Goal: Task Accomplishment & Management: Use online tool/utility

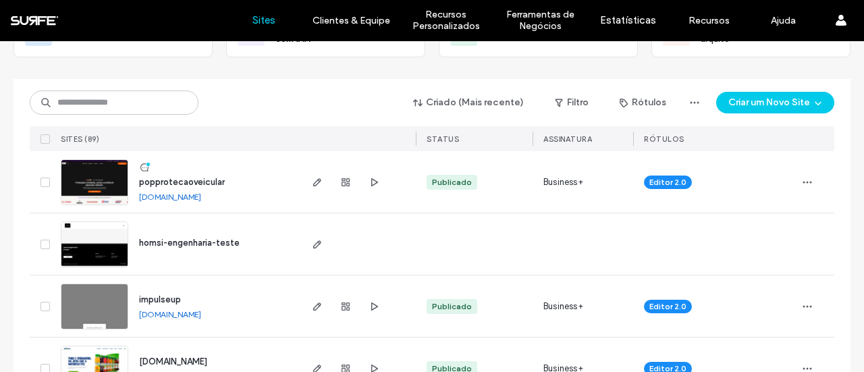
scroll to position [135, 0]
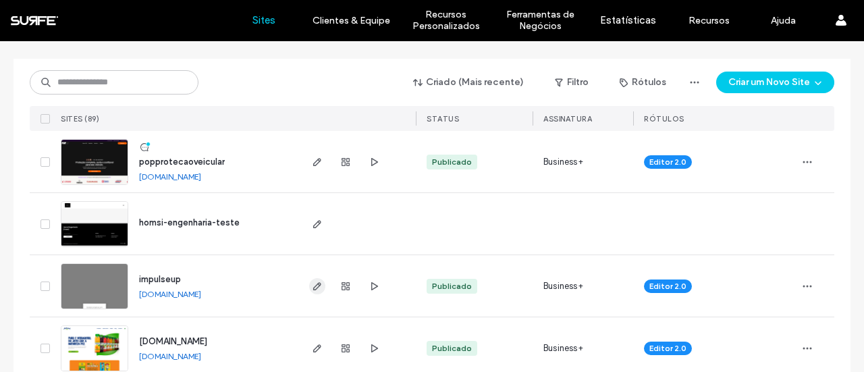
click at [309, 282] on span "button" at bounding box center [317, 286] width 16 height 16
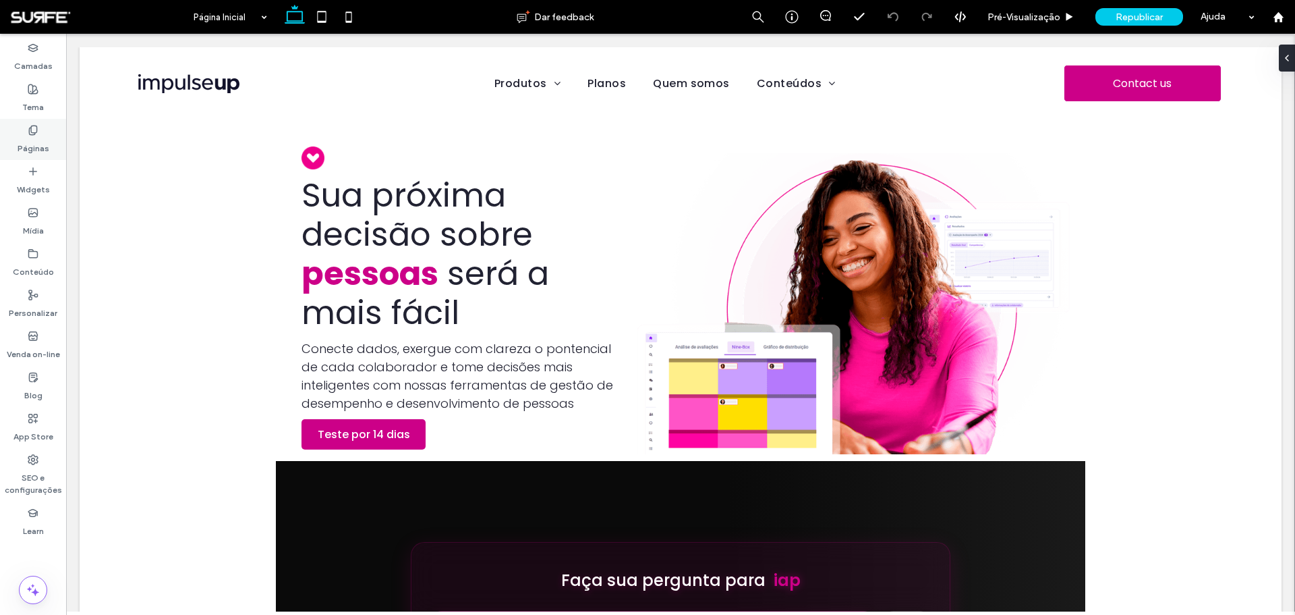
click at [28, 136] on label "Páginas" at bounding box center [34, 145] width 32 height 19
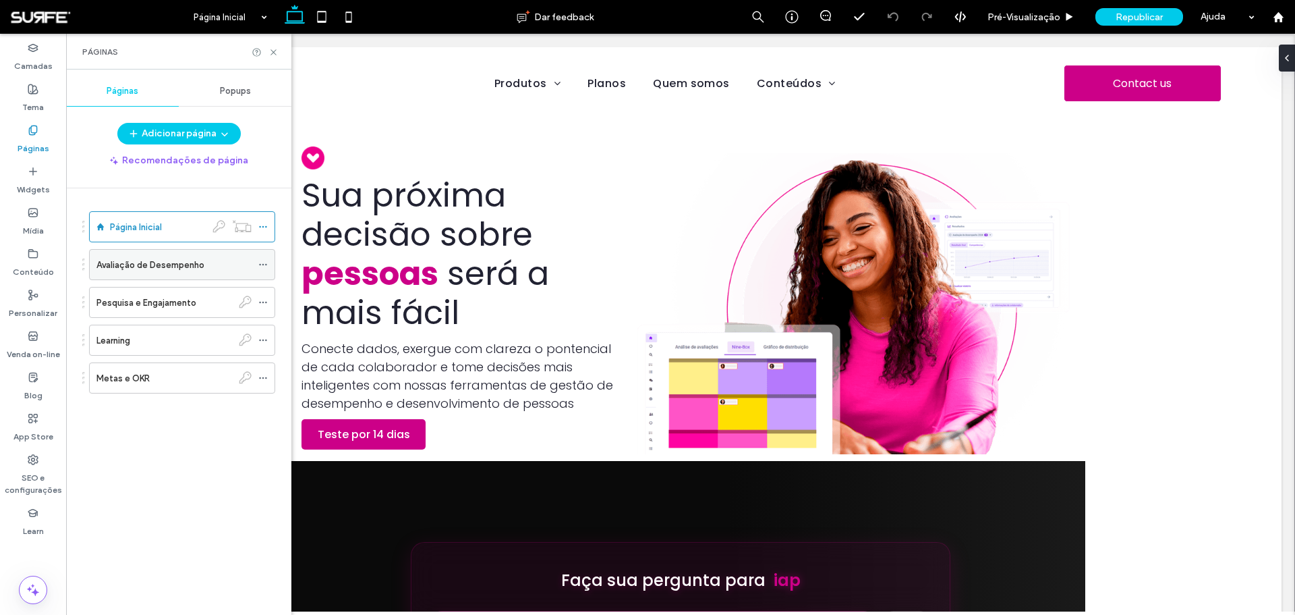
click at [158, 274] on div "Avaliação de Desempenho" at bounding box center [173, 265] width 155 height 30
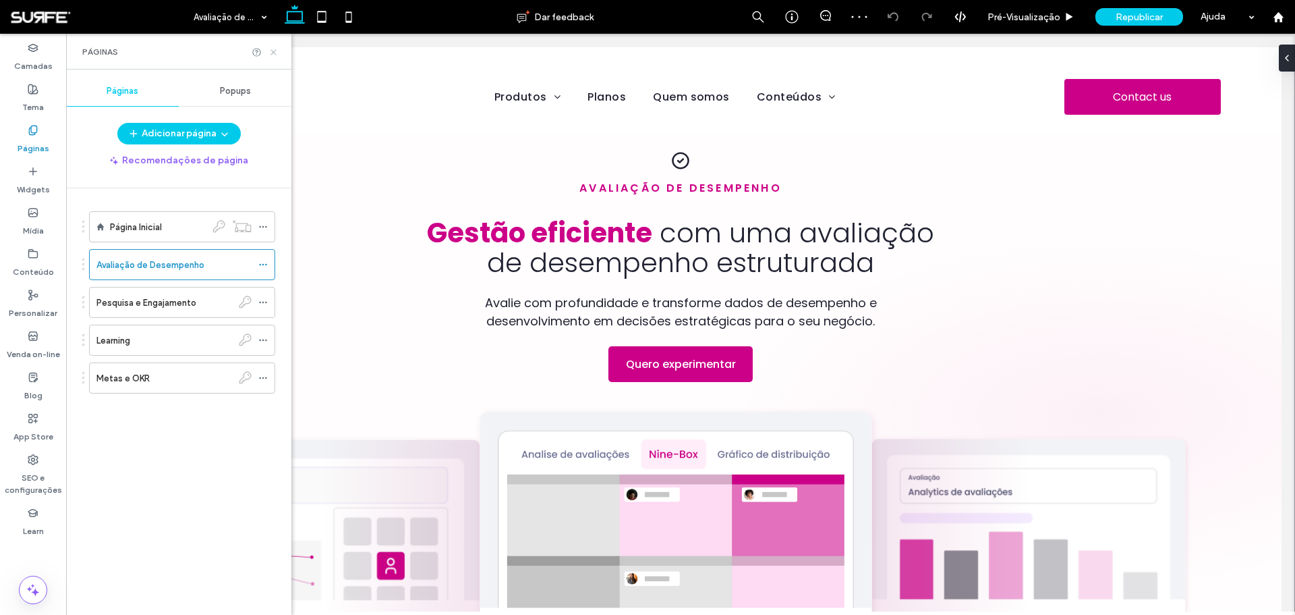
drag, startPoint x: 277, startPoint y: 52, endPoint x: 293, endPoint y: 74, distance: 27.9
click at [277, 52] on icon at bounding box center [274, 52] width 10 height 10
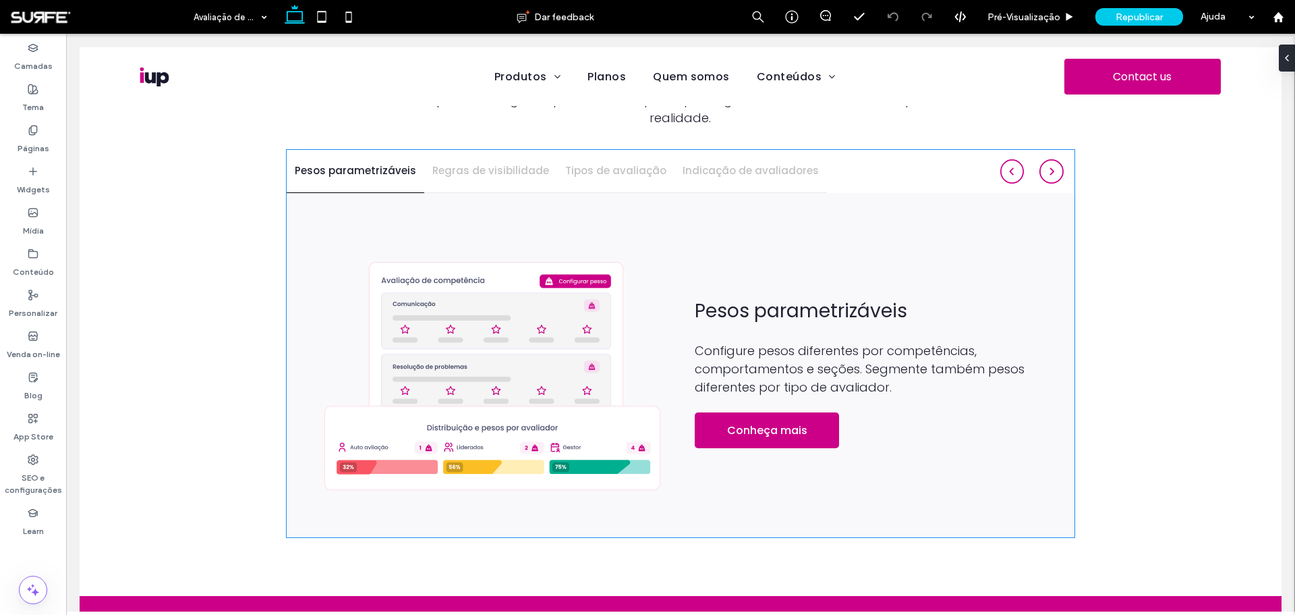
scroll to position [1282, 0]
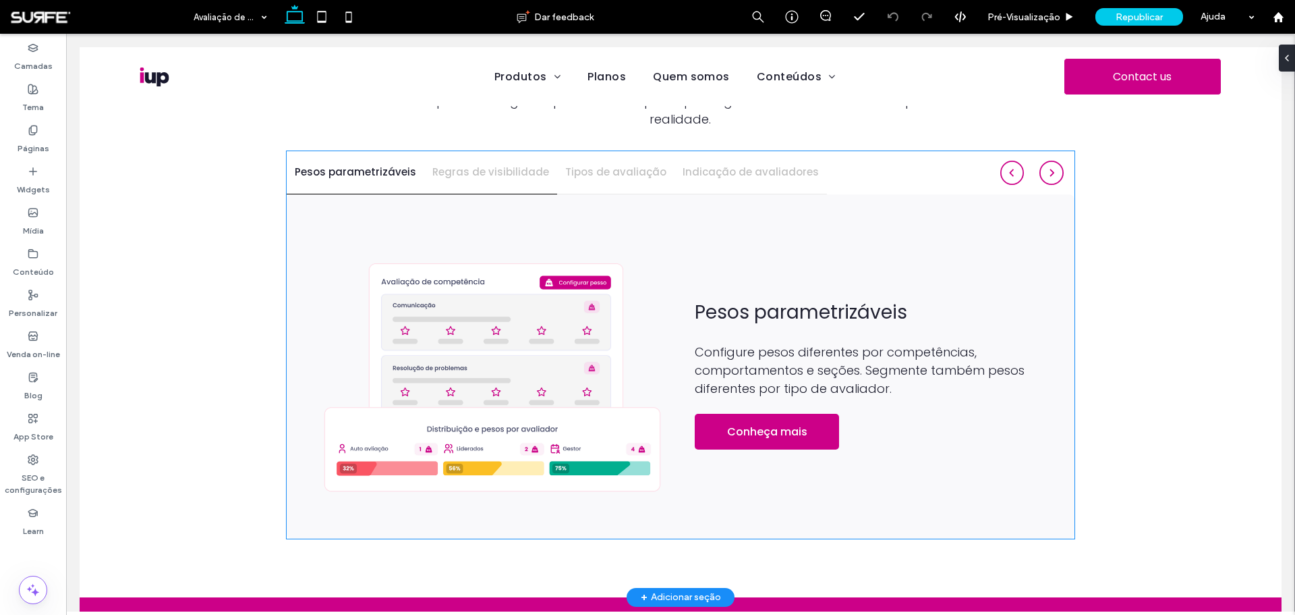
click at [468, 165] on h4 "Regras de visibilidade" at bounding box center [490, 173] width 117 height 16
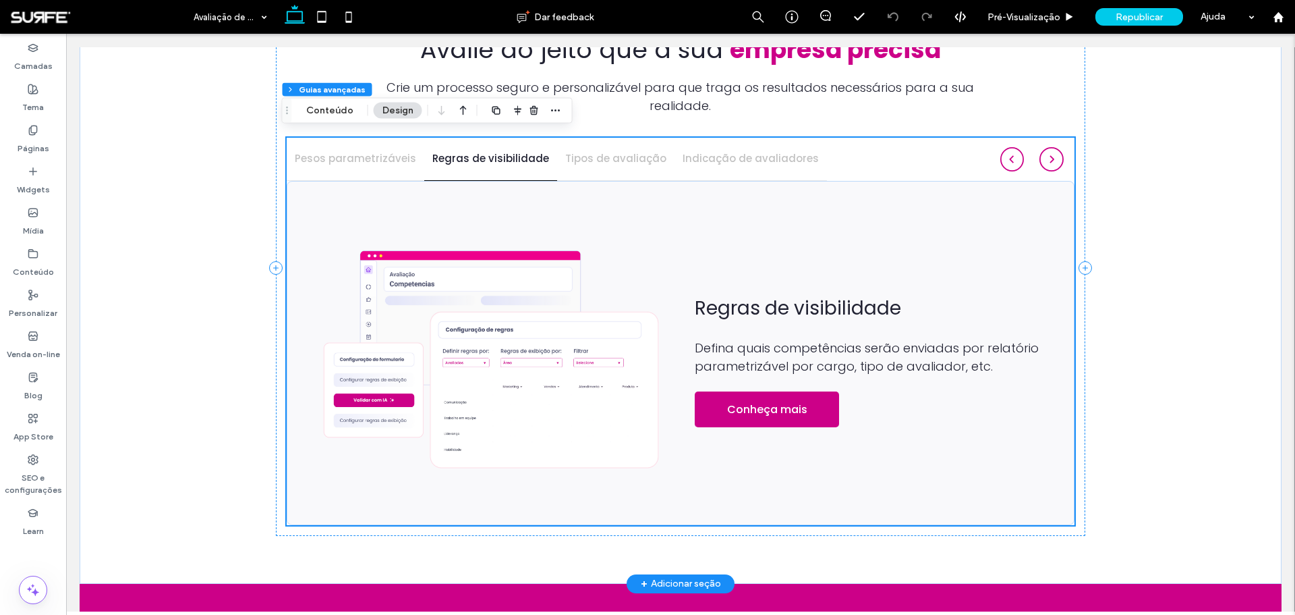
scroll to position [1268, 0]
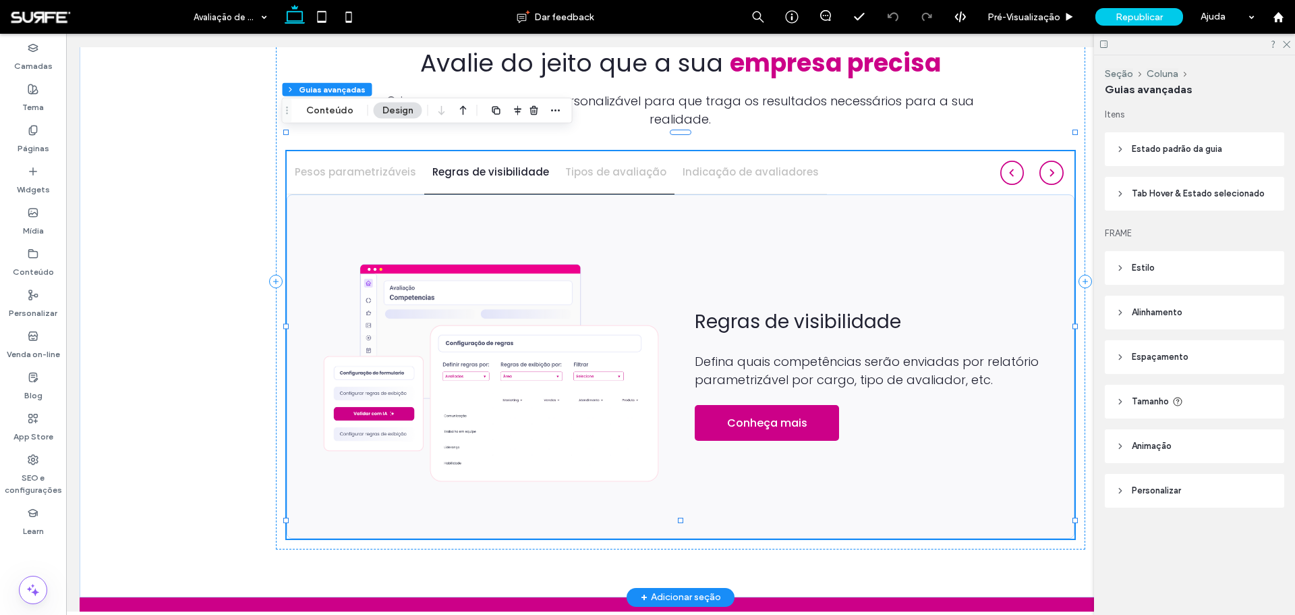
click at [602, 165] on h4 "Tipos de avaliação" at bounding box center [615, 173] width 101 height 16
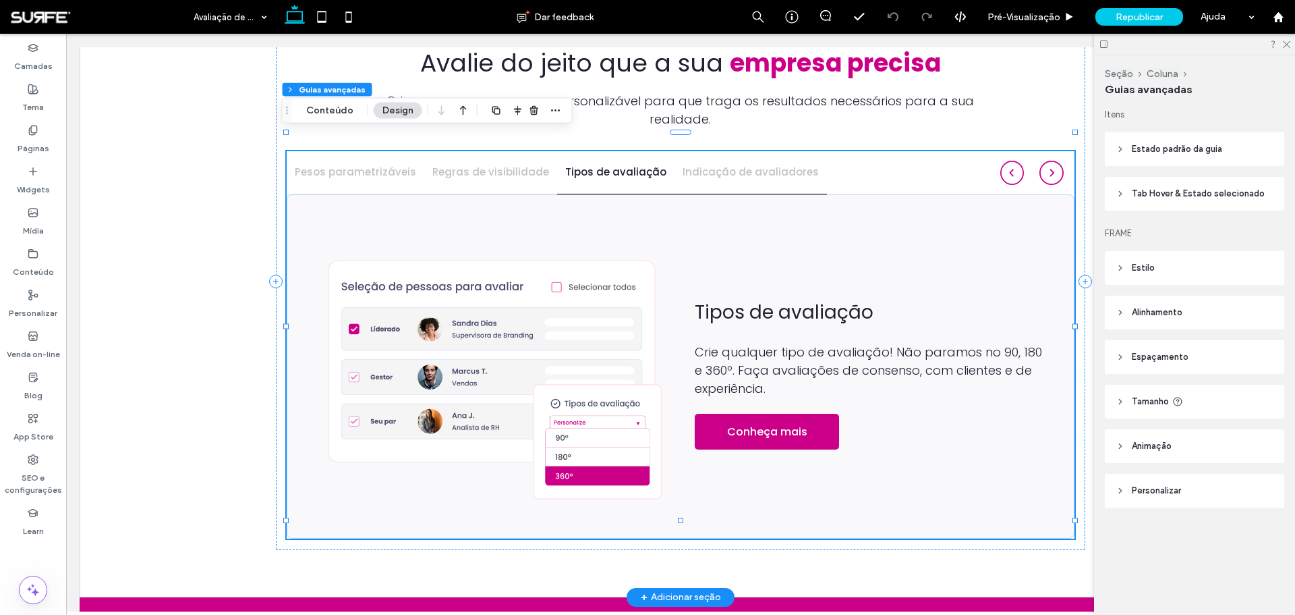
click at [732, 163] on div "Indicação de avaliadores" at bounding box center [751, 172] width 152 height 43
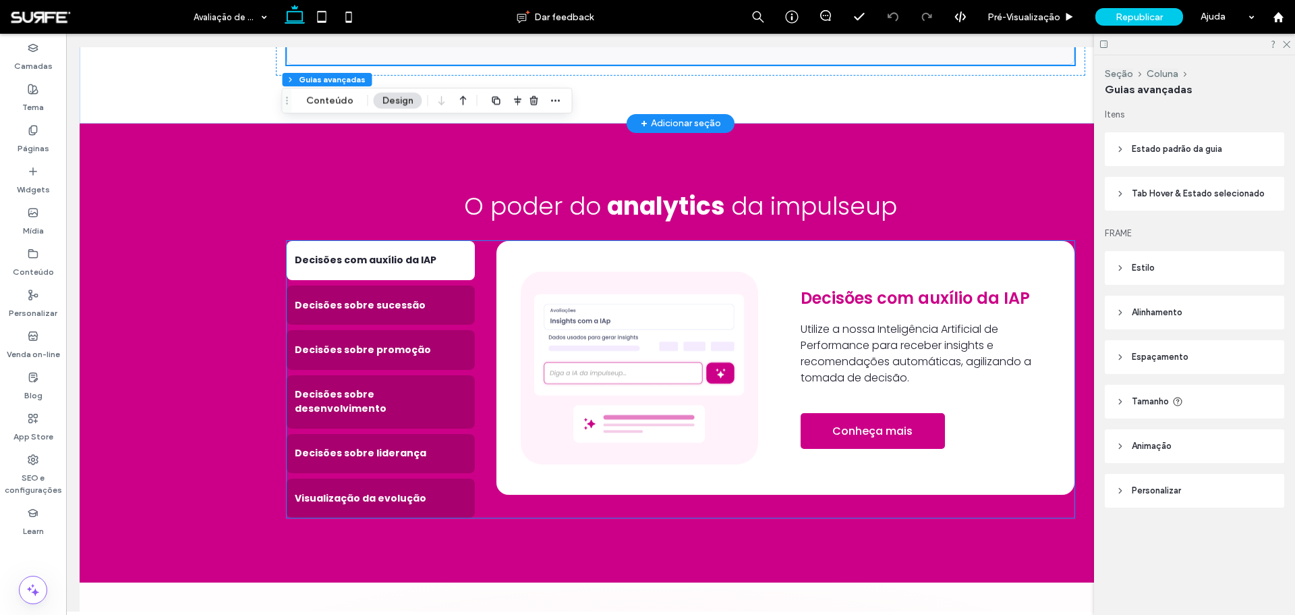
scroll to position [1741, 0]
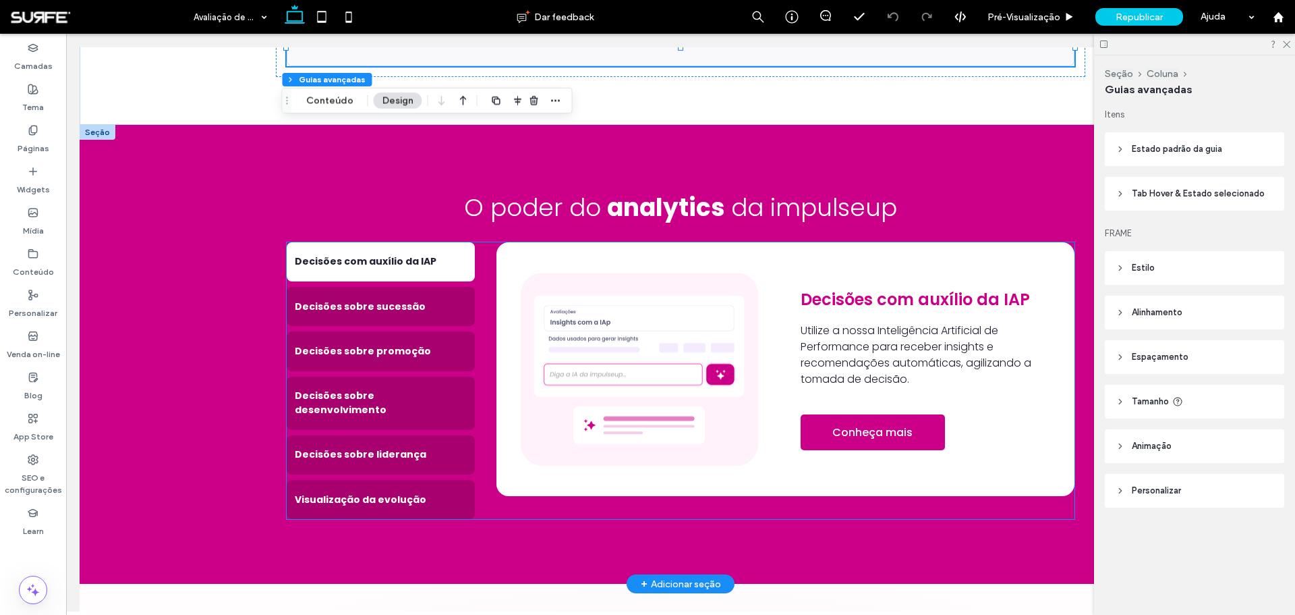
click at [638, 371] on img at bounding box center [639, 369] width 237 height 193
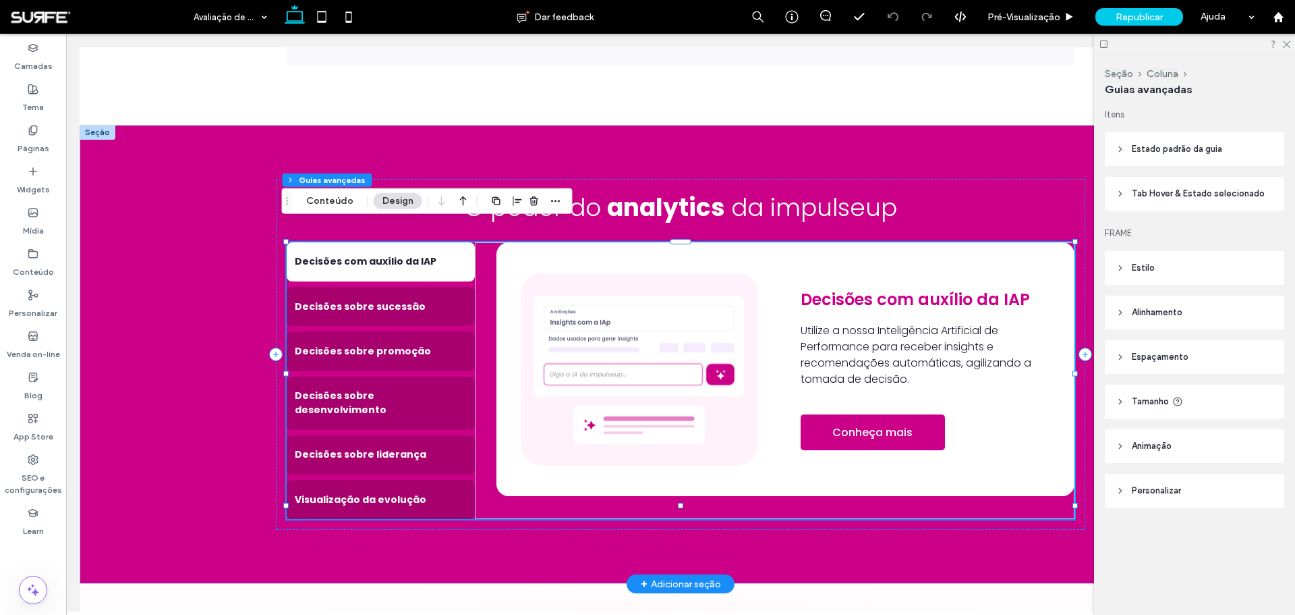
click at [638, 371] on img at bounding box center [639, 369] width 237 height 193
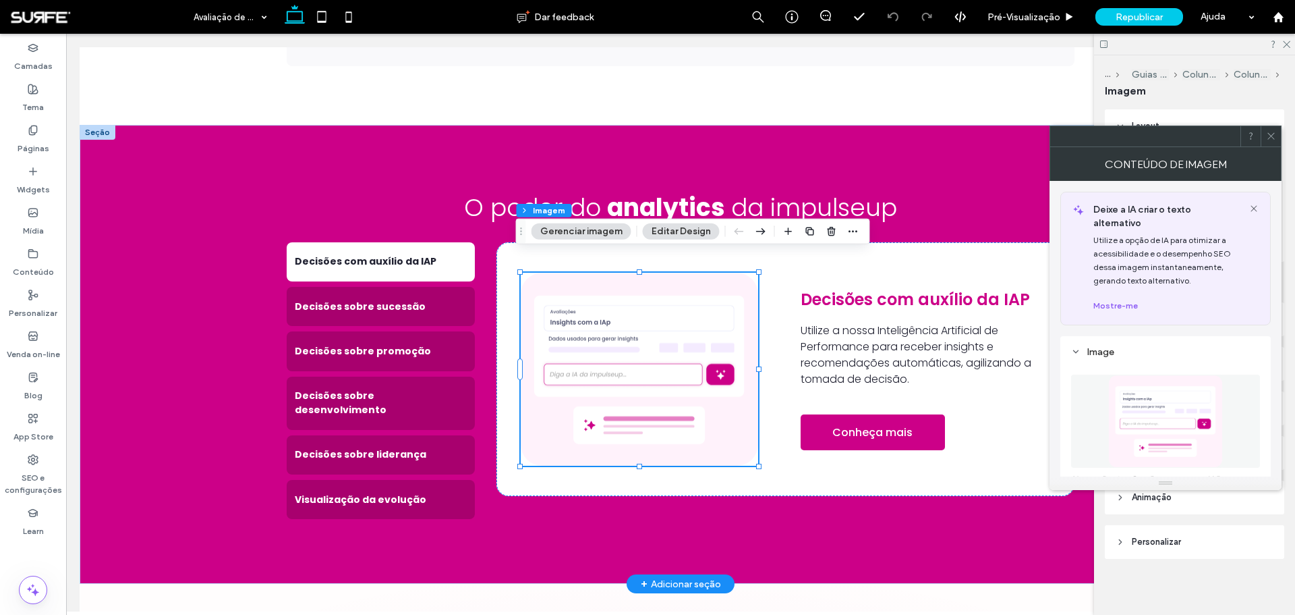
type input "**"
click at [863, 371] on img at bounding box center [1166, 420] width 114 height 93
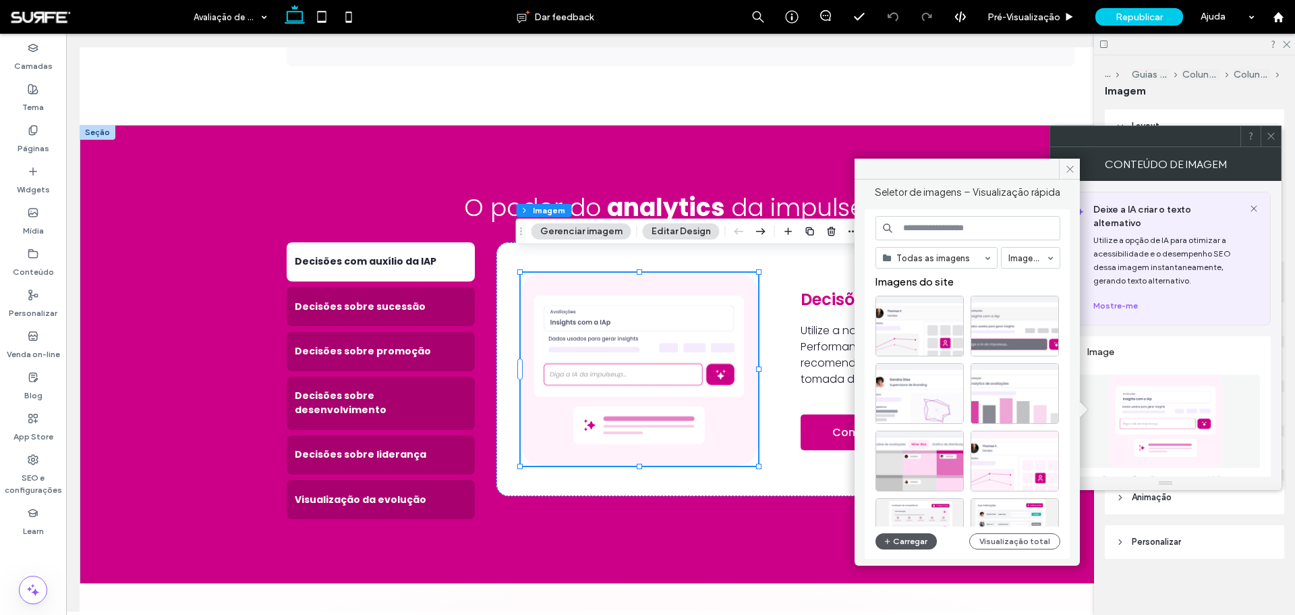
click at [863, 371] on button "Carregar" at bounding box center [906, 541] width 61 height 16
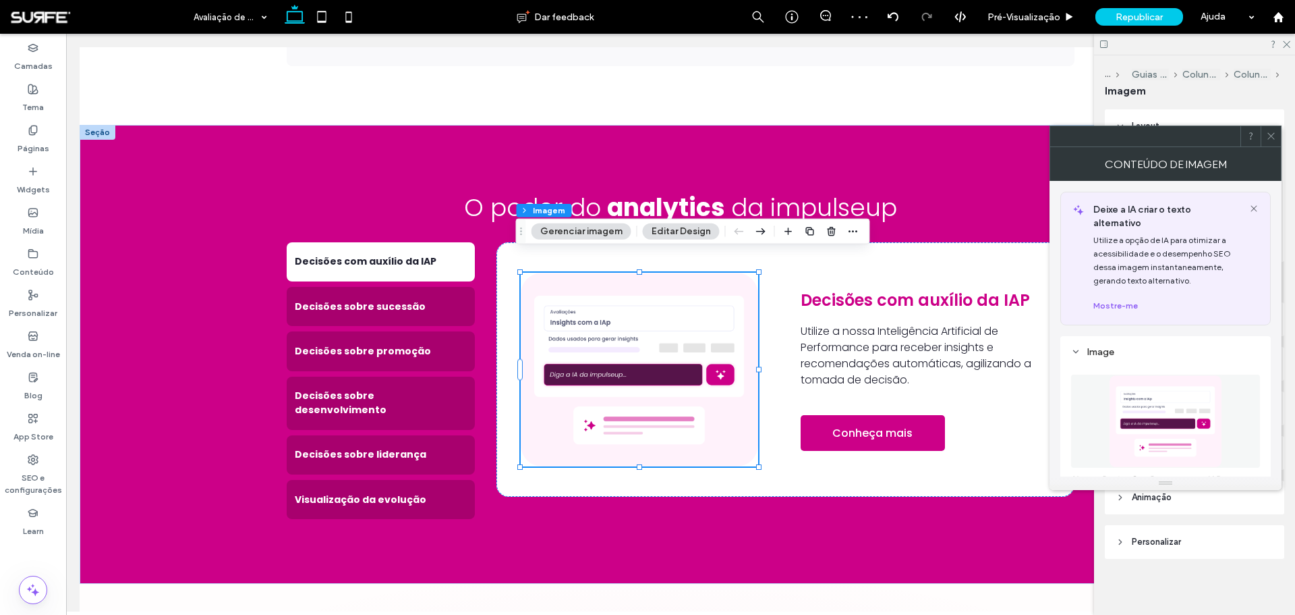
drag, startPoint x: 1269, startPoint y: 134, endPoint x: 1259, endPoint y: 134, distance: 10.1
click at [863, 134] on icon at bounding box center [1271, 136] width 10 height 10
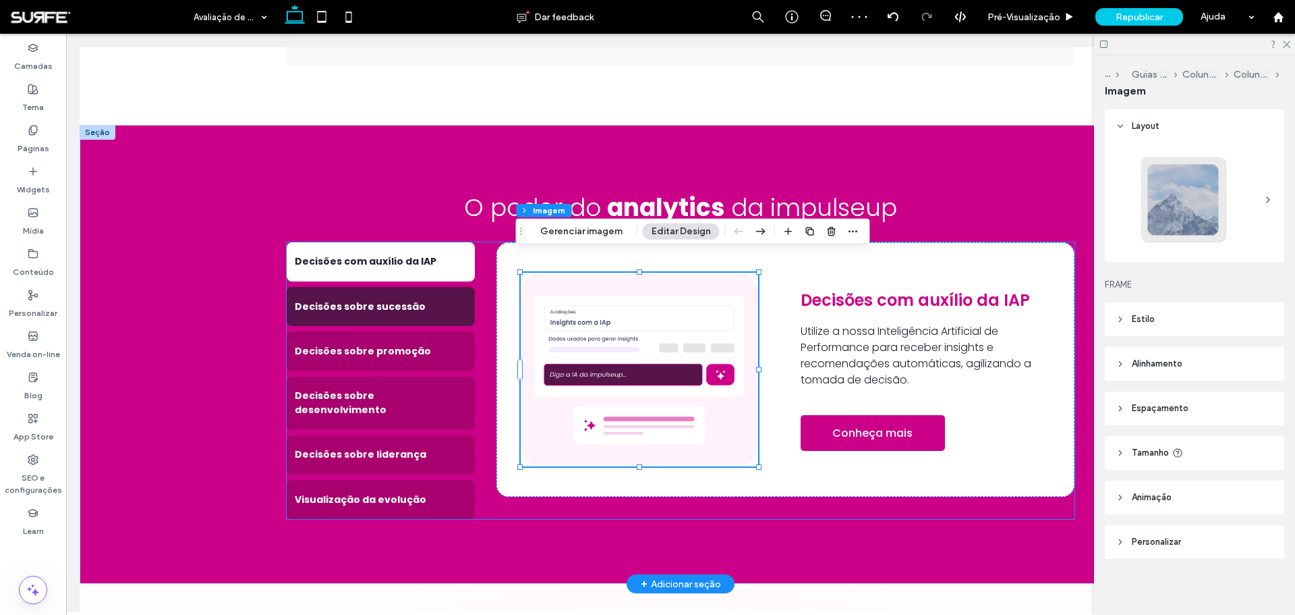
click at [376, 299] on div "Decisões sobre sucessão" at bounding box center [381, 306] width 188 height 39
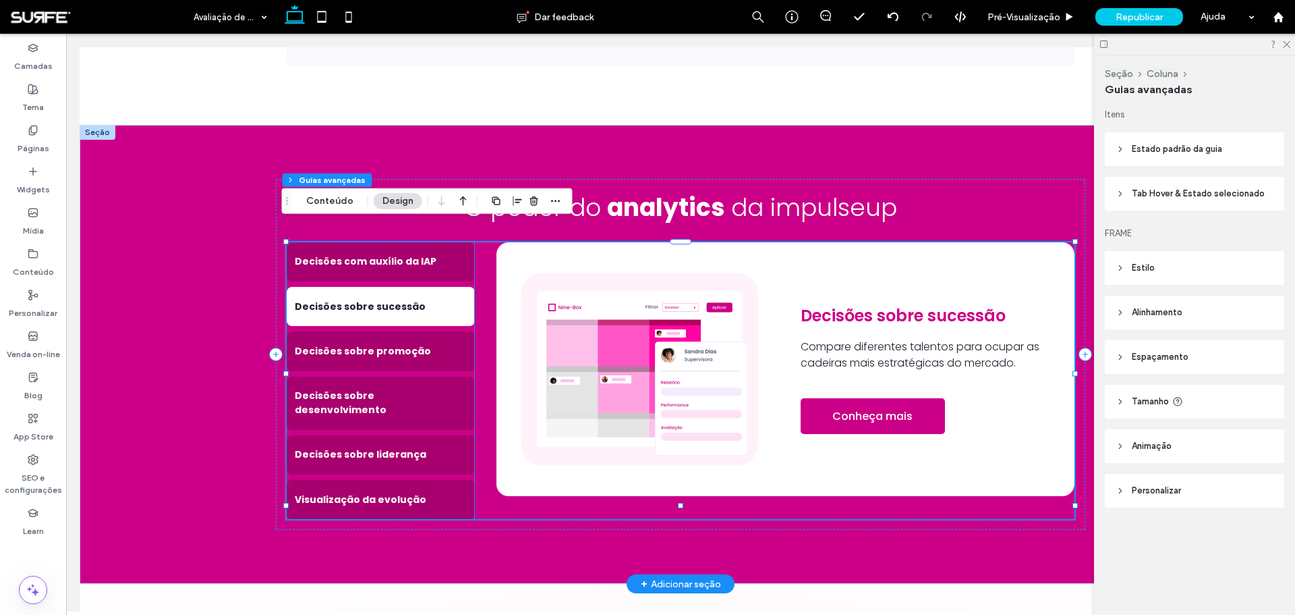
click at [635, 321] on img at bounding box center [639, 369] width 237 height 193
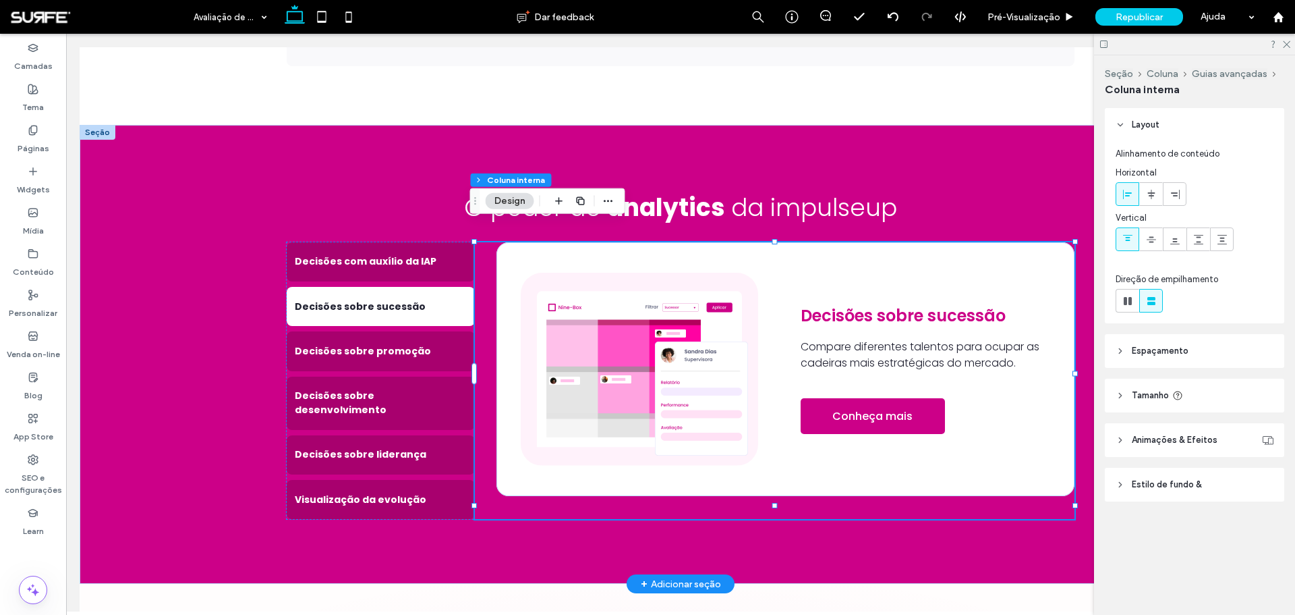
click at [635, 321] on img at bounding box center [639, 369] width 237 height 193
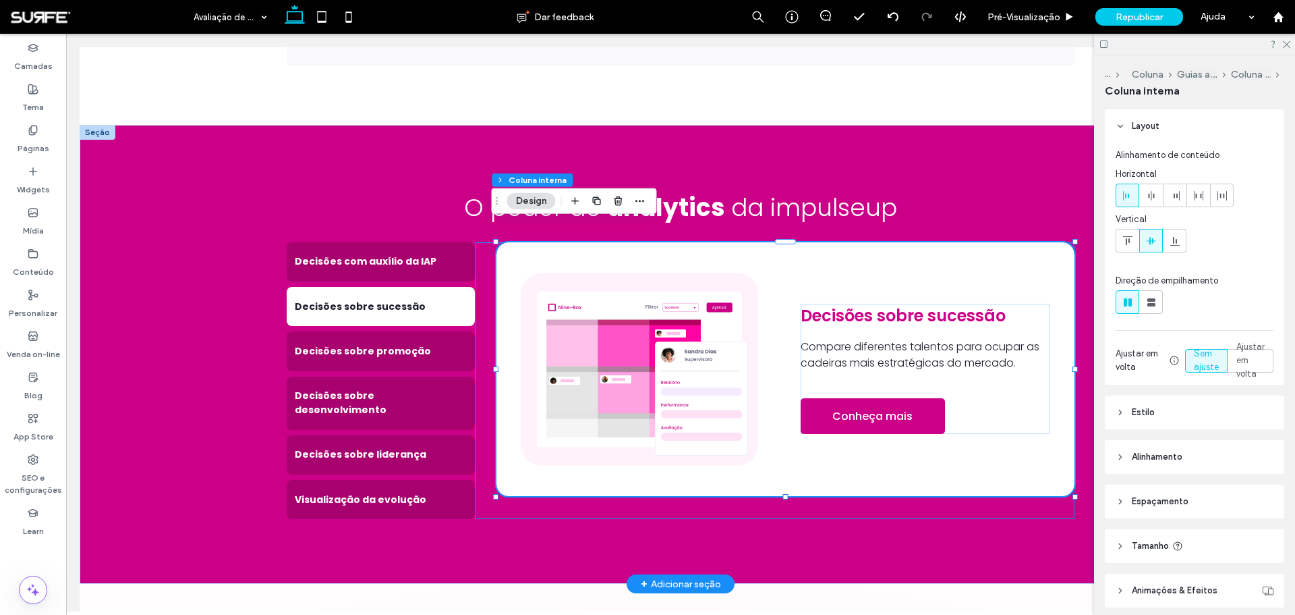
click at [635, 320] on img at bounding box center [639, 369] width 237 height 193
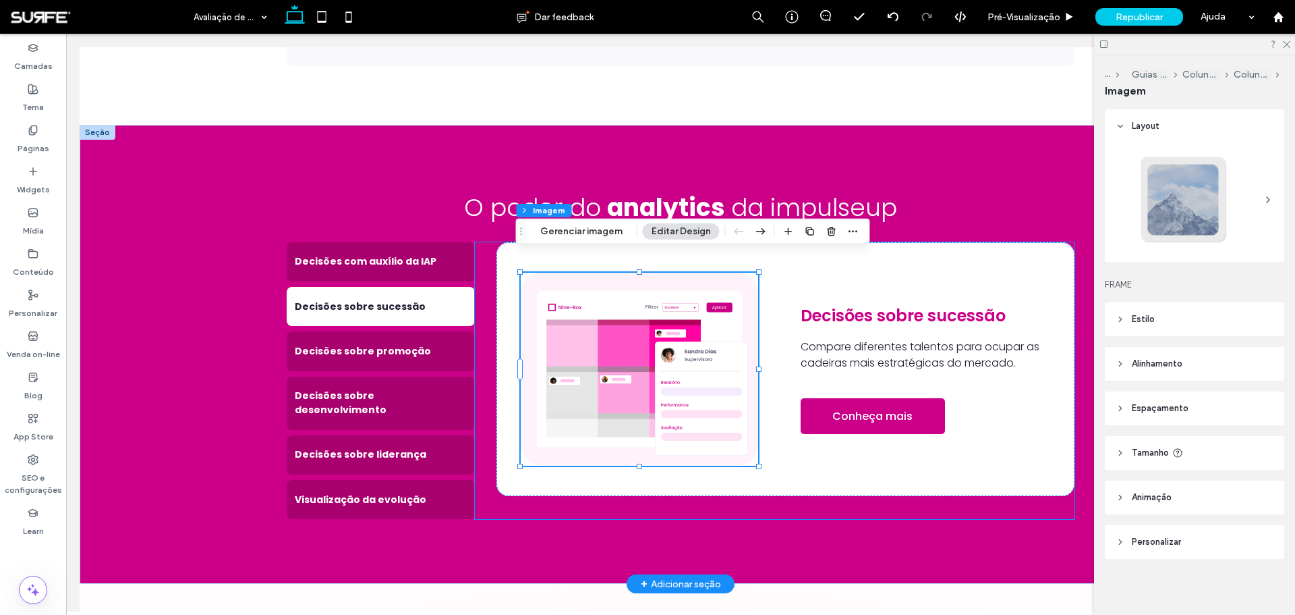
type input "**"
click at [598, 234] on button "Gerenciar imagem" at bounding box center [582, 231] width 100 height 16
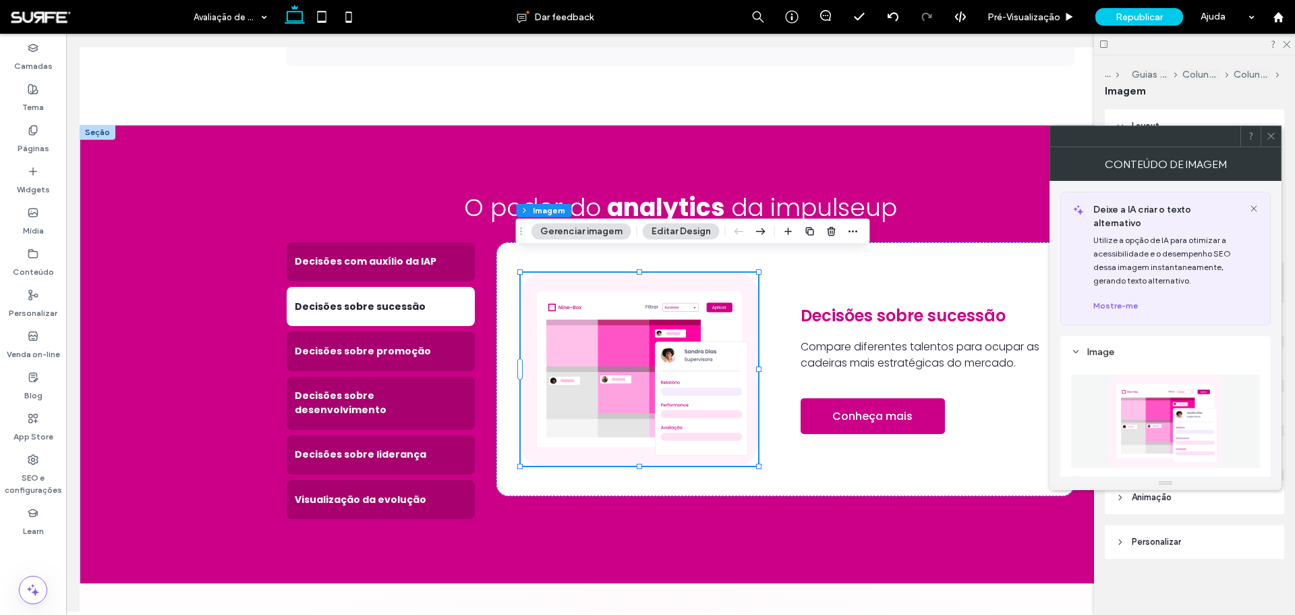
click at [863, 371] on img at bounding box center [1166, 420] width 114 height 93
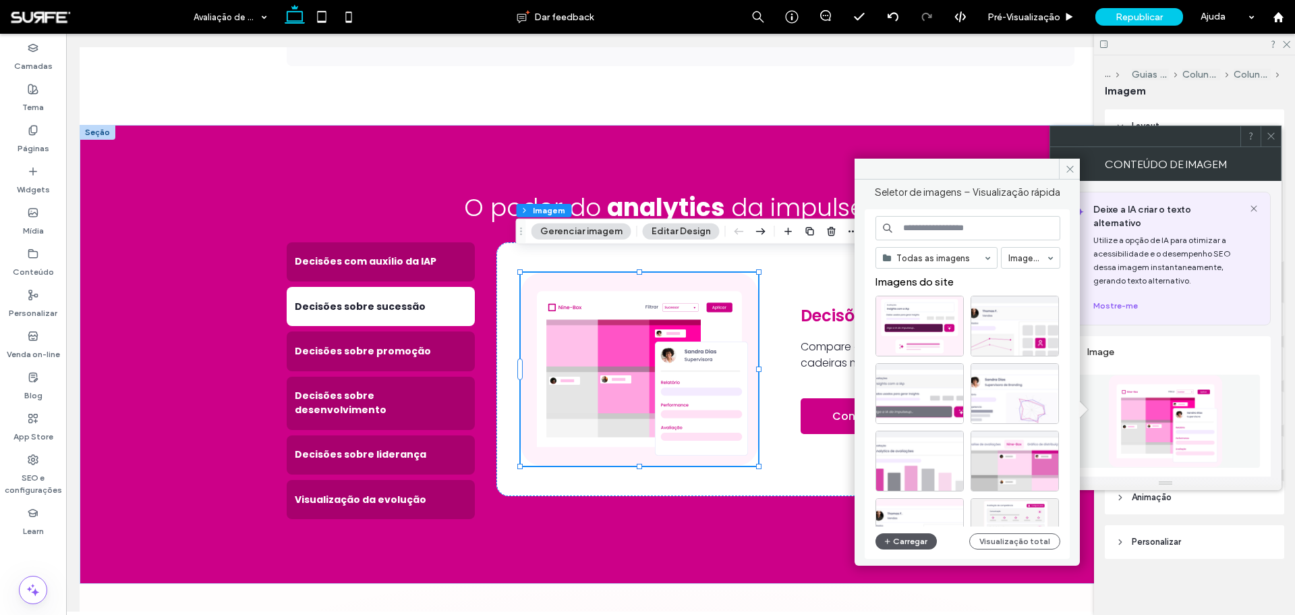
click at [863, 371] on button "Carregar" at bounding box center [906, 541] width 61 height 16
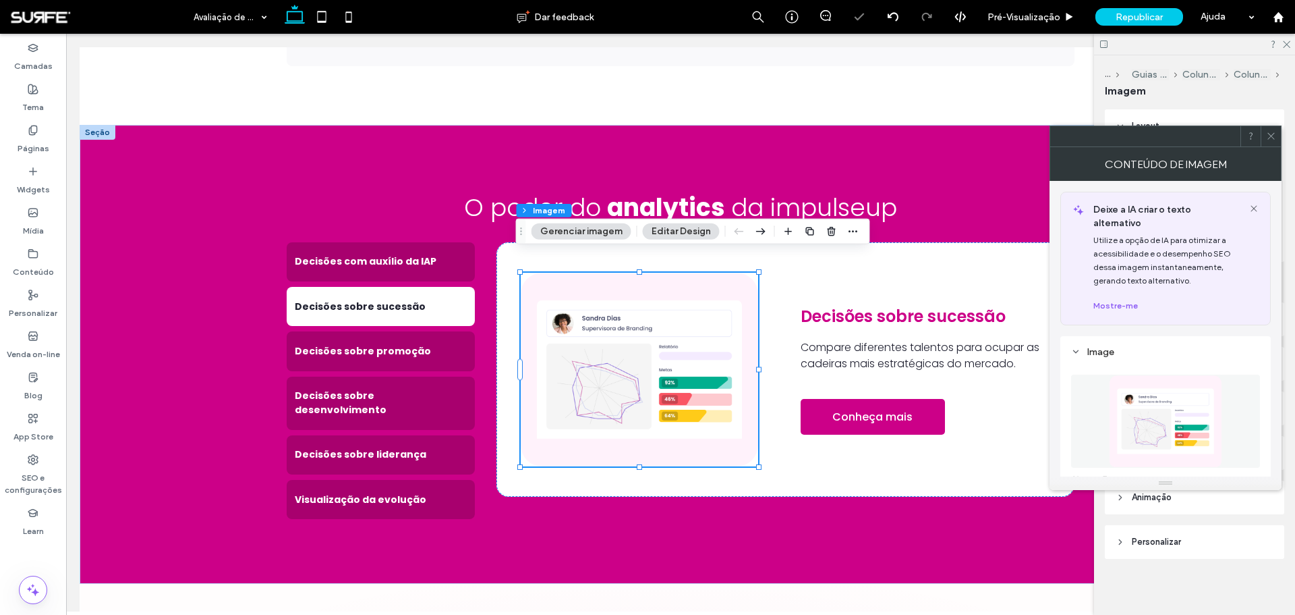
click at [863, 371] on img at bounding box center [1166, 420] width 114 height 93
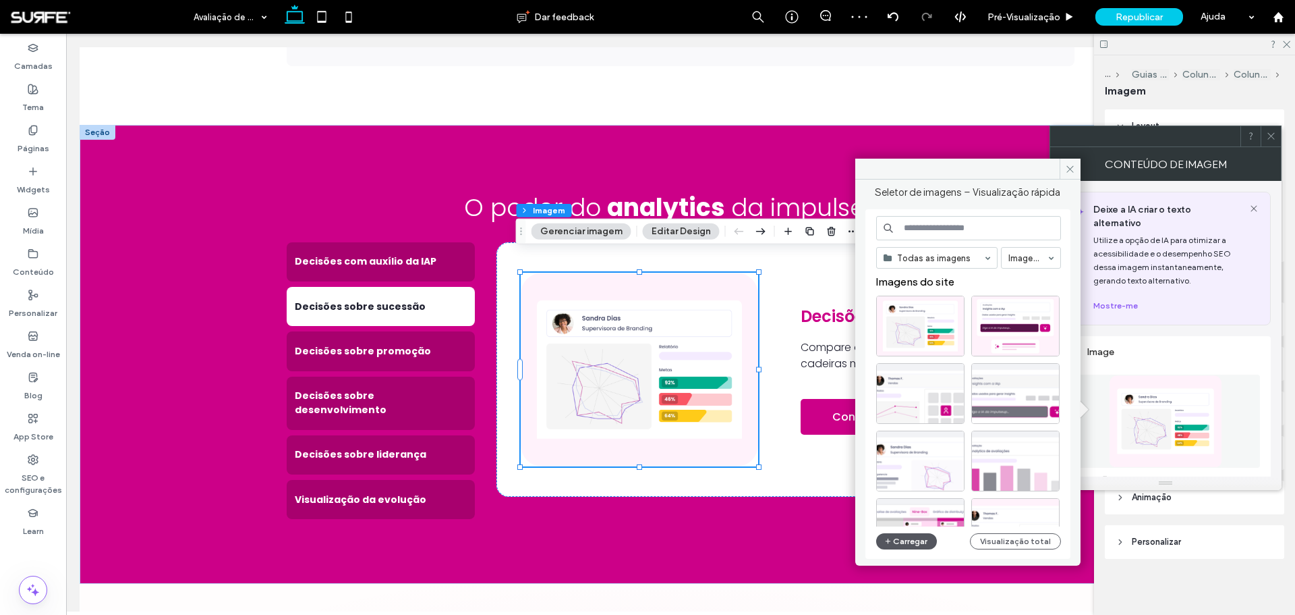
click at [863, 371] on button "Carregar" at bounding box center [906, 541] width 61 height 16
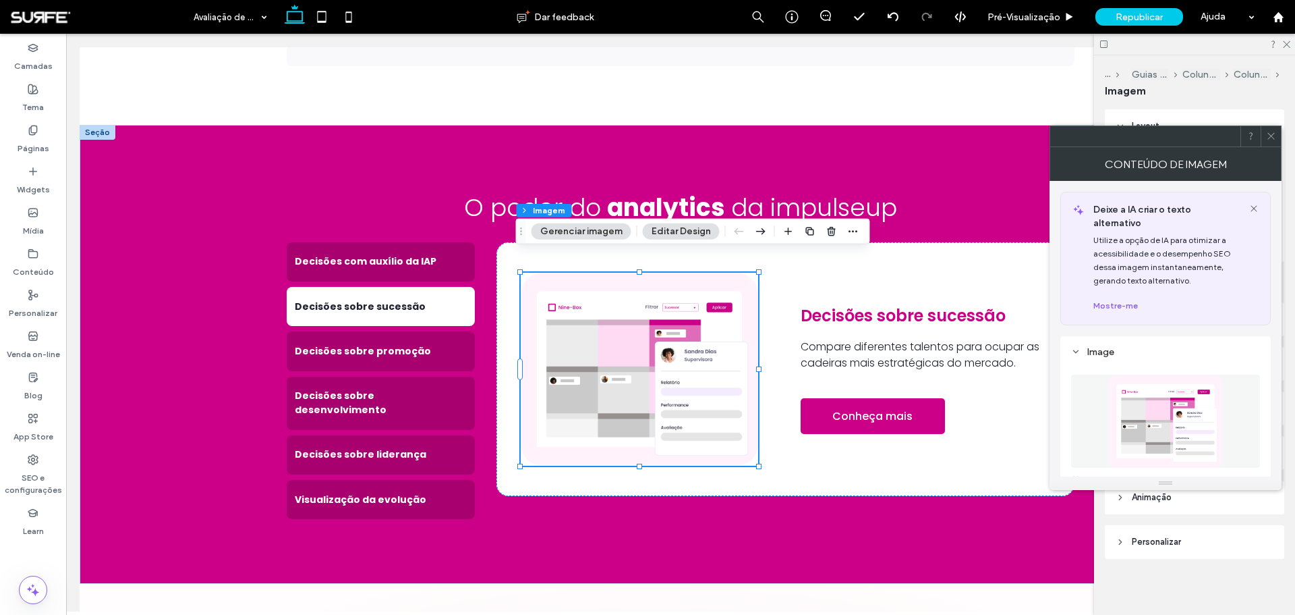
click at [863, 139] on icon at bounding box center [1271, 136] width 10 height 10
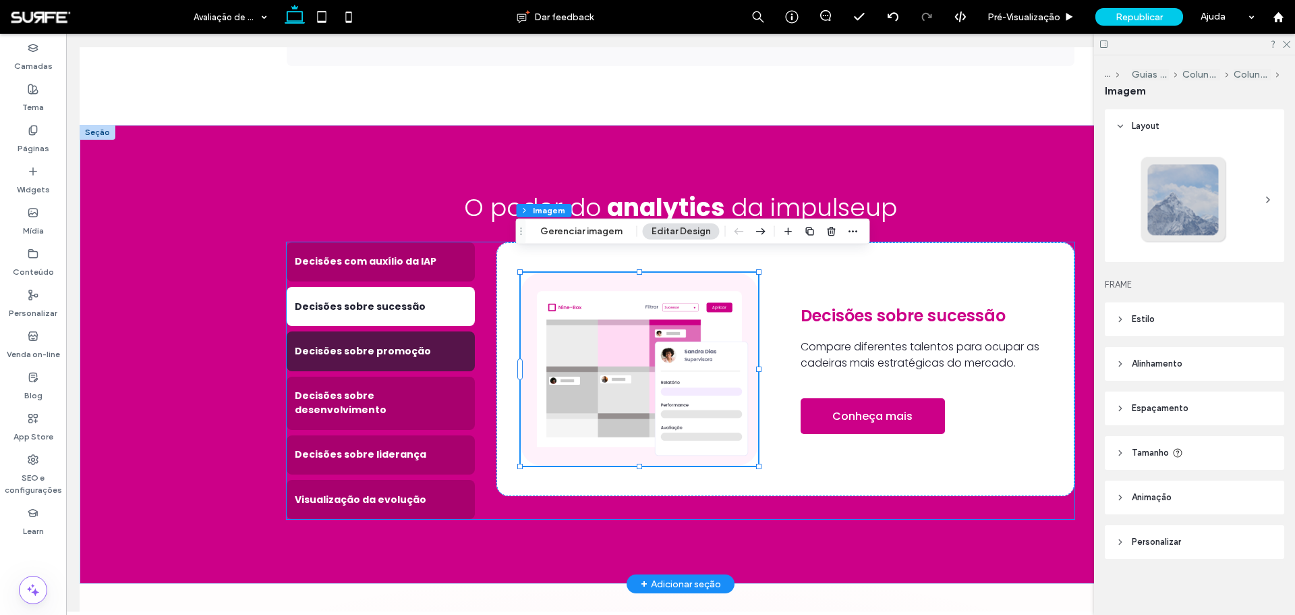
click at [398, 349] on div "Decisões sobre promoção" at bounding box center [381, 350] width 188 height 39
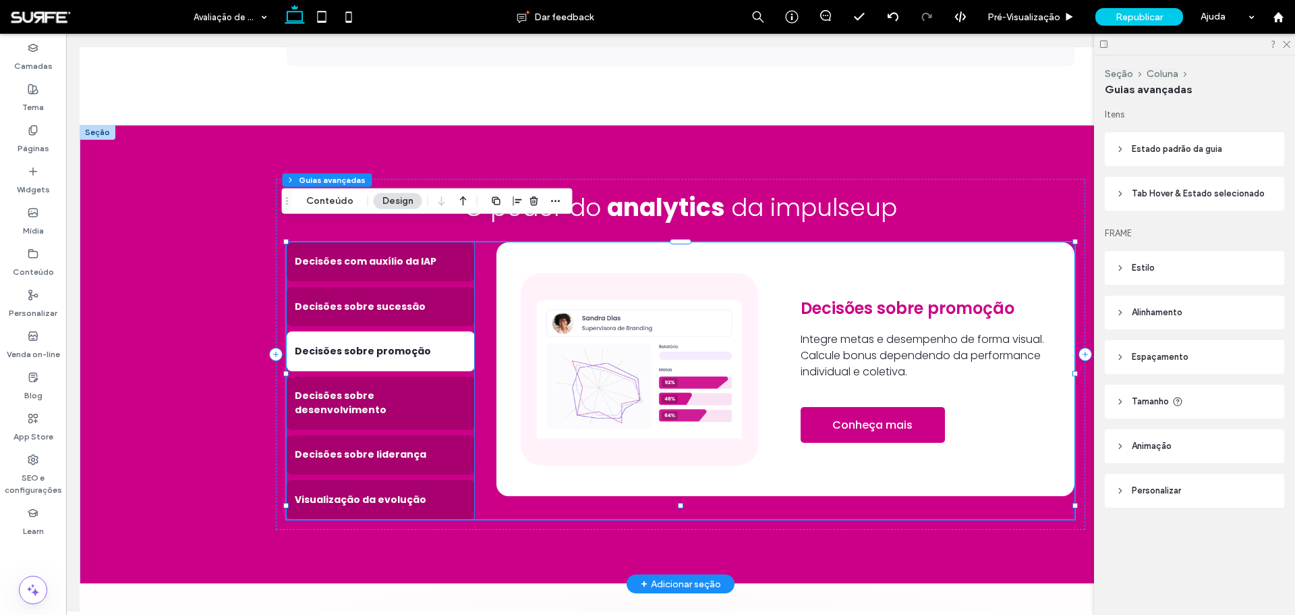
click at [649, 357] on img at bounding box center [639, 369] width 237 height 193
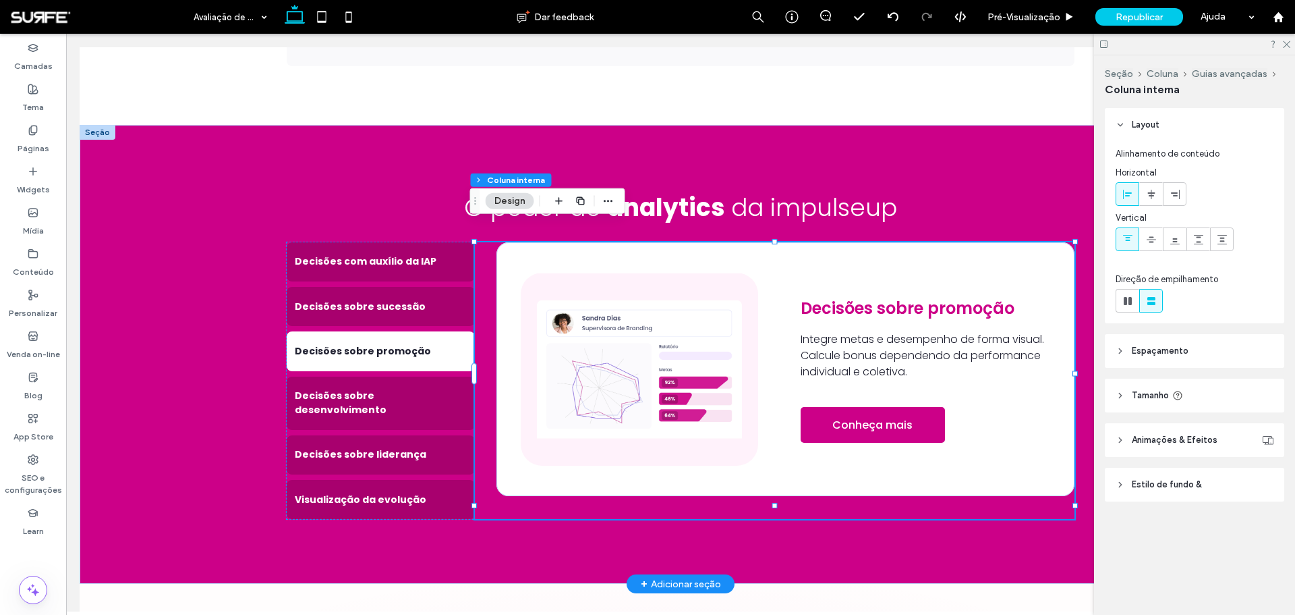
click at [649, 357] on img at bounding box center [639, 369] width 237 height 193
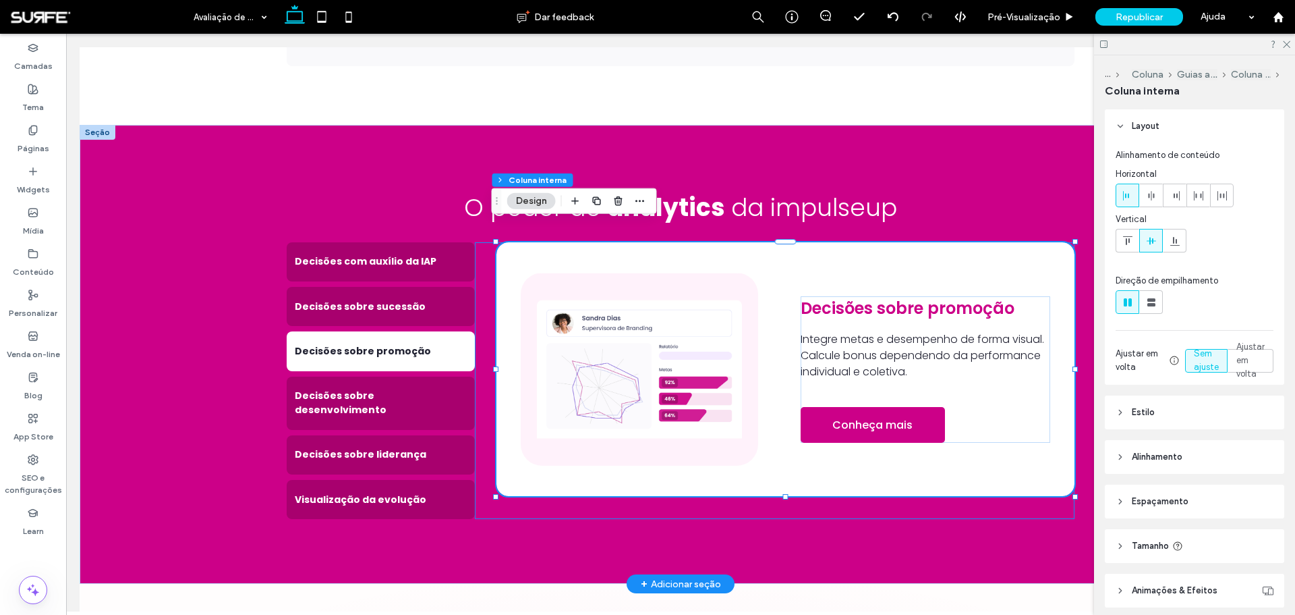
click at [649, 357] on img at bounding box center [639, 369] width 237 height 193
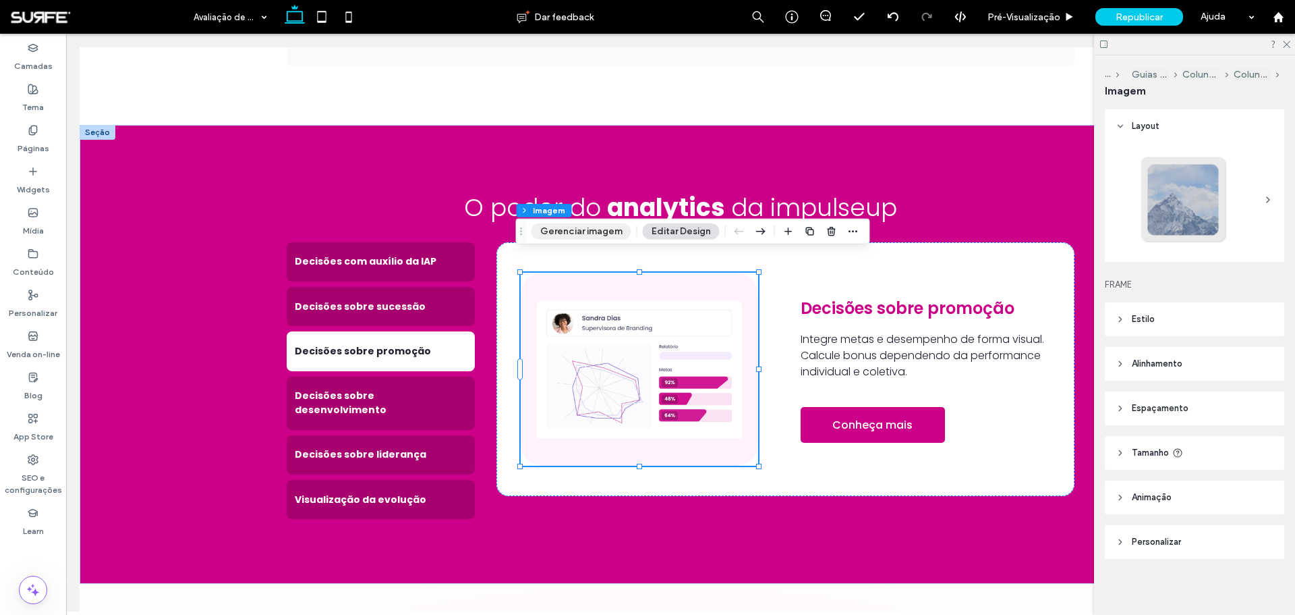
click at [585, 232] on button "Gerenciar imagem" at bounding box center [582, 231] width 100 height 16
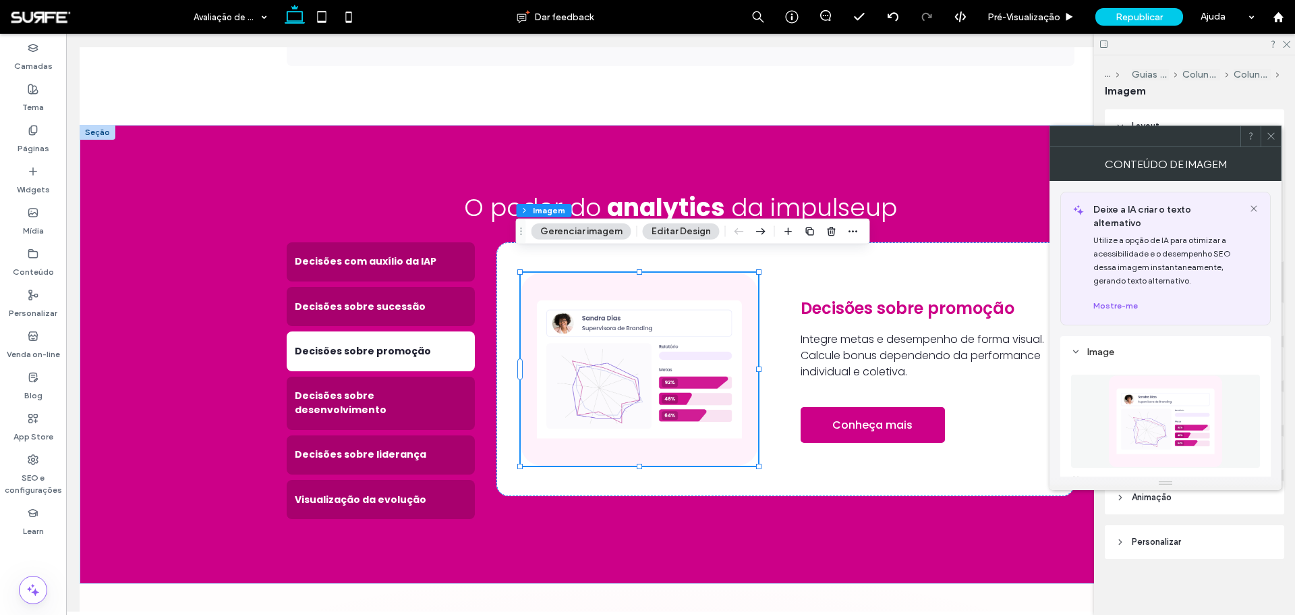
click at [863, 371] on img at bounding box center [1166, 420] width 114 height 93
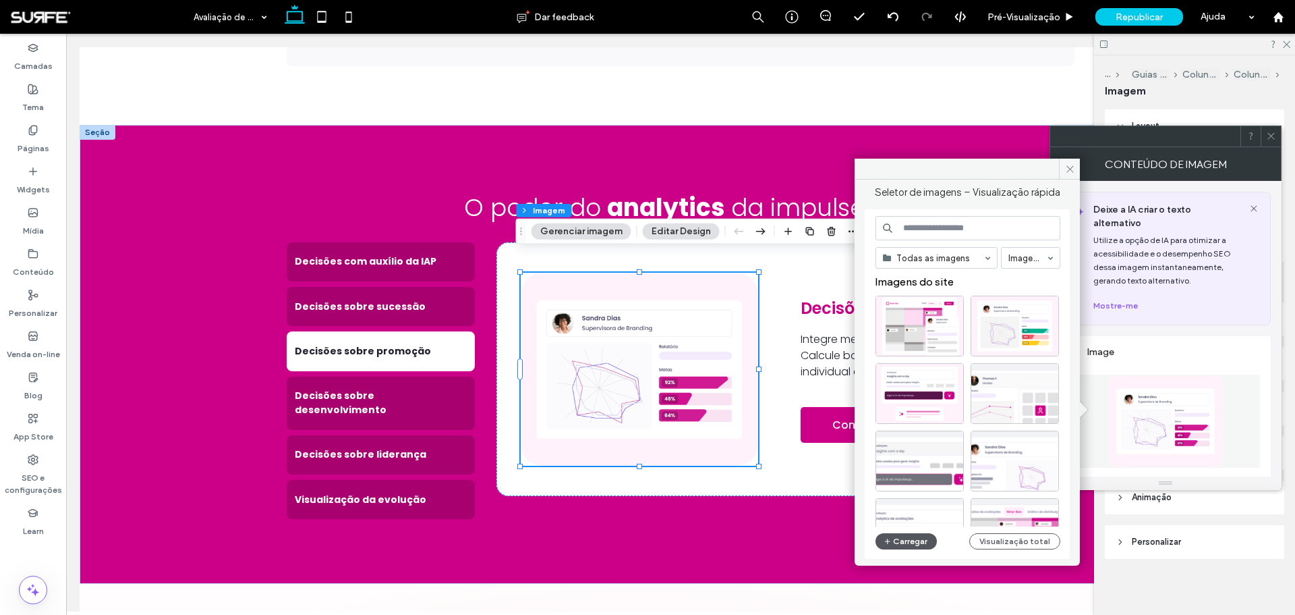
click at [863, 371] on button "Carregar" at bounding box center [906, 541] width 61 height 16
drag, startPoint x: 1015, startPoint y: 318, endPoint x: 949, endPoint y: 283, distance: 74.5
click at [863, 317] on div "Escolher" at bounding box center [1015, 326] width 88 height 61
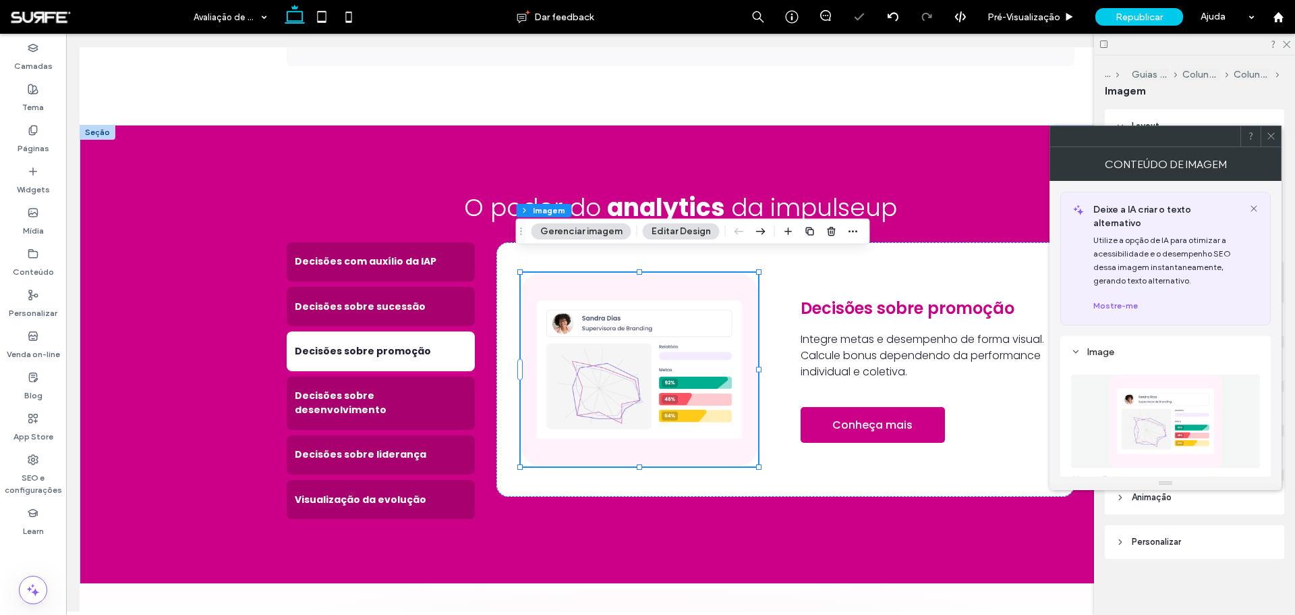
click at [863, 136] on icon at bounding box center [1271, 136] width 10 height 10
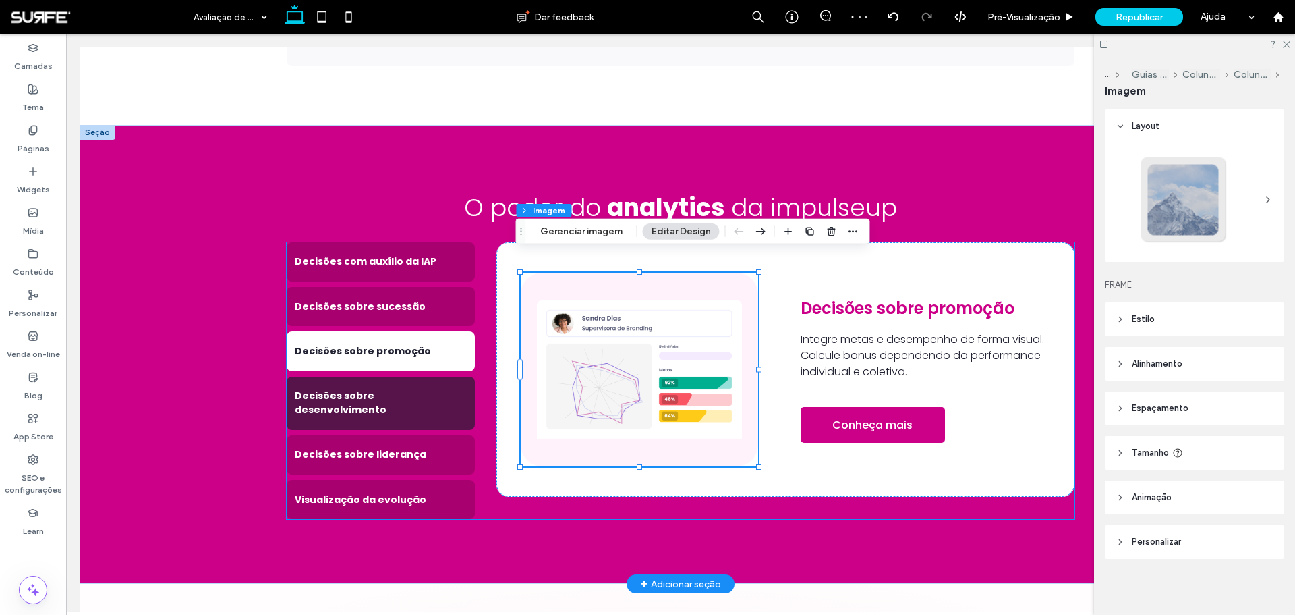
click at [393, 371] on h4 "Decisões sobre desenvolvimento" at bounding box center [381, 403] width 172 height 28
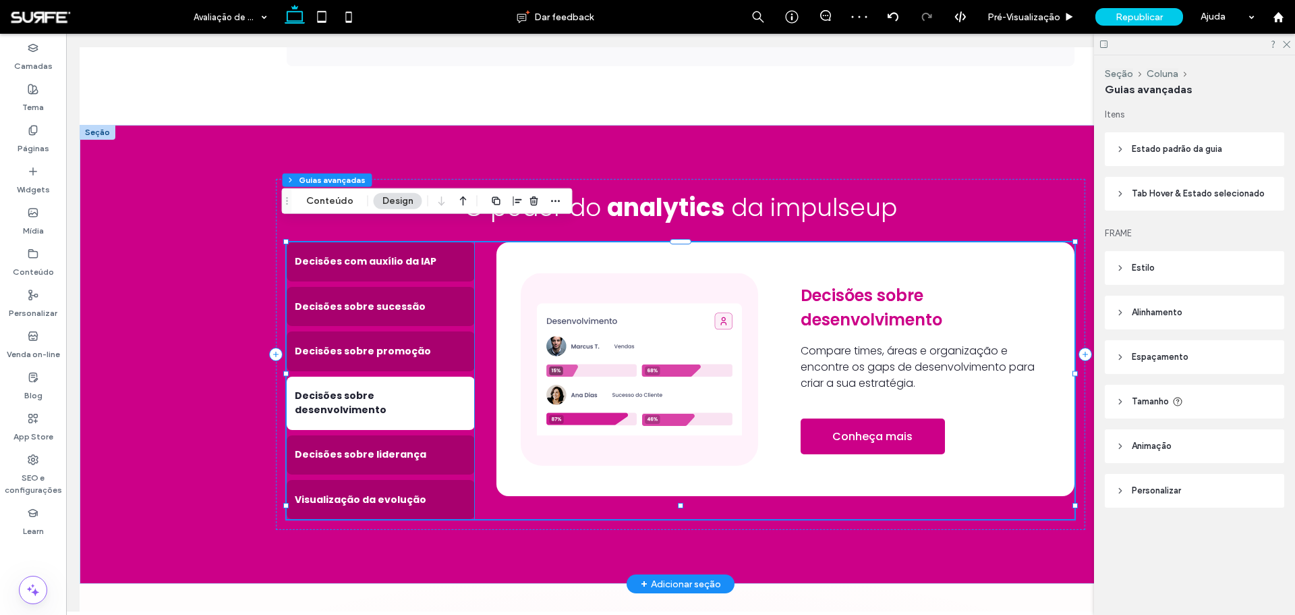
click at [636, 369] on img at bounding box center [639, 369] width 237 height 193
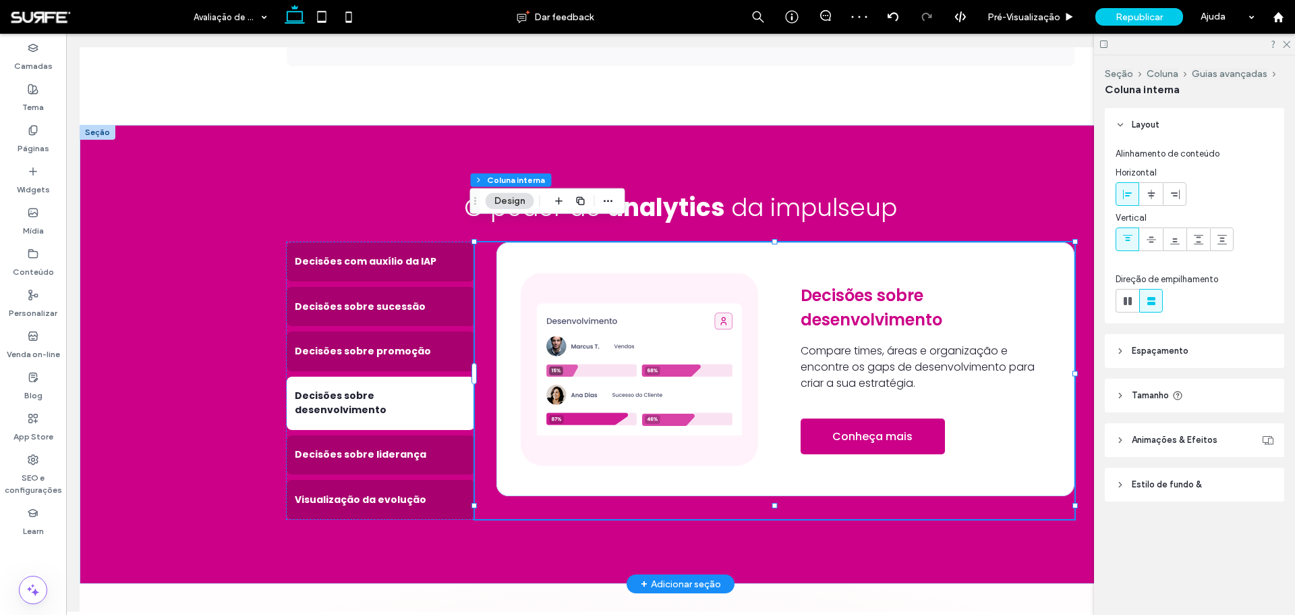
click at [636, 369] on img at bounding box center [639, 369] width 237 height 193
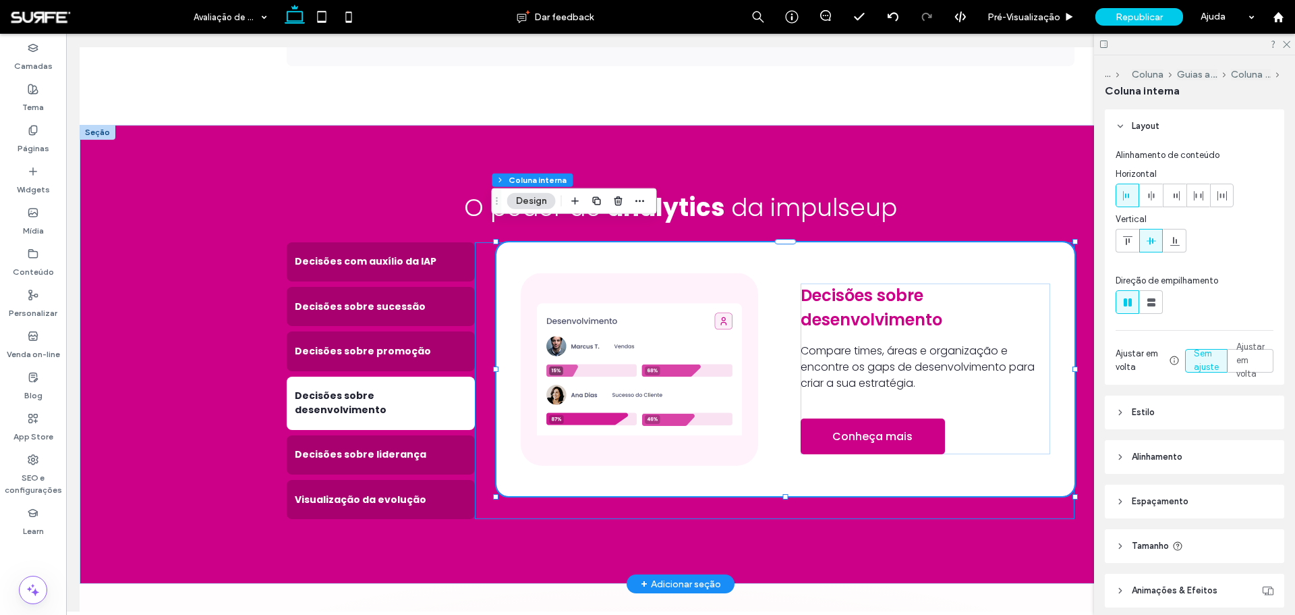
click at [636, 368] on img at bounding box center [639, 369] width 237 height 193
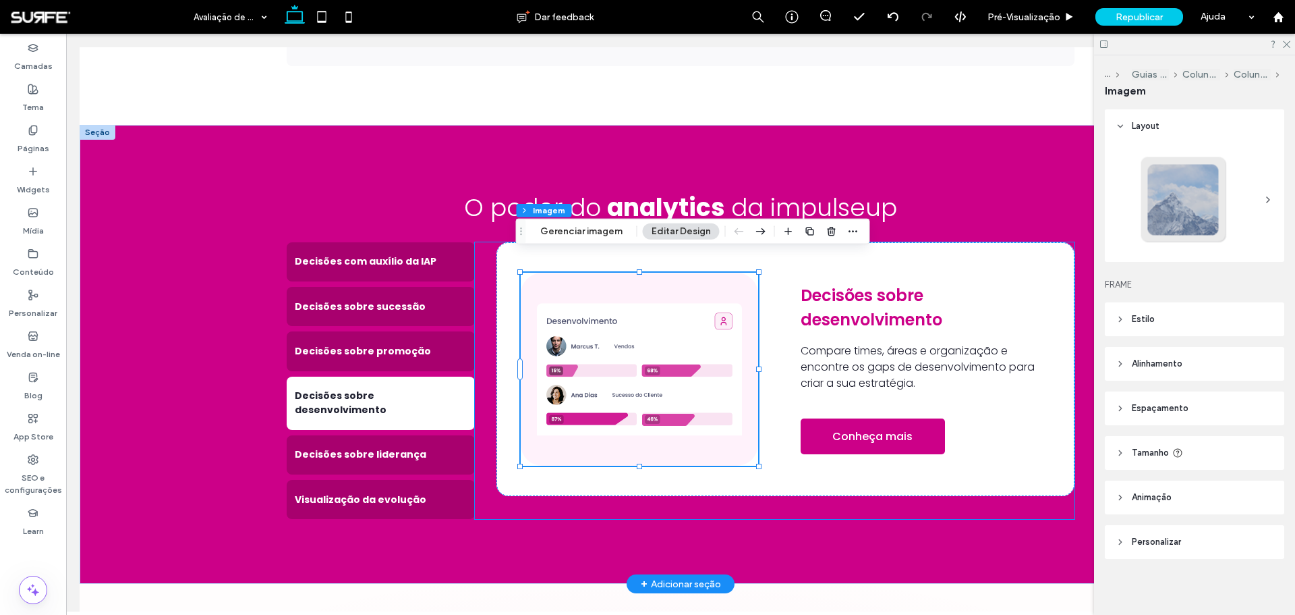
type input "**"
click at [585, 235] on button "Gerenciar imagem" at bounding box center [582, 231] width 100 height 16
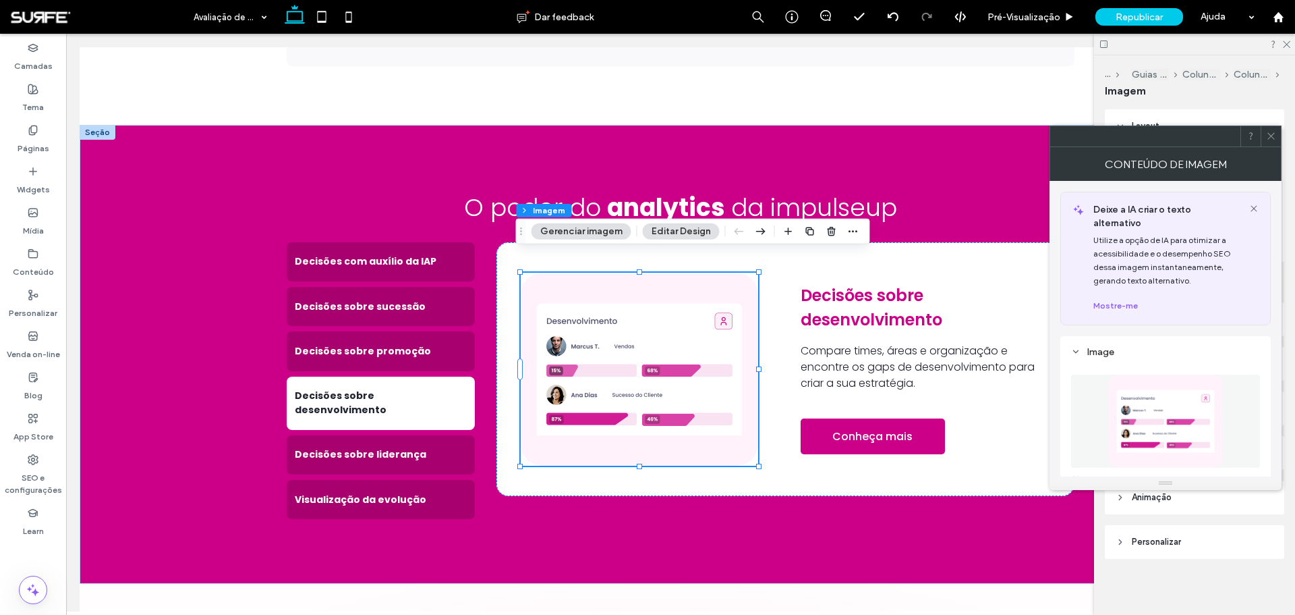
click at [863, 371] on img at bounding box center [1166, 420] width 114 height 93
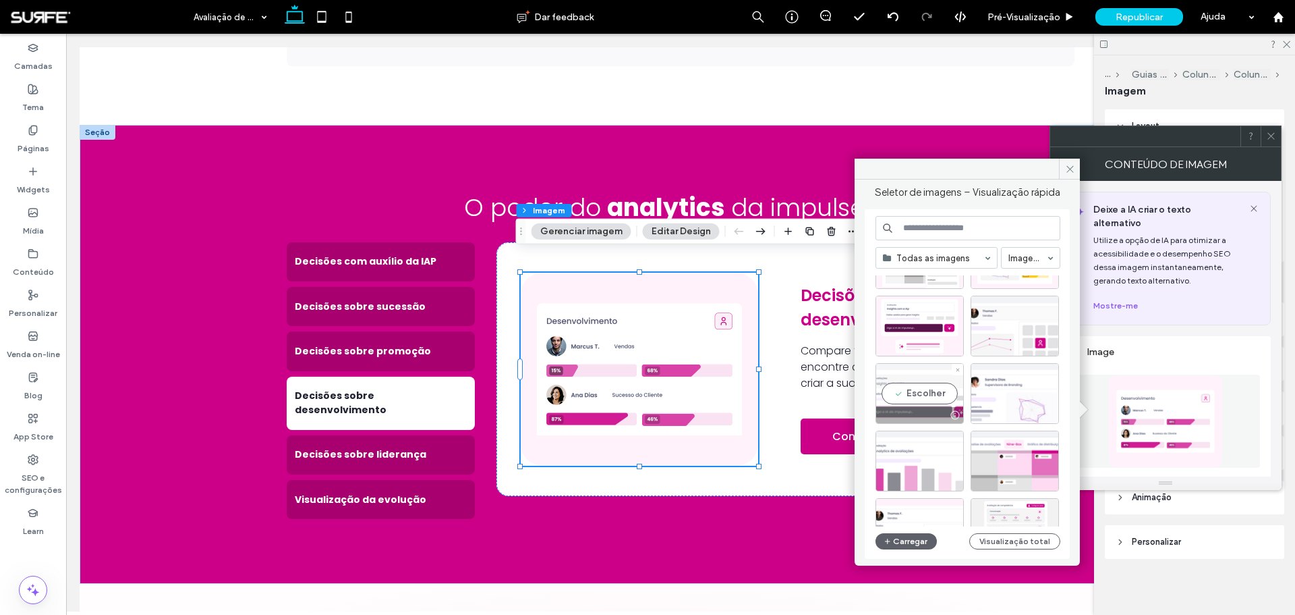
scroll to position [0, 0]
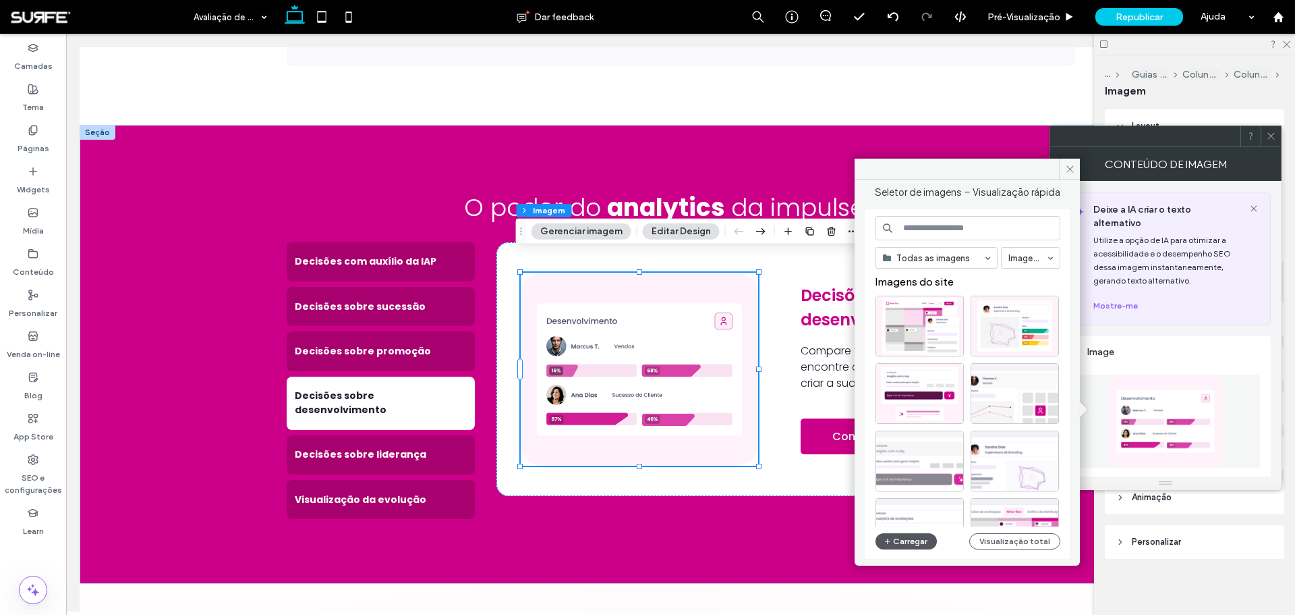
click at [863, 371] on button "Carregar" at bounding box center [906, 541] width 61 height 16
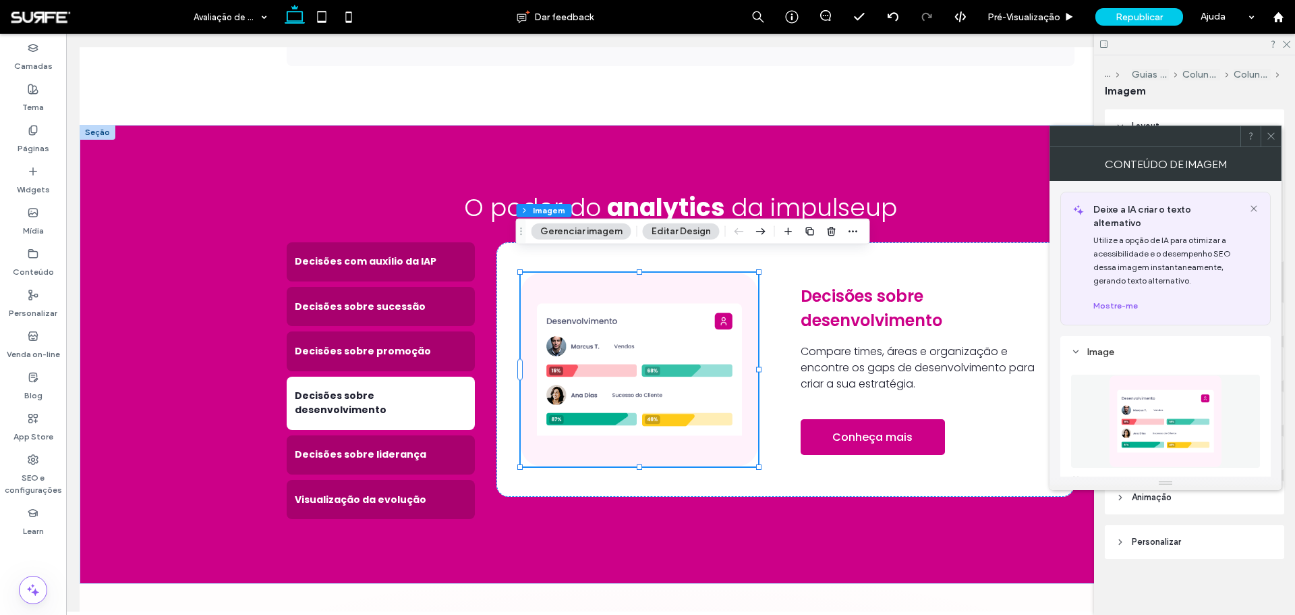
click at [863, 138] on icon at bounding box center [1271, 136] width 10 height 10
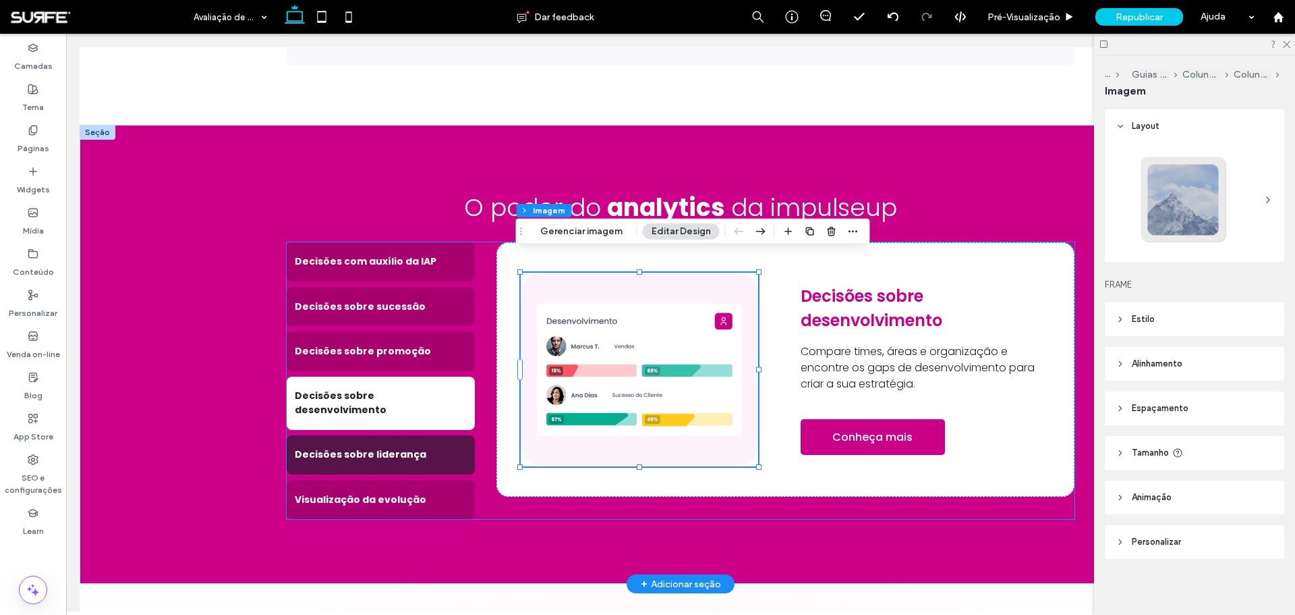
click at [432, 371] on h4 "Decisões sobre liderança" at bounding box center [381, 454] width 172 height 14
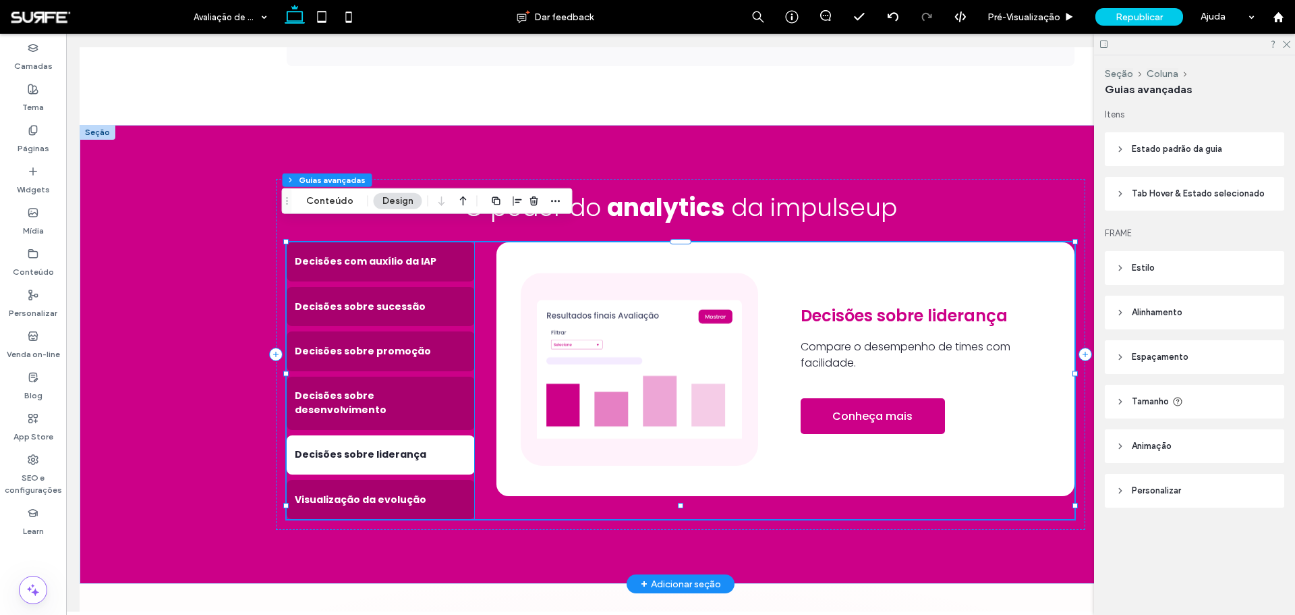
click at [573, 371] on img at bounding box center [639, 369] width 237 height 193
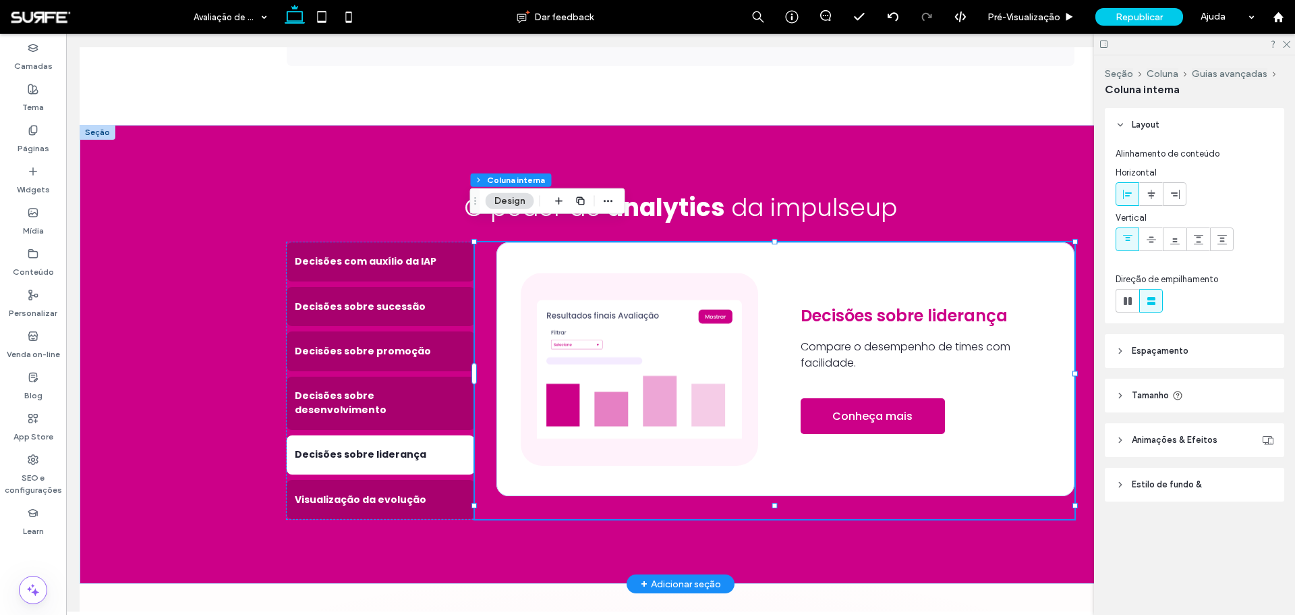
click at [573, 371] on img at bounding box center [639, 369] width 237 height 193
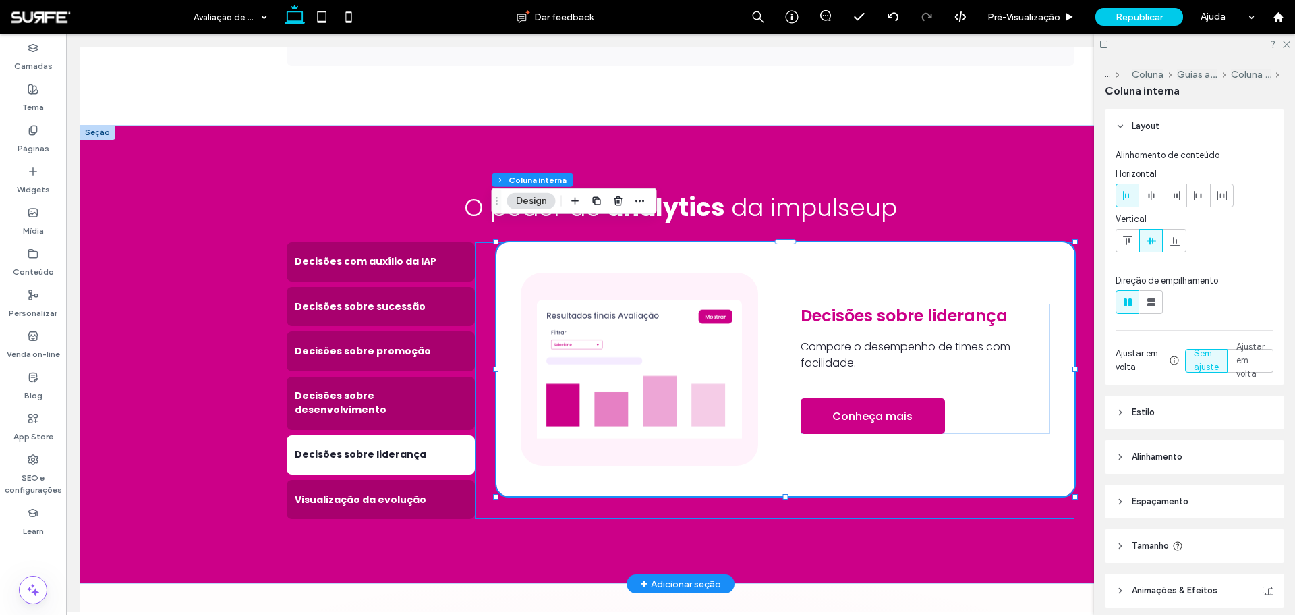
click at [573, 371] on img at bounding box center [639, 369] width 237 height 193
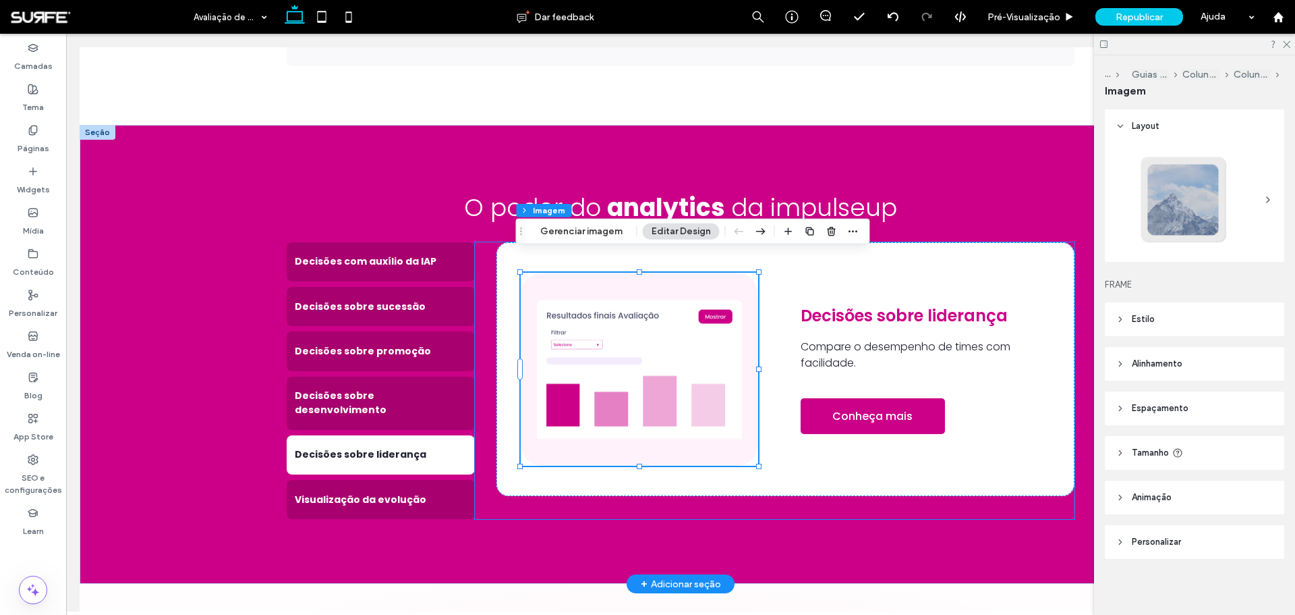
type input "**"
click at [584, 231] on button "Gerenciar imagem" at bounding box center [582, 231] width 100 height 16
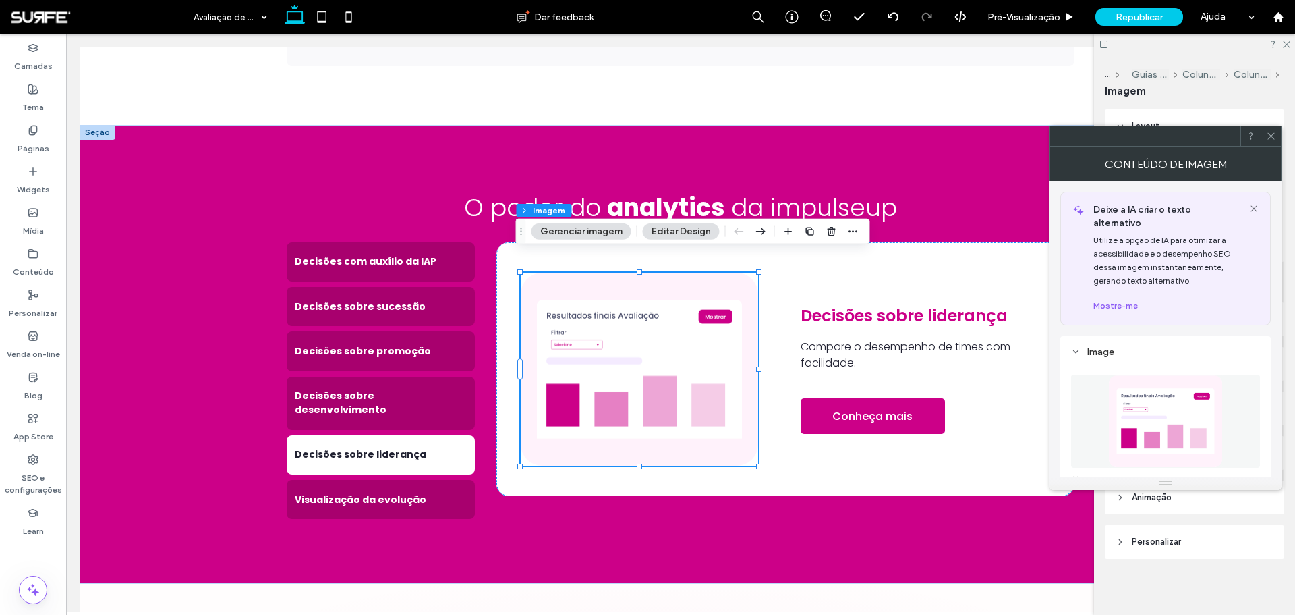
click at [863, 371] on figure at bounding box center [1165, 420] width 189 height 93
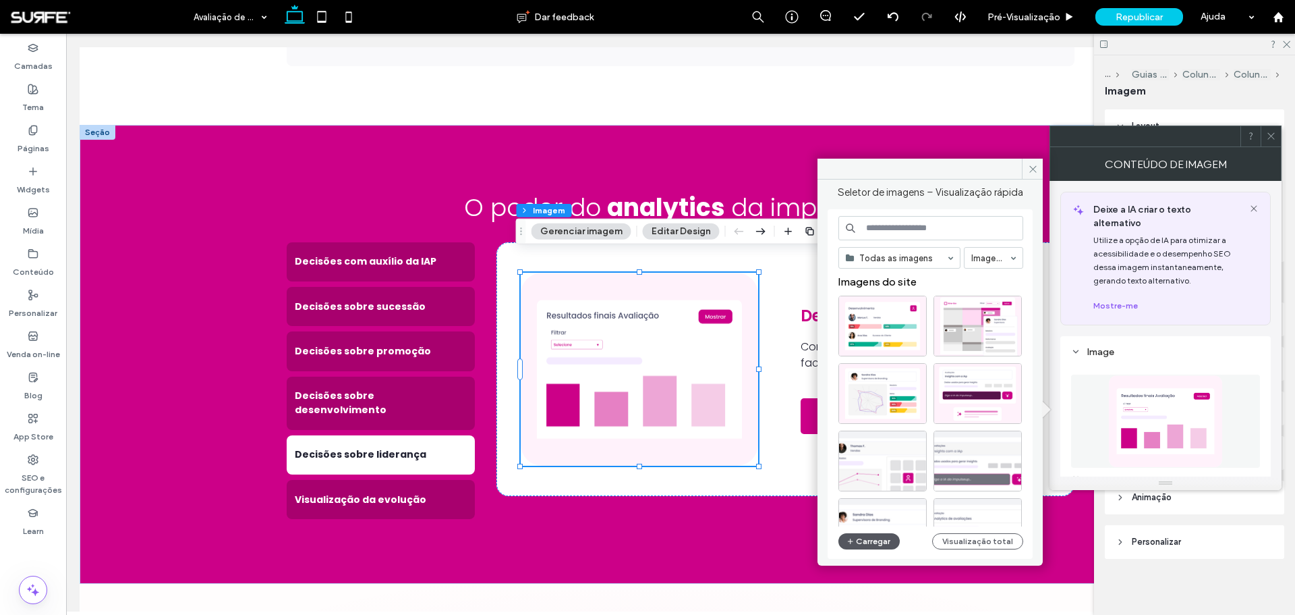
click at [863, 371] on button "Carregar" at bounding box center [869, 541] width 61 height 16
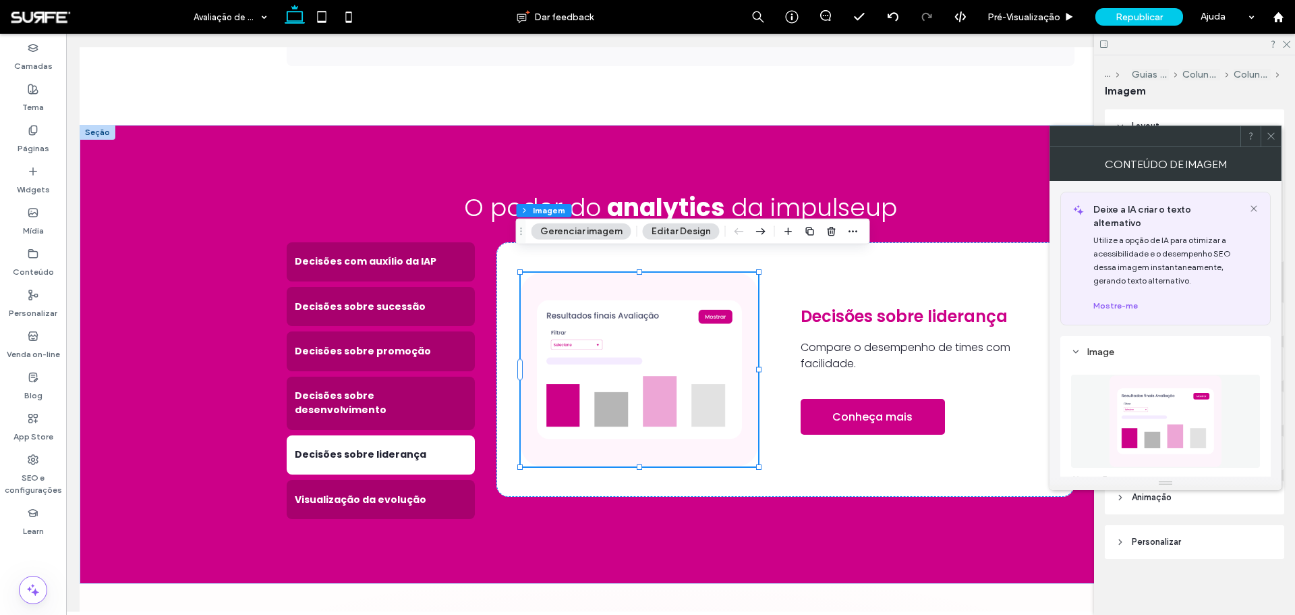
click at [863, 371] on img at bounding box center [1166, 420] width 114 height 93
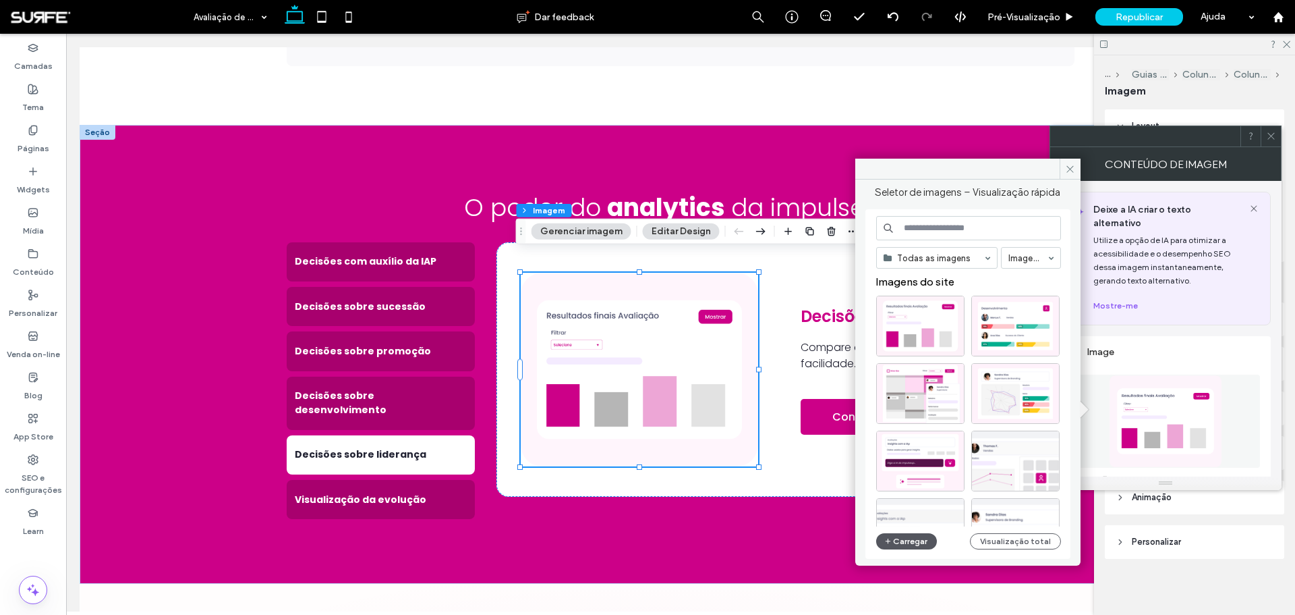
click at [863, 371] on button "Carregar" at bounding box center [906, 541] width 61 height 16
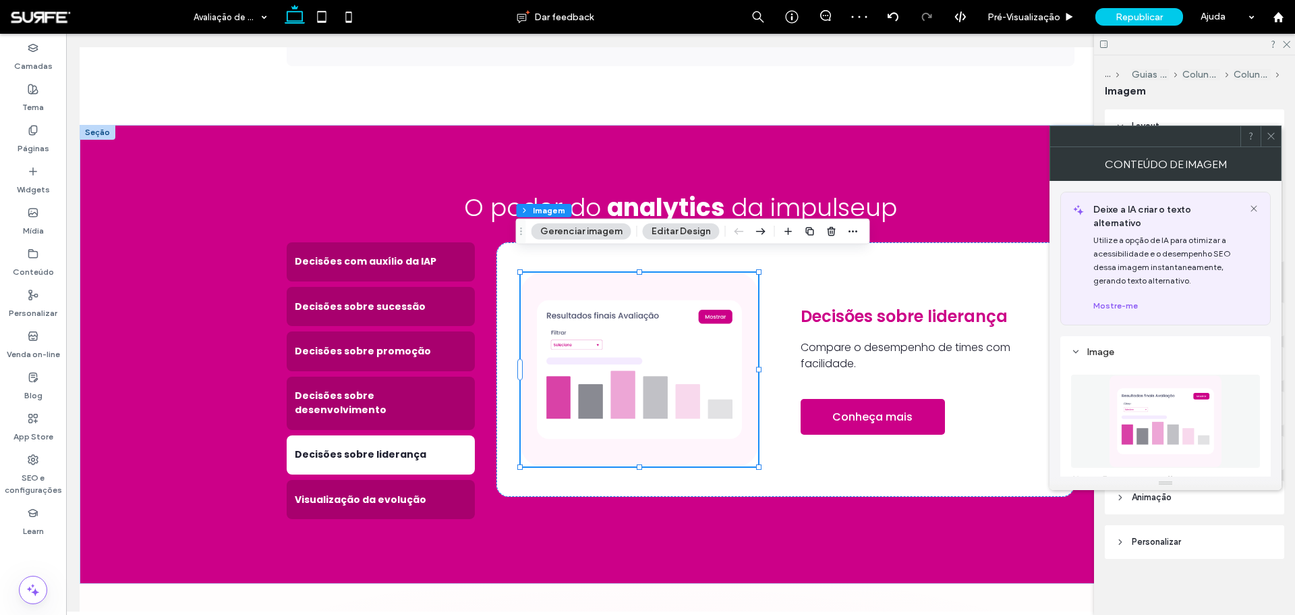
click at [863, 135] on icon at bounding box center [1271, 136] width 10 height 10
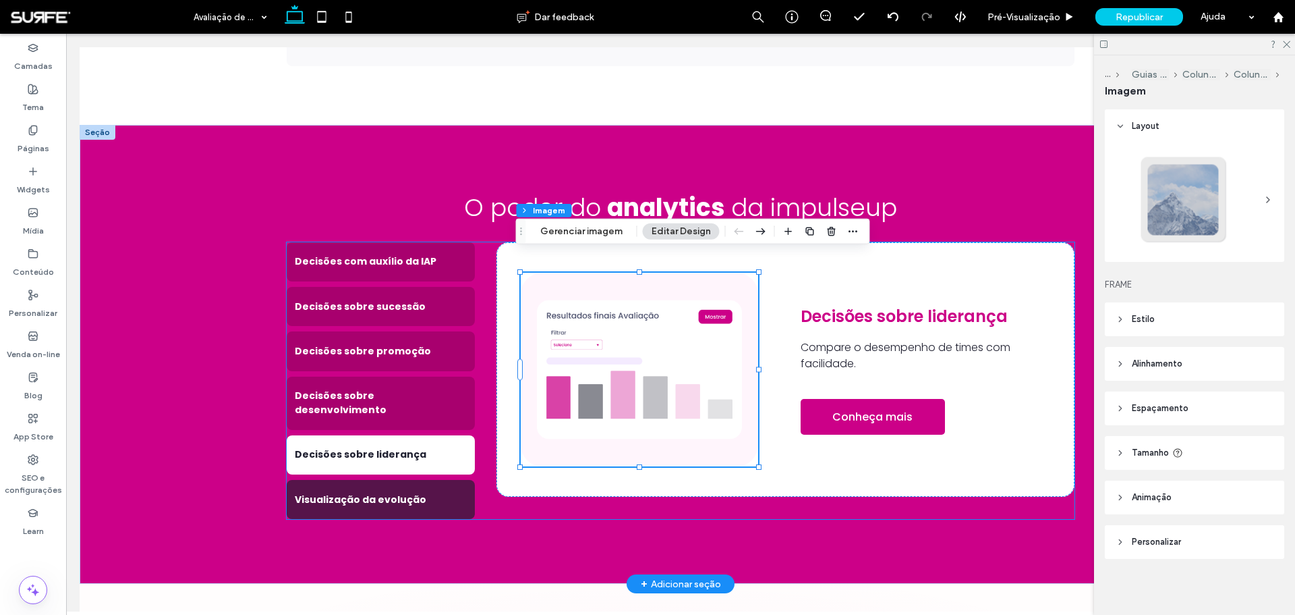
click at [384, 371] on h4 "Visualização da evolução" at bounding box center [381, 500] width 172 height 14
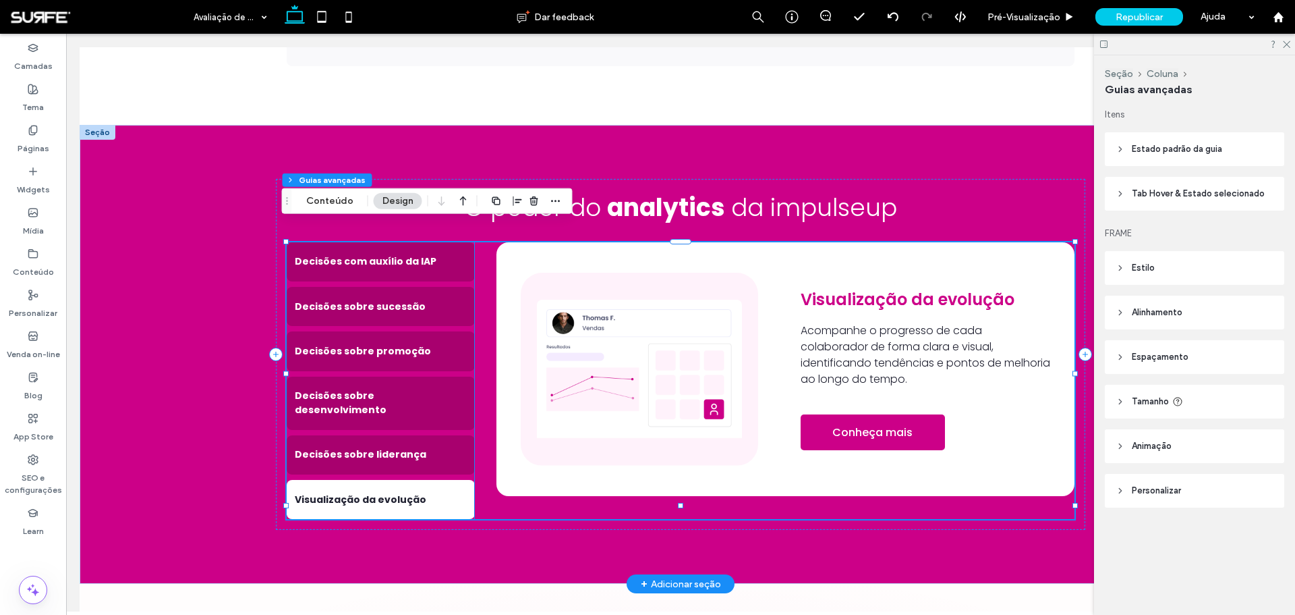
click at [652, 371] on img at bounding box center [639, 369] width 237 height 193
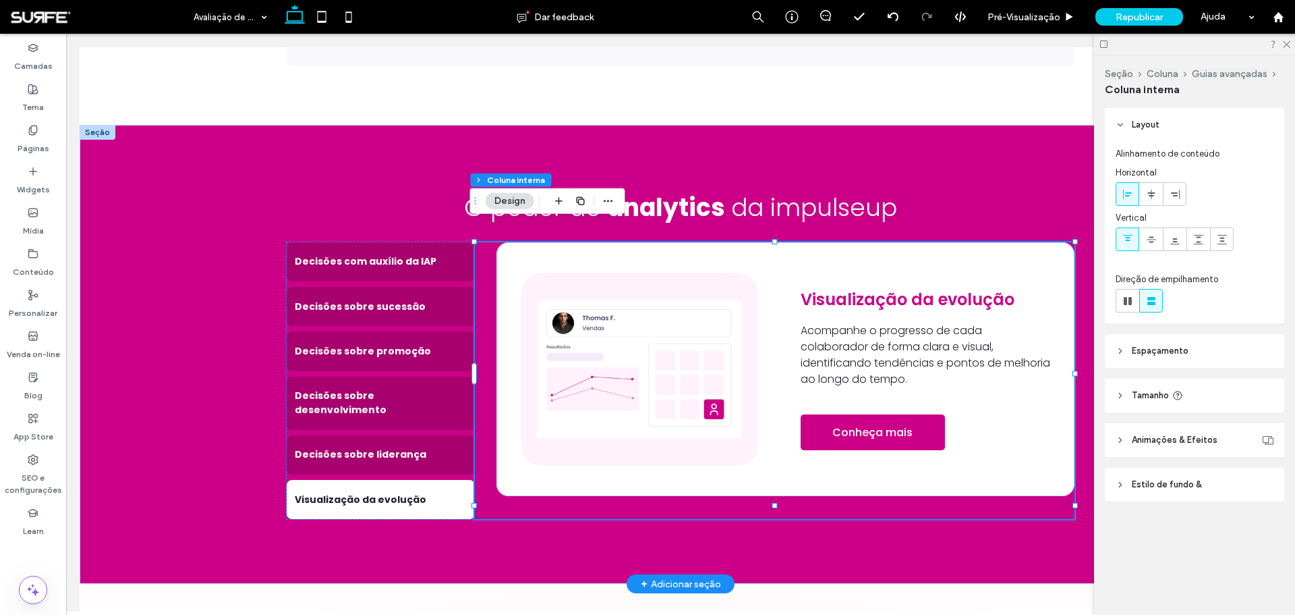
click at [652, 371] on img at bounding box center [639, 369] width 237 height 193
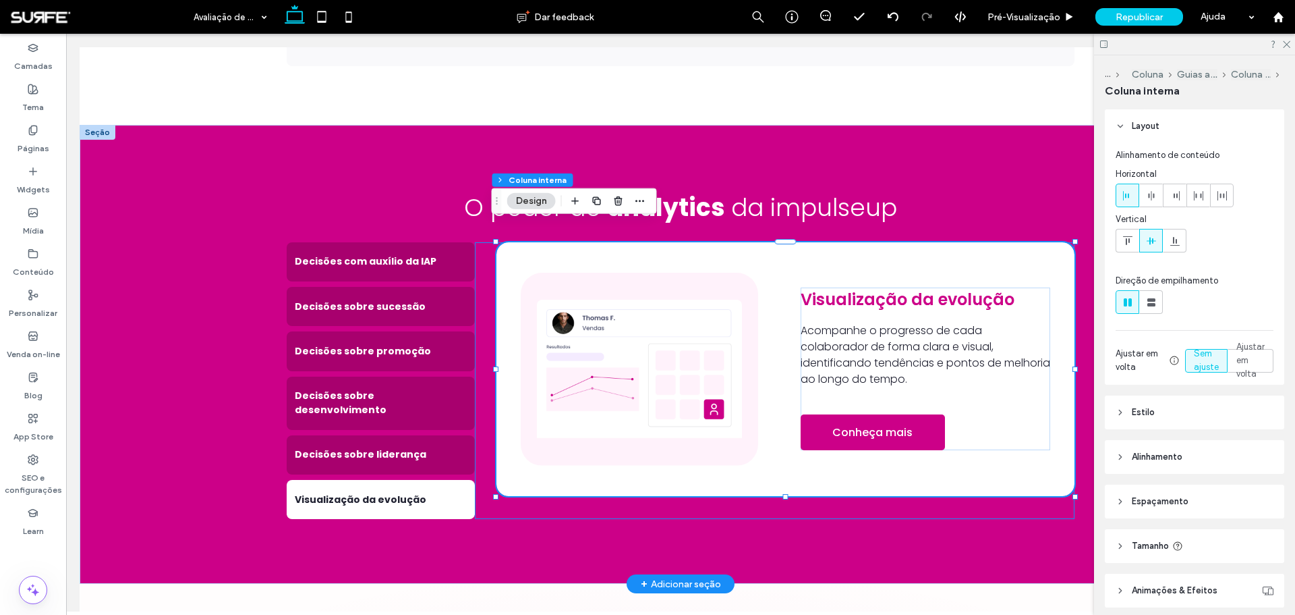
click at [652, 371] on img at bounding box center [639, 369] width 237 height 193
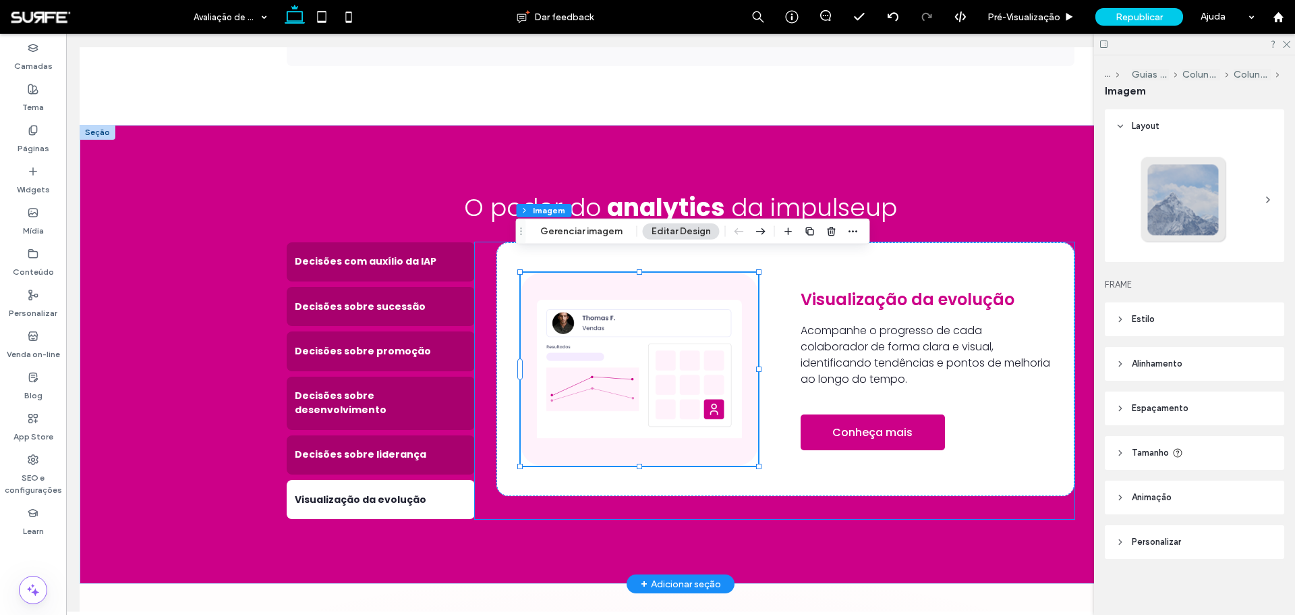
type input "**"
click at [586, 240] on div "Seção Coluna Guias avançadas Coluna interna Coluna interna Imagem Gerenciar ima…" at bounding box center [693, 232] width 354 height 26
click at [586, 229] on button "Gerenciar imagem" at bounding box center [582, 231] width 100 height 16
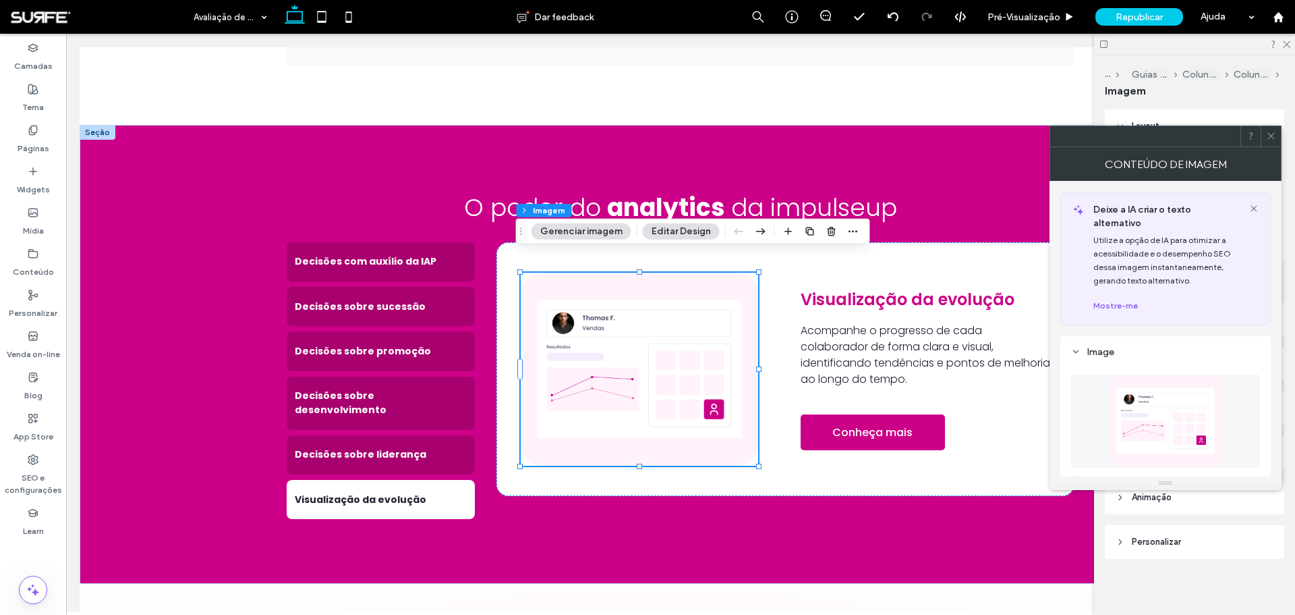
click at [863, 371] on img at bounding box center [1166, 420] width 114 height 93
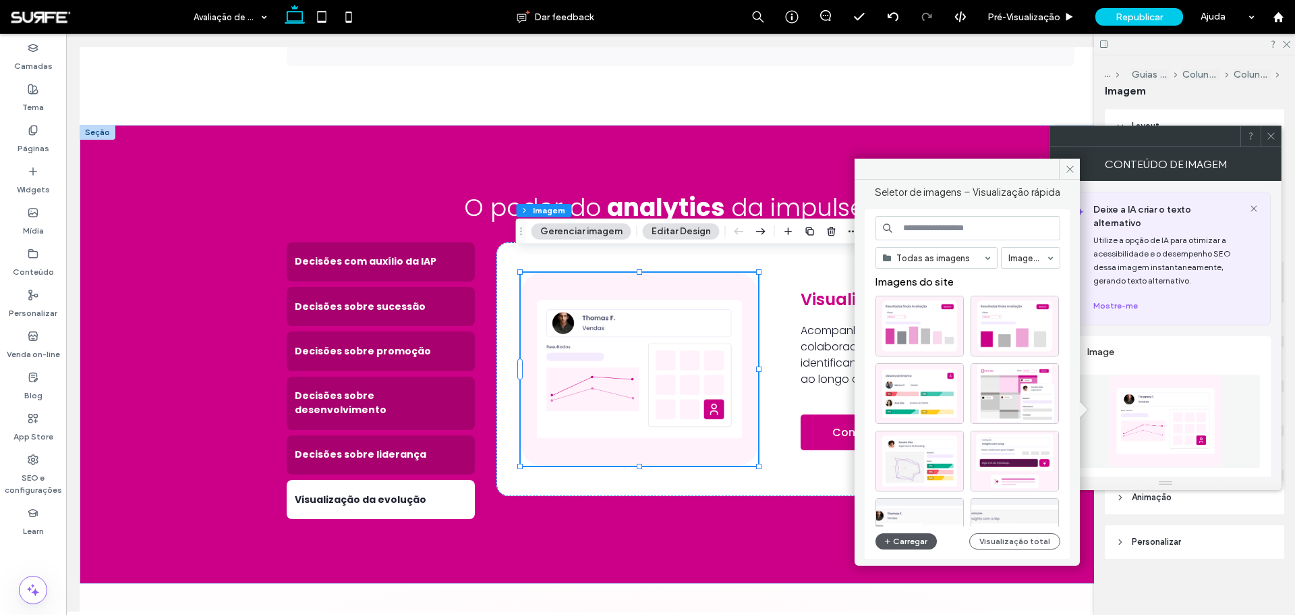
click at [863, 371] on button "Carregar" at bounding box center [906, 541] width 61 height 16
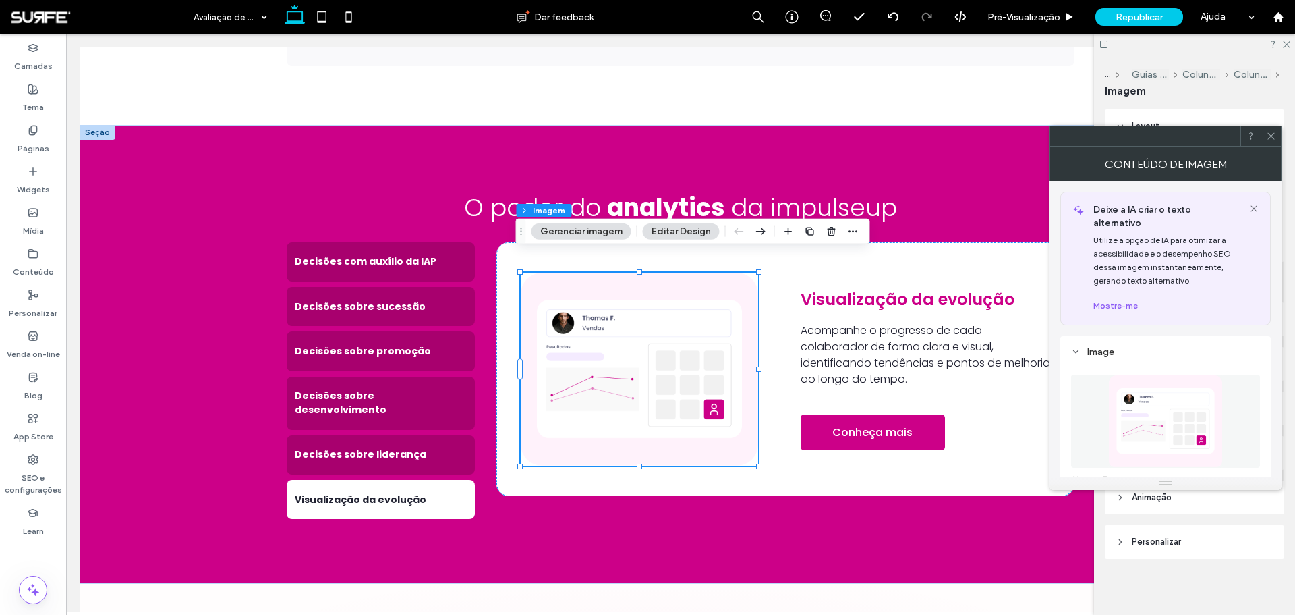
click at [863, 136] on use at bounding box center [1271, 136] width 7 height 7
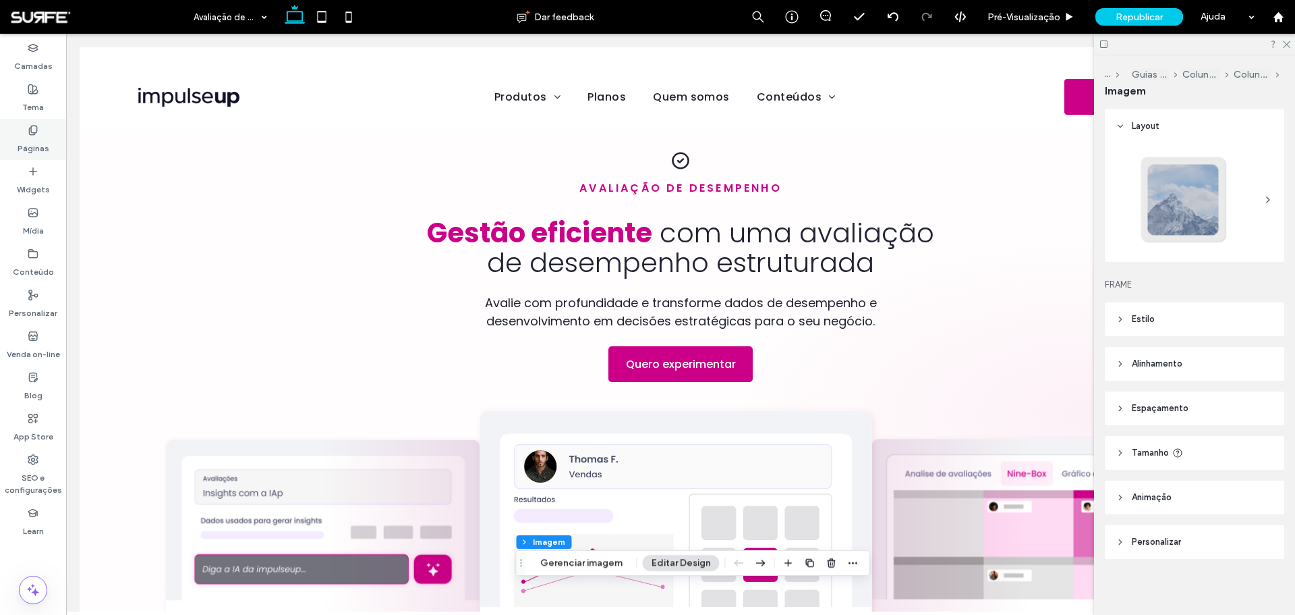
click at [35, 129] on icon at bounding box center [33, 130] width 11 height 11
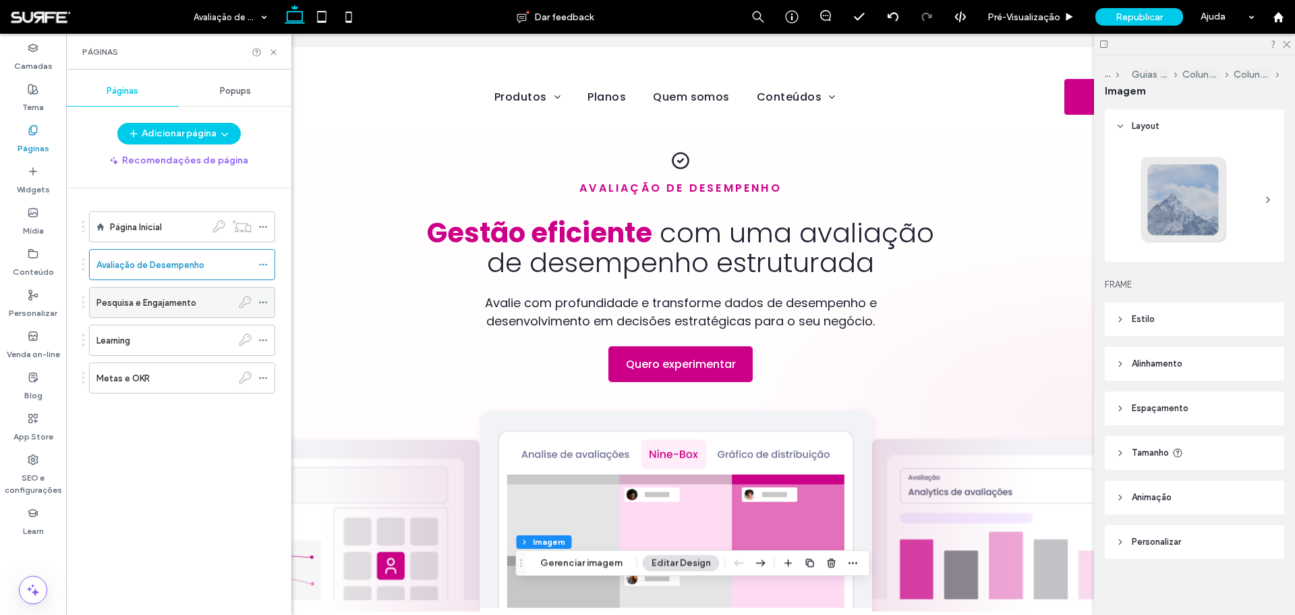
click at [142, 308] on label "Pesquisa e Engajamento" at bounding box center [146, 303] width 100 height 24
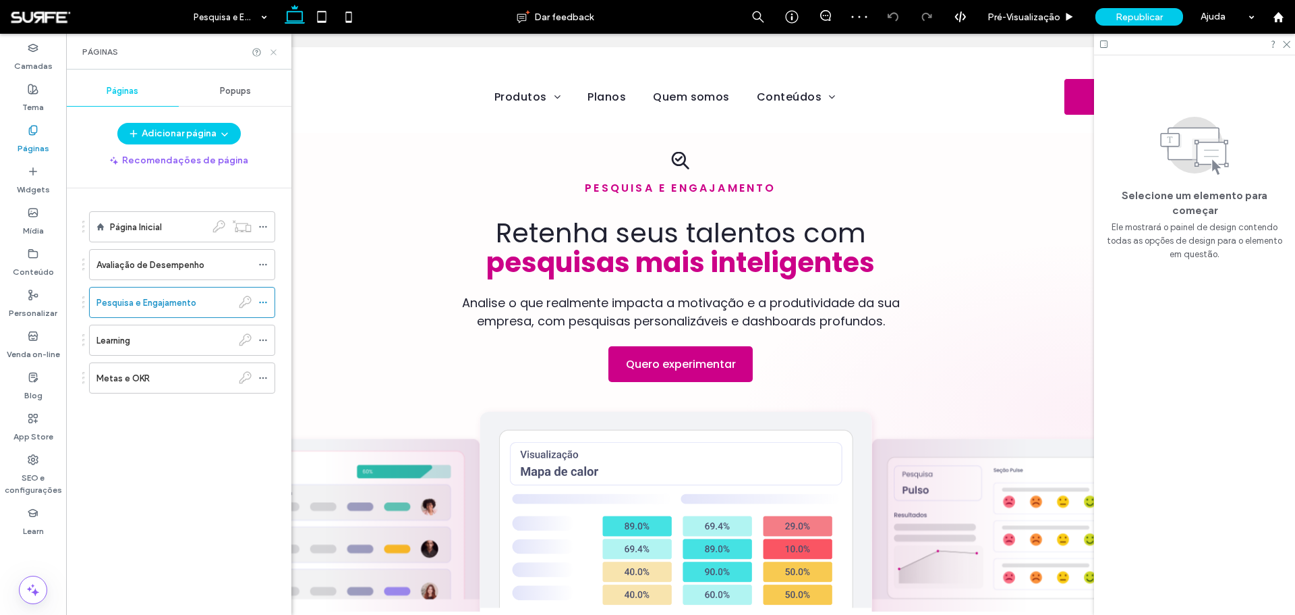
click at [273, 50] on icon at bounding box center [274, 52] width 10 height 10
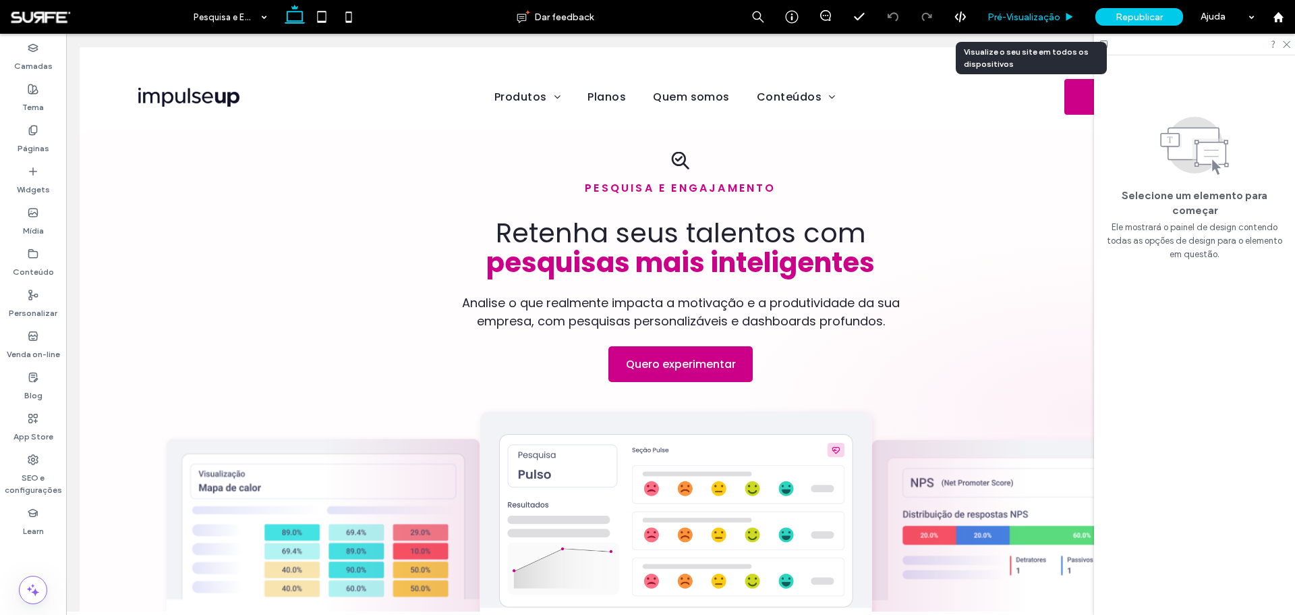
drag, startPoint x: 1059, startPoint y: 11, endPoint x: 604, endPoint y: 169, distance: 482.0
click at [863, 11] on span "Pré-Visualizaçāo" at bounding box center [1024, 16] width 73 height 11
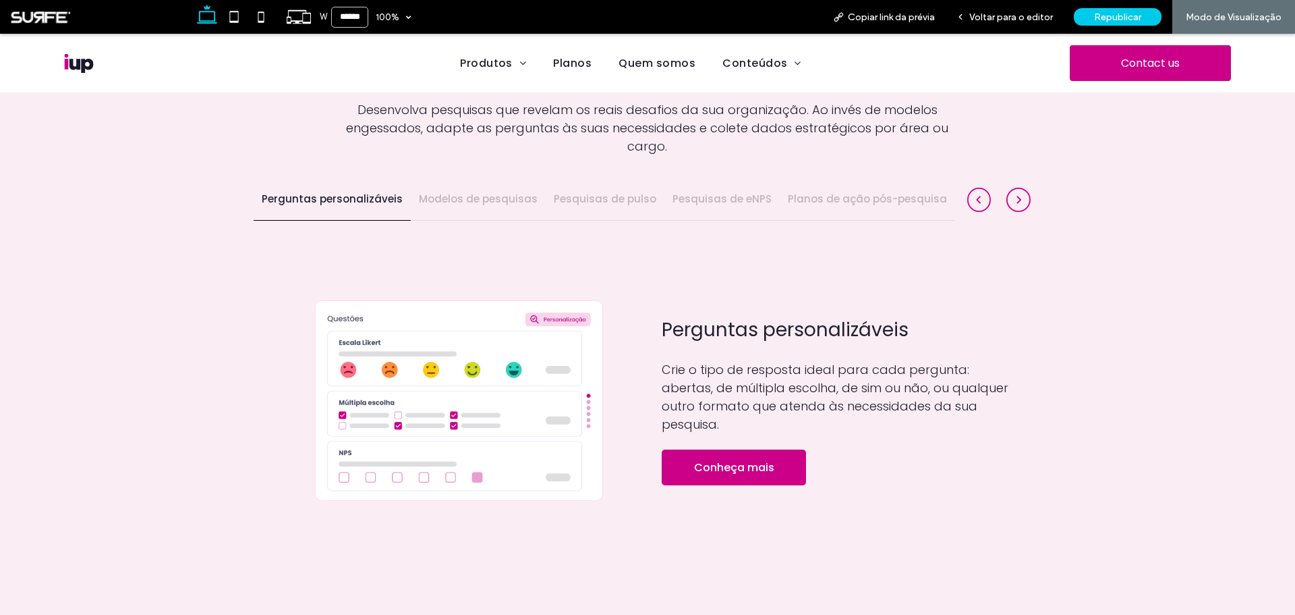
scroll to position [1012, 0]
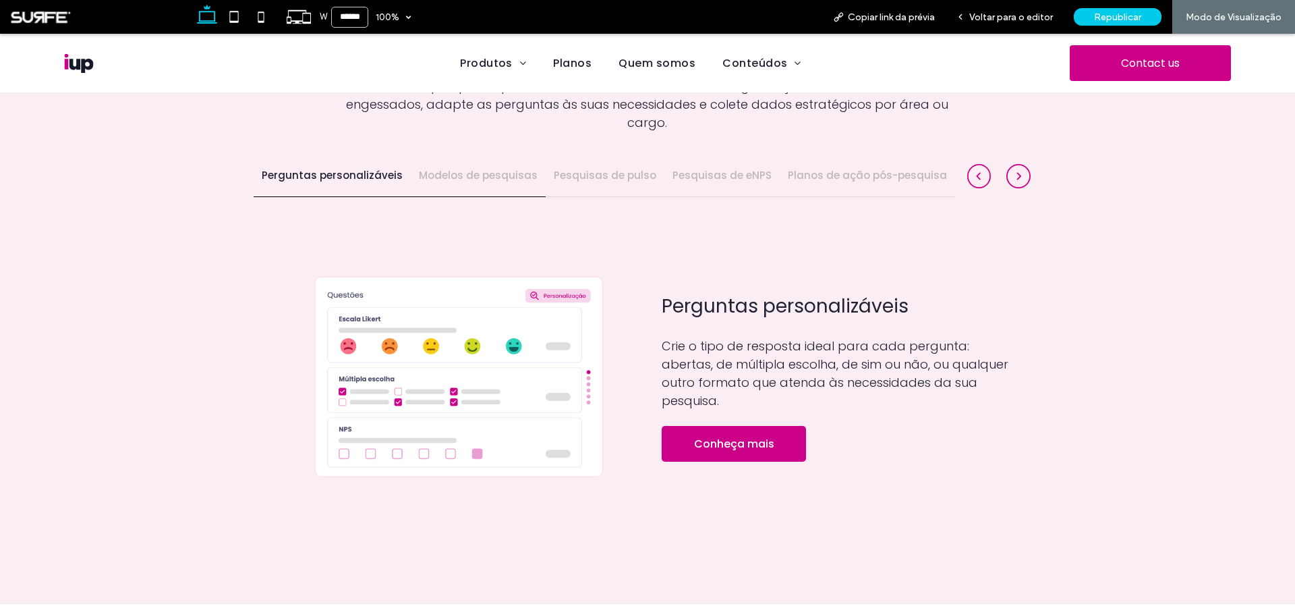
click at [470, 168] on h4 "Modelos de pesquisas" at bounding box center [478, 176] width 119 height 16
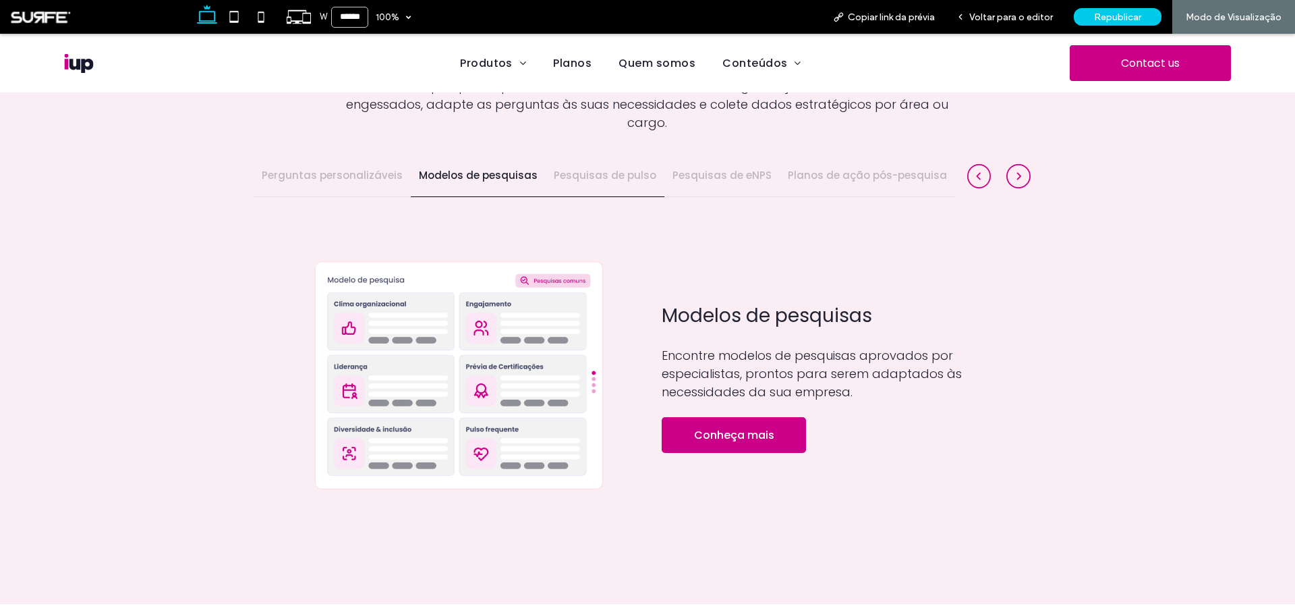
click at [590, 168] on h4 "Pesquisas de pulso" at bounding box center [605, 176] width 103 height 16
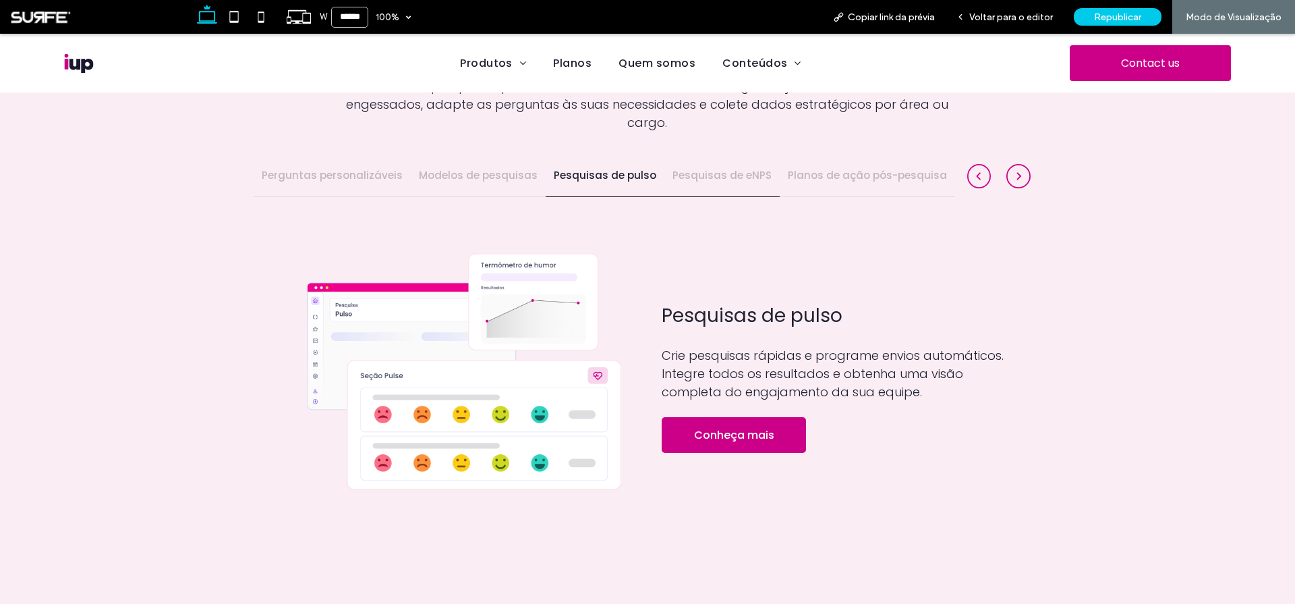
click at [690, 168] on h4 "Pesquisas de eNPS" at bounding box center [722, 176] width 99 height 16
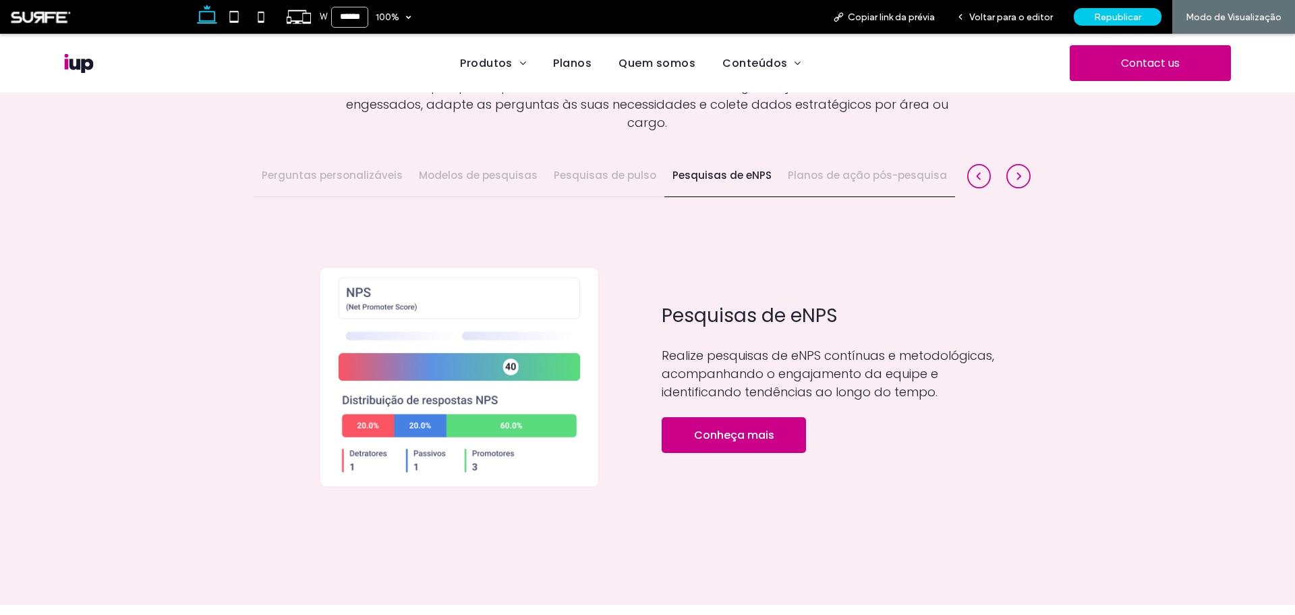
click at [835, 168] on h4 "Planos de ação pós-pesquisa" at bounding box center [867, 176] width 159 height 16
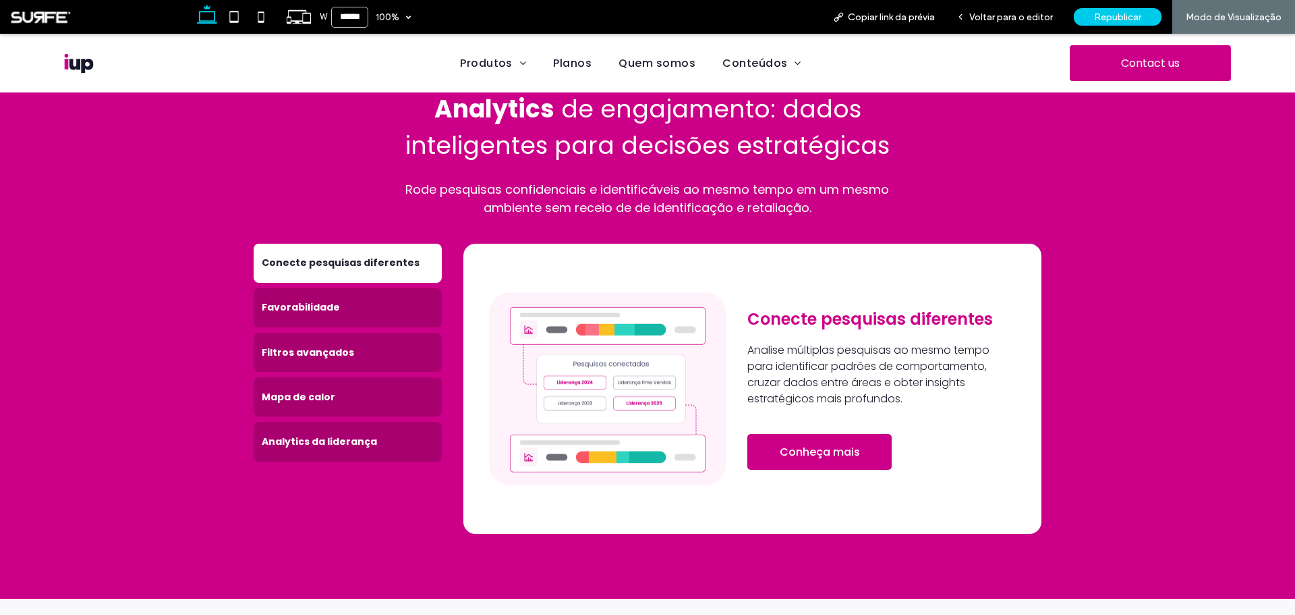
scroll to position [2092, 0]
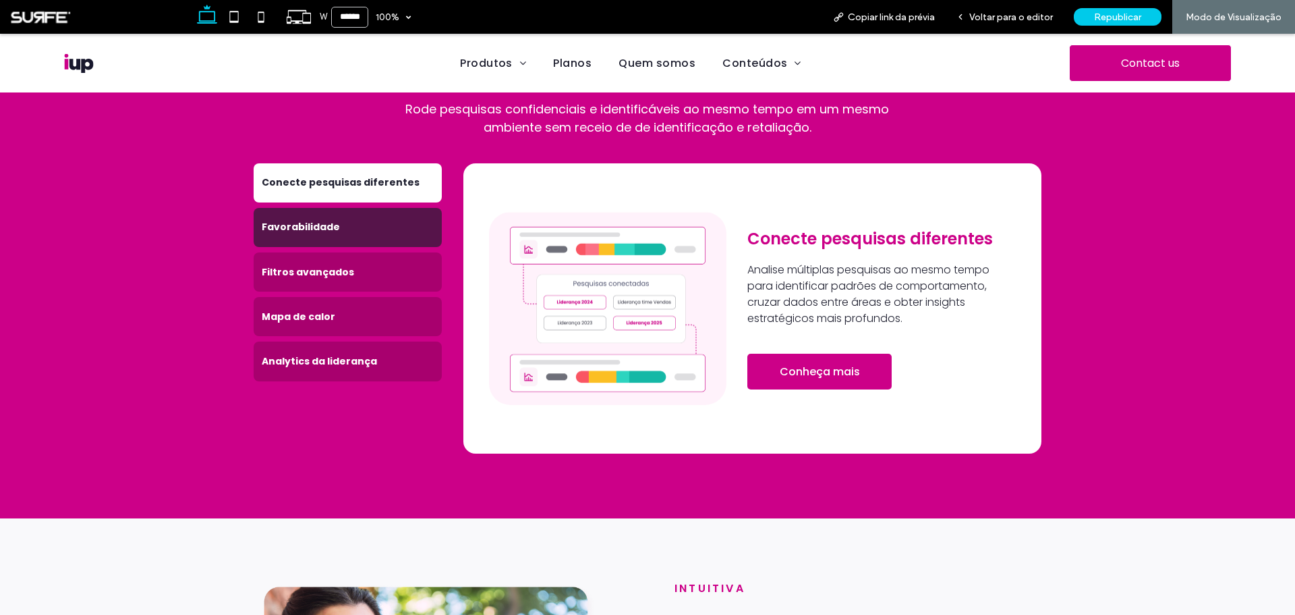
click at [354, 220] on h4 "Favorabilidade" at bounding box center [348, 227] width 172 height 14
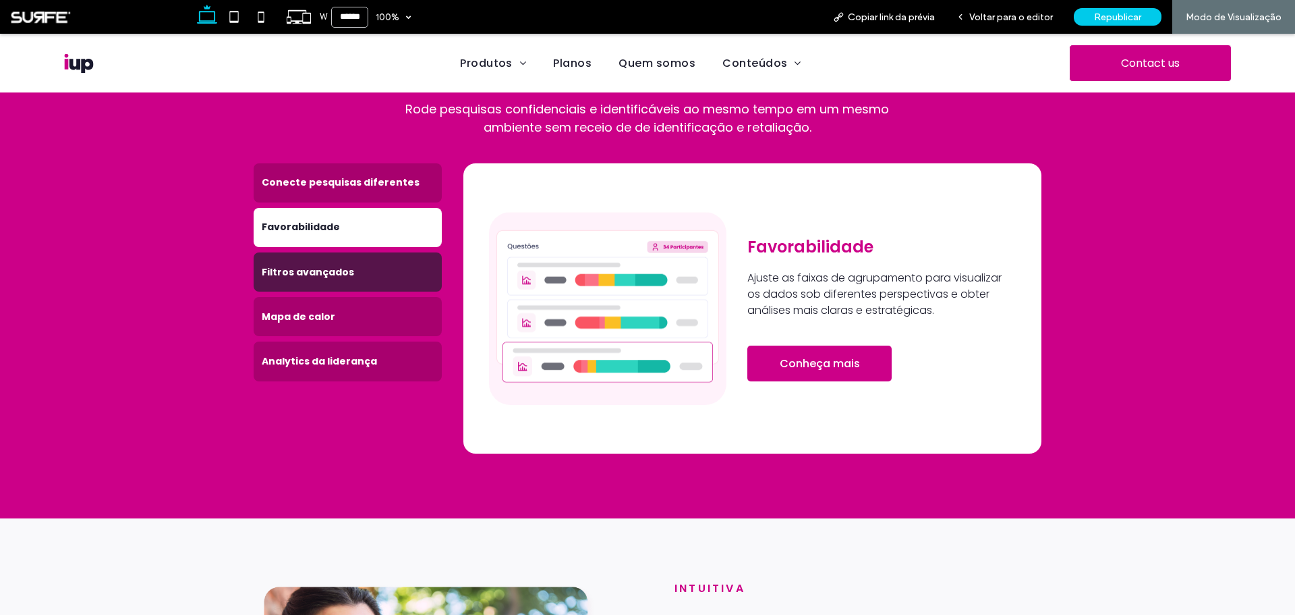
click at [368, 265] on h4 "Filtros avançados" at bounding box center [348, 272] width 172 height 14
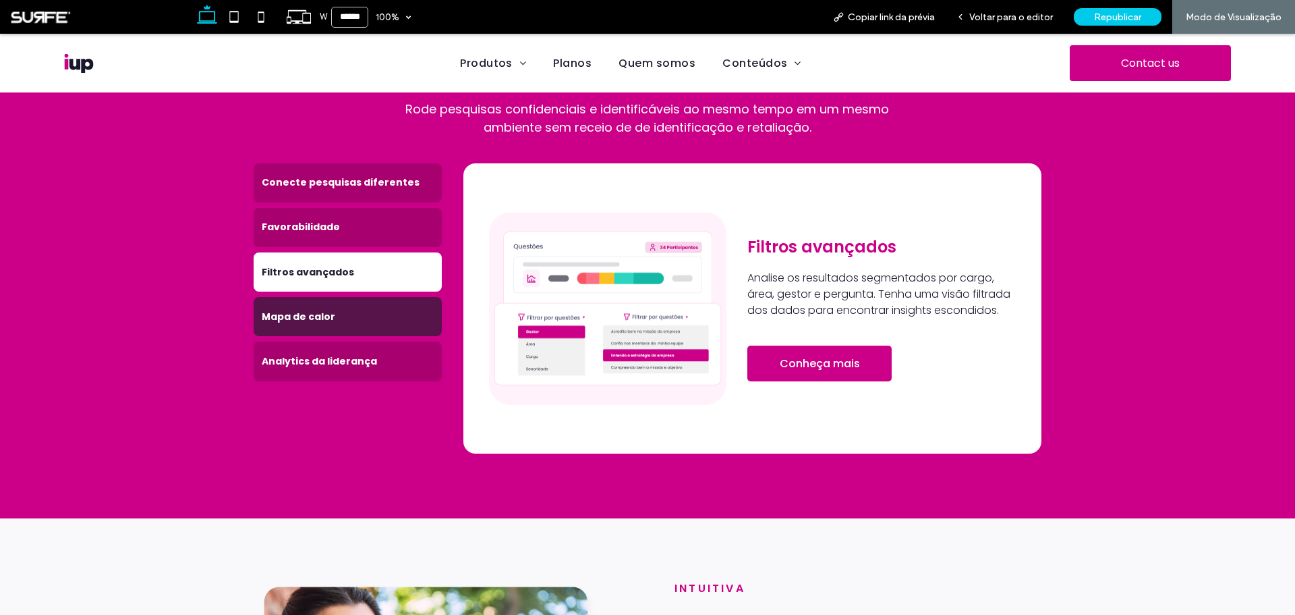
click at [368, 308] on div "Mapa de calor" at bounding box center [348, 316] width 188 height 39
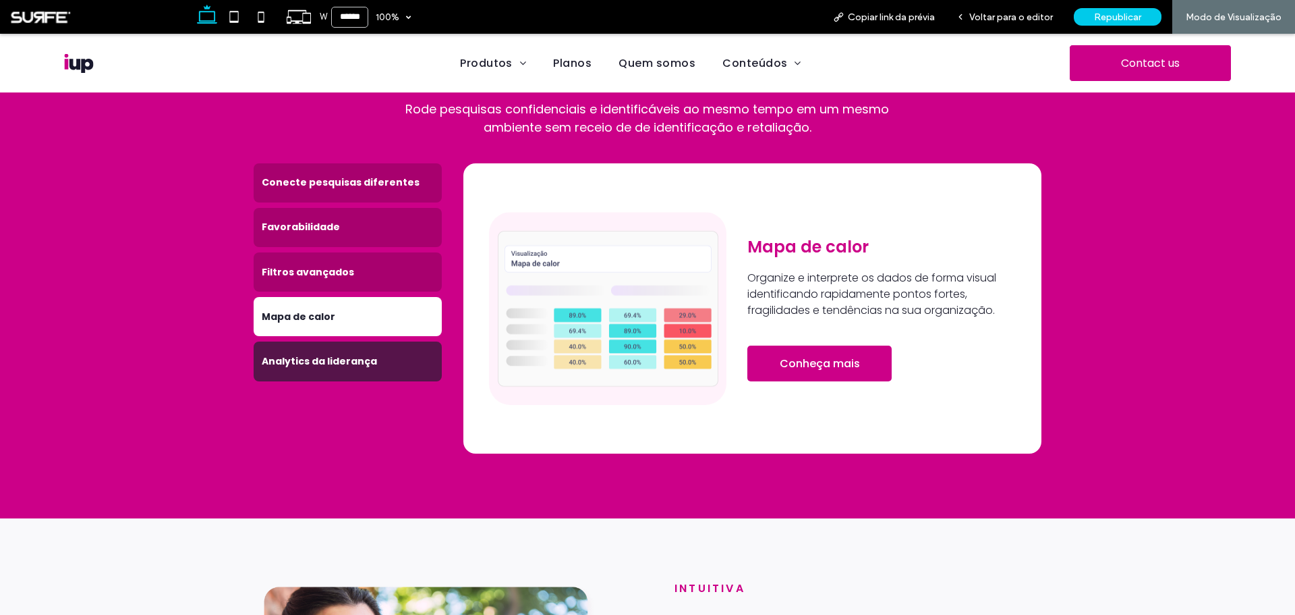
click at [366, 354] on h4 "Analytics da liderança" at bounding box center [348, 361] width 172 height 14
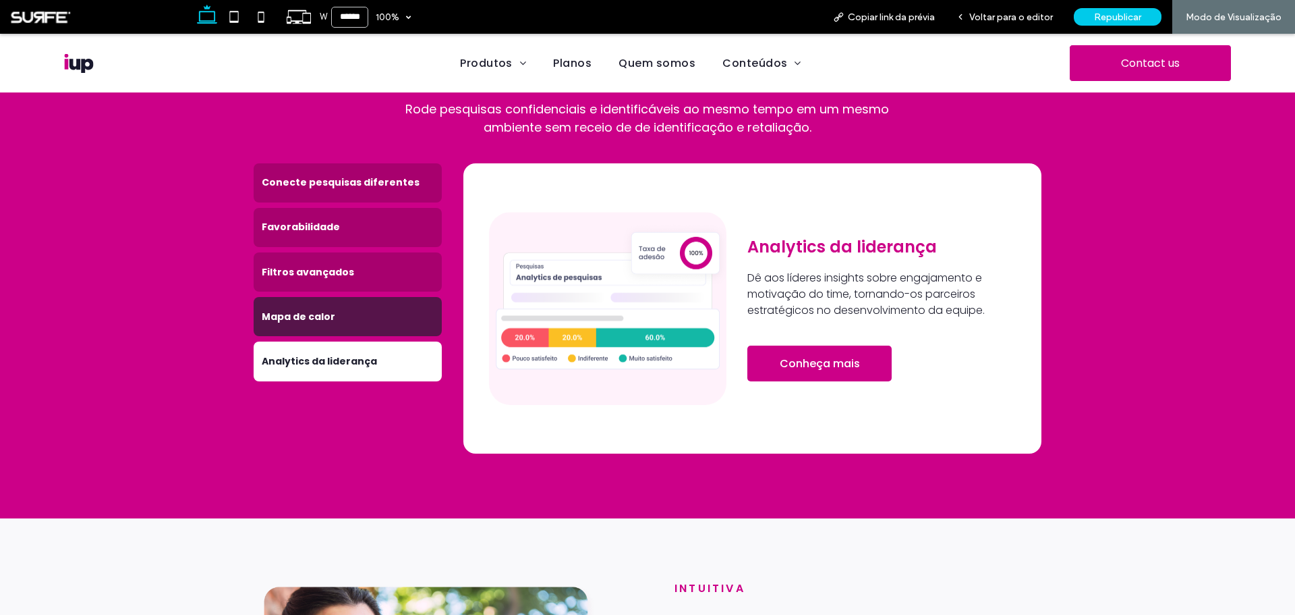
click at [368, 310] on h4 "Mapa de calor" at bounding box center [348, 317] width 172 height 14
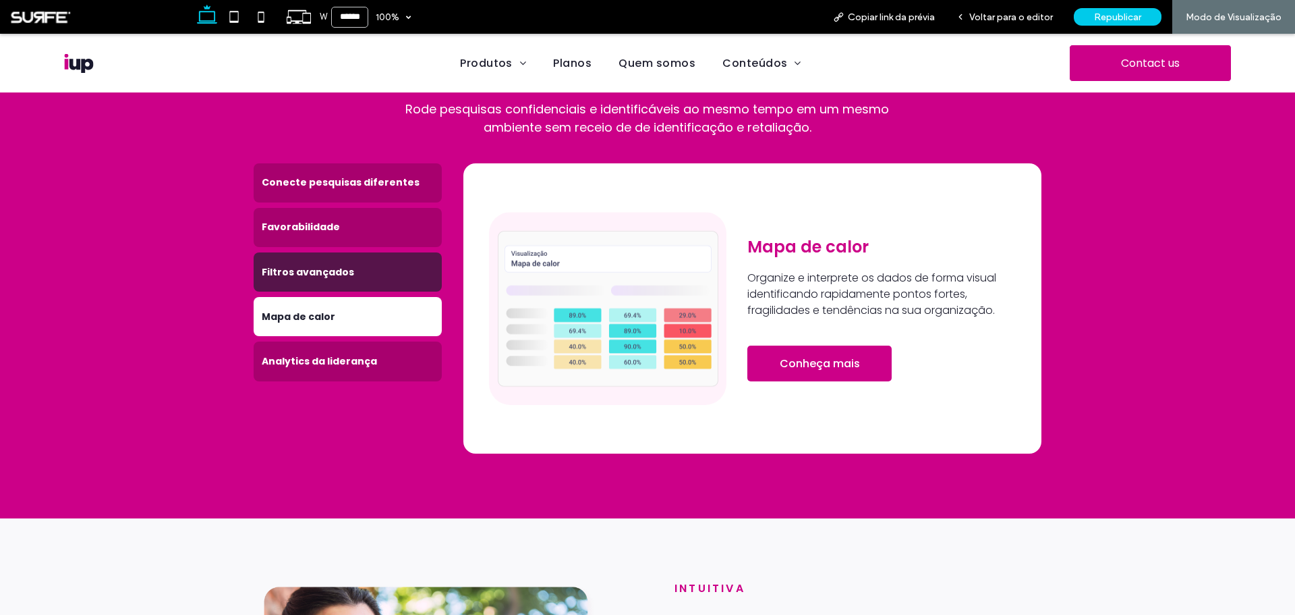
click at [364, 265] on h4 "Filtros avançados" at bounding box center [348, 272] width 172 height 14
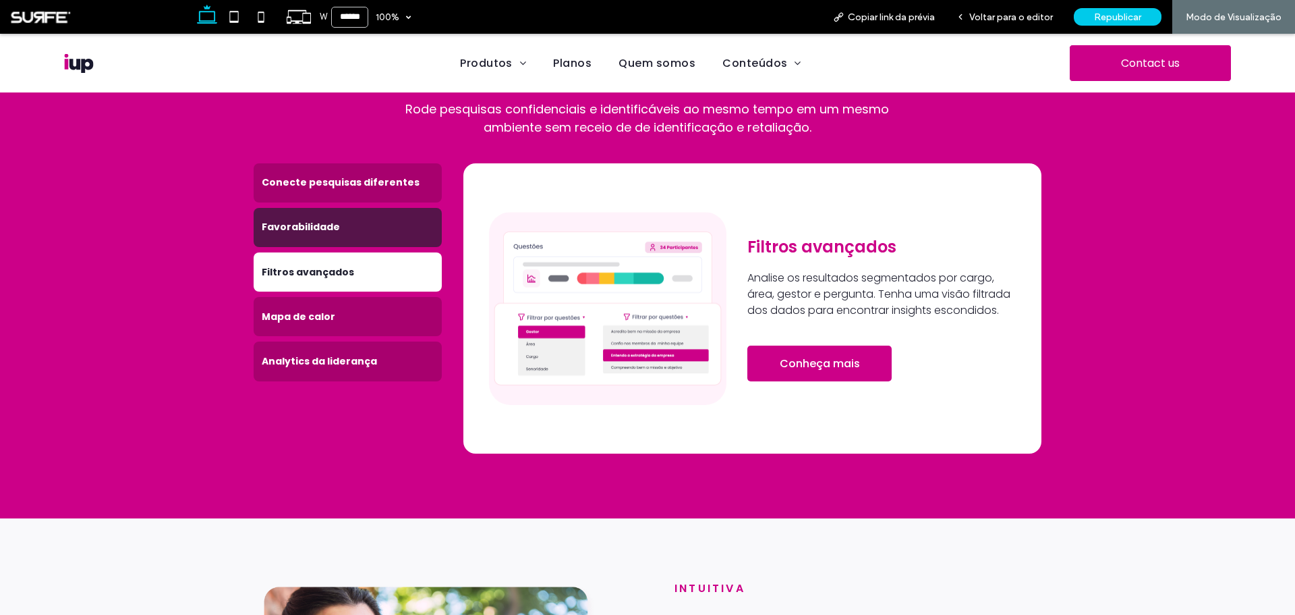
click at [368, 220] on h4 "Favorabilidade" at bounding box center [348, 227] width 172 height 14
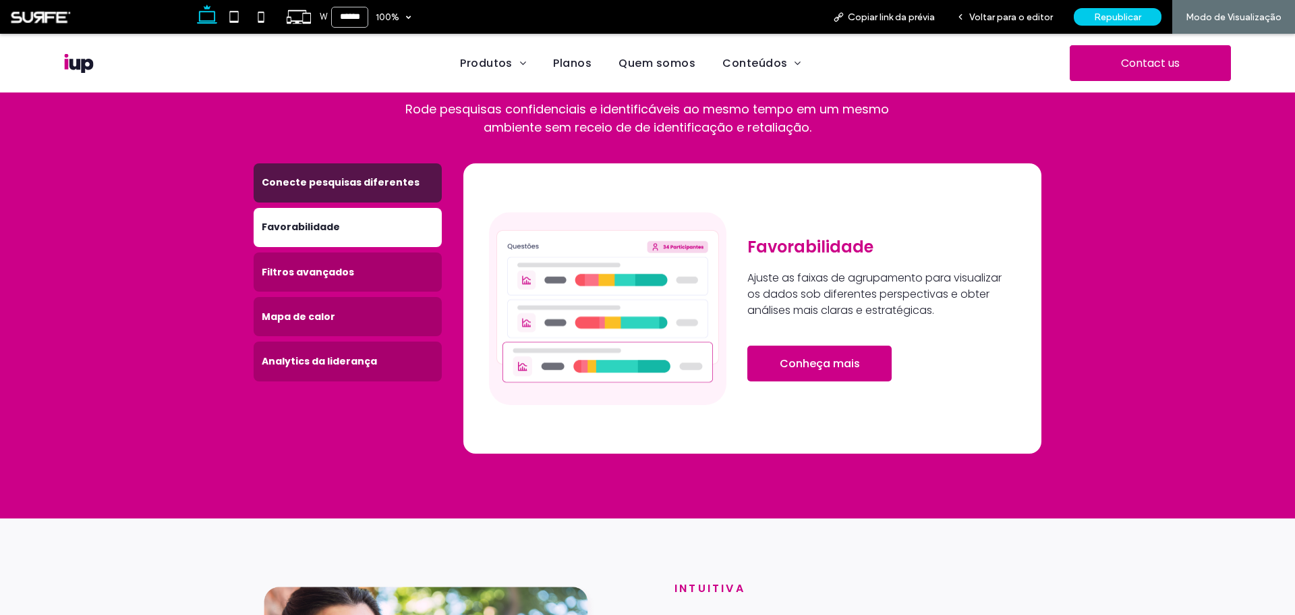
click at [381, 163] on div "Conecte pesquisas diferentes" at bounding box center [348, 182] width 188 height 39
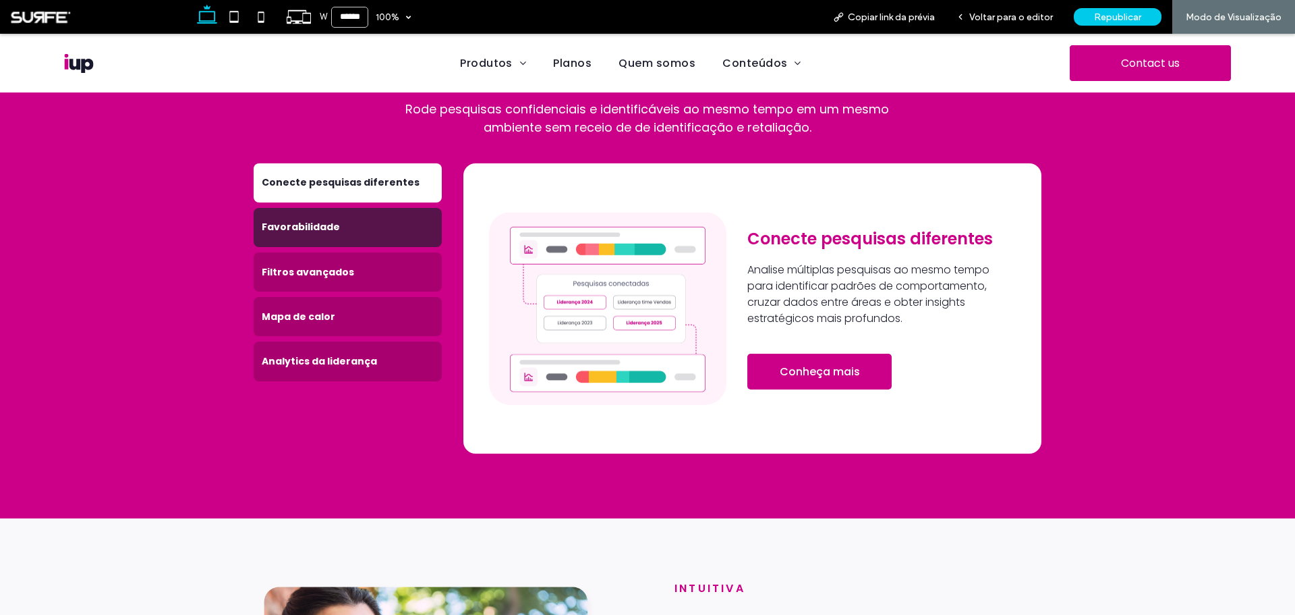
click at [384, 220] on h4 "Favorabilidade" at bounding box center [348, 227] width 172 height 14
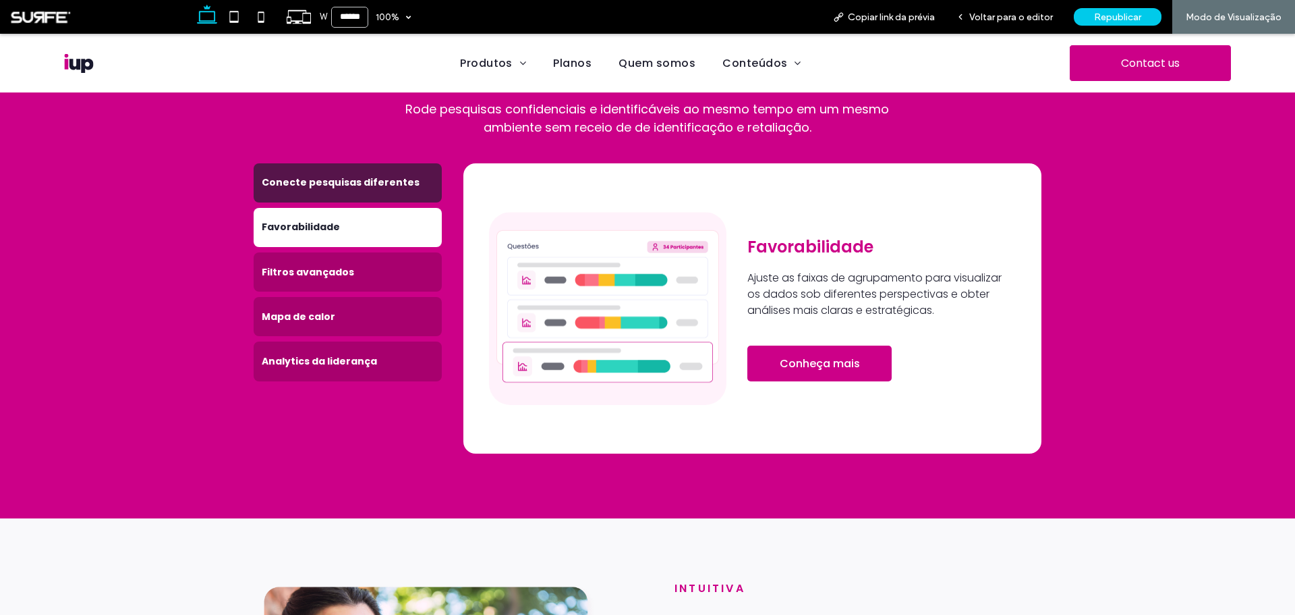
click at [382, 173] on div "Conecte pesquisas diferentes" at bounding box center [348, 182] width 188 height 39
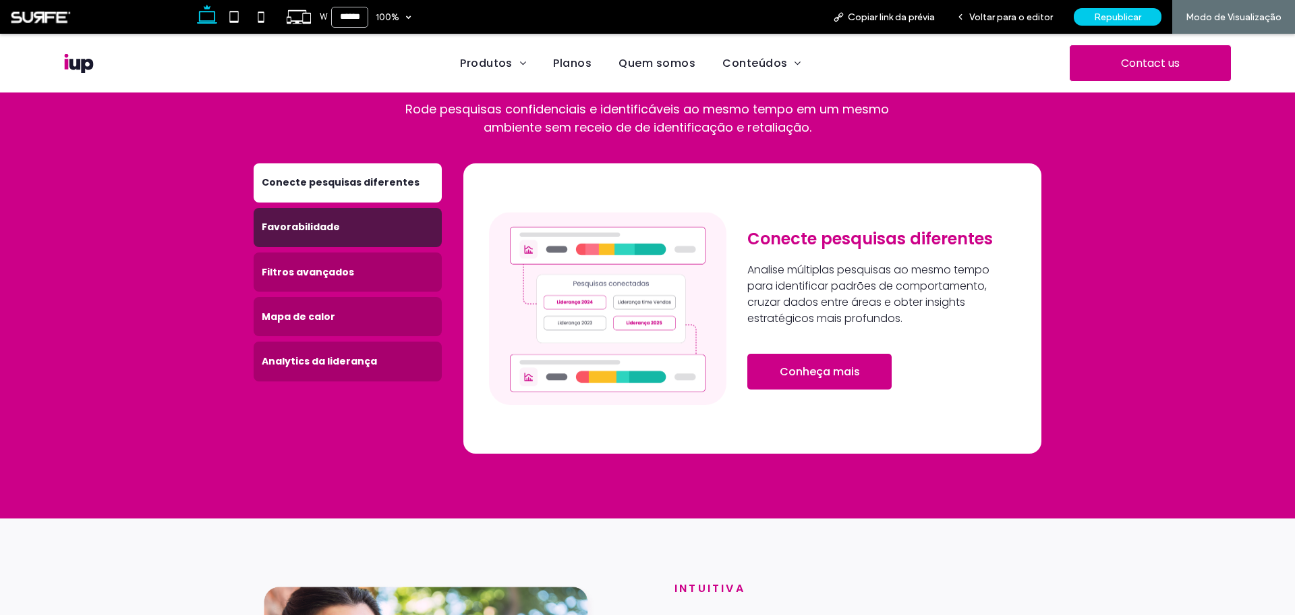
click at [383, 208] on div "Favorabilidade" at bounding box center [348, 227] width 188 height 39
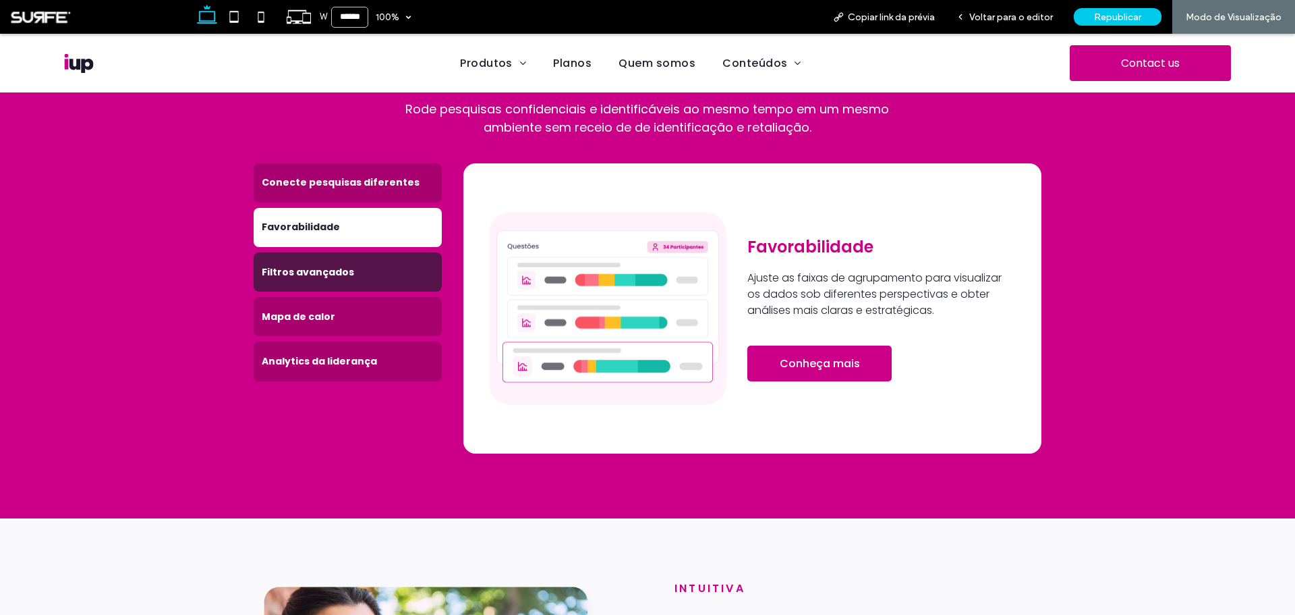
click at [374, 265] on h4 "Filtros avançados" at bounding box center [348, 272] width 172 height 14
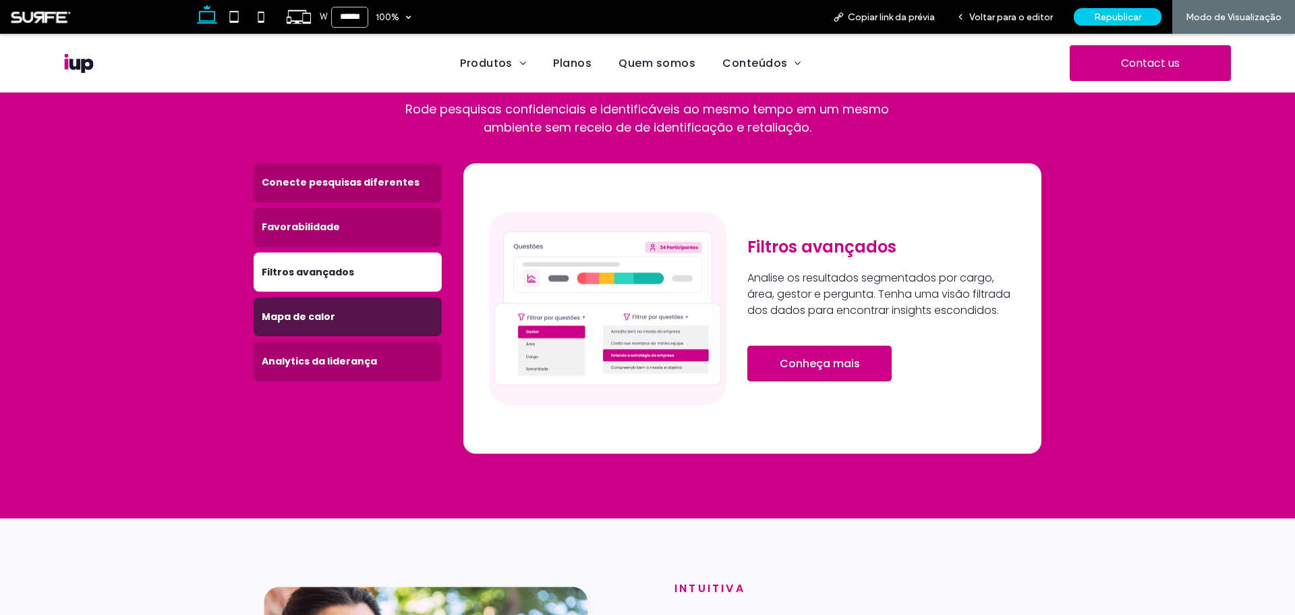
click at [373, 310] on h4 "Mapa de calor" at bounding box center [348, 317] width 172 height 14
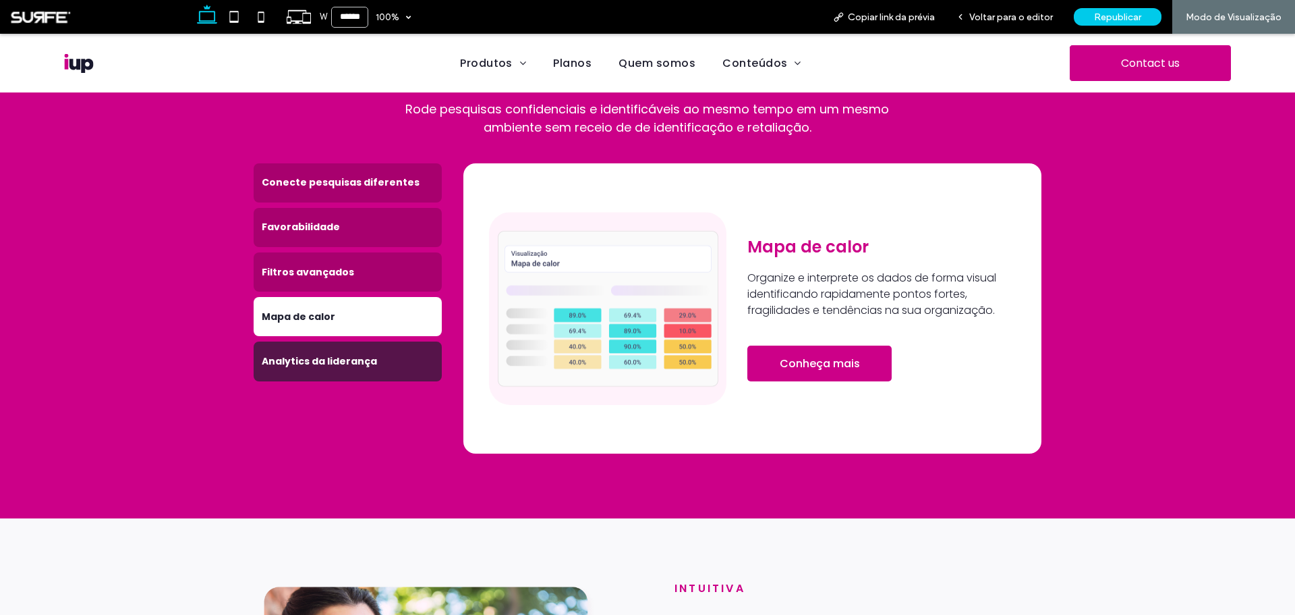
click at [366, 341] on div "Analytics da liderança" at bounding box center [348, 360] width 188 height 39
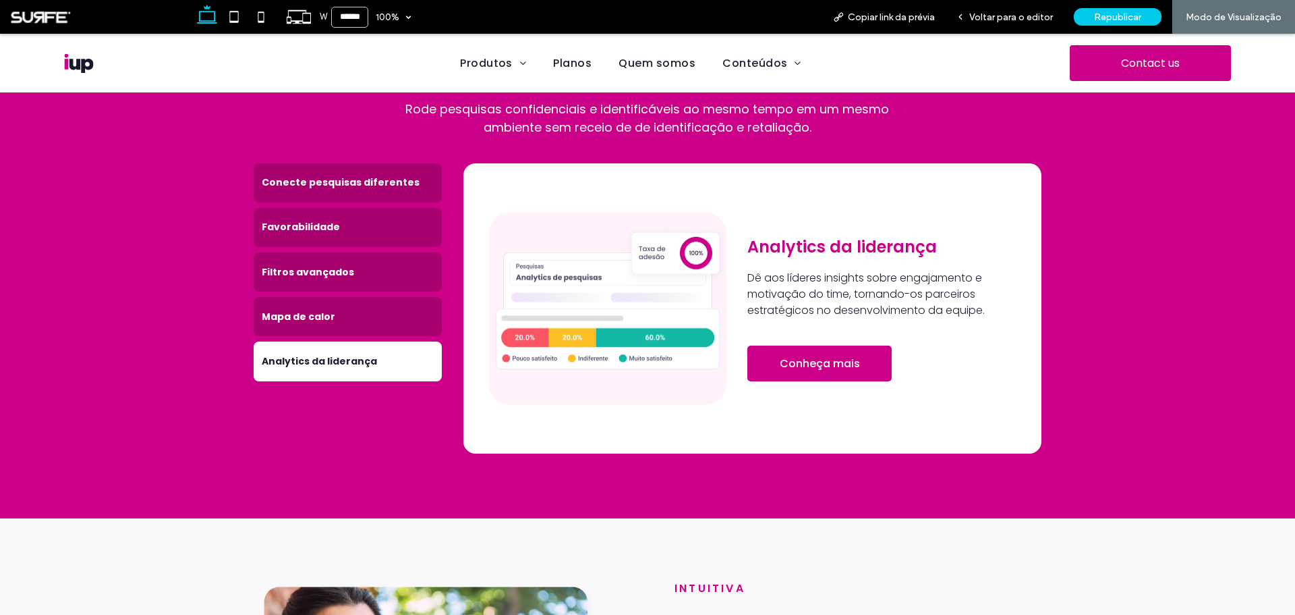
click at [622, 308] on img at bounding box center [607, 308] width 237 height 193
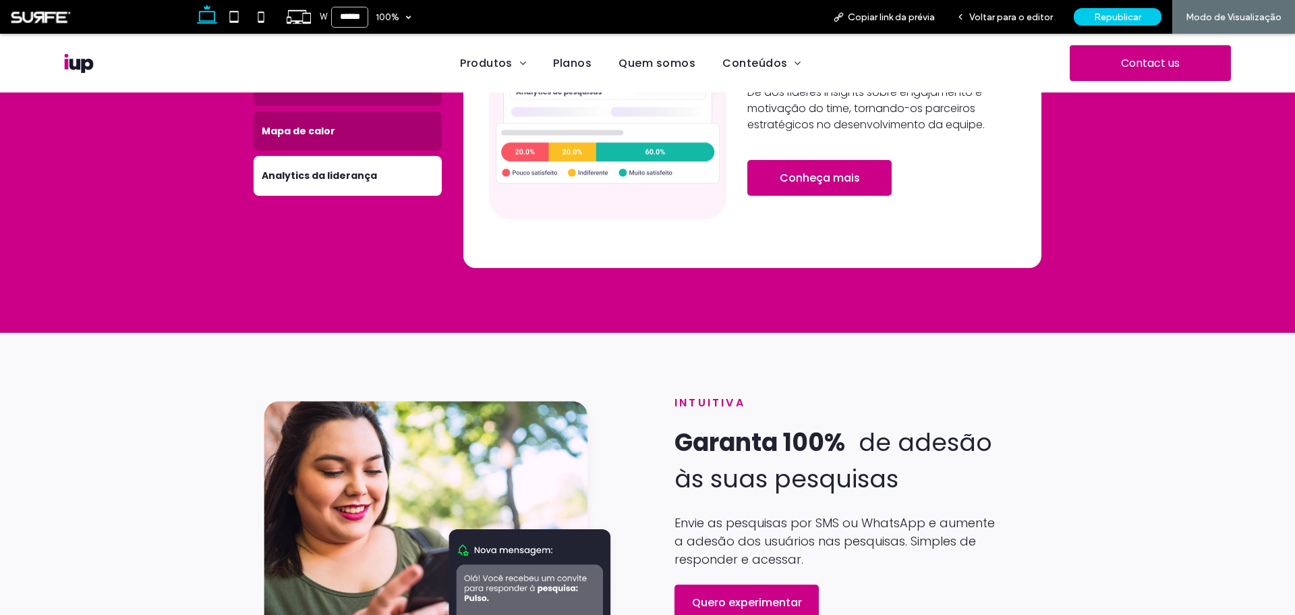
scroll to position [2564, 0]
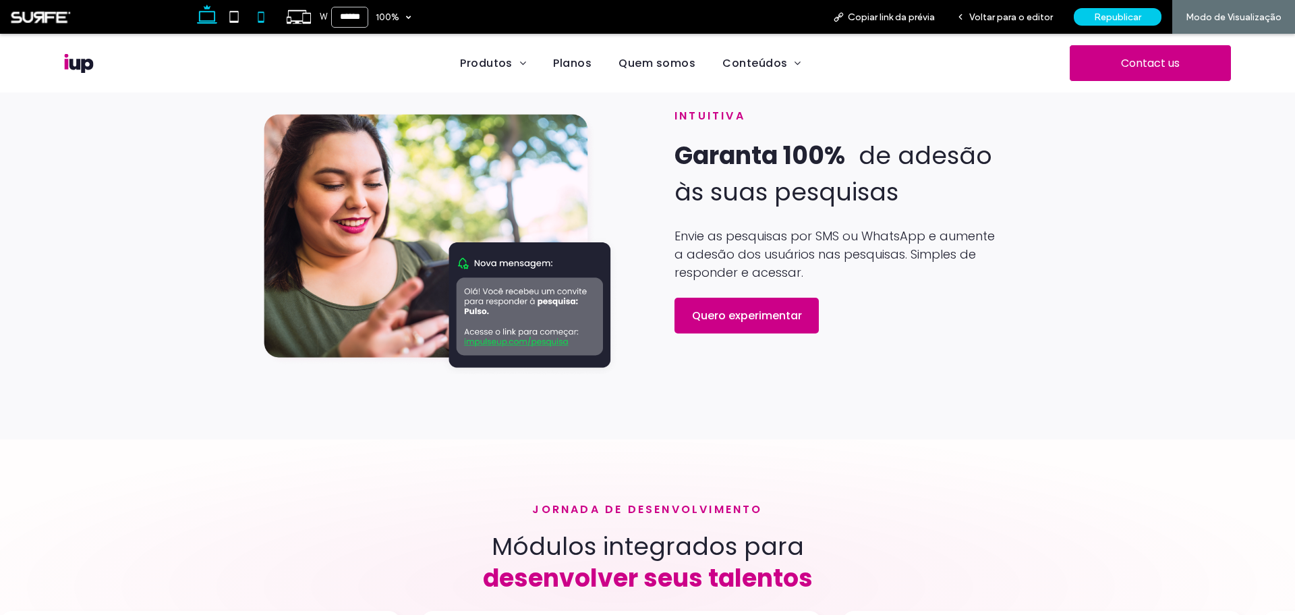
click at [264, 16] on icon at bounding box center [261, 16] width 27 height 27
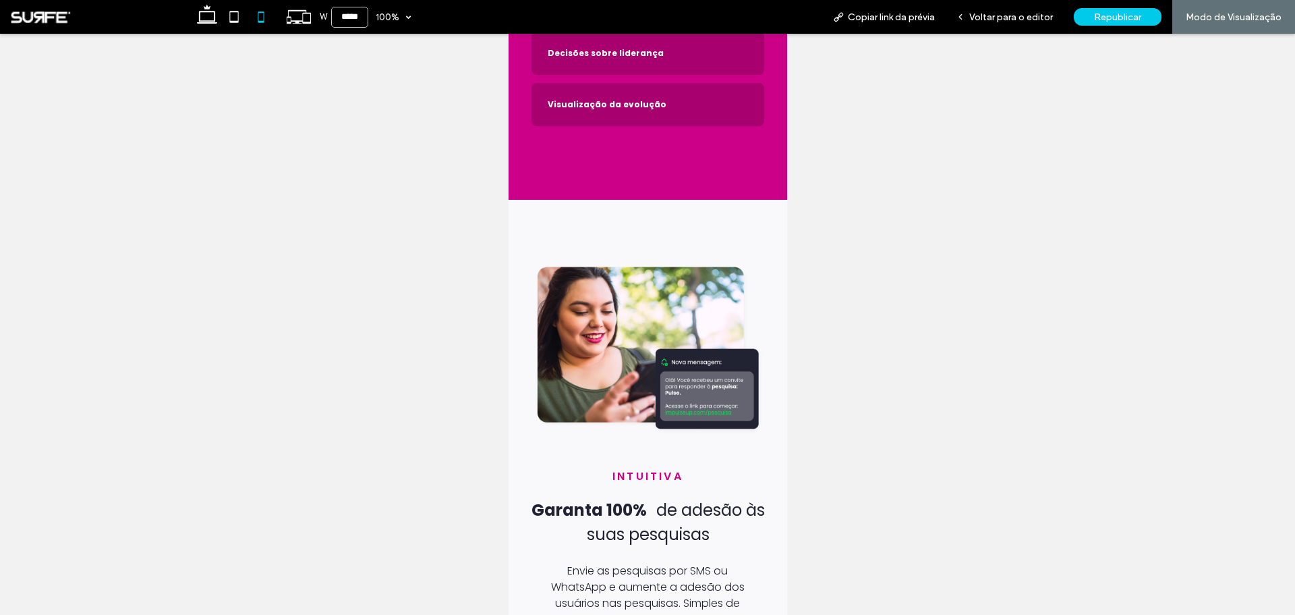
type input "*****"
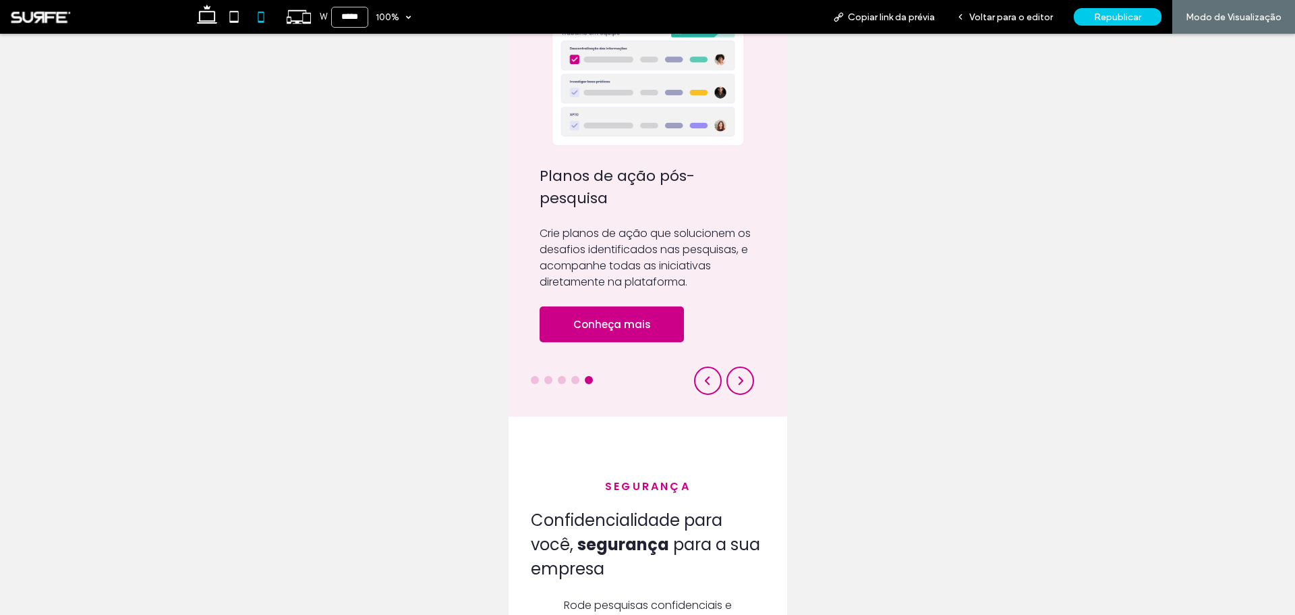
scroll to position [1166, 0]
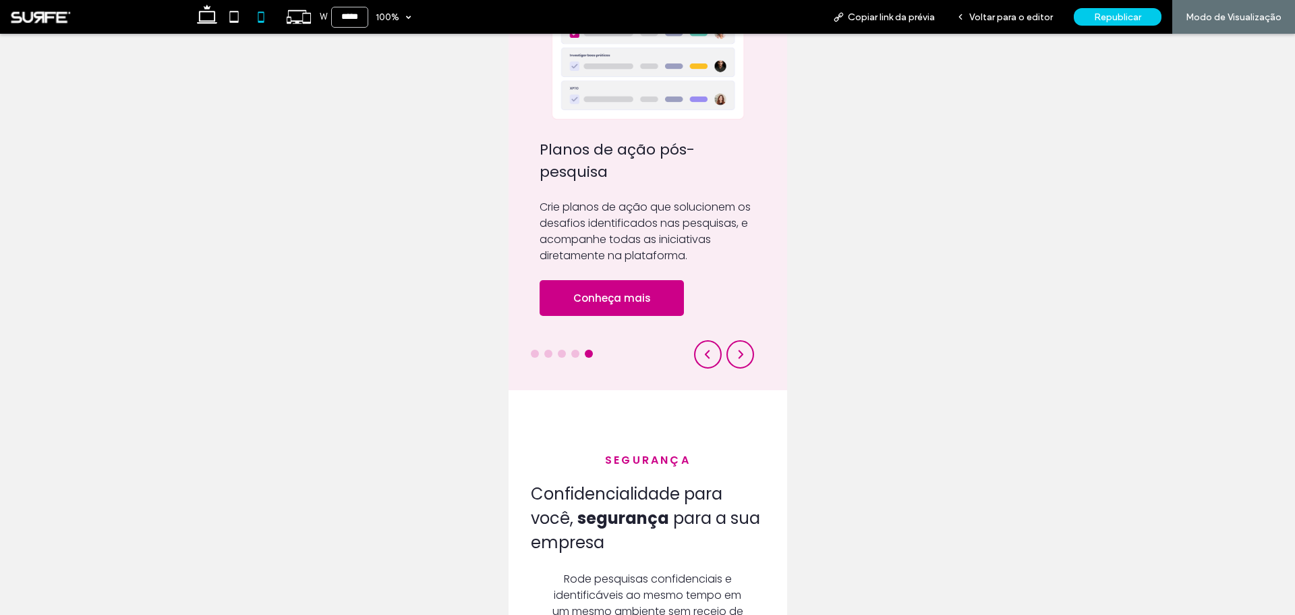
click at [733, 368] on img at bounding box center [740, 354] width 28 height 28
click at [699, 368] on img at bounding box center [708, 354] width 28 height 28
click at [573, 358] on div "Pesquisas de eNPS" at bounding box center [575, 353] width 8 height 8
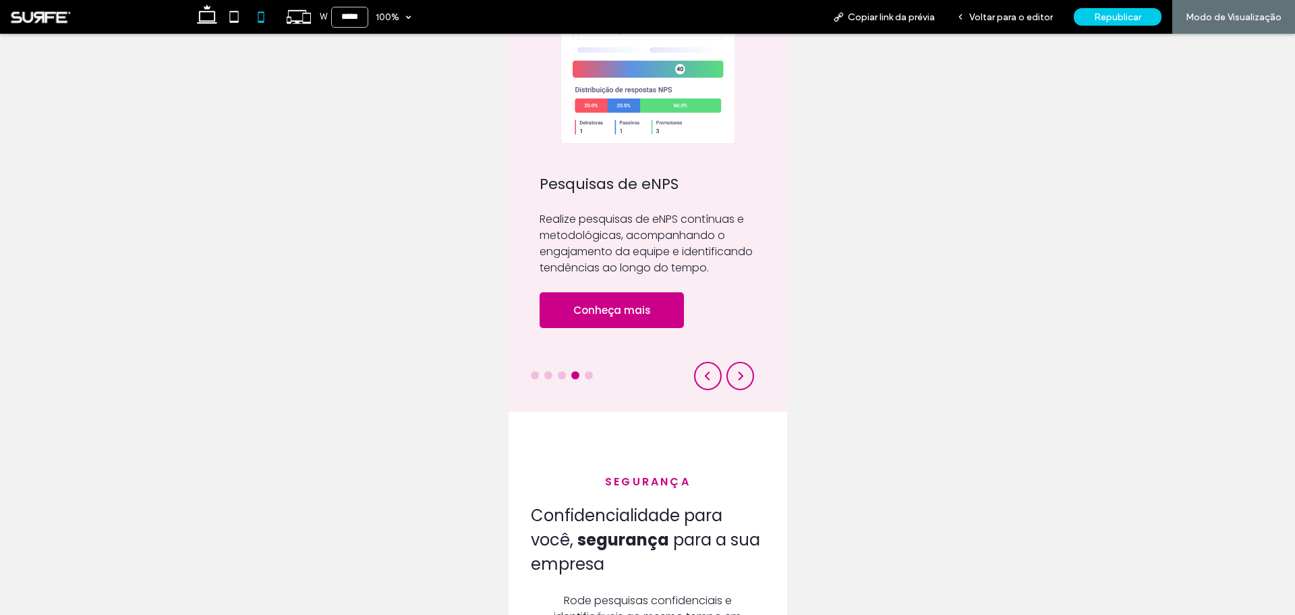
scroll to position [1138, 0]
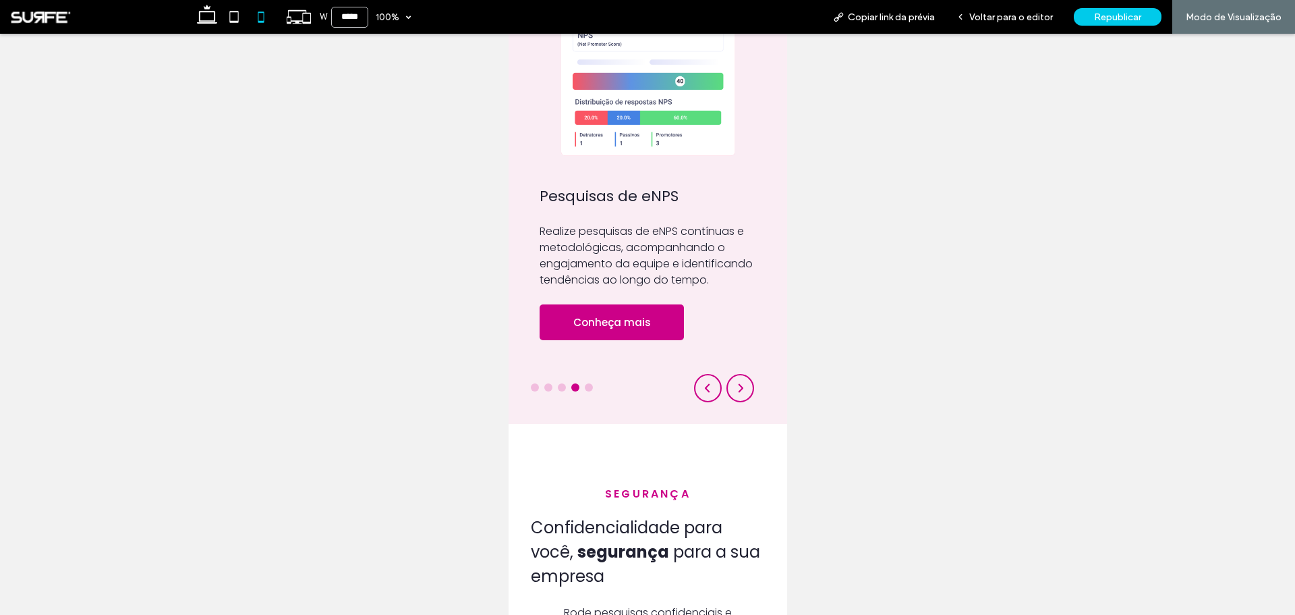
click at [565, 371] on div at bounding box center [615, 388] width 148 height 7
click at [562, 371] on div "Pesquisas de pulso" at bounding box center [561, 387] width 8 height 8
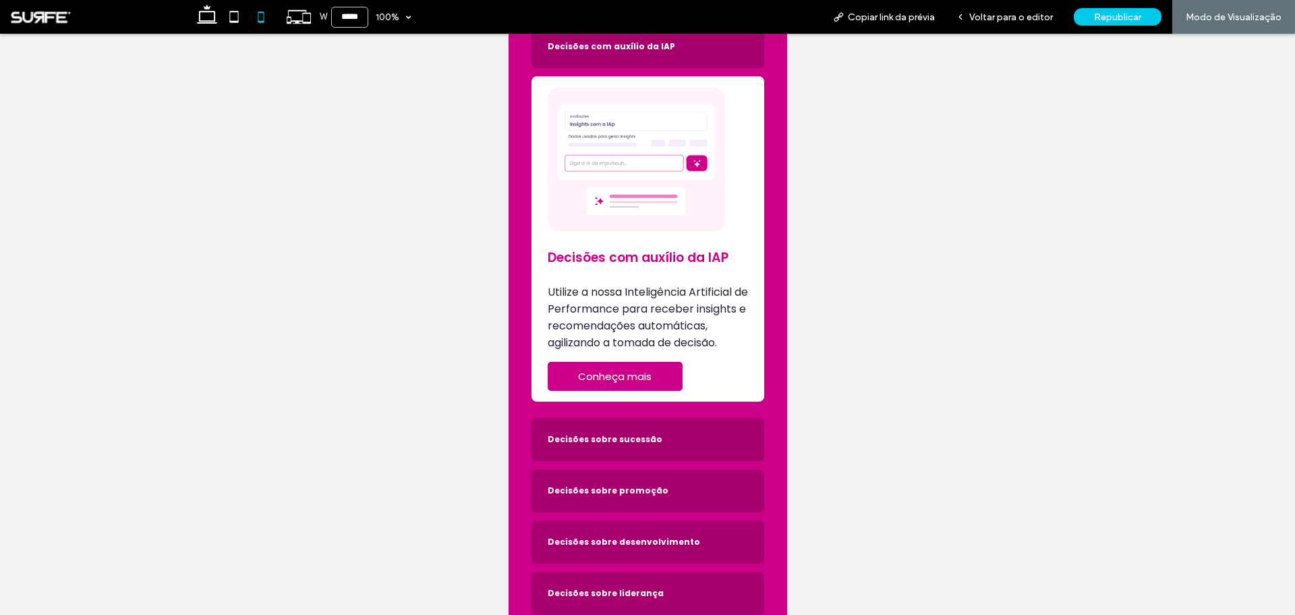
scroll to position [2447, 0]
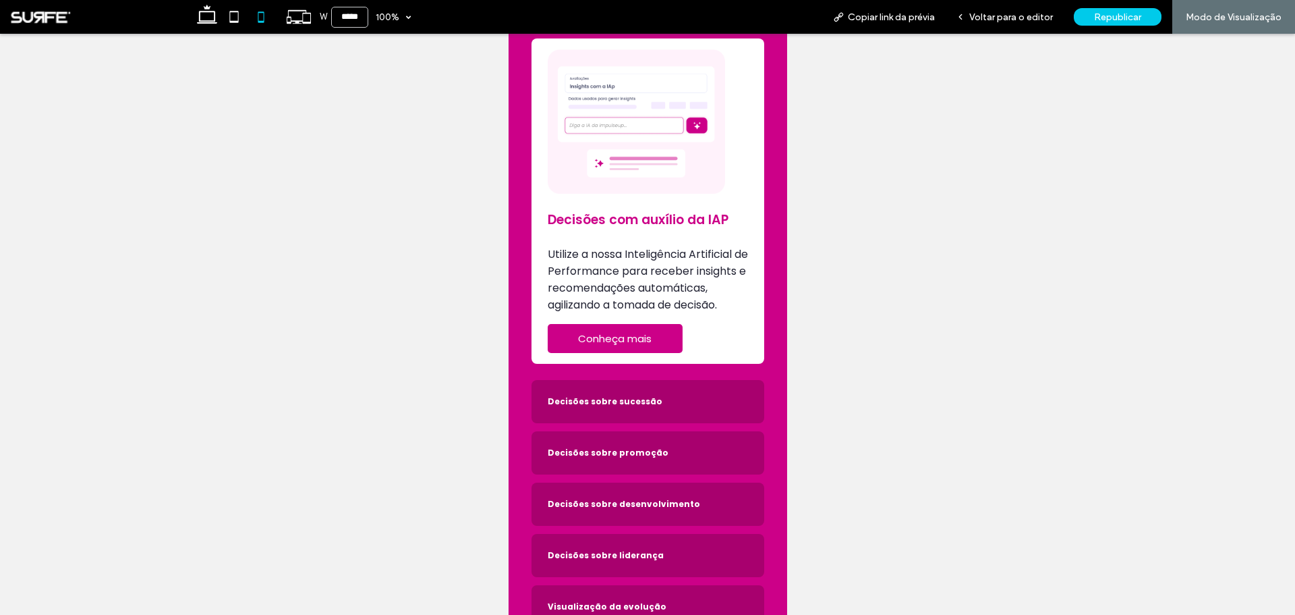
click at [683, 371] on span "Decisões sobre sucessão" at bounding box center [634, 401] width 174 height 12
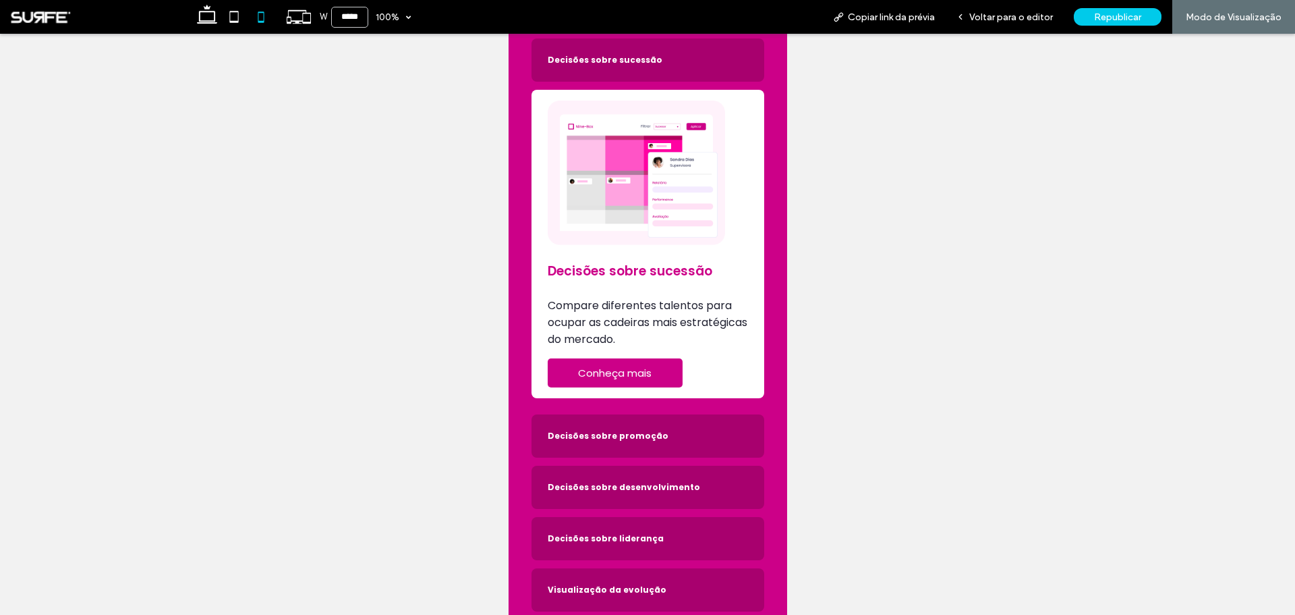
click at [683, 371] on div "Decisões sobre promoção" at bounding box center [647, 435] width 233 height 43
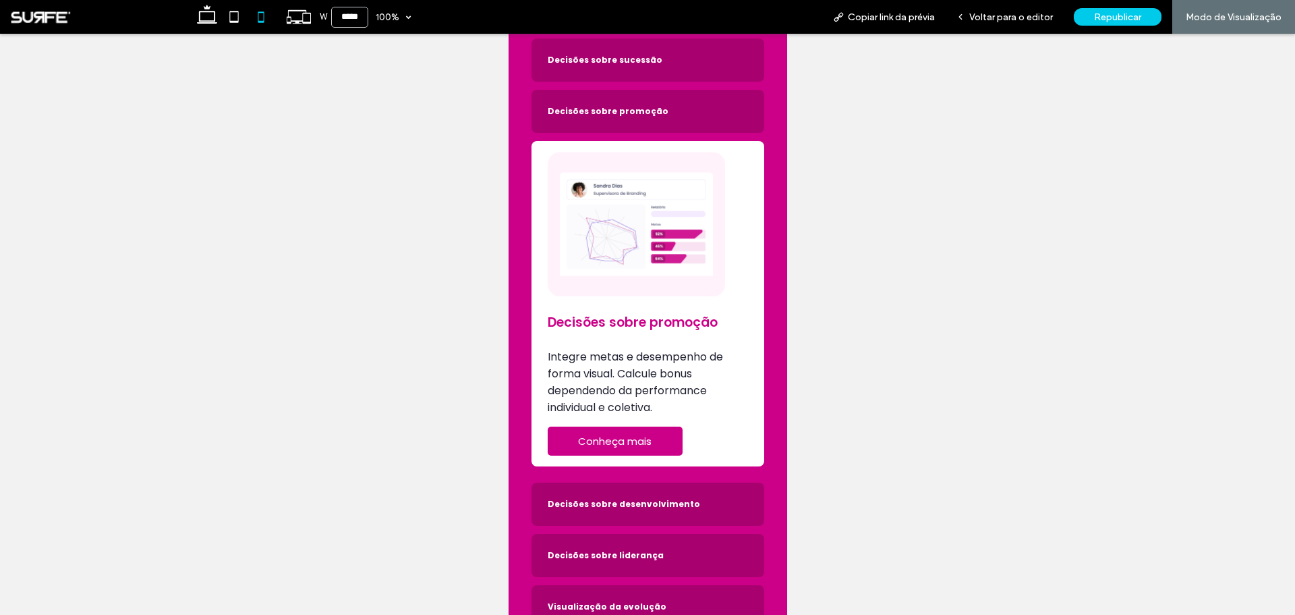
click at [695, 371] on div "Decisões sobre desenvolvimento" at bounding box center [647, 503] width 233 height 43
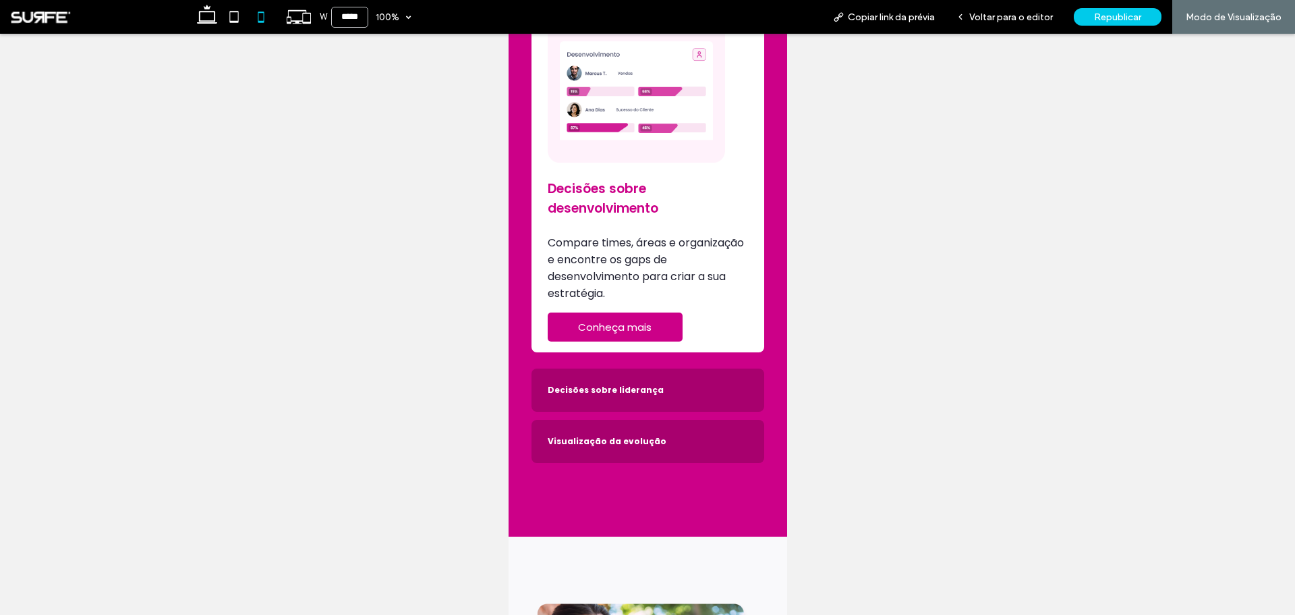
scroll to position [2649, 0]
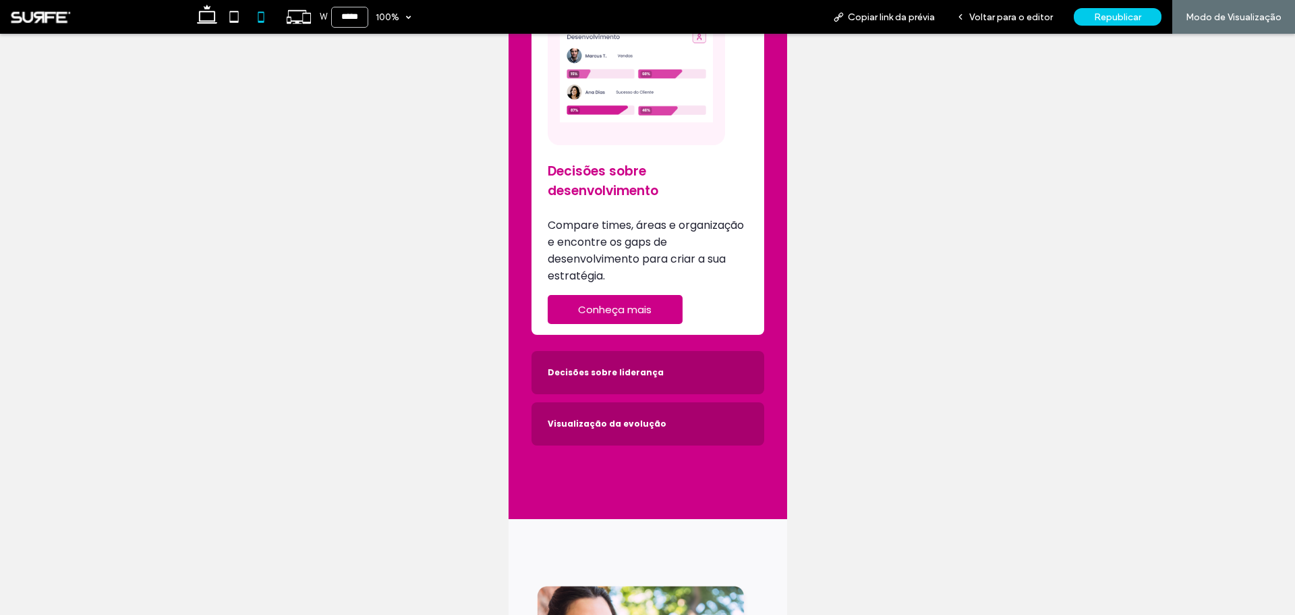
click at [703, 371] on span "Decisões sobre liderança" at bounding box center [634, 372] width 174 height 12
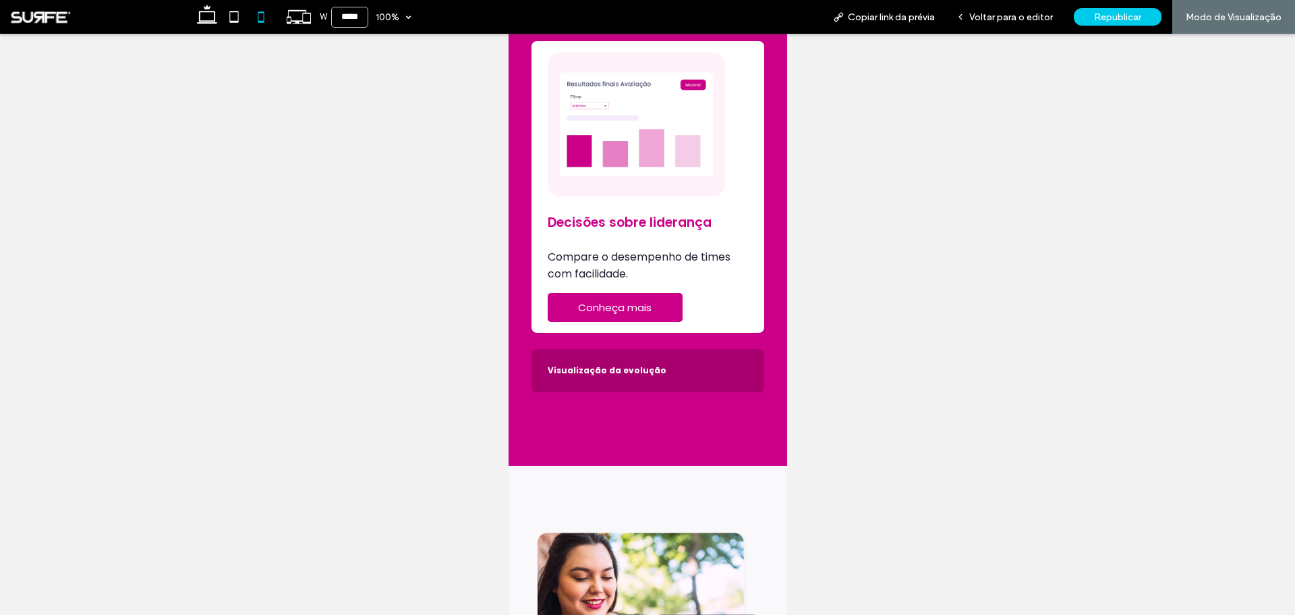
click at [707, 371] on div "Visualização da evolução" at bounding box center [647, 370] width 233 height 43
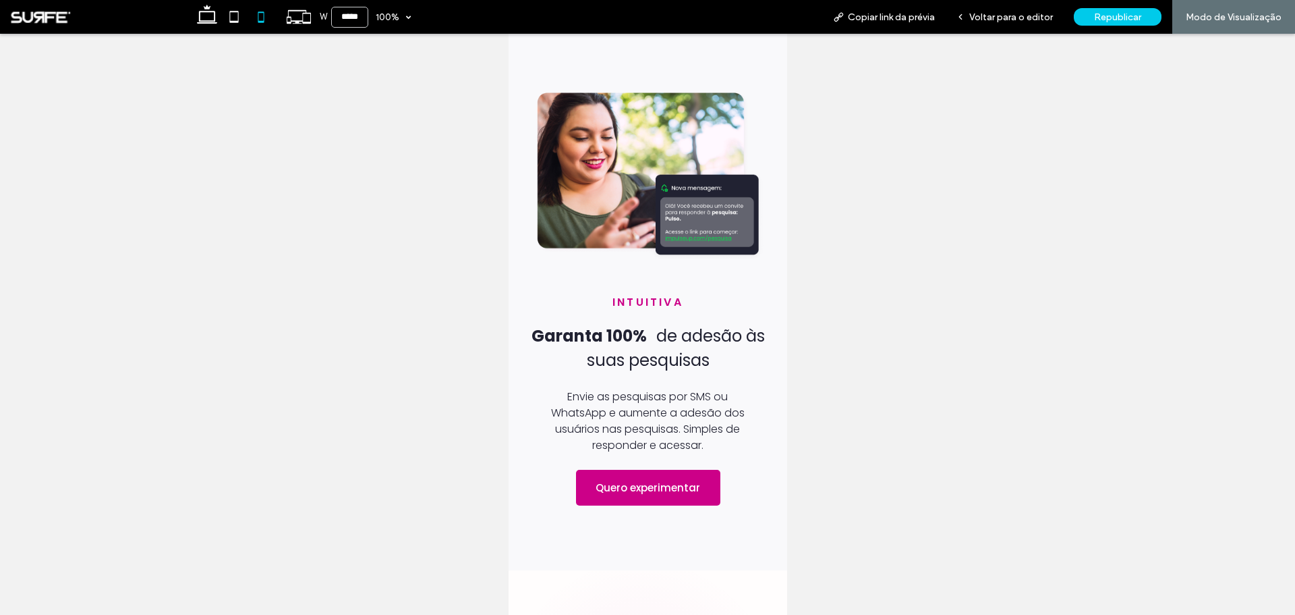
scroll to position [3122, 0]
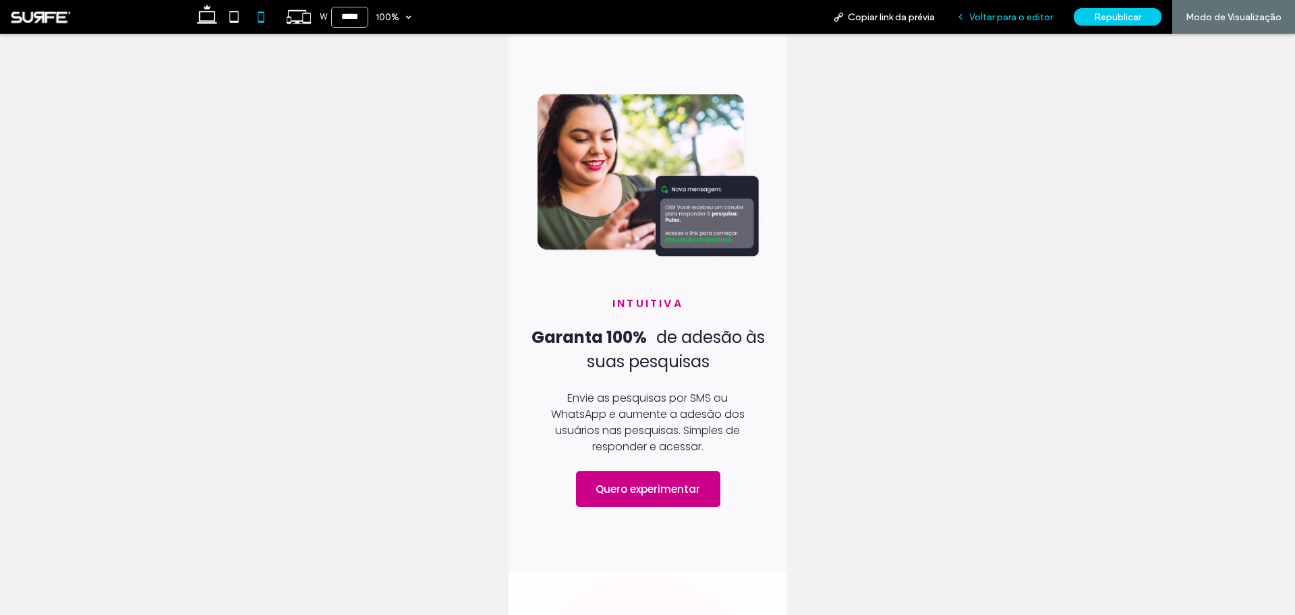
click at [863, 22] on span "Voltar para o editor" at bounding box center [1012, 16] width 84 height 11
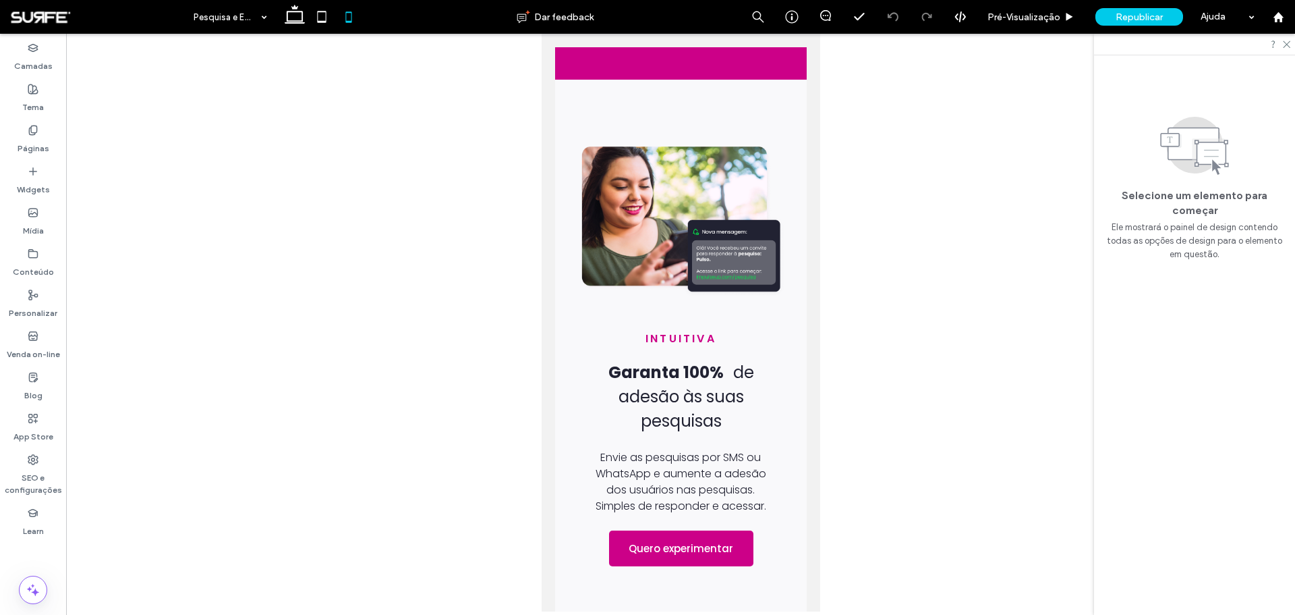
scroll to position [3166, 0]
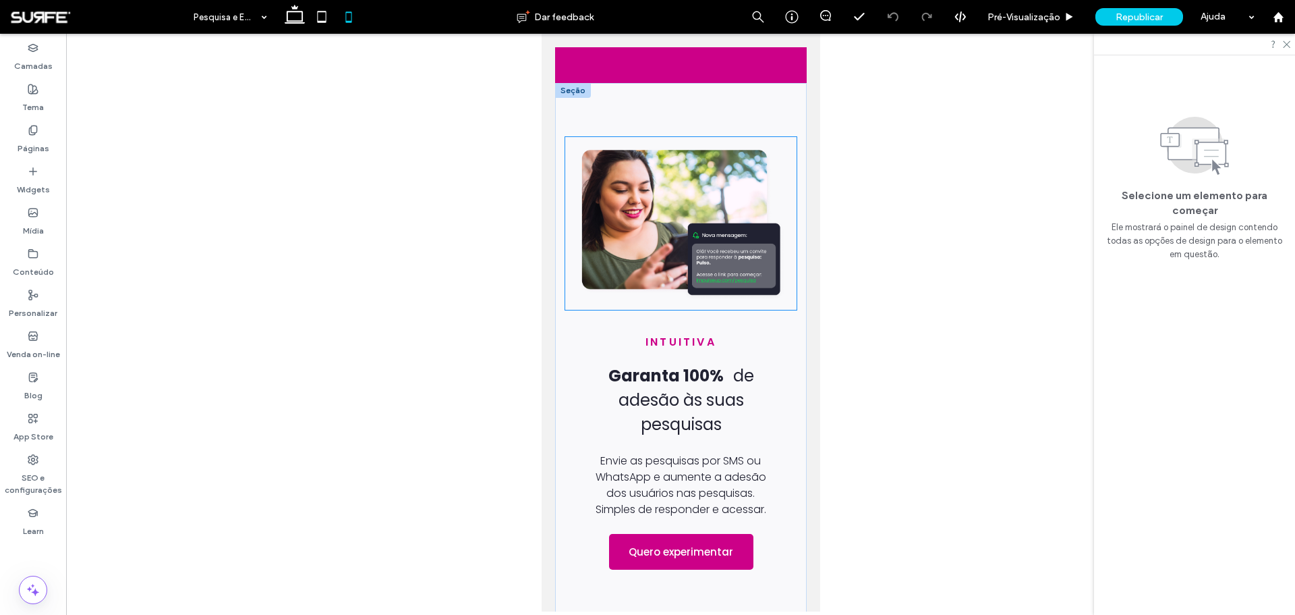
click at [583, 138] on div at bounding box center [680, 223] width 231 height 173
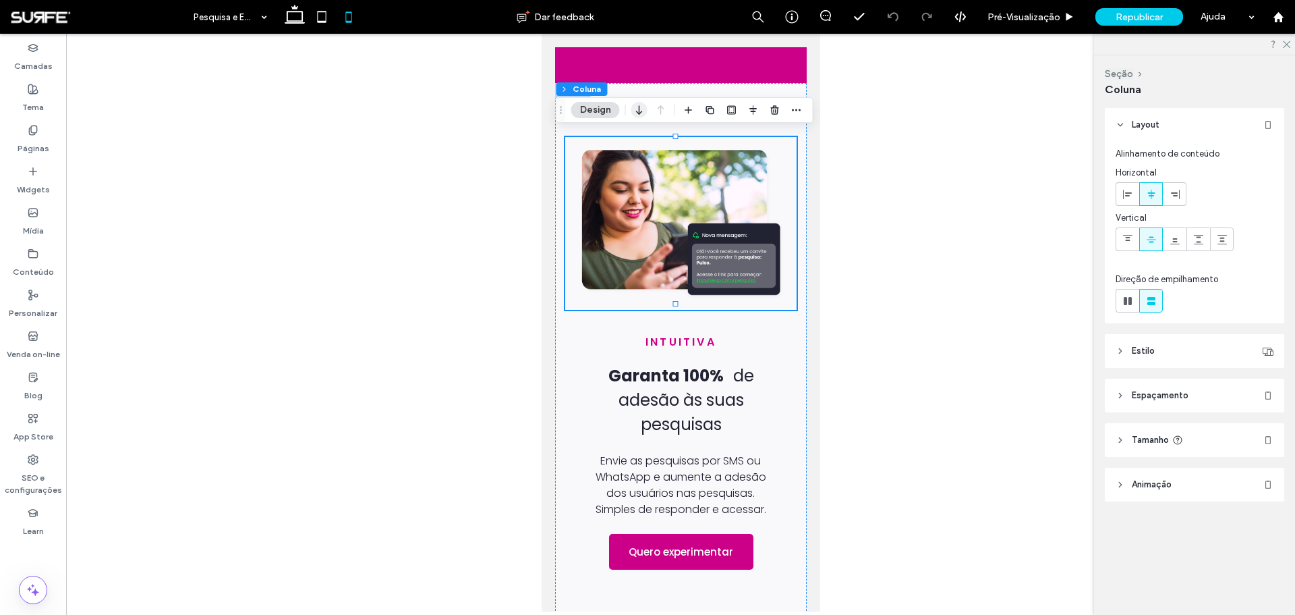
click at [642, 115] on icon "button" at bounding box center [640, 110] width 16 height 24
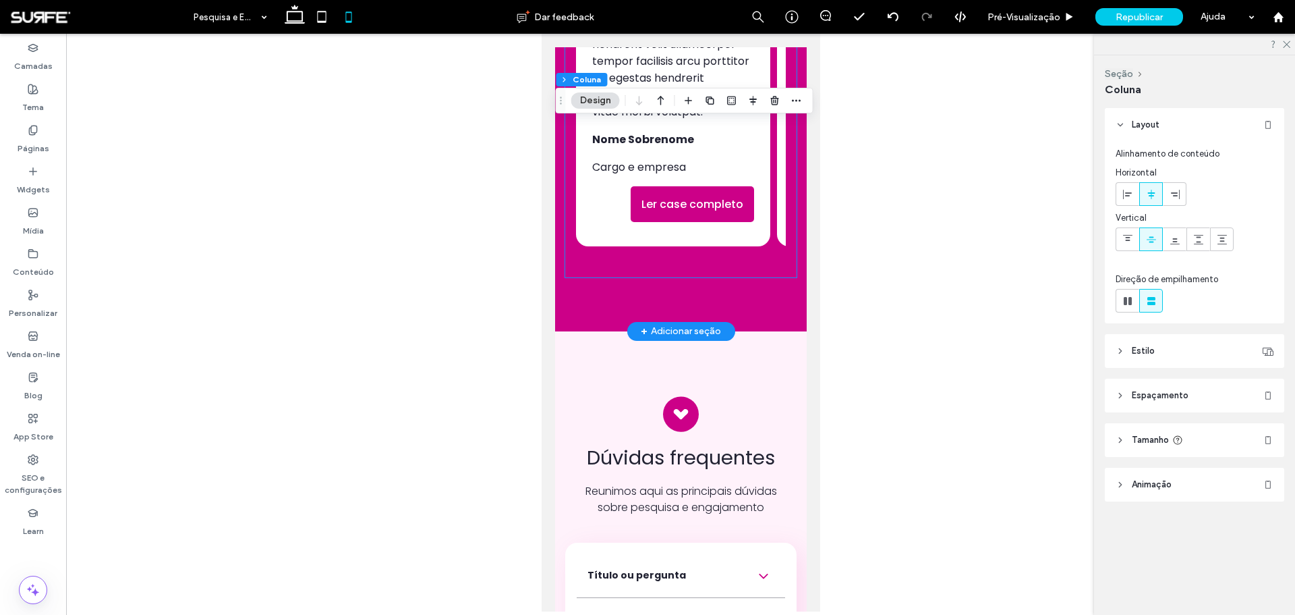
scroll to position [6067, 0]
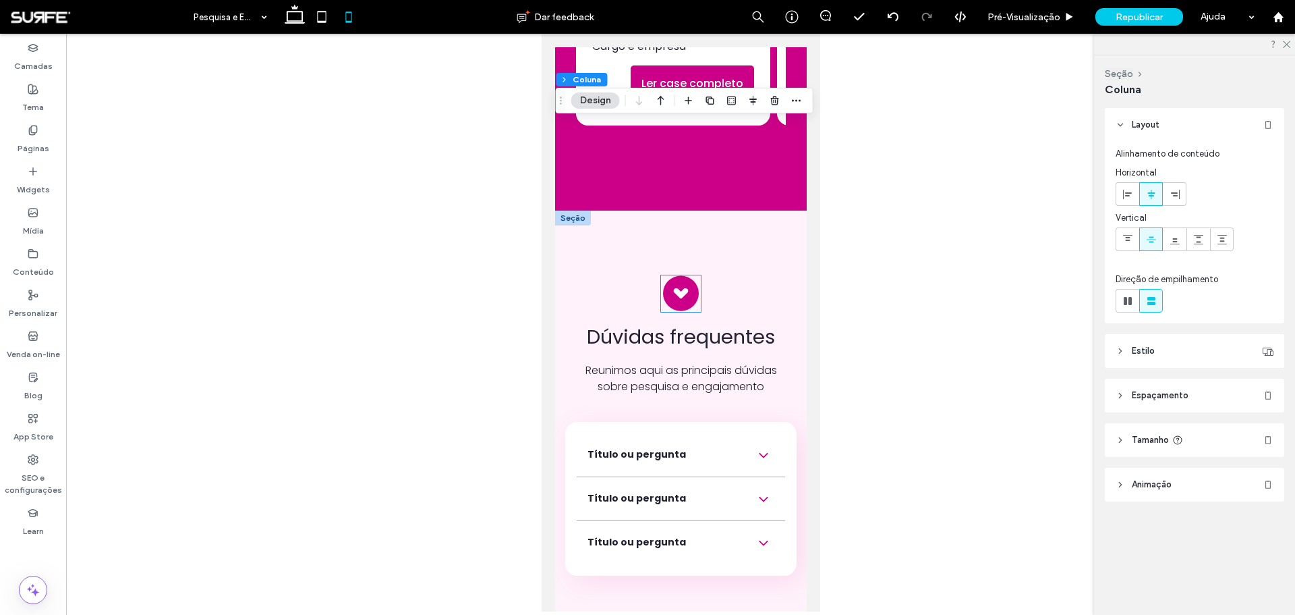
click at [679, 310] on img at bounding box center [681, 293] width 40 height 36
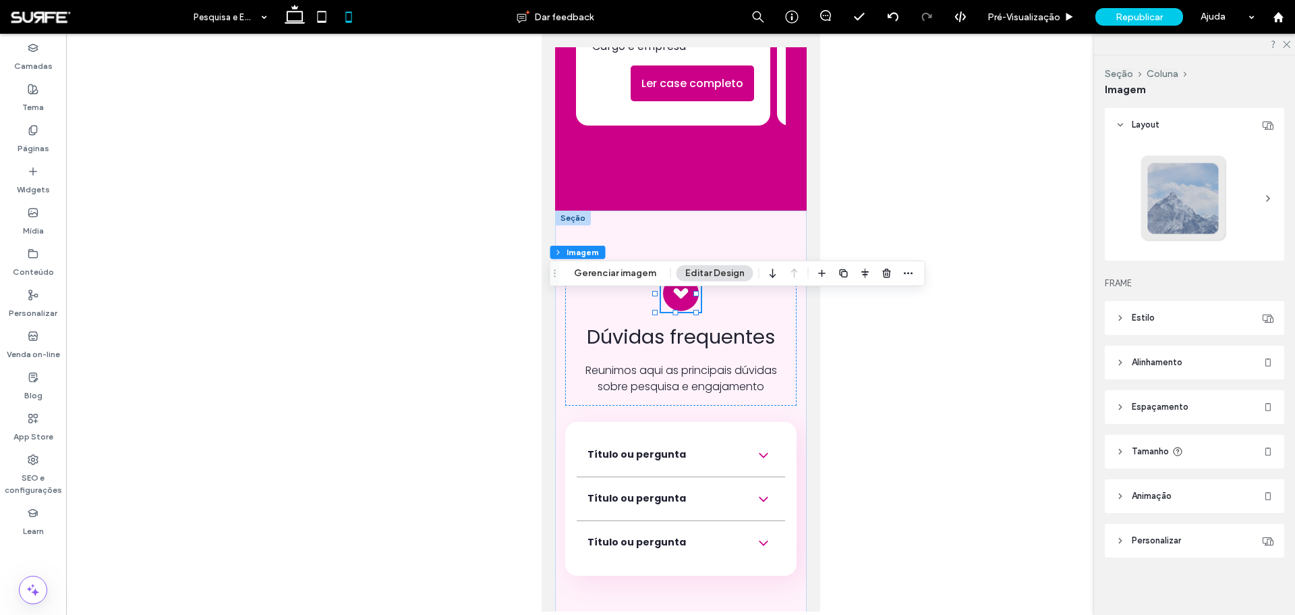
click at [863, 371] on span "Tamanho" at bounding box center [1150, 451] width 37 height 13
click at [863, 371] on input "**" at bounding box center [1240, 525] width 27 height 24
type input "**"
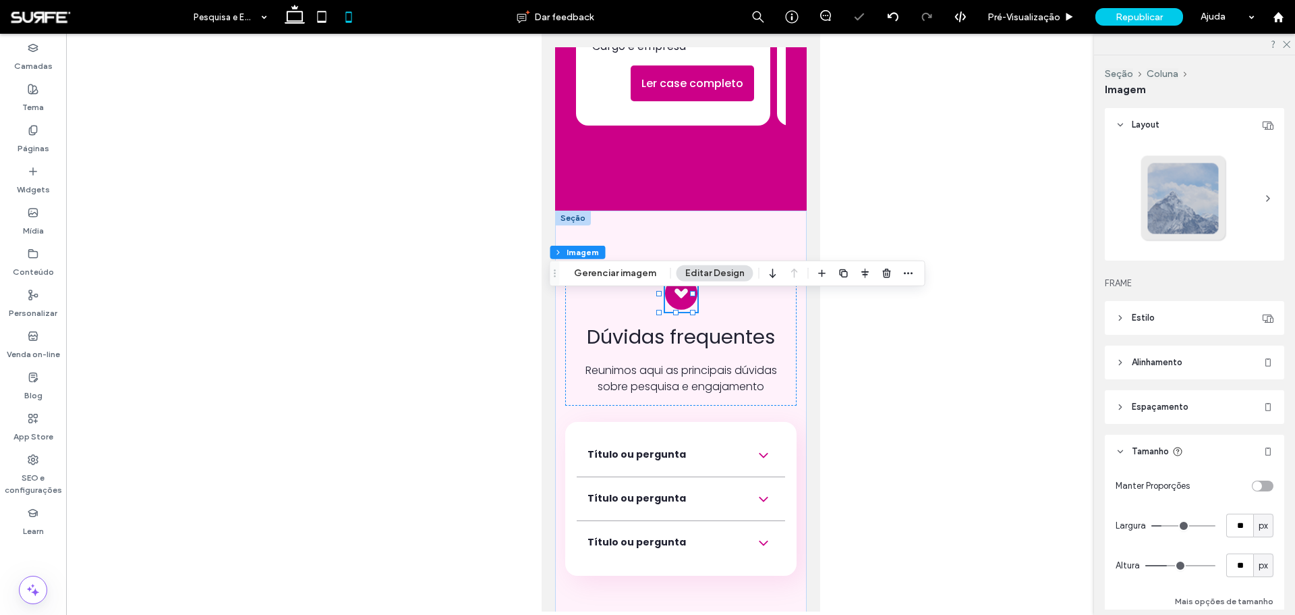
click at [863, 371] on div "toggle" at bounding box center [1263, 485] width 22 height 11
type input "*"
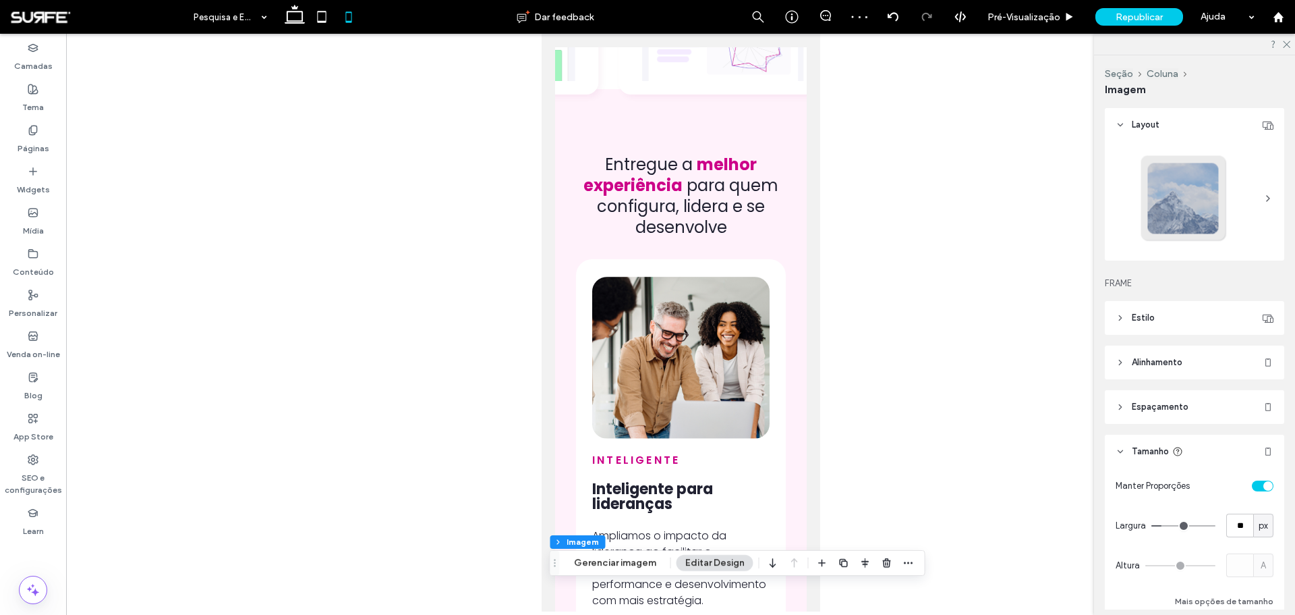
scroll to position [3805, 0]
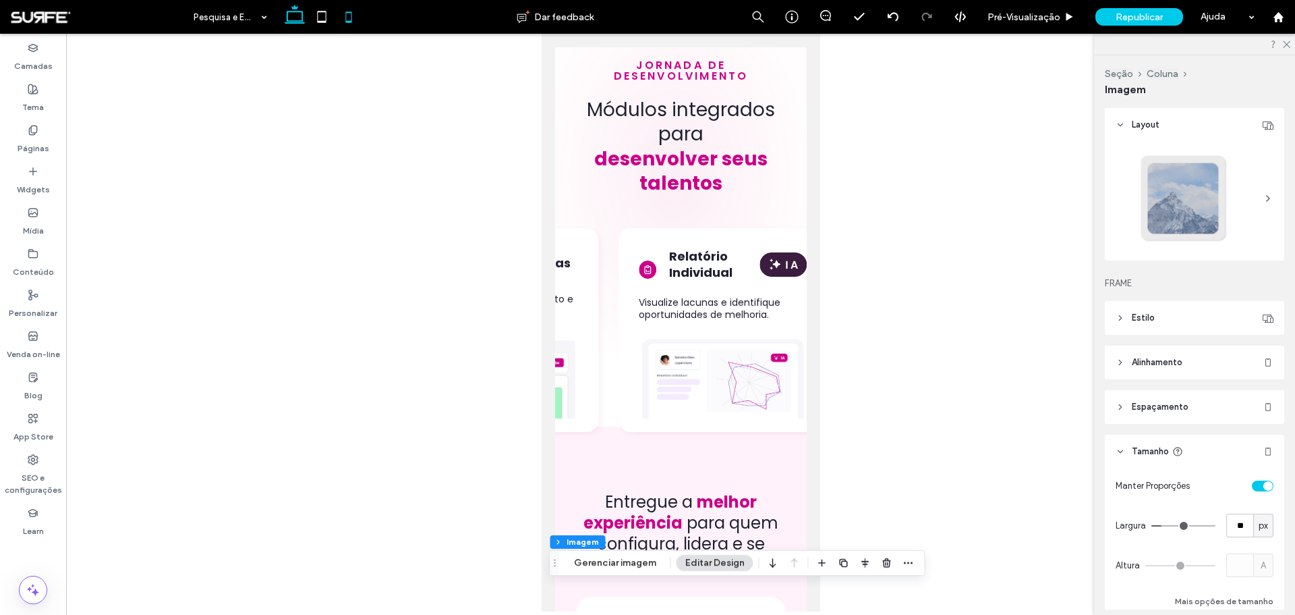
click at [295, 9] on icon at bounding box center [294, 16] width 27 height 27
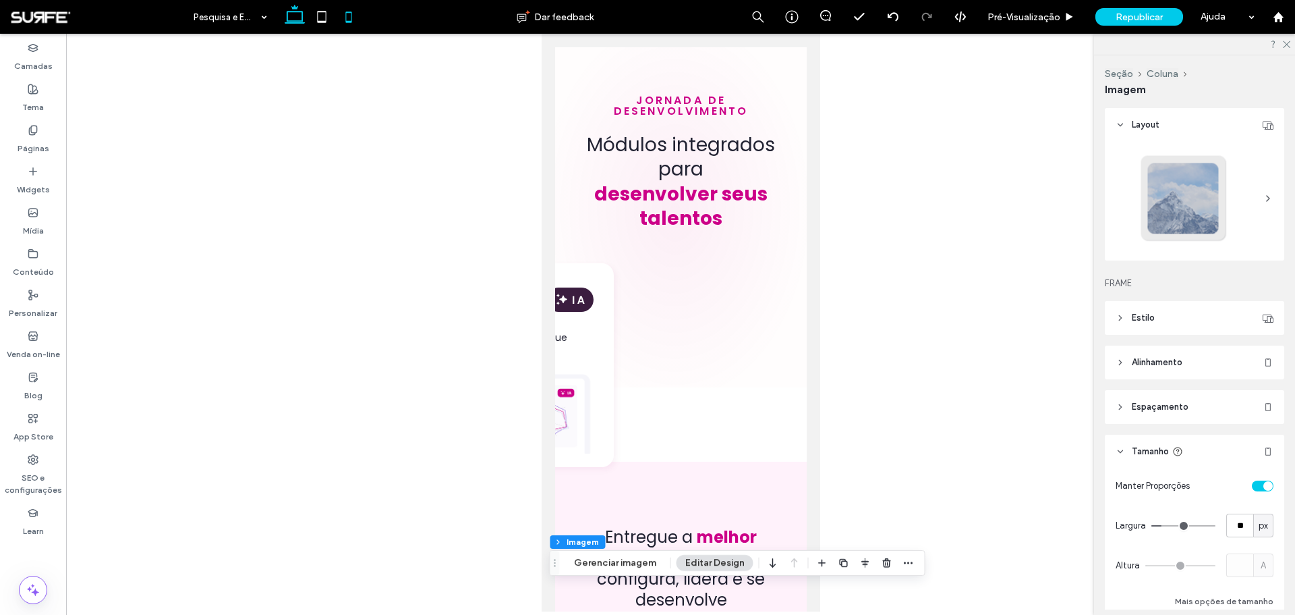
type input "**"
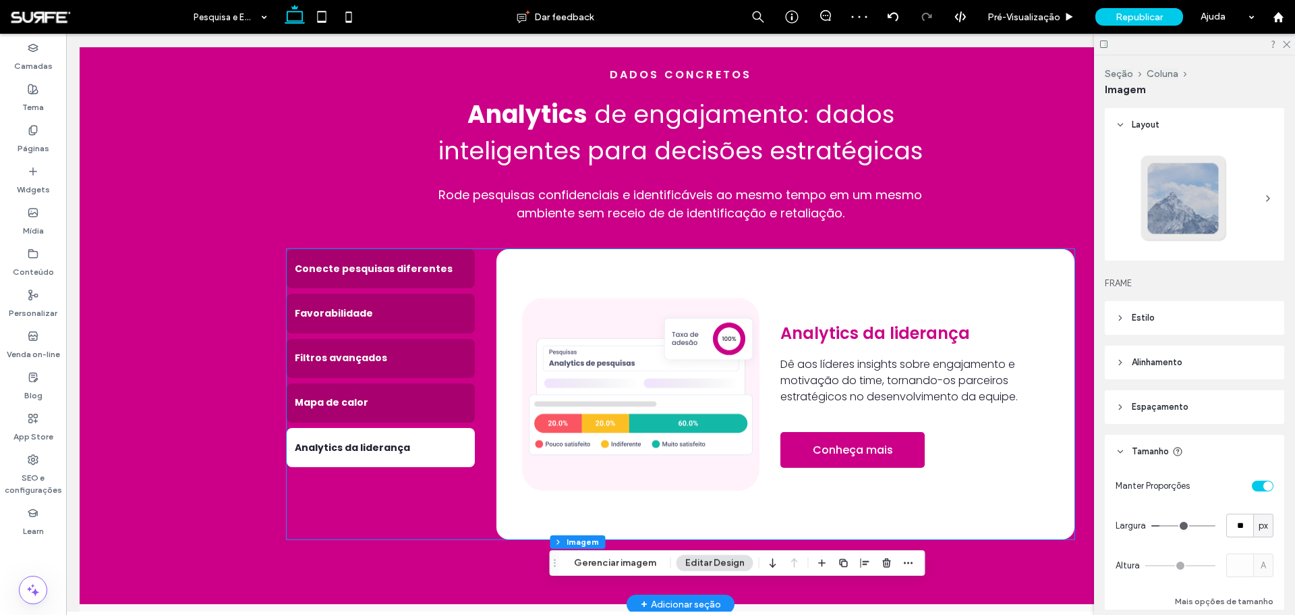
scroll to position [1977, 0]
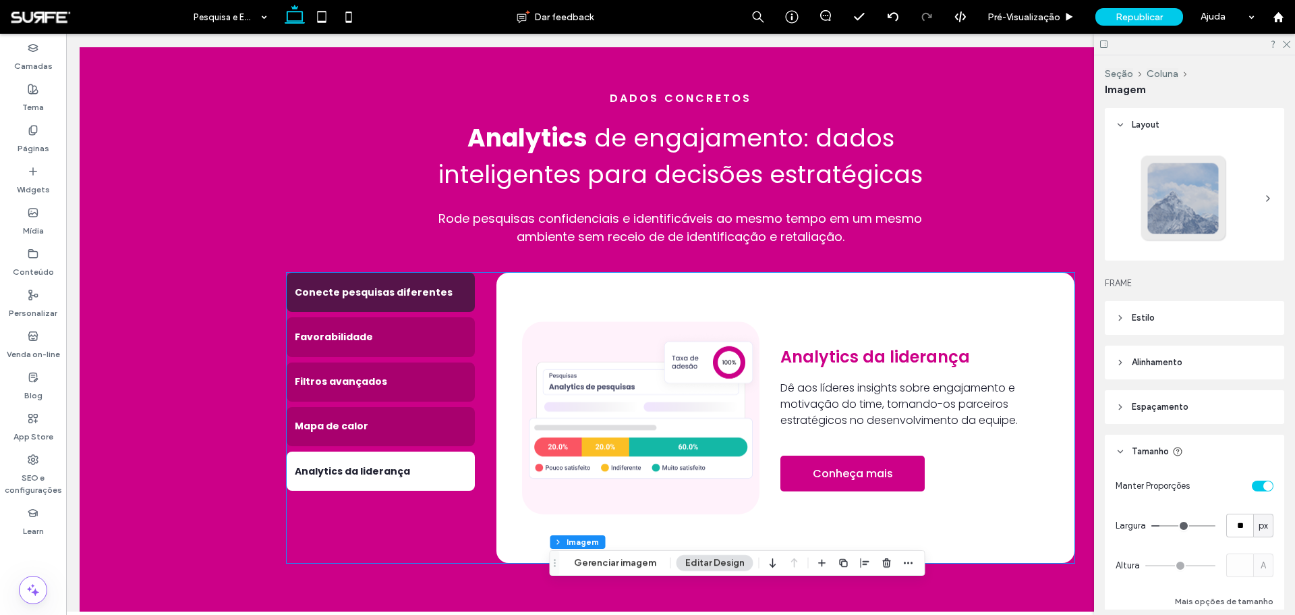
click at [400, 273] on div "Conecte pesquisas diferentes" at bounding box center [381, 292] width 188 height 39
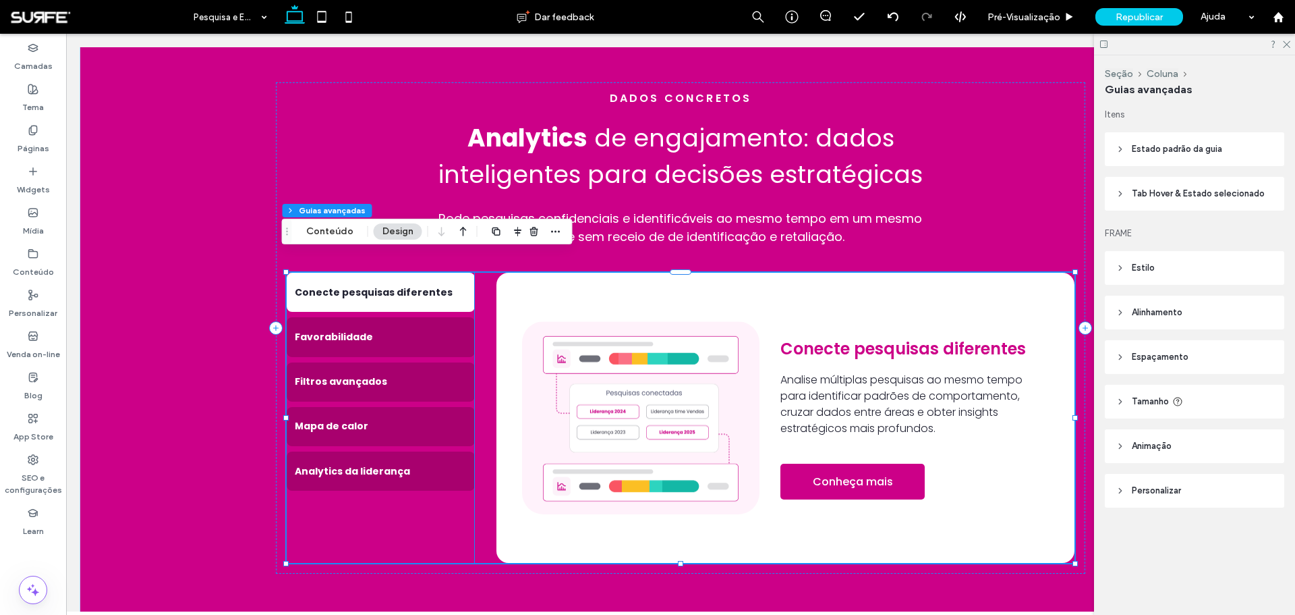
click at [546, 371] on img at bounding box center [640, 417] width 237 height 193
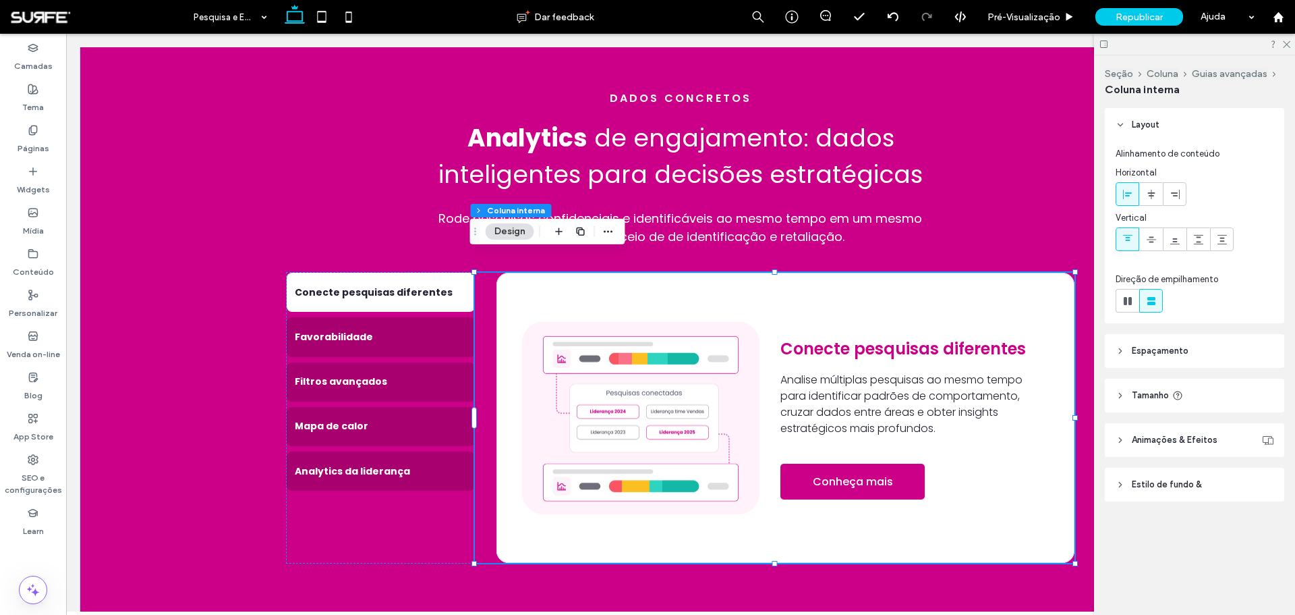
click at [546, 371] on img at bounding box center [640, 417] width 237 height 193
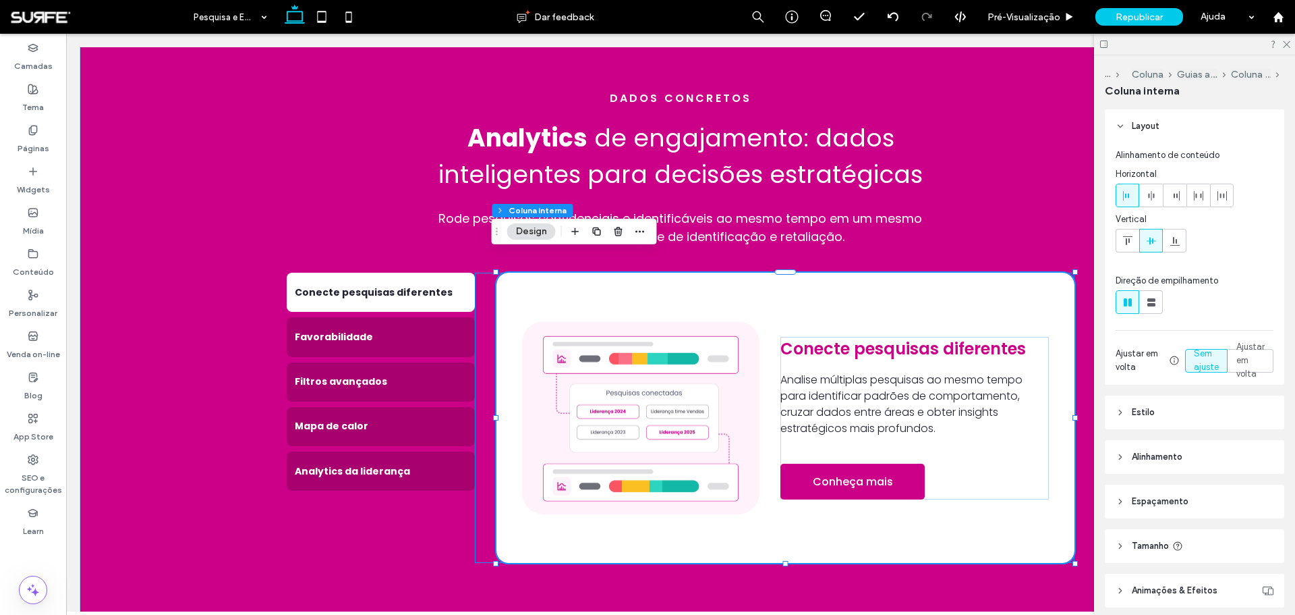
click at [546, 371] on img at bounding box center [640, 417] width 237 height 193
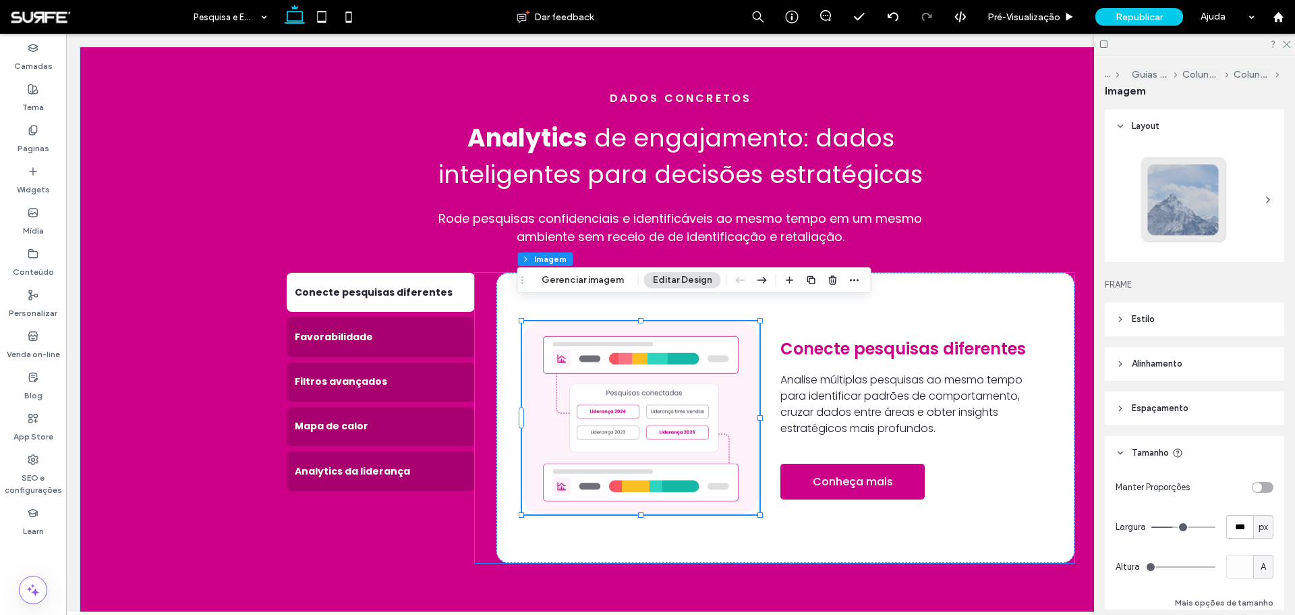
type input "**"
click at [578, 282] on button "Gerenciar imagem" at bounding box center [583, 280] width 100 height 16
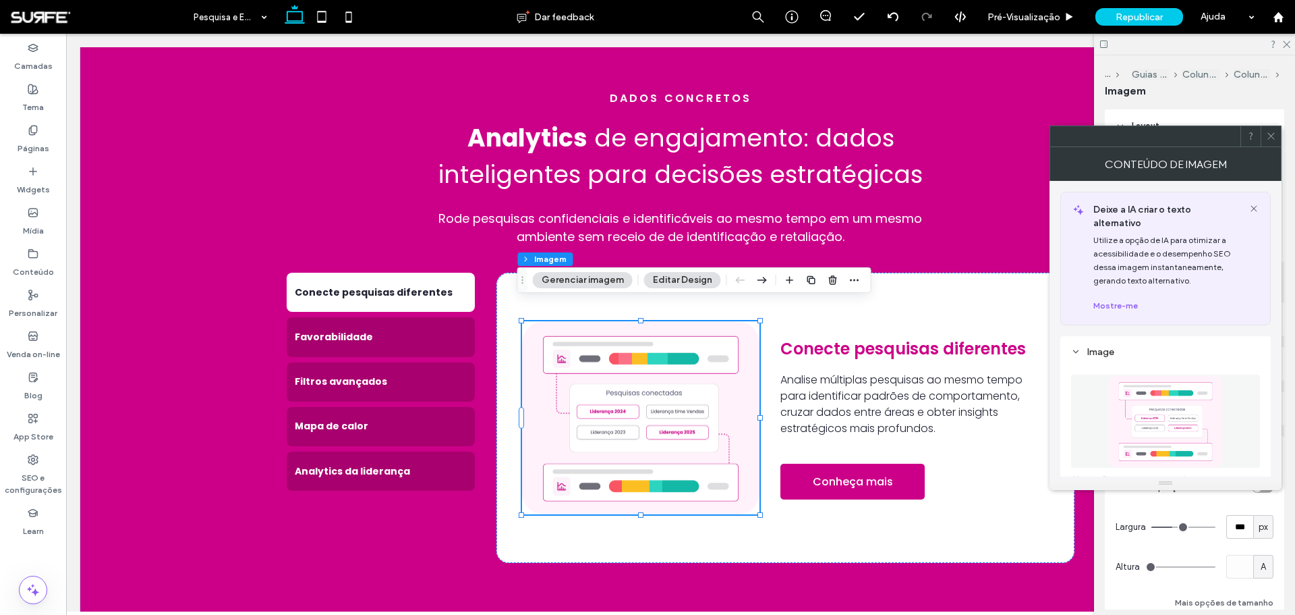
click at [863, 371] on figure at bounding box center [1165, 420] width 189 height 93
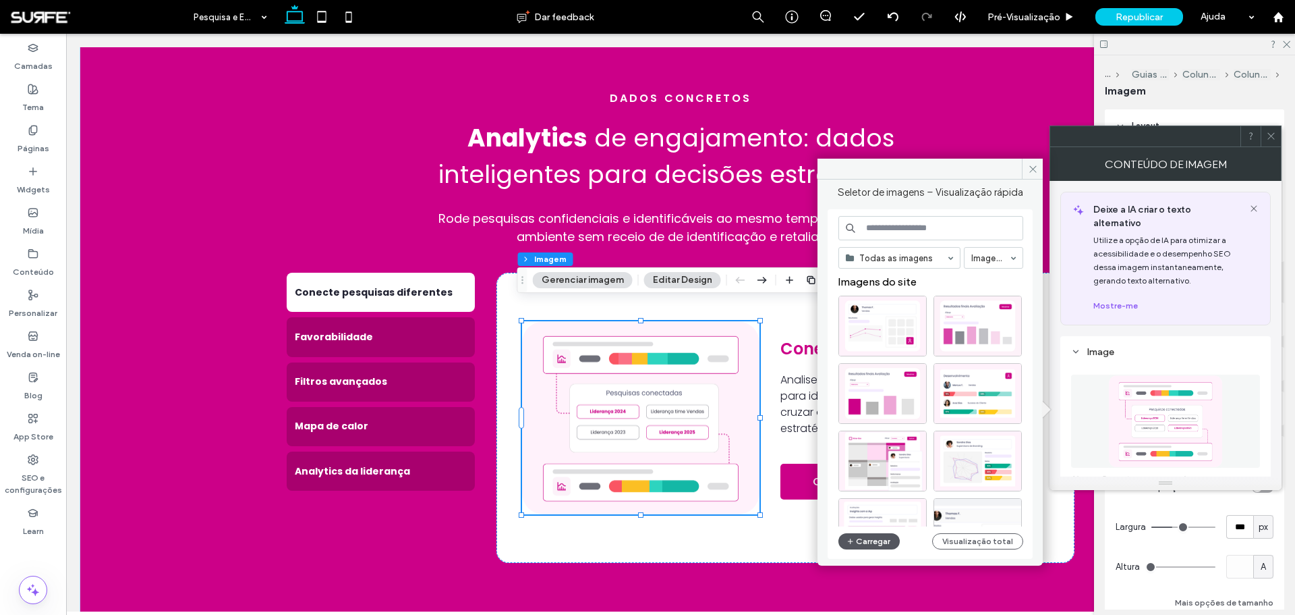
click at [863, 371] on button "Carregar" at bounding box center [869, 541] width 61 height 16
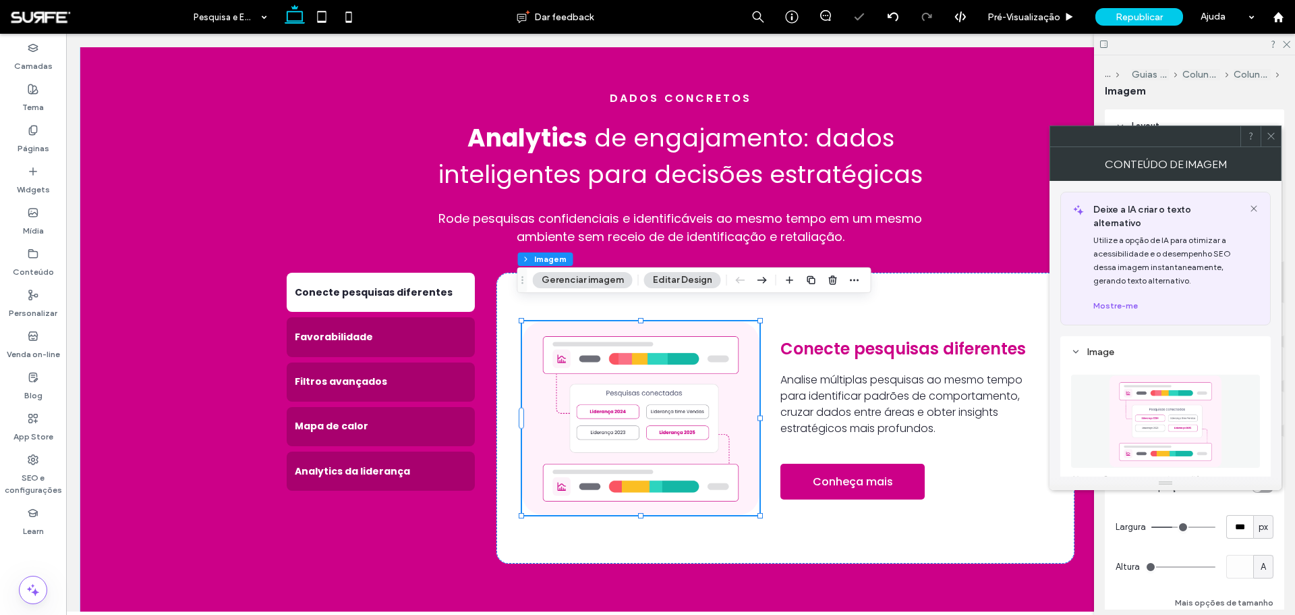
click at [863, 140] on icon at bounding box center [1271, 136] width 10 height 10
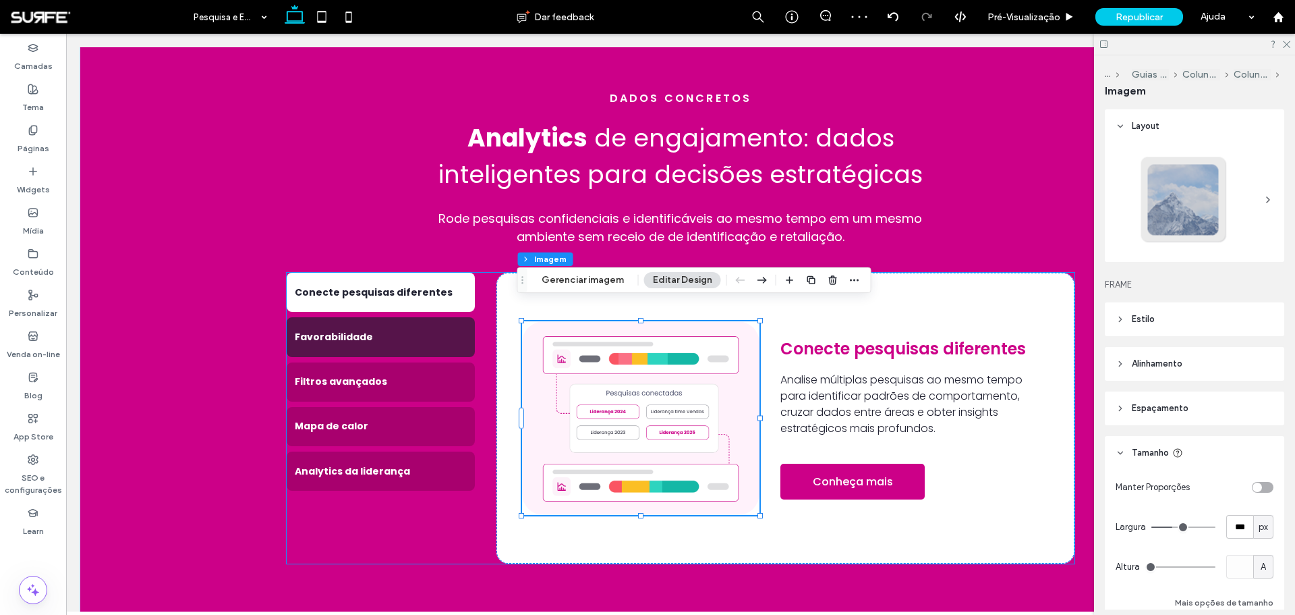
click at [397, 327] on div "Favorabilidade" at bounding box center [381, 336] width 188 height 39
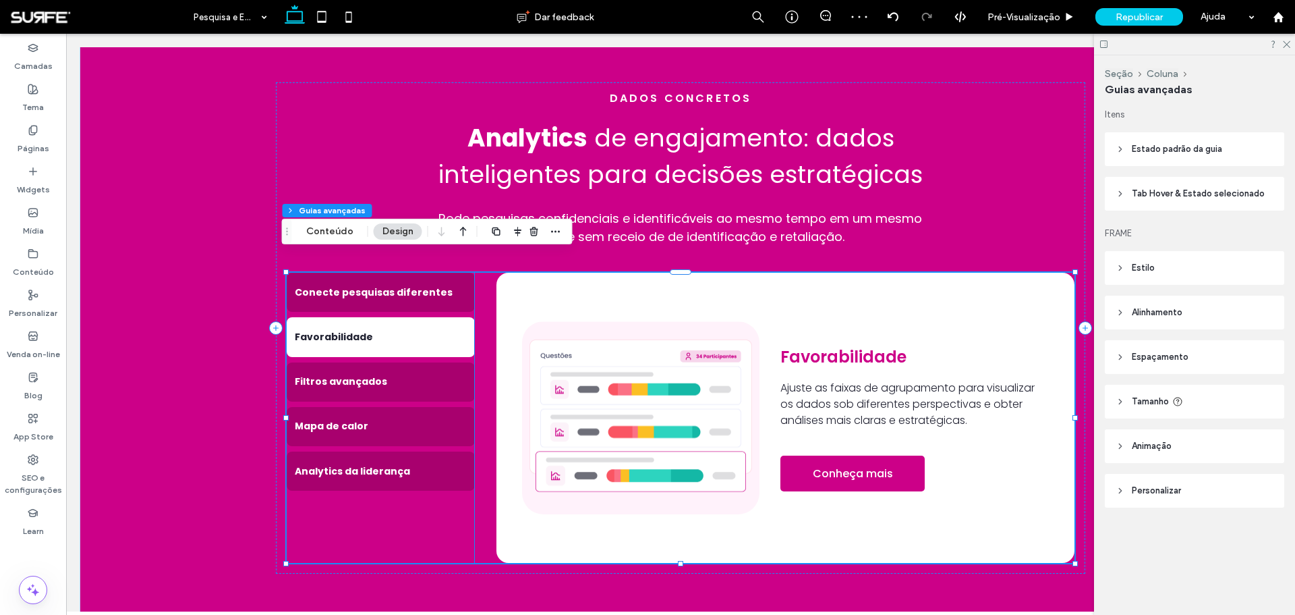
click at [717, 371] on img at bounding box center [640, 417] width 237 height 193
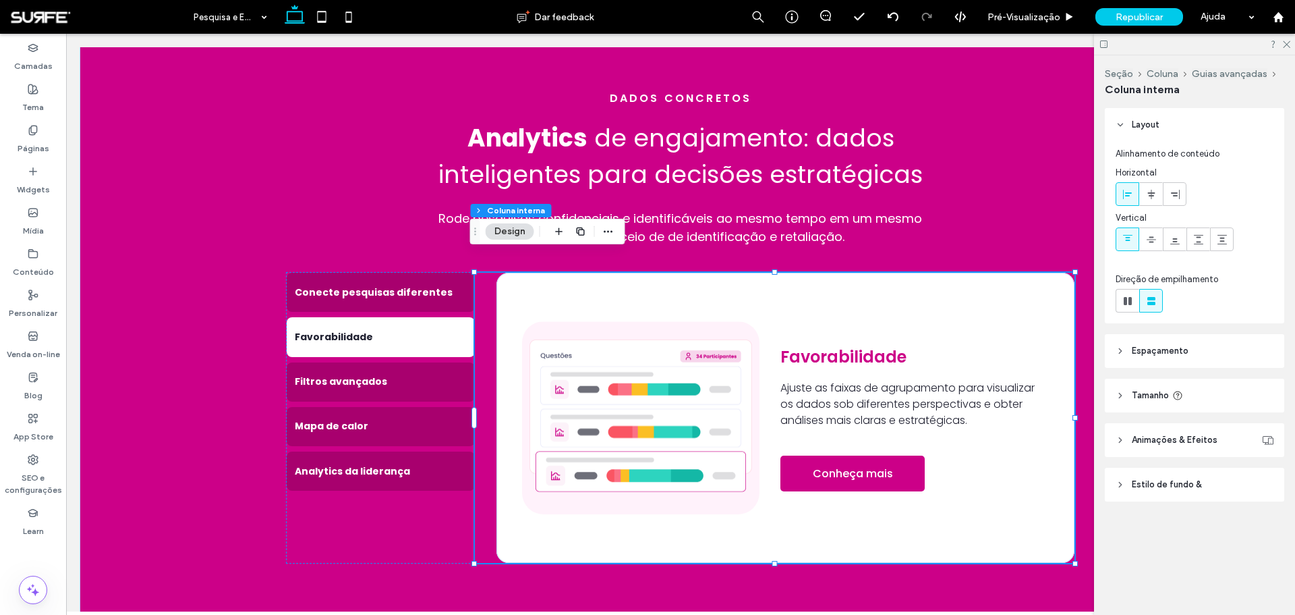
click at [717, 371] on img at bounding box center [640, 417] width 237 height 193
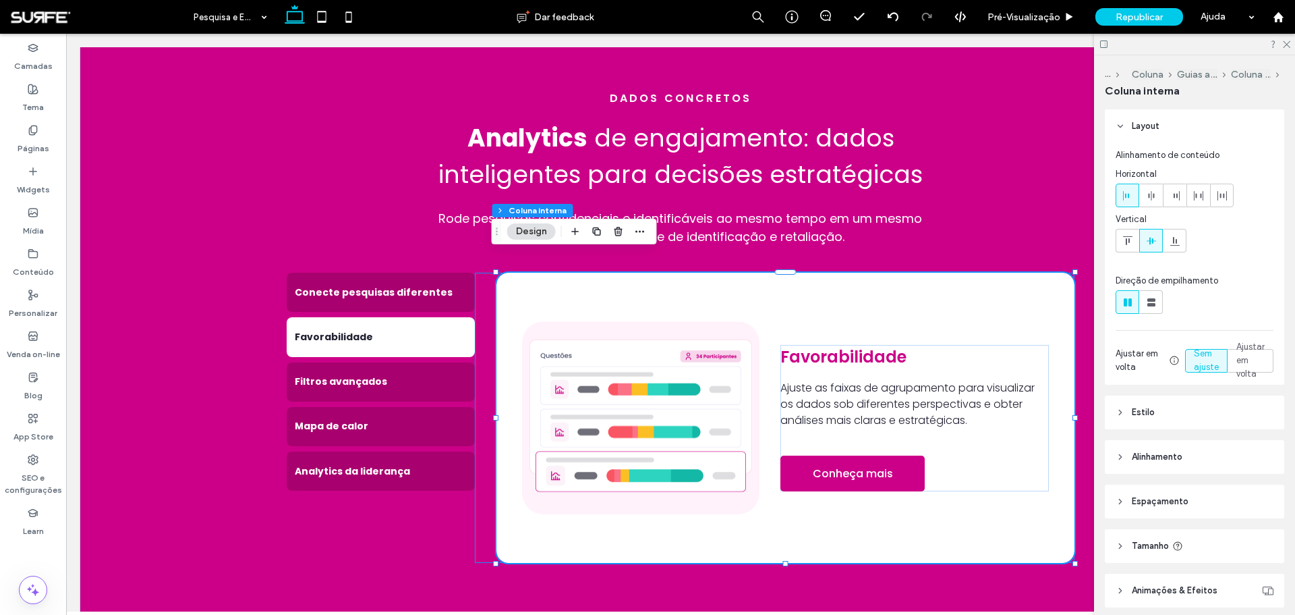
click at [717, 371] on img at bounding box center [640, 417] width 237 height 193
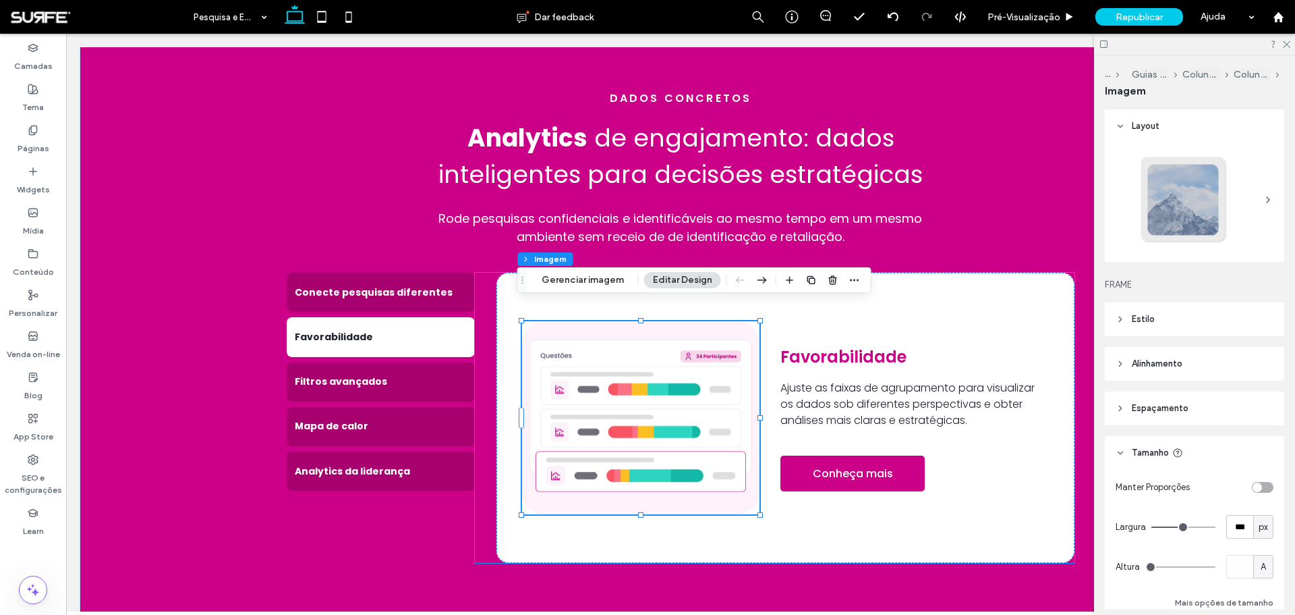
type input "**"
click at [584, 285] on button "Gerenciar imagem" at bounding box center [583, 280] width 100 height 16
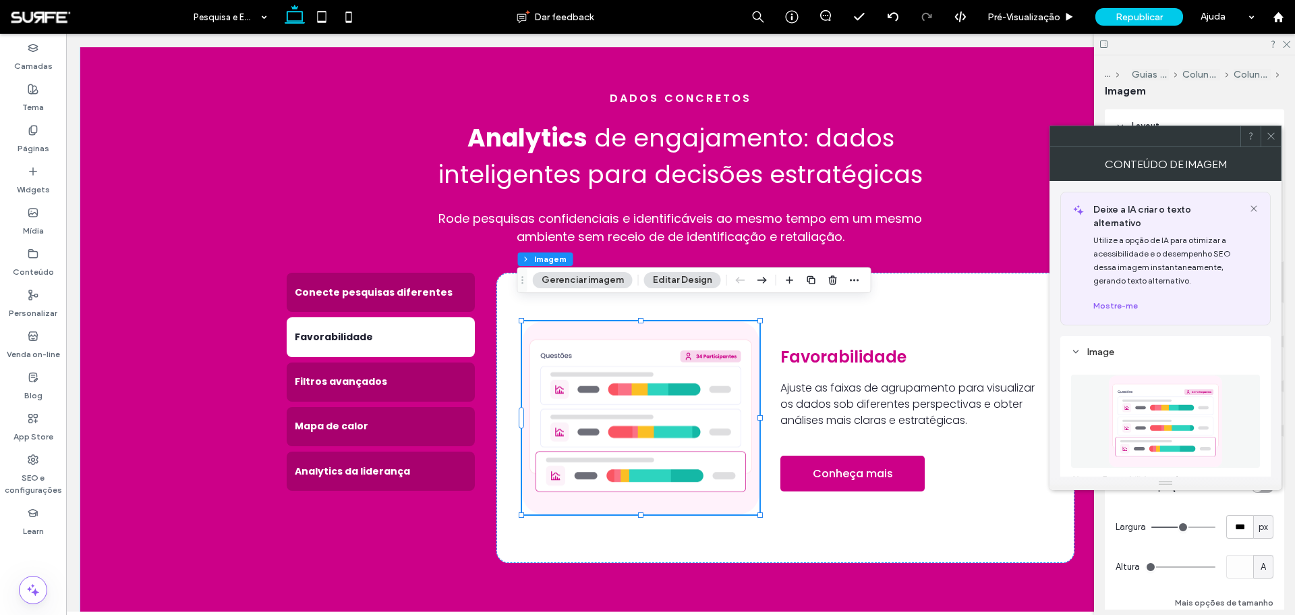
click at [863, 371] on figure at bounding box center [1165, 420] width 189 height 93
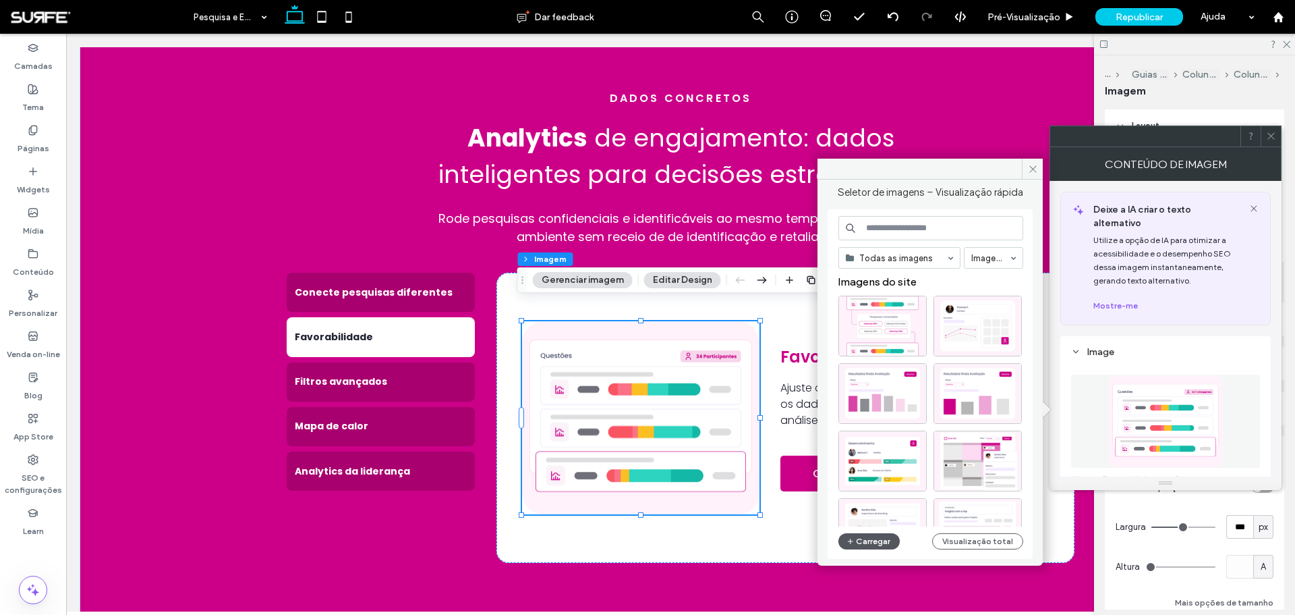
click at [863, 371] on button "Carregar" at bounding box center [869, 541] width 61 height 16
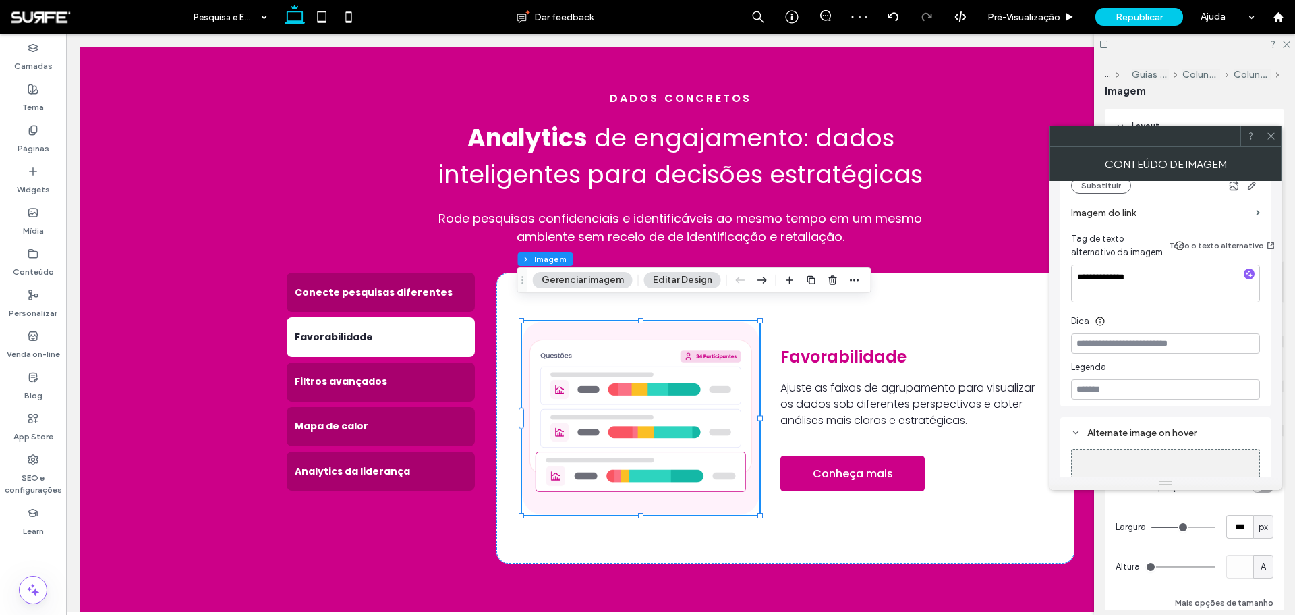
scroll to position [396, 0]
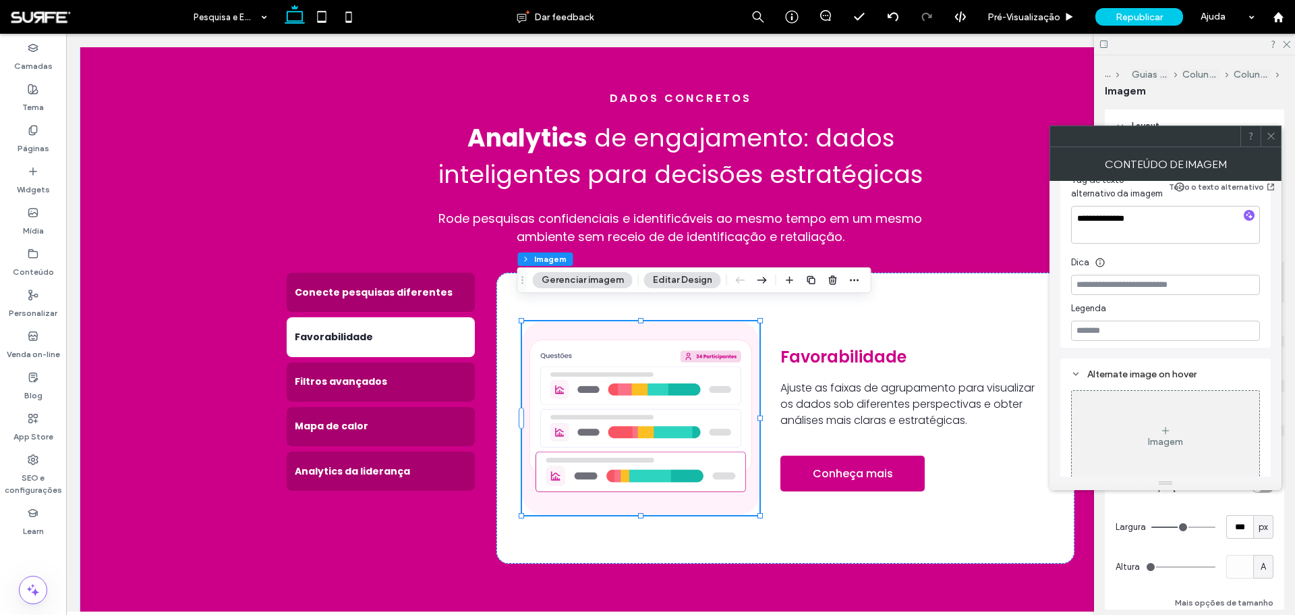
click at [863, 133] on icon at bounding box center [1271, 136] width 10 height 10
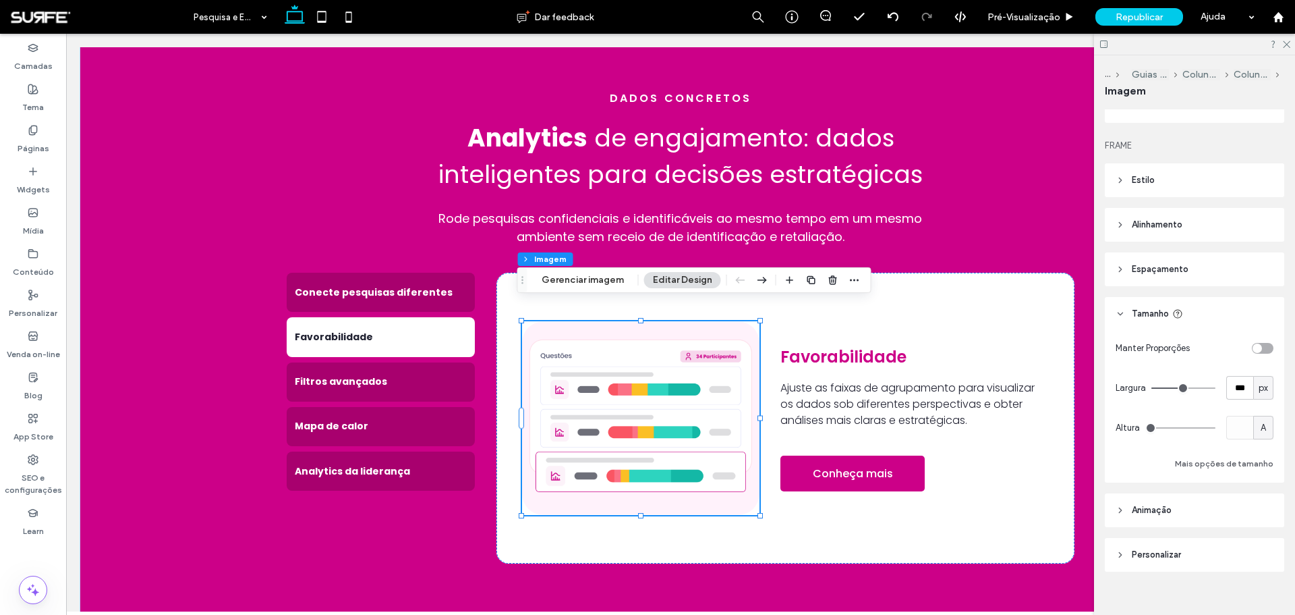
scroll to position [155, 0]
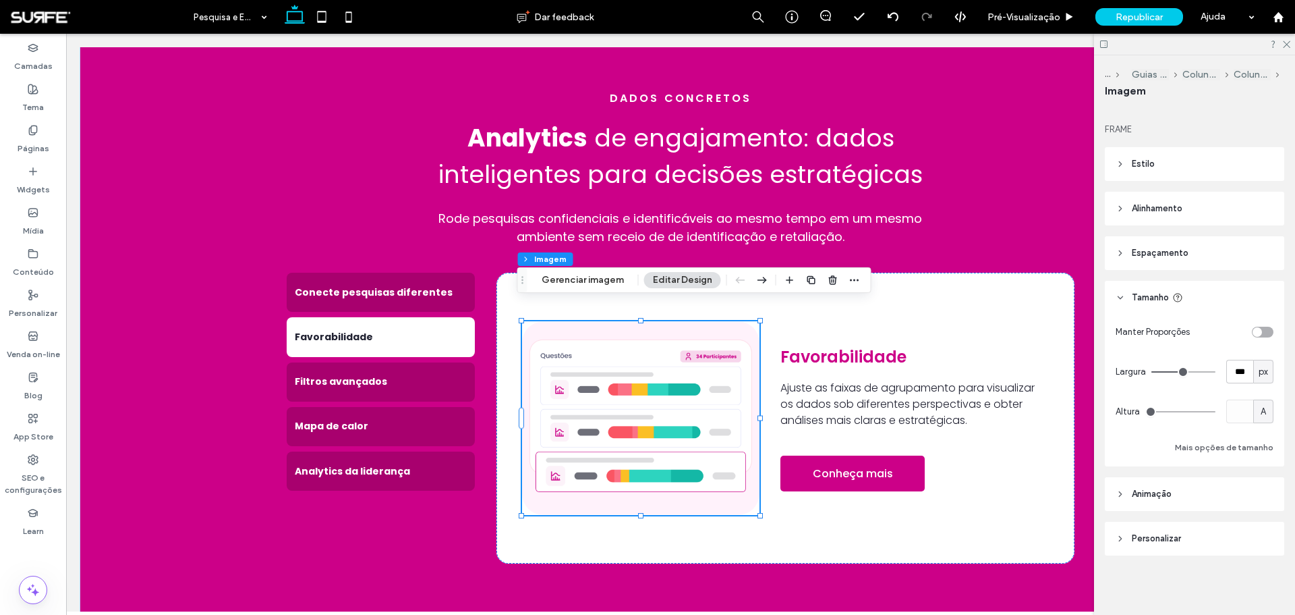
click at [863, 371] on span "Personalizar" at bounding box center [1156, 538] width 49 height 13
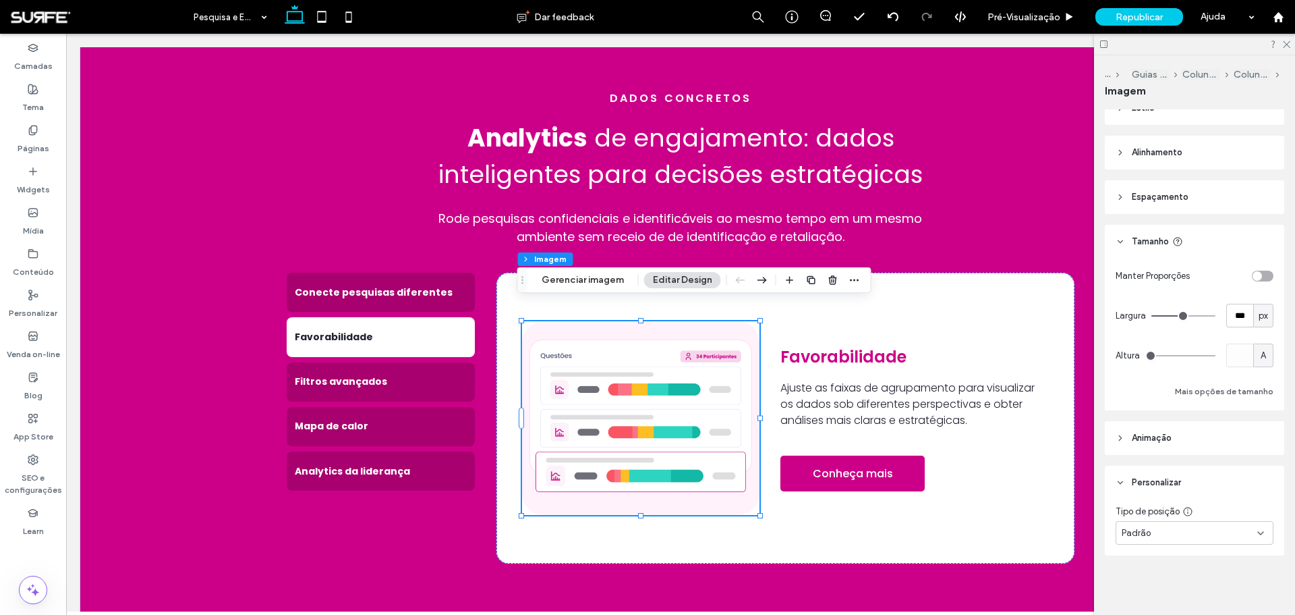
click at [863, 371] on header "Animaçāo" at bounding box center [1194, 438] width 179 height 34
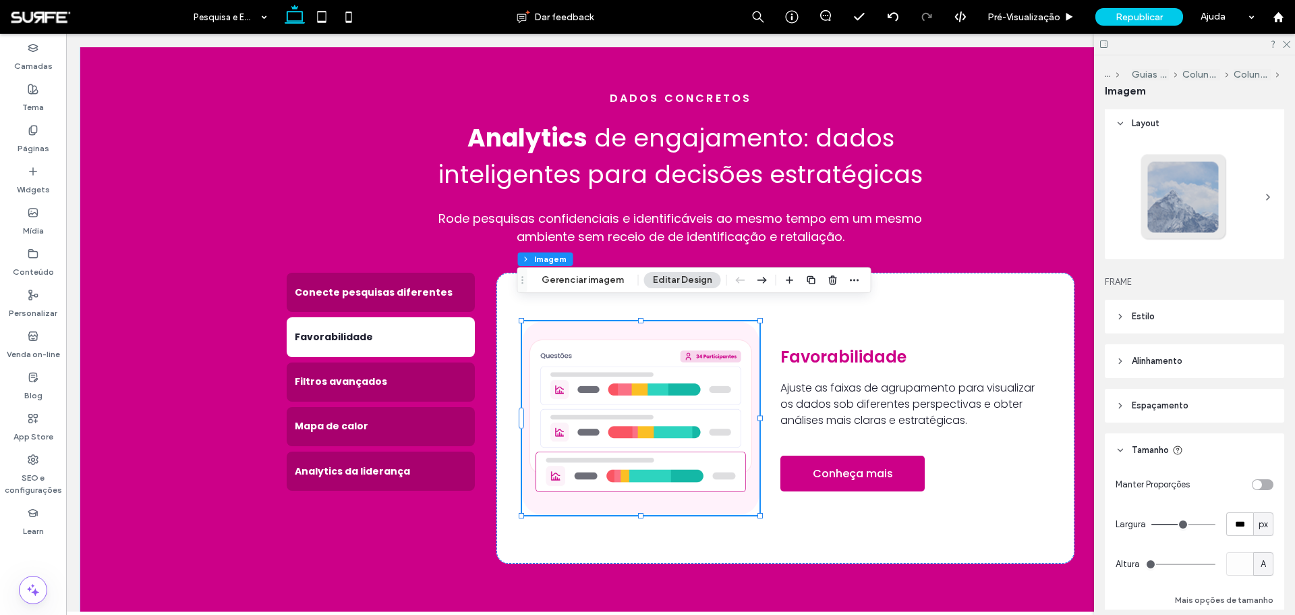
scroll to position [0, 0]
click at [863, 317] on header "Estilo" at bounding box center [1194, 319] width 179 height 34
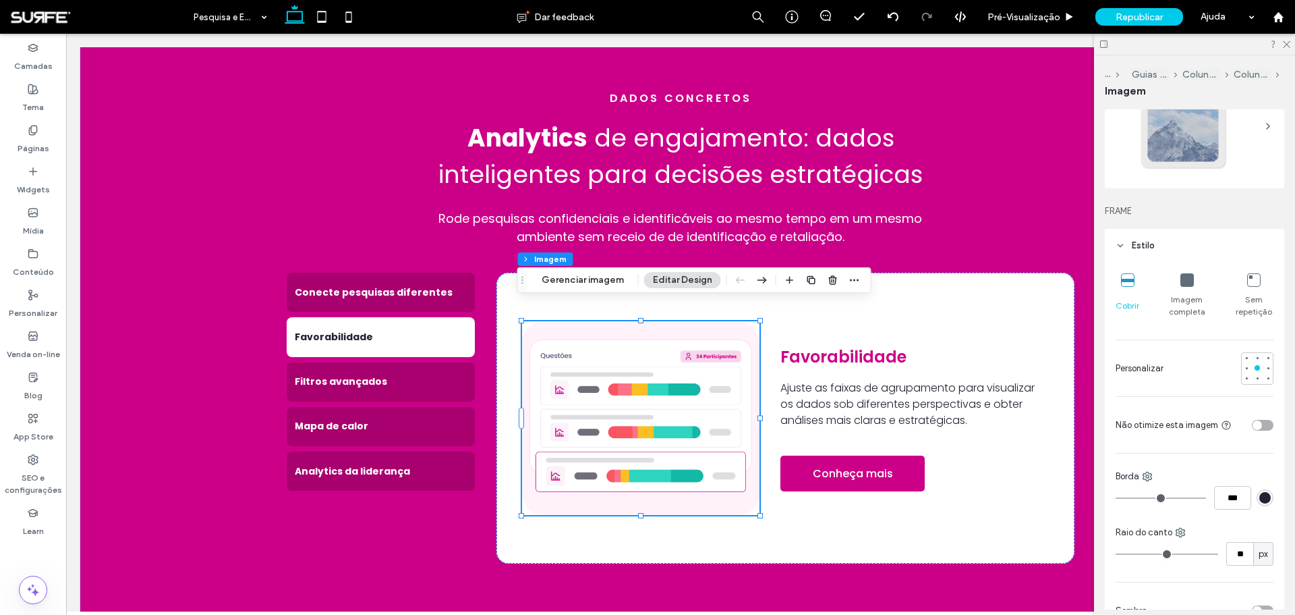
scroll to position [135, 0]
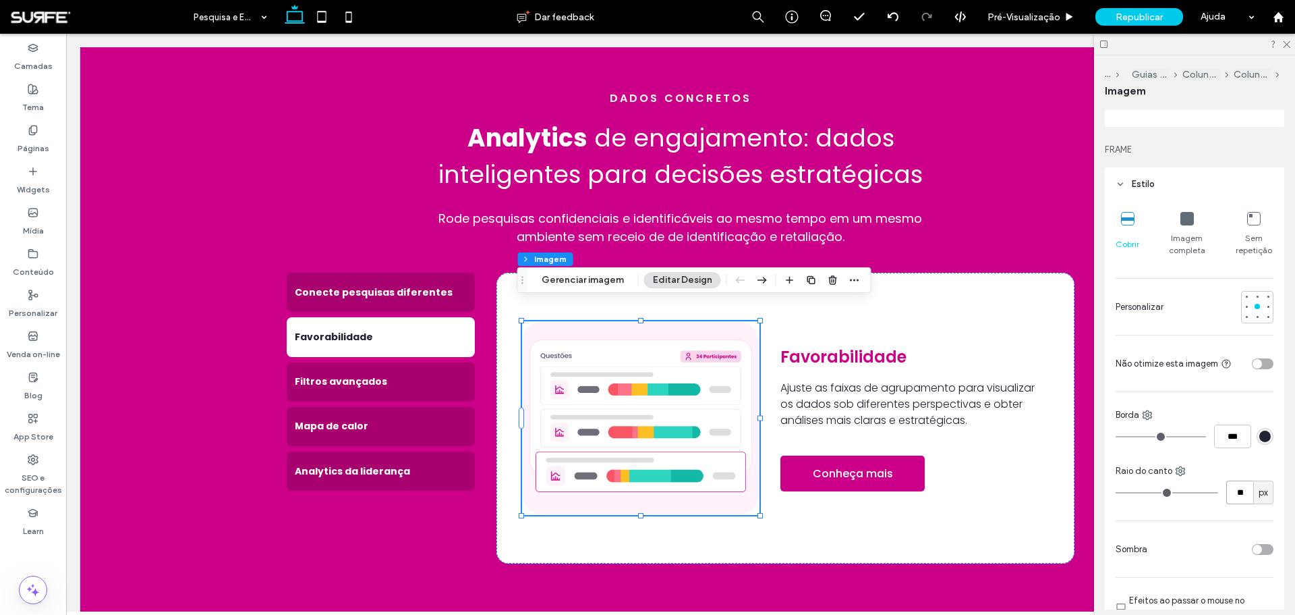
click at [863, 371] on input "**" at bounding box center [1240, 492] width 27 height 24
type input "**"
click at [414, 285] on h4 "Conecte pesquisas diferentes" at bounding box center [381, 292] width 172 height 14
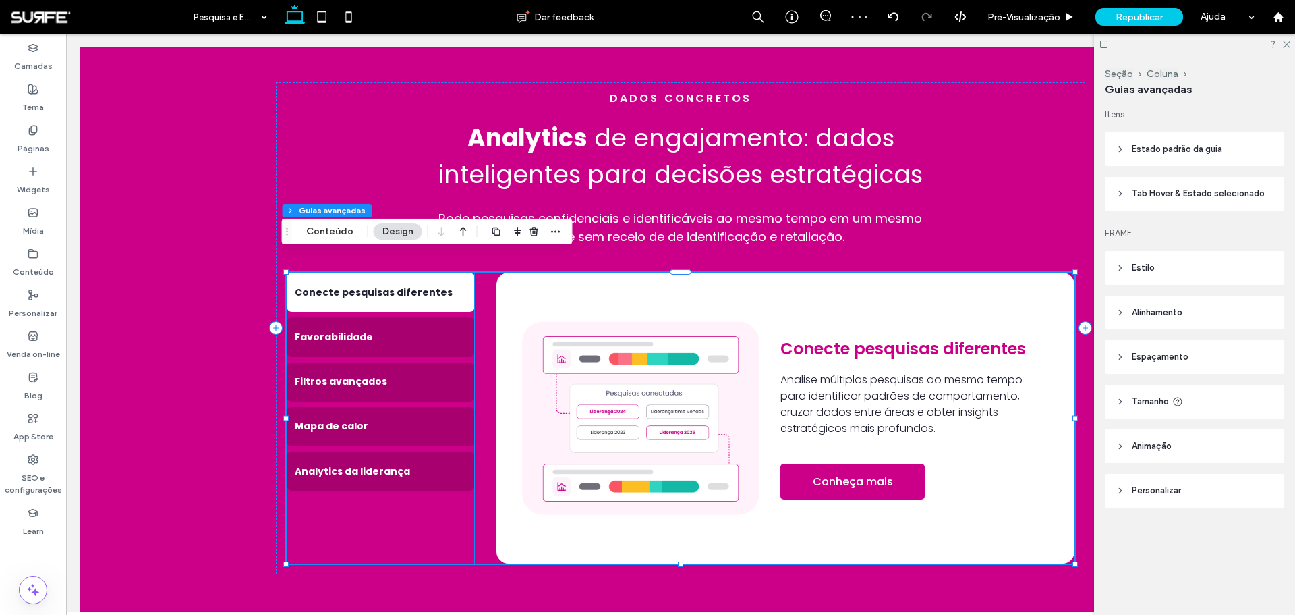
click at [599, 359] on img at bounding box center [640, 418] width 237 height 194
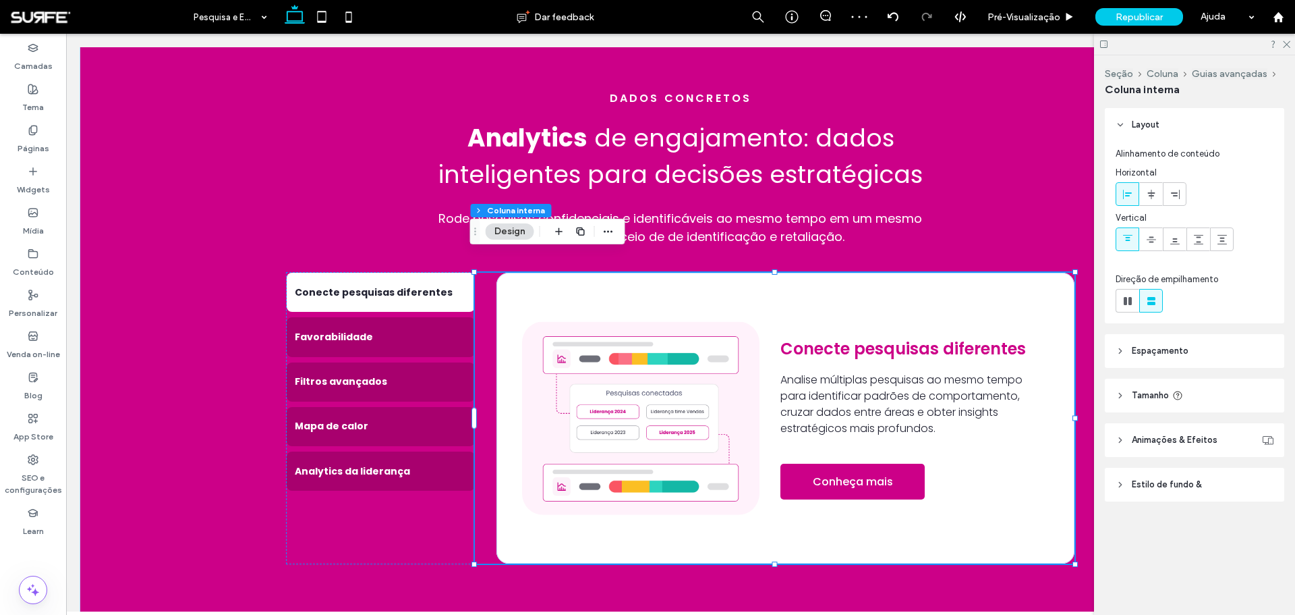
click at [599, 359] on img at bounding box center [640, 418] width 237 height 194
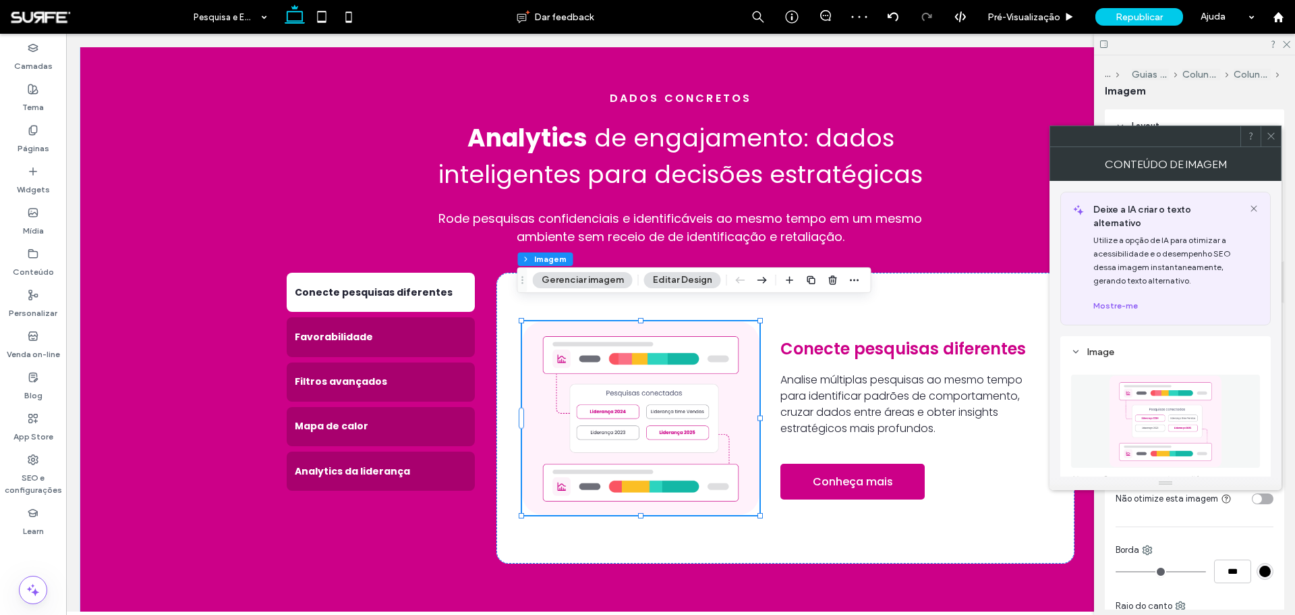
type input "**"
click at [863, 132] on icon at bounding box center [1271, 136] width 10 height 10
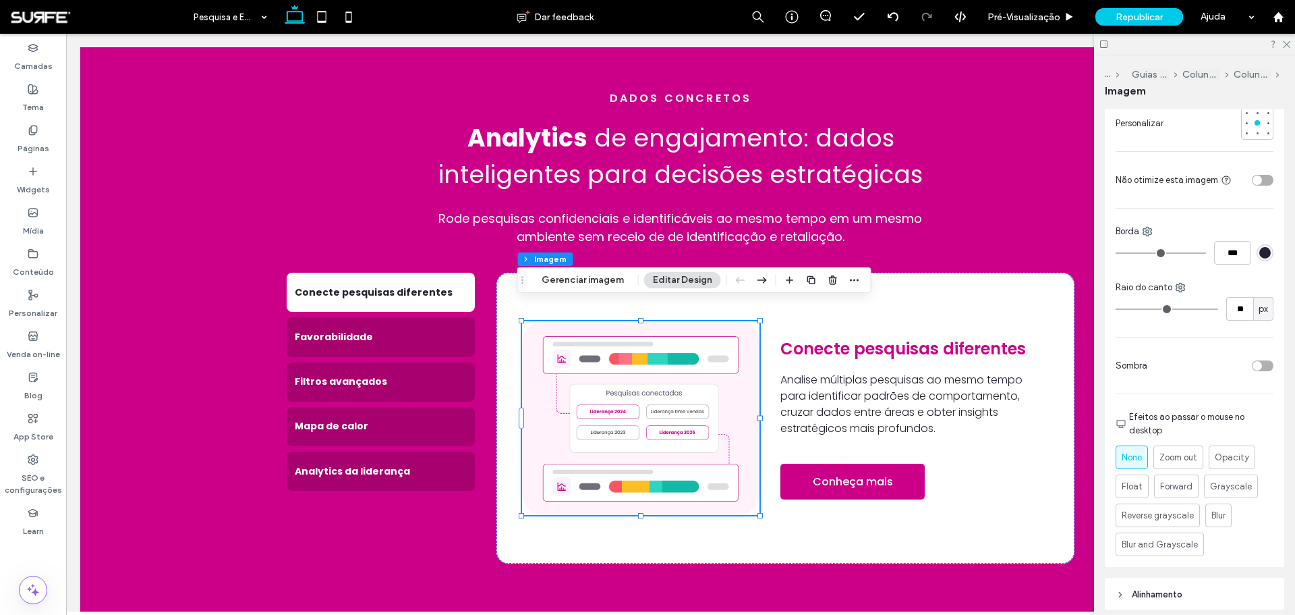
scroll to position [337, 0]
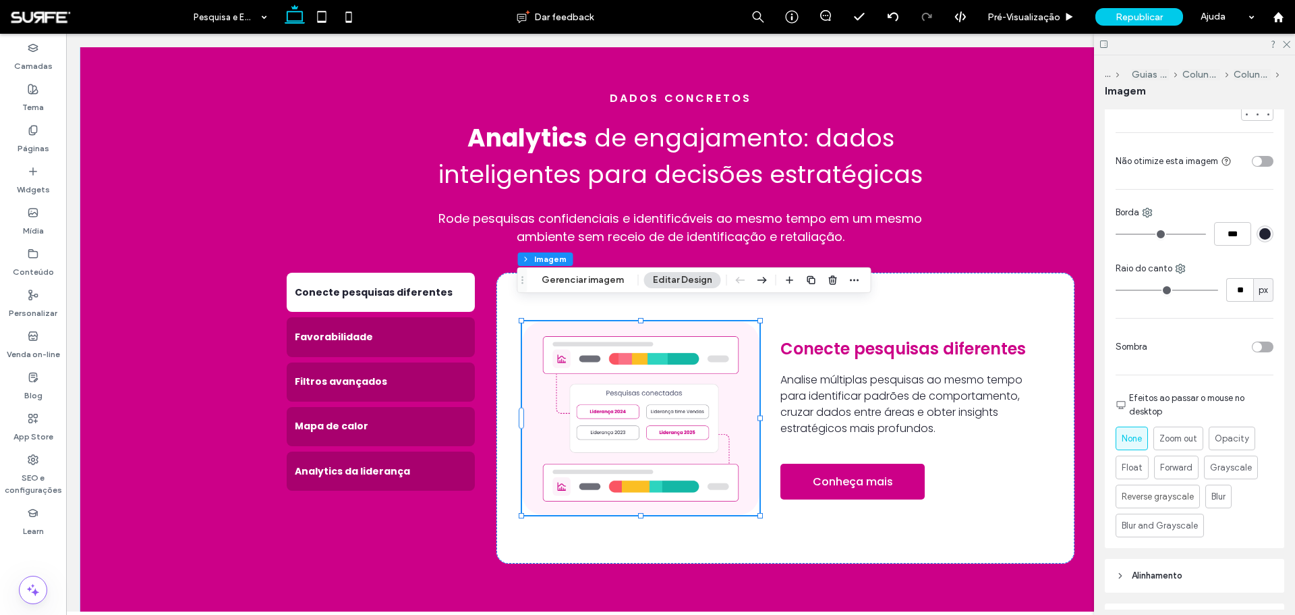
click at [863, 292] on div "px" at bounding box center [1264, 290] width 20 height 24
click at [863, 287] on input "**" at bounding box center [1240, 290] width 27 height 24
type input "**"
click at [863, 272] on div "Raio do canto" at bounding box center [1195, 268] width 158 height 13
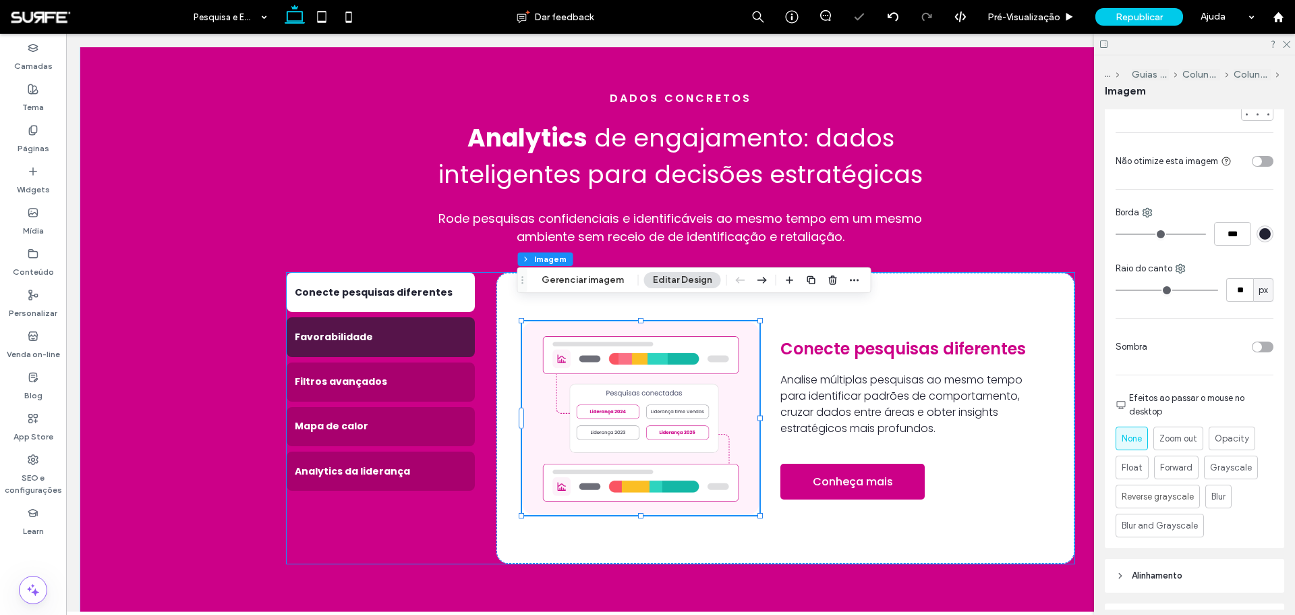
click at [393, 330] on h4 "Favorabilidade" at bounding box center [381, 337] width 172 height 14
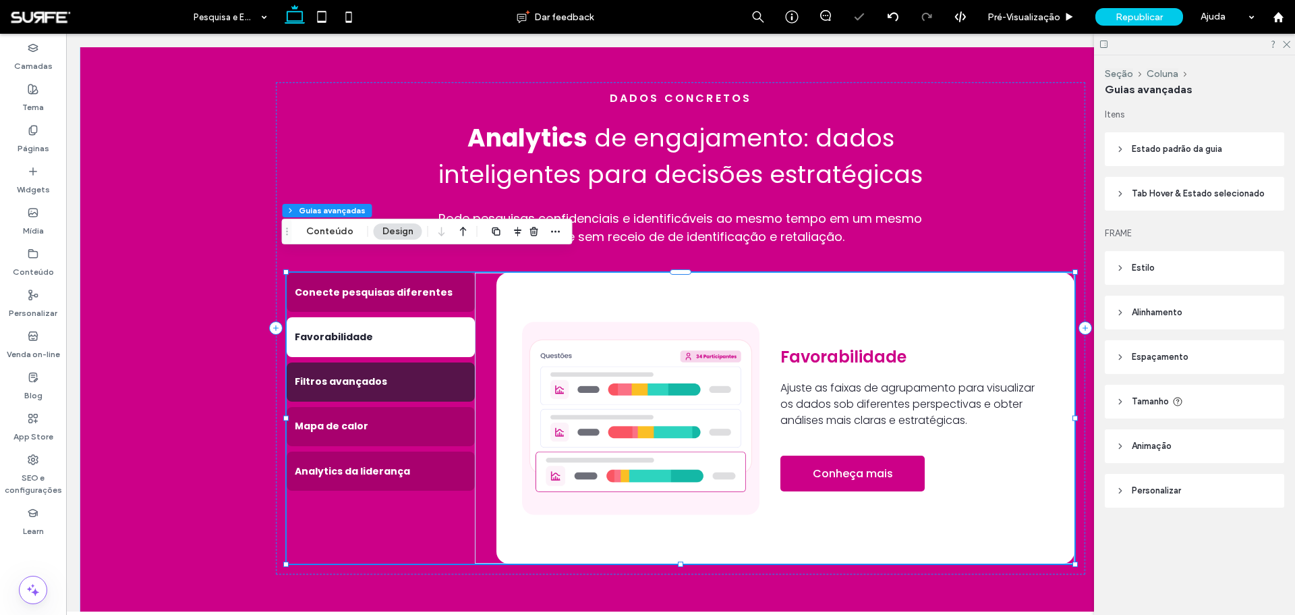
click at [400, 362] on div "Filtros avançados" at bounding box center [381, 381] width 188 height 39
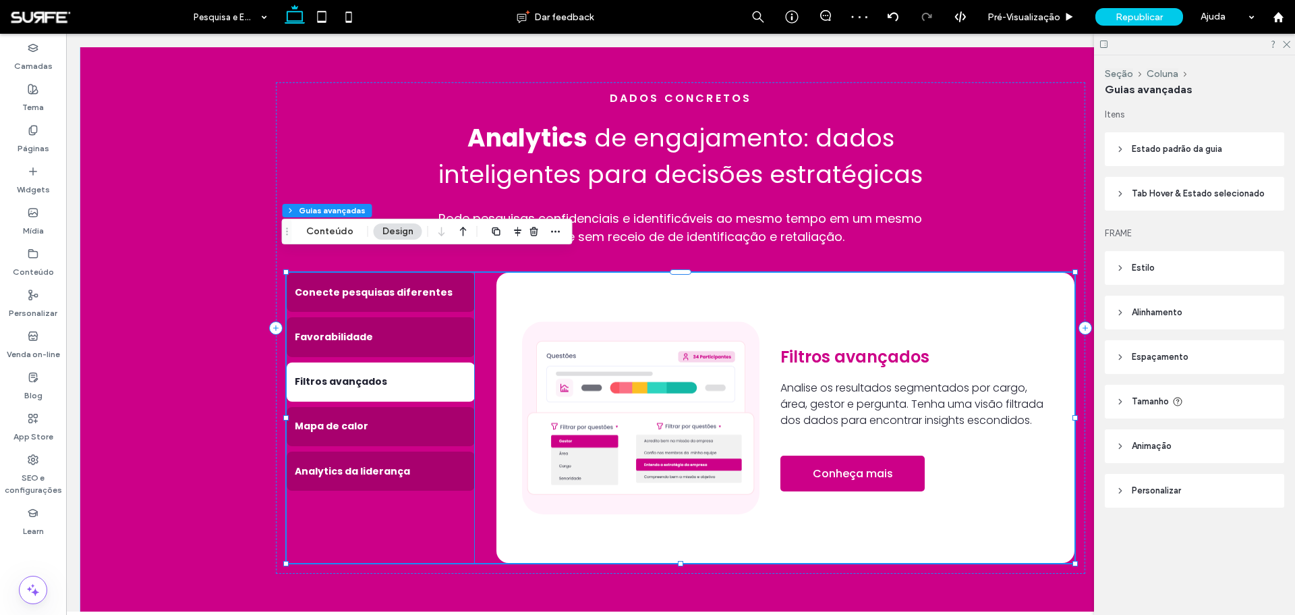
click at [594, 347] on img at bounding box center [640, 417] width 237 height 193
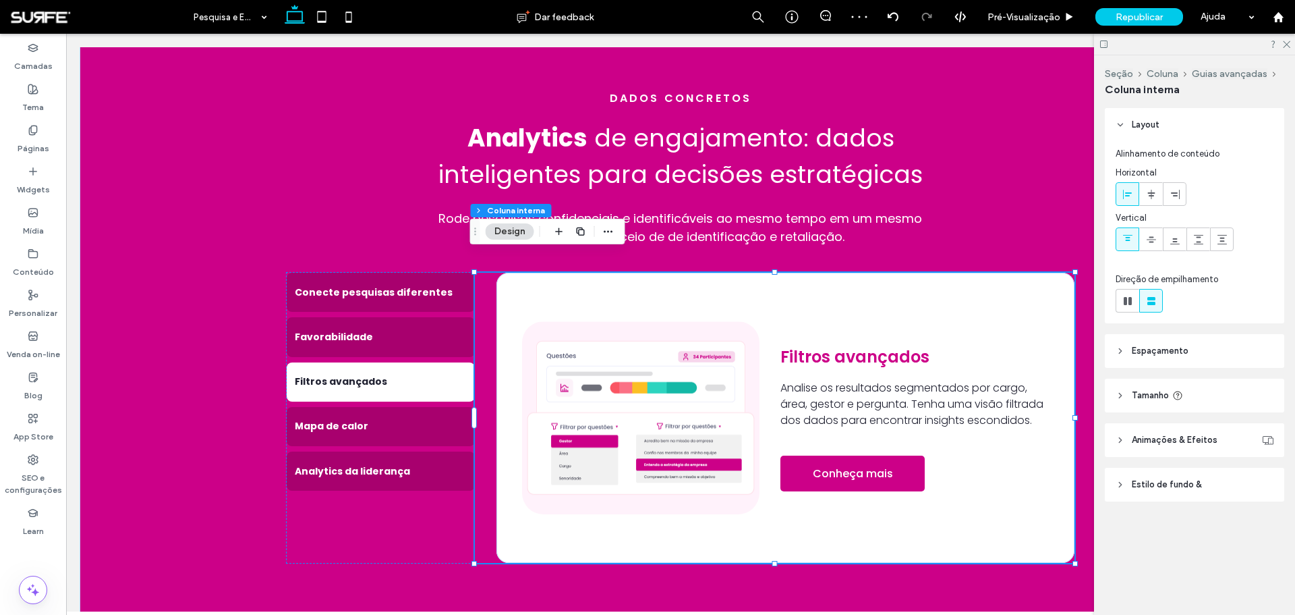
click at [594, 347] on img at bounding box center [640, 417] width 237 height 193
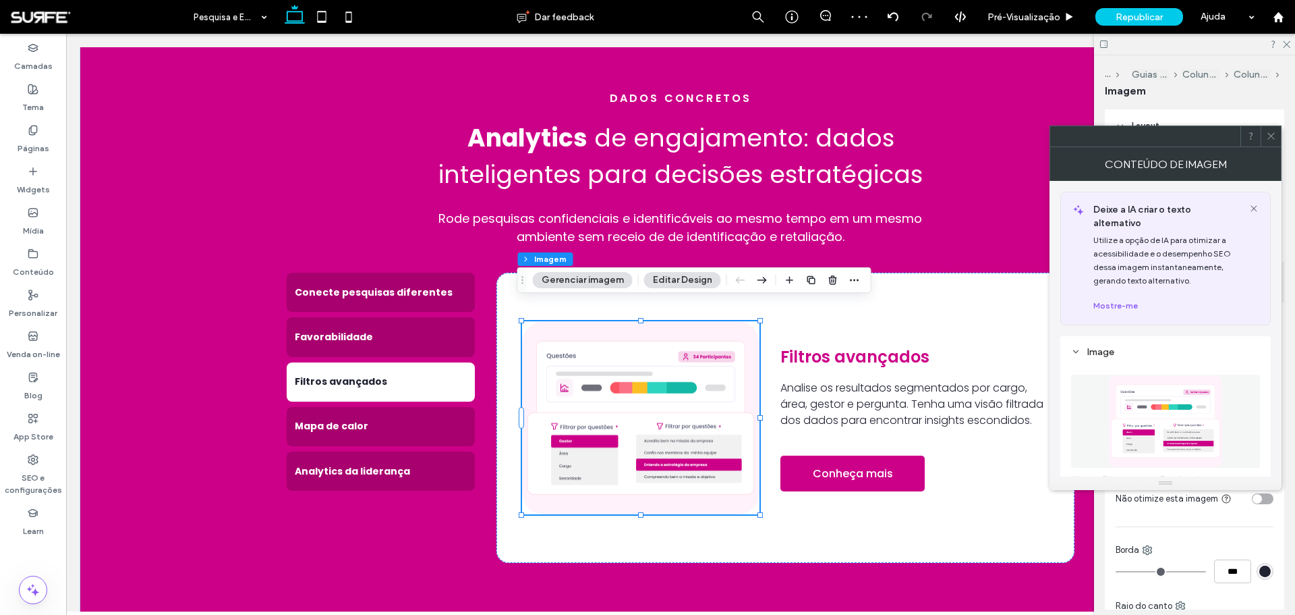
type input "**"
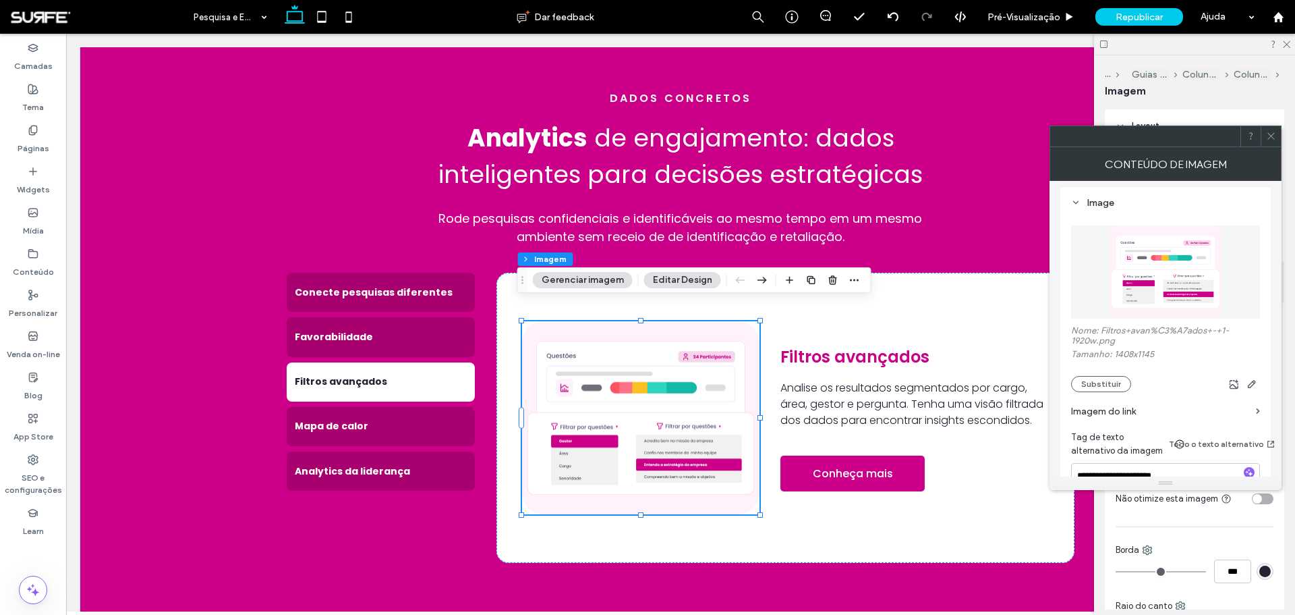
scroll to position [135, 0]
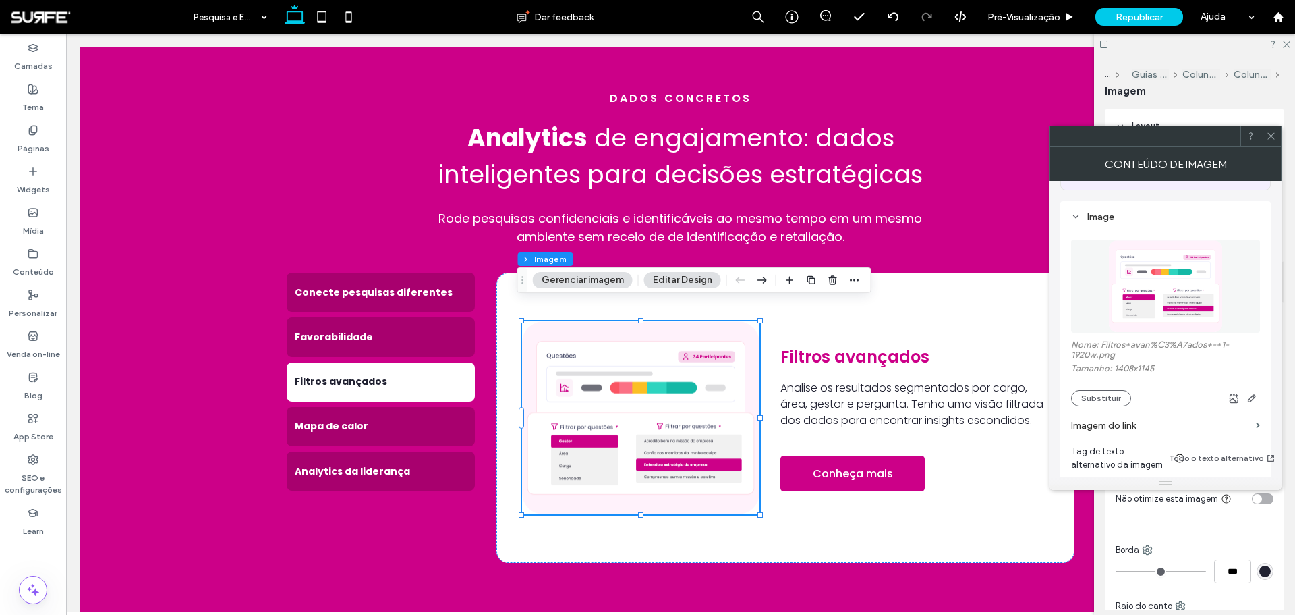
click at [863, 279] on img at bounding box center [1166, 286] width 114 height 93
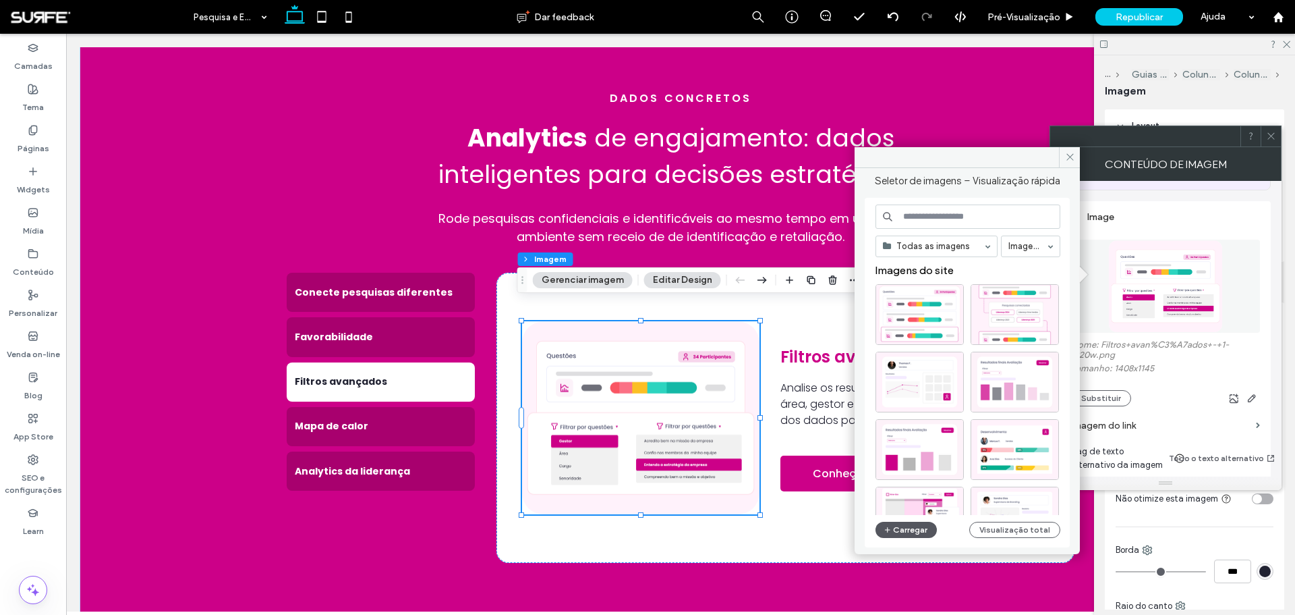
click at [863, 371] on button "Carregar" at bounding box center [906, 530] width 61 height 16
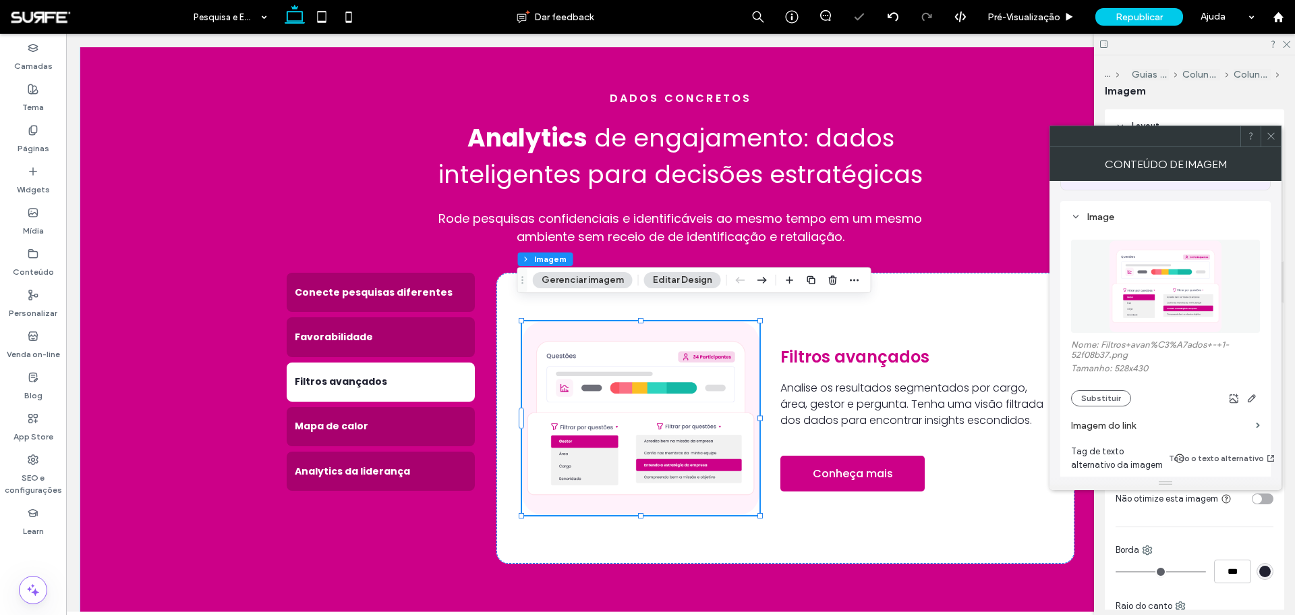
click at [863, 138] on icon at bounding box center [1271, 136] width 10 height 10
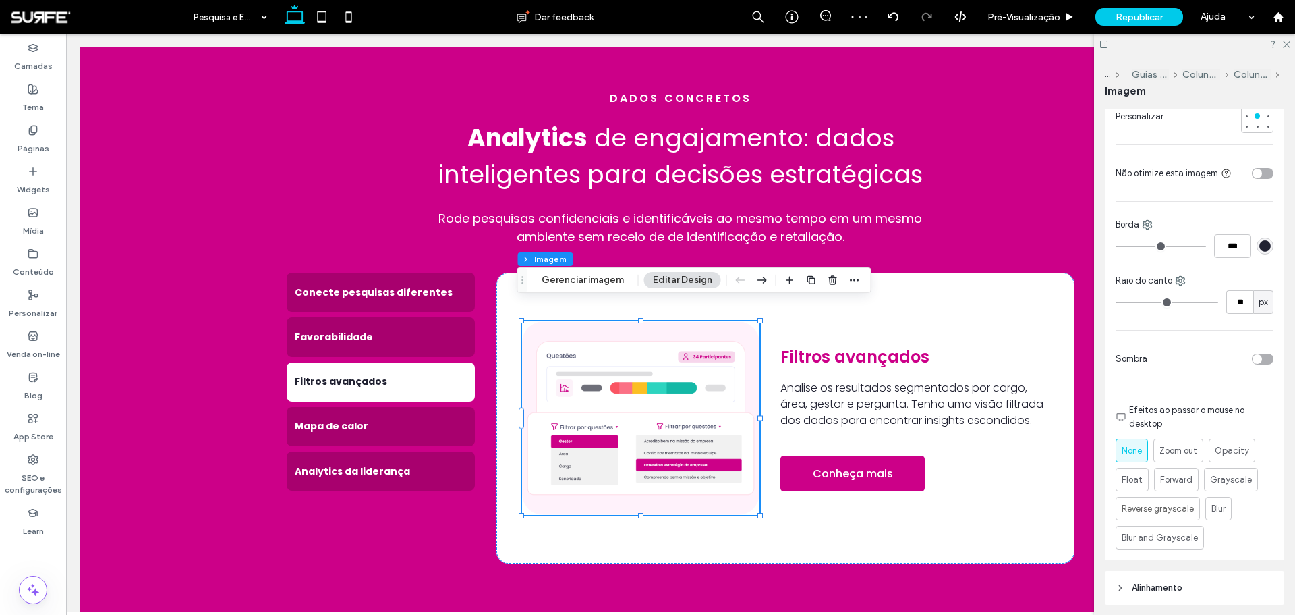
scroll to position [337, 0]
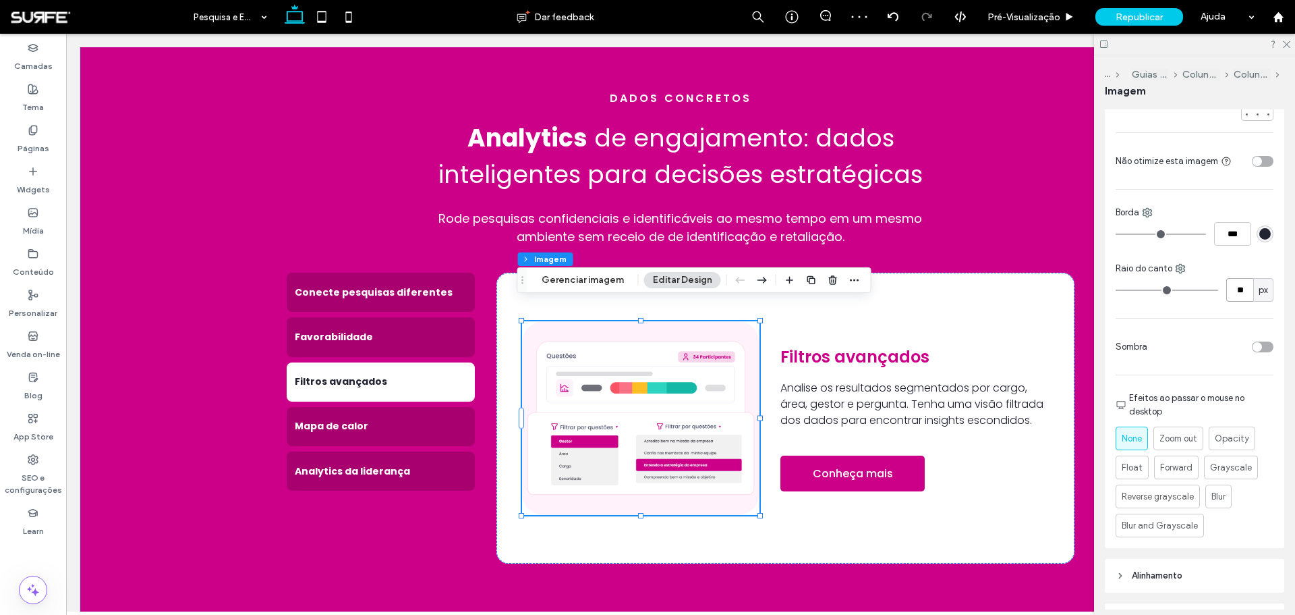
click at [863, 290] on input "**" at bounding box center [1240, 290] width 27 height 24
type input "**"
click at [863, 271] on div "Raio do canto" at bounding box center [1195, 268] width 158 height 13
click at [863, 293] on input "**" at bounding box center [1240, 290] width 27 height 24
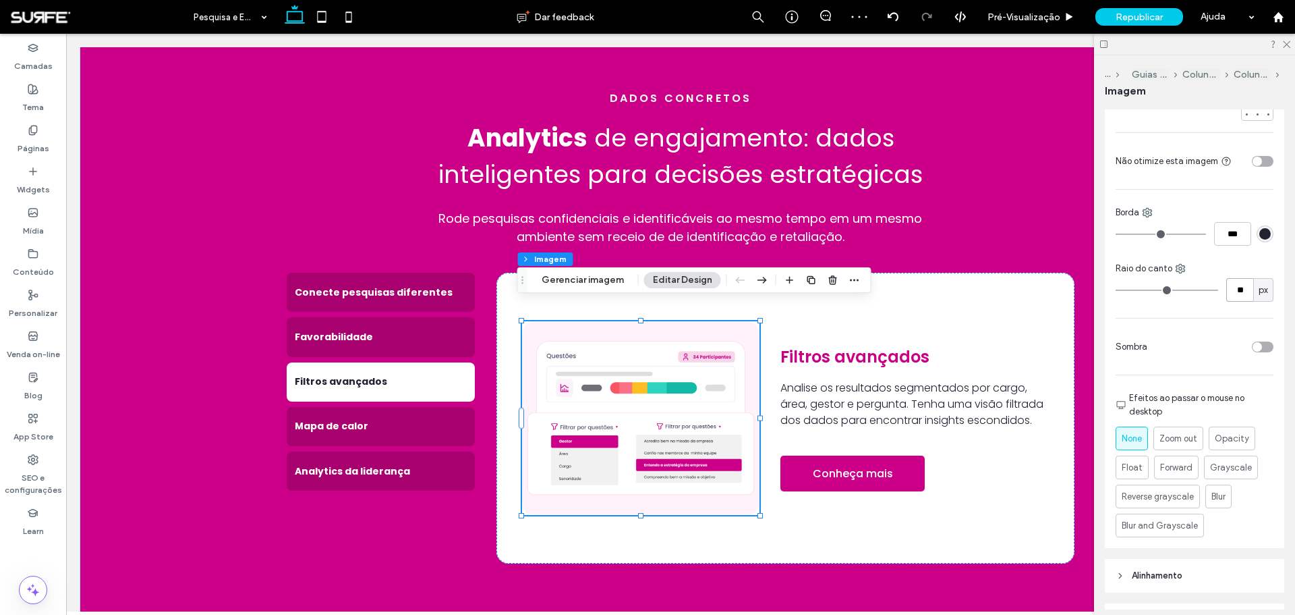
click at [863, 293] on input "**" at bounding box center [1240, 290] width 27 height 24
type input "**"
click at [863, 269] on div "Raio do canto" at bounding box center [1195, 268] width 158 height 13
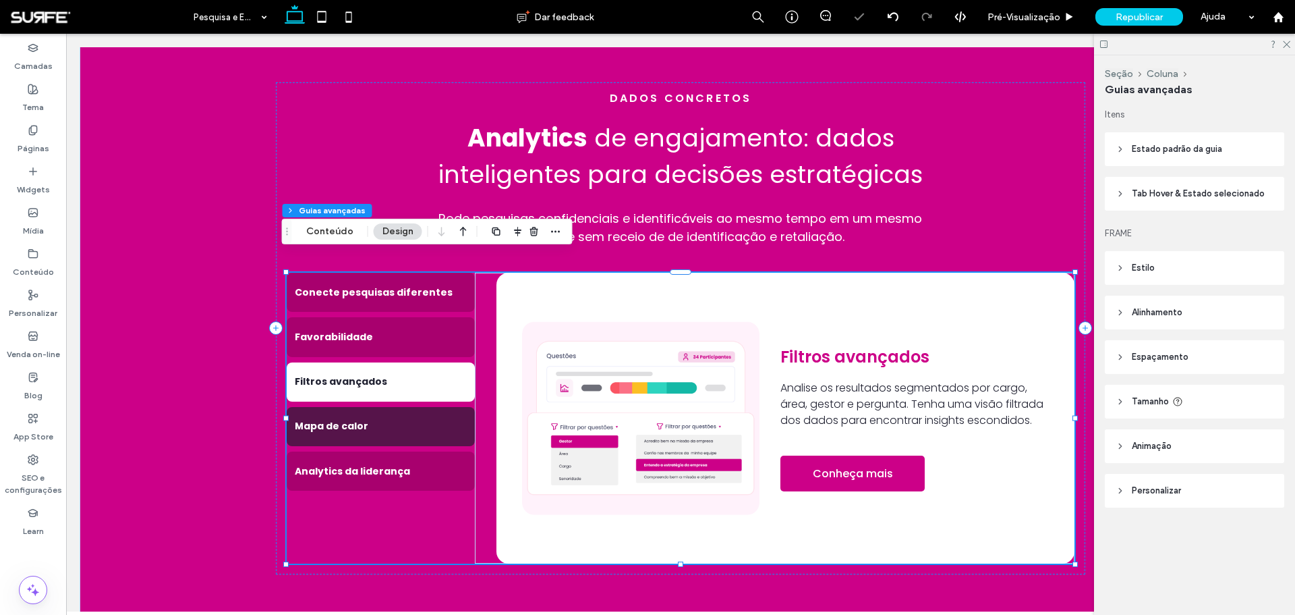
click at [397, 371] on div "Mapa de calor" at bounding box center [381, 426] width 188 height 39
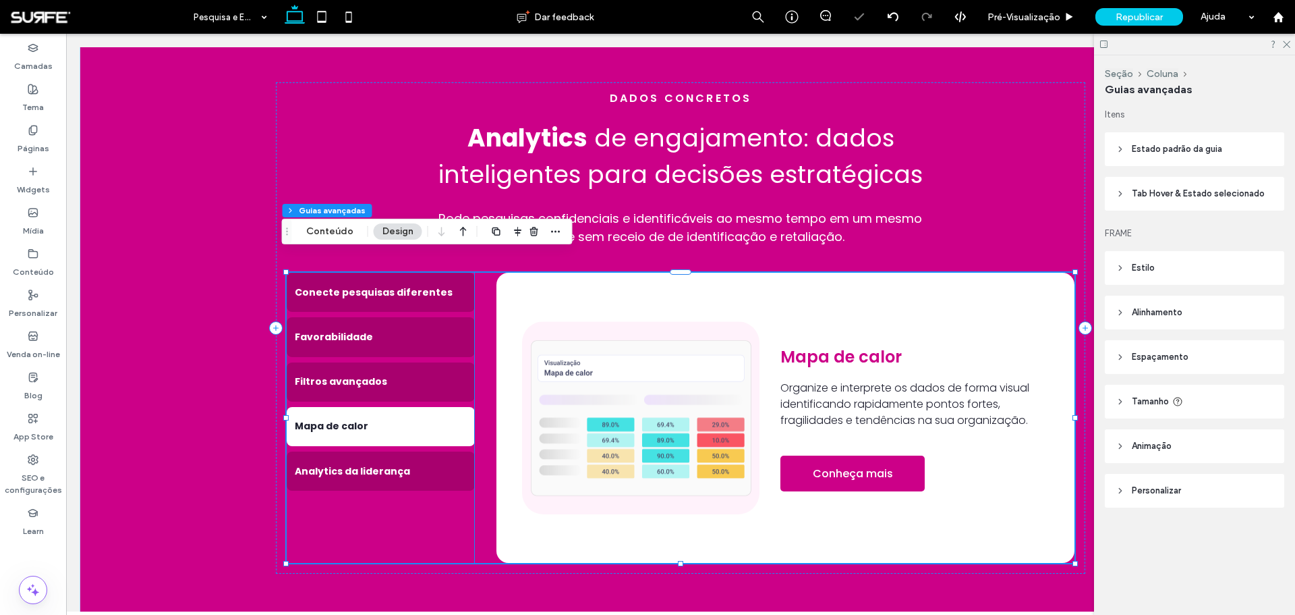
click at [665, 371] on img at bounding box center [640, 417] width 237 height 193
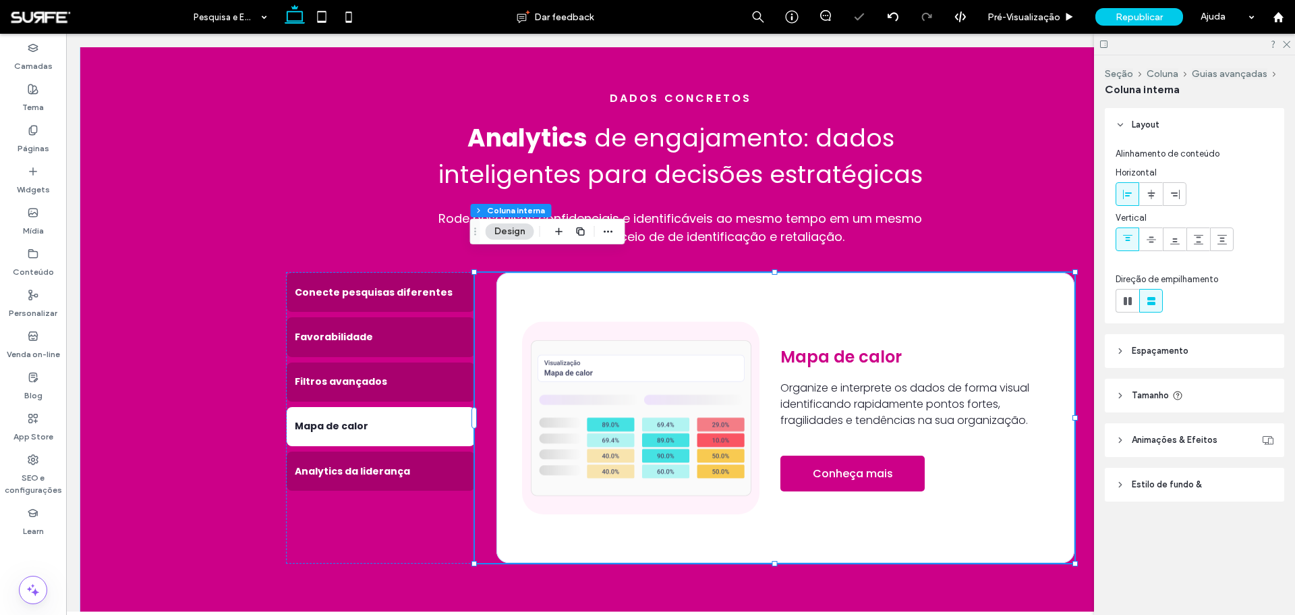
click at [665, 371] on img at bounding box center [640, 417] width 237 height 193
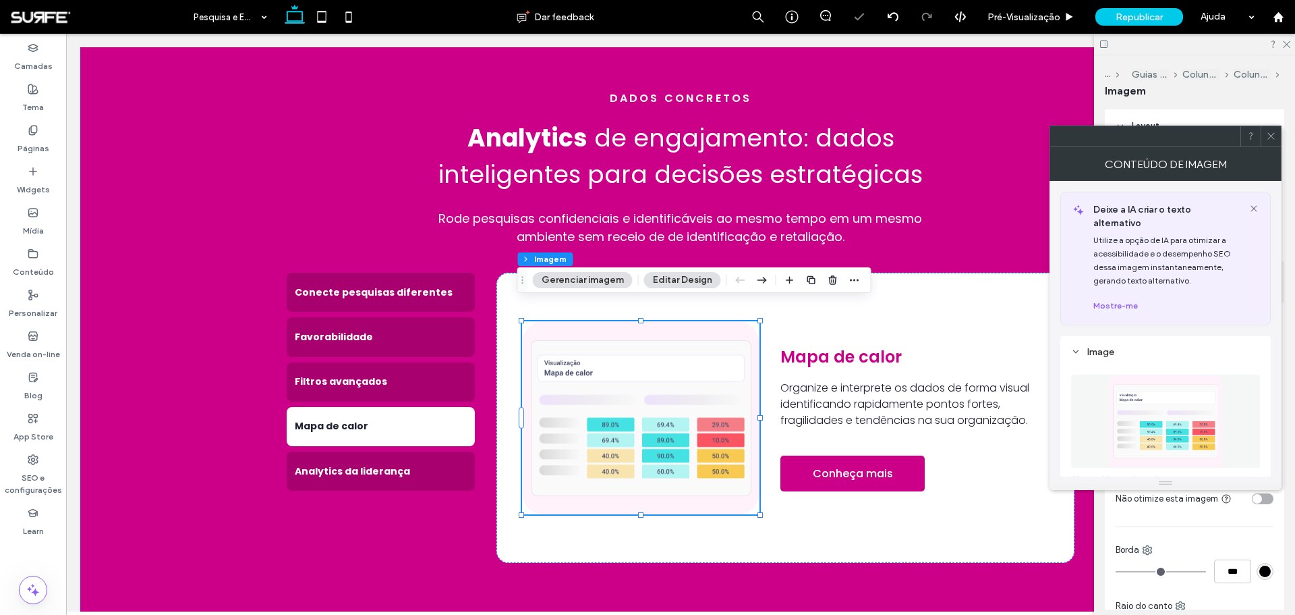
type input "**"
click at [863, 371] on figure at bounding box center [1165, 420] width 189 height 93
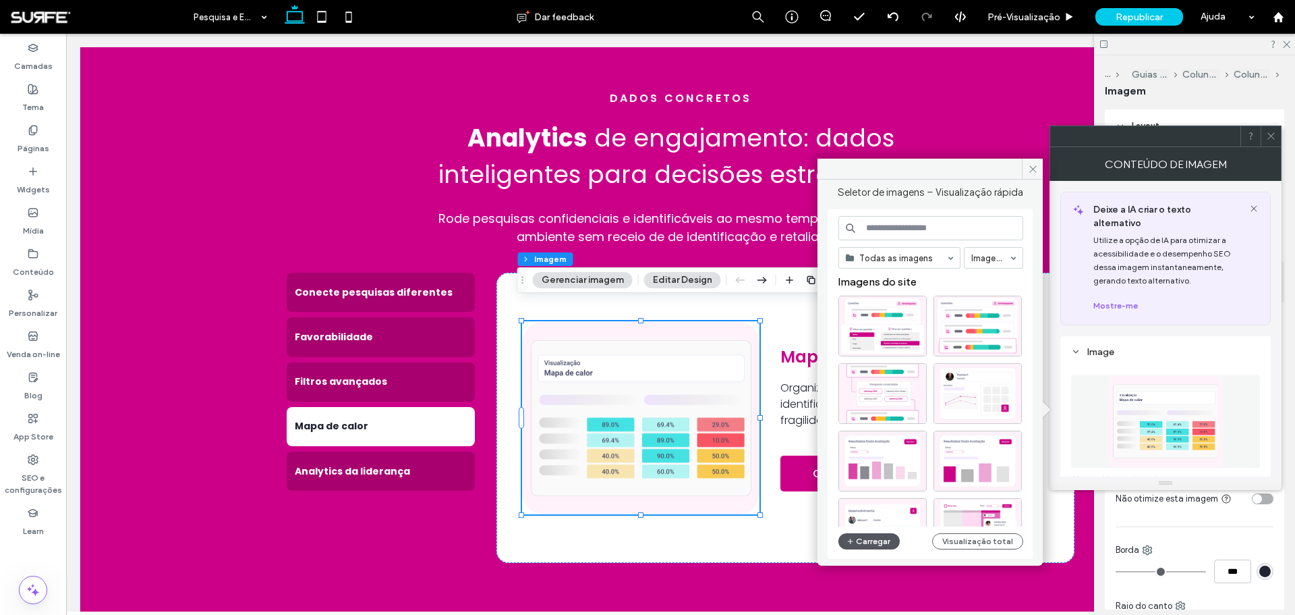
click at [863, 371] on button "Carregar" at bounding box center [869, 541] width 61 height 16
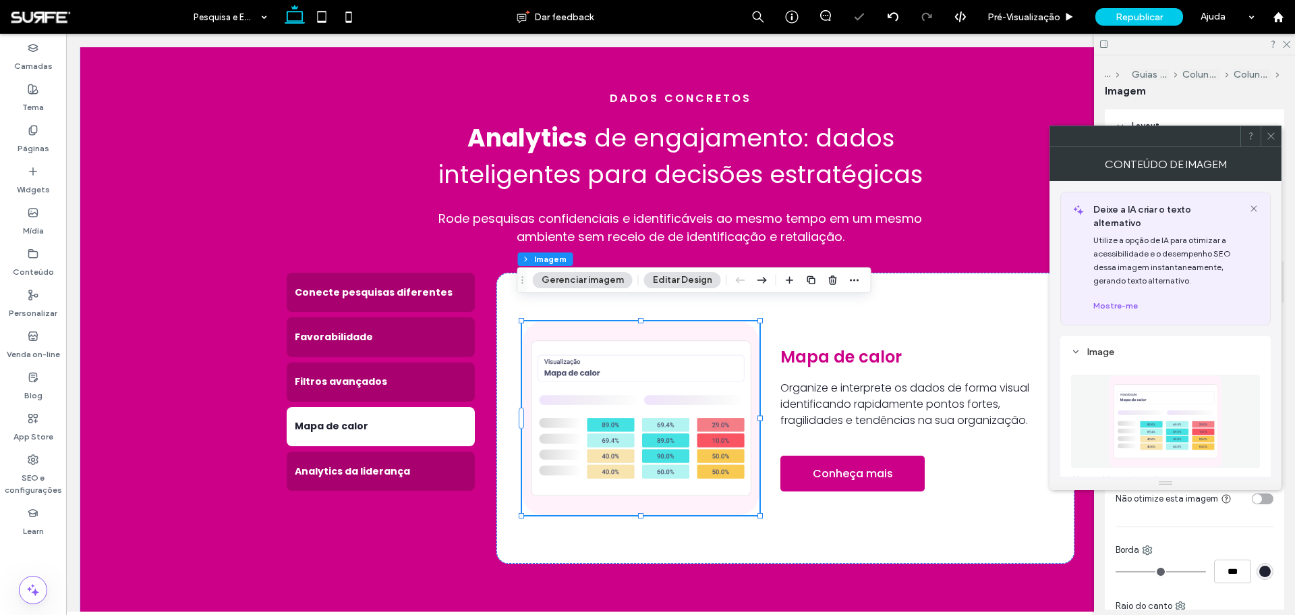
click at [863, 136] on icon at bounding box center [1271, 136] width 10 height 10
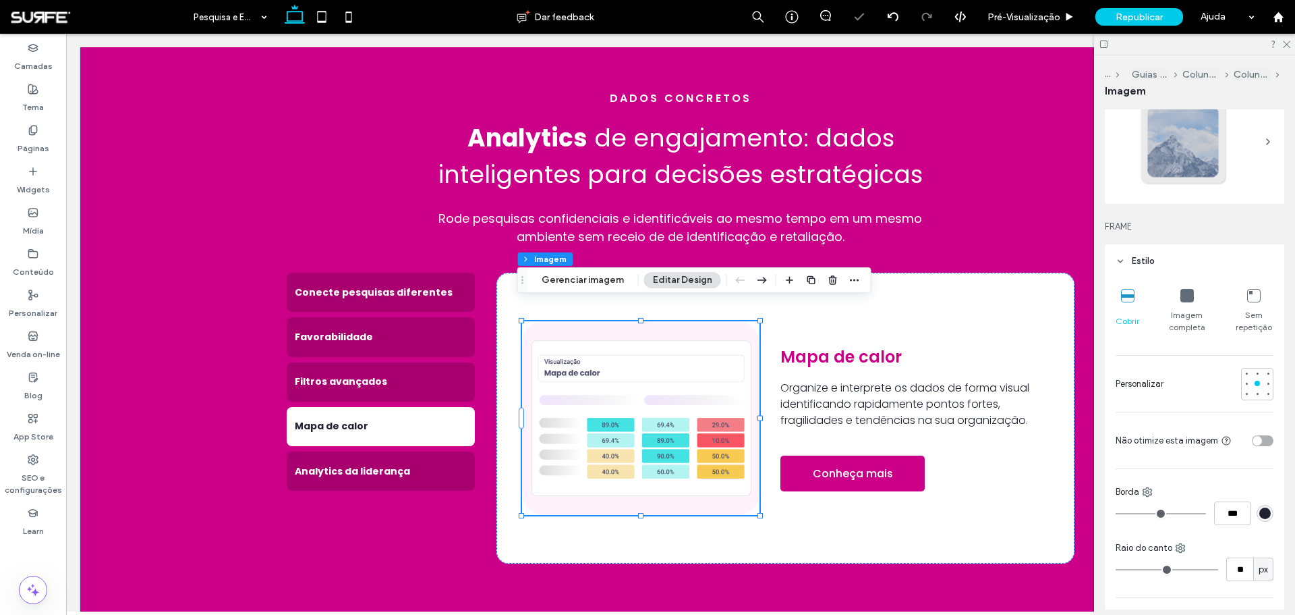
scroll to position [135, 0]
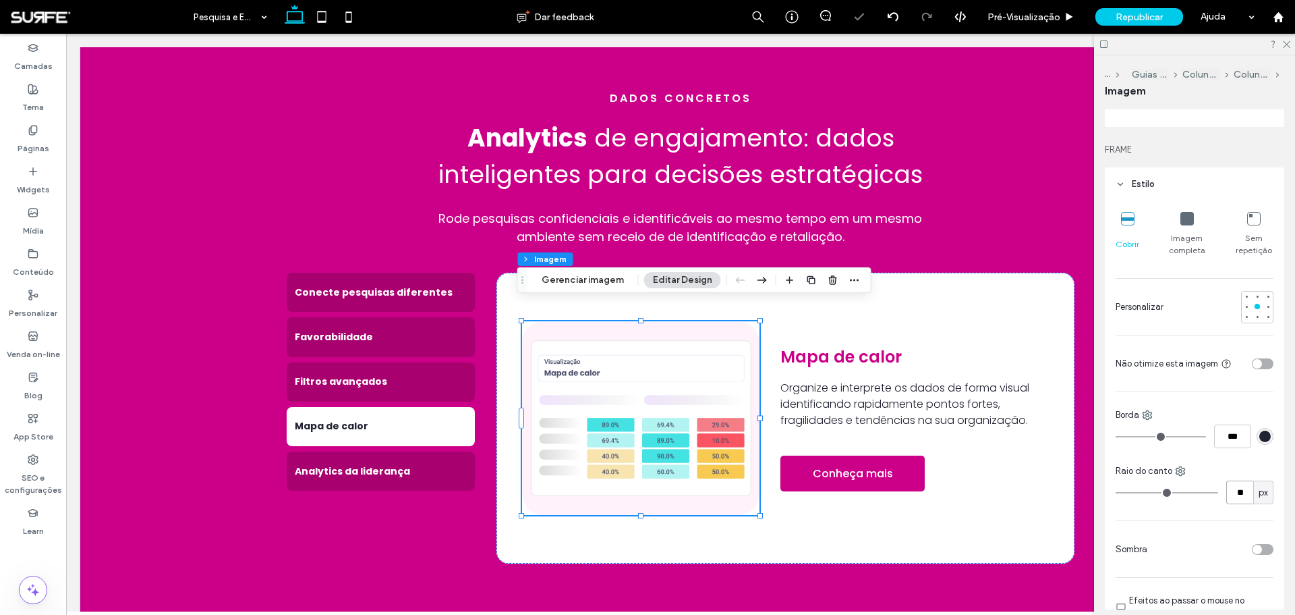
click at [863, 371] on input "**" at bounding box center [1240, 492] width 27 height 24
type input "**"
click at [440, 371] on div "Analytics da liderança" at bounding box center [381, 470] width 188 height 39
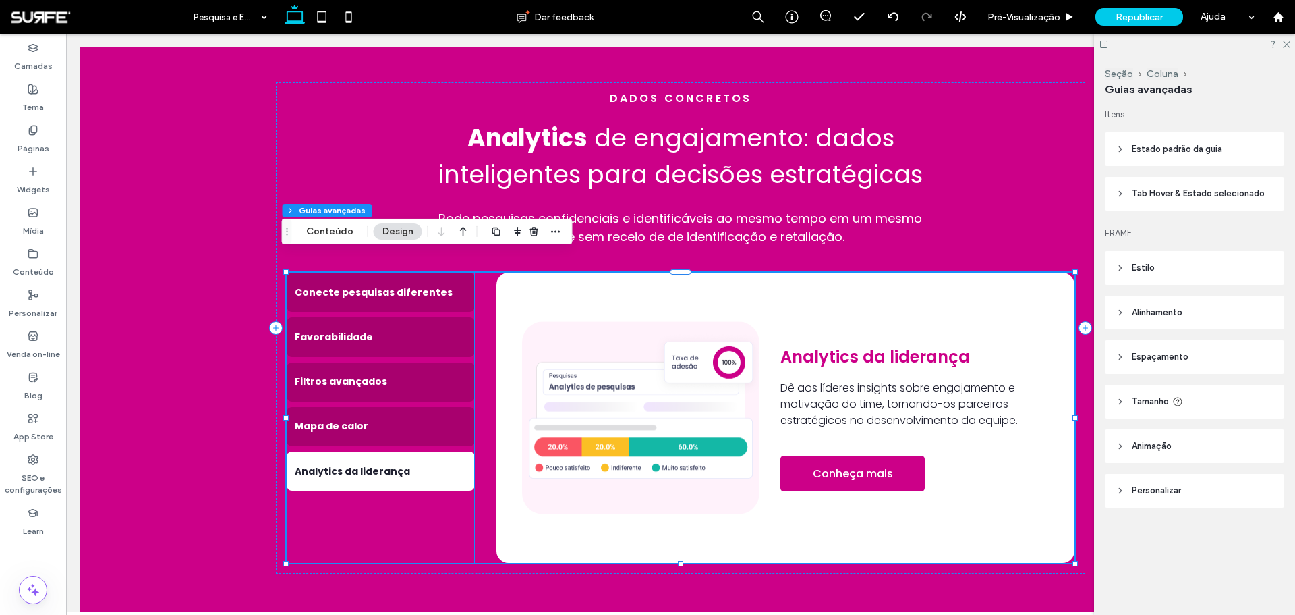
click at [593, 371] on img at bounding box center [640, 417] width 237 height 193
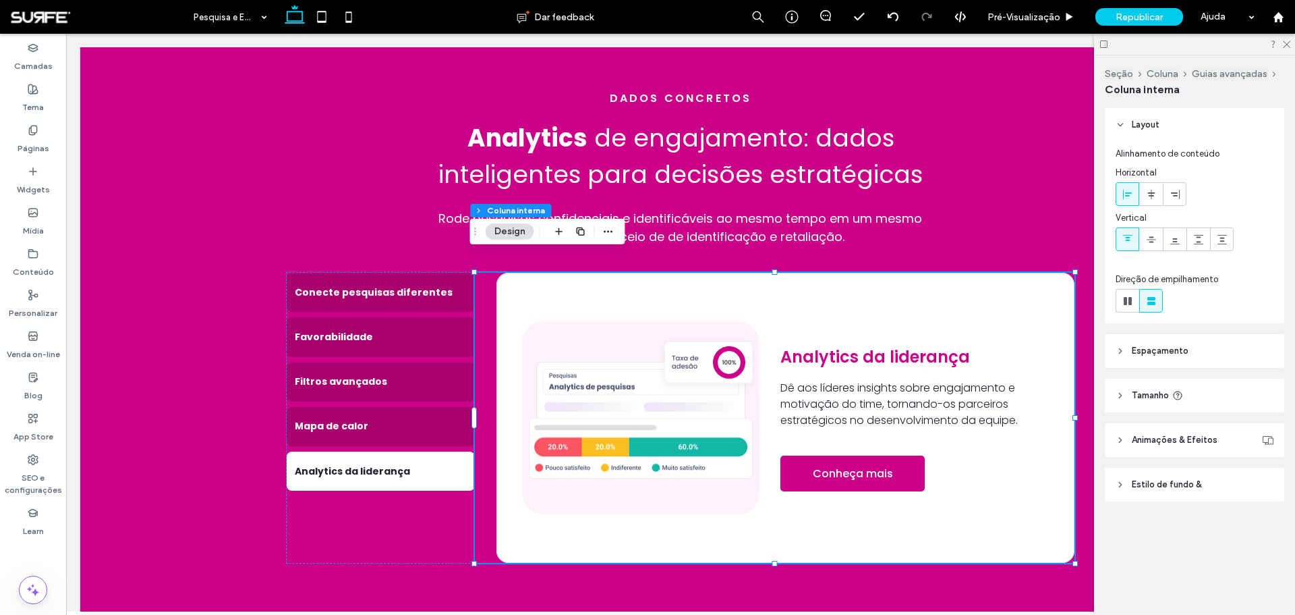
click at [593, 371] on img at bounding box center [640, 417] width 237 height 193
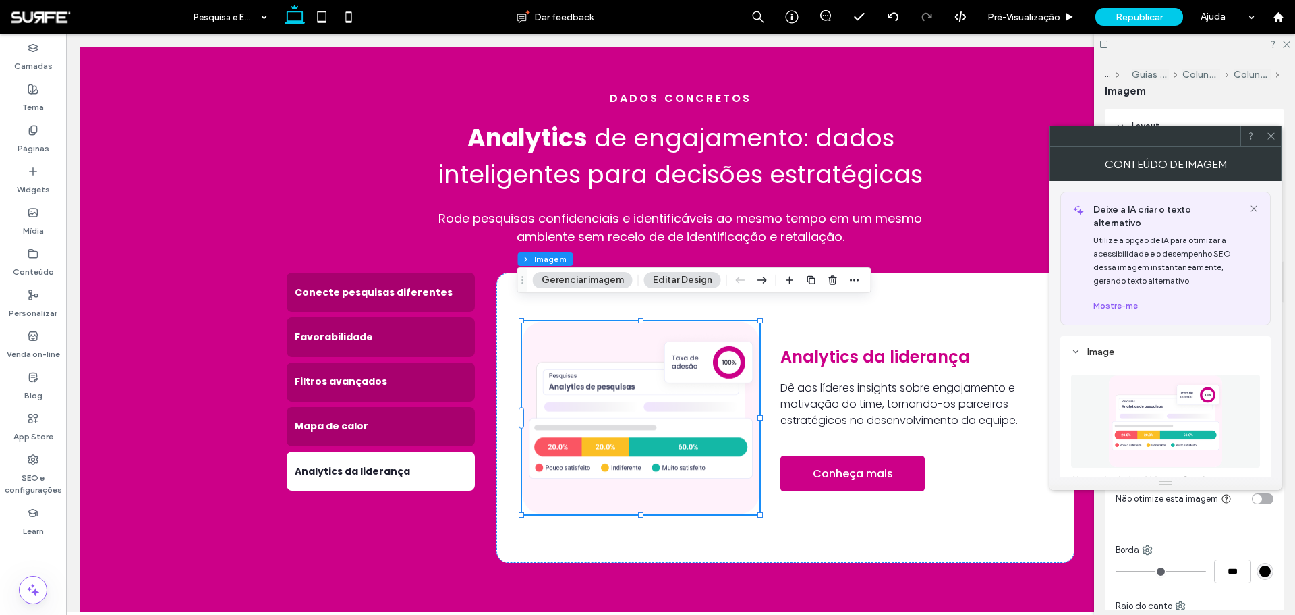
type input "**"
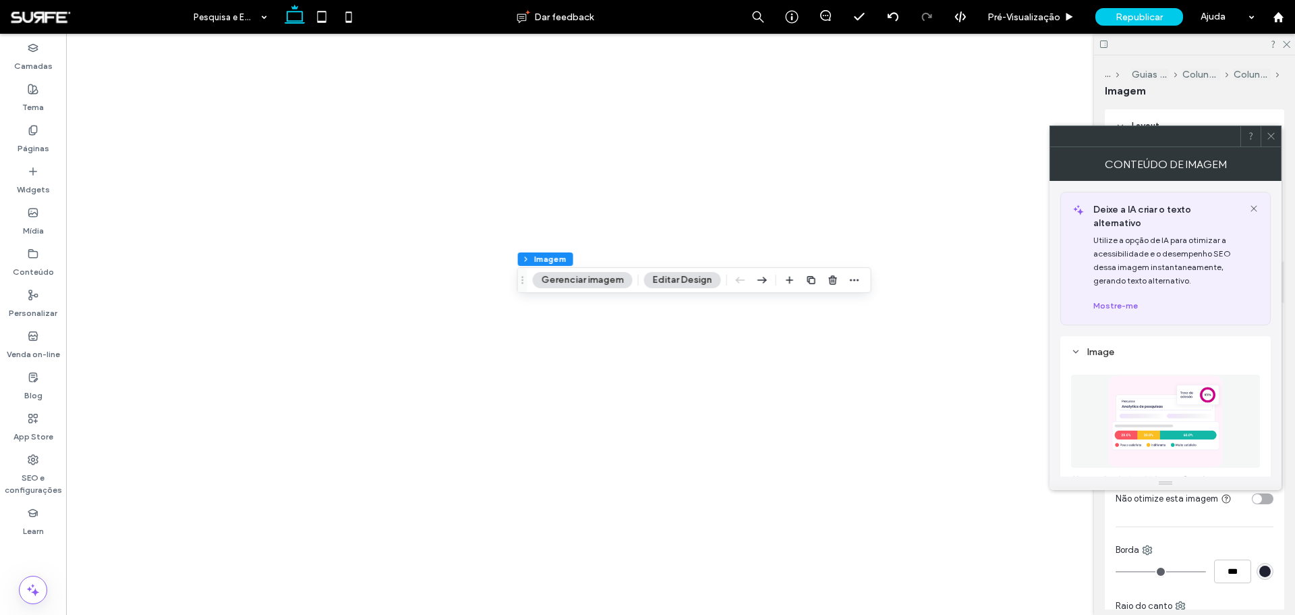
click at [1143, 389] on figure at bounding box center [1165, 420] width 189 height 93
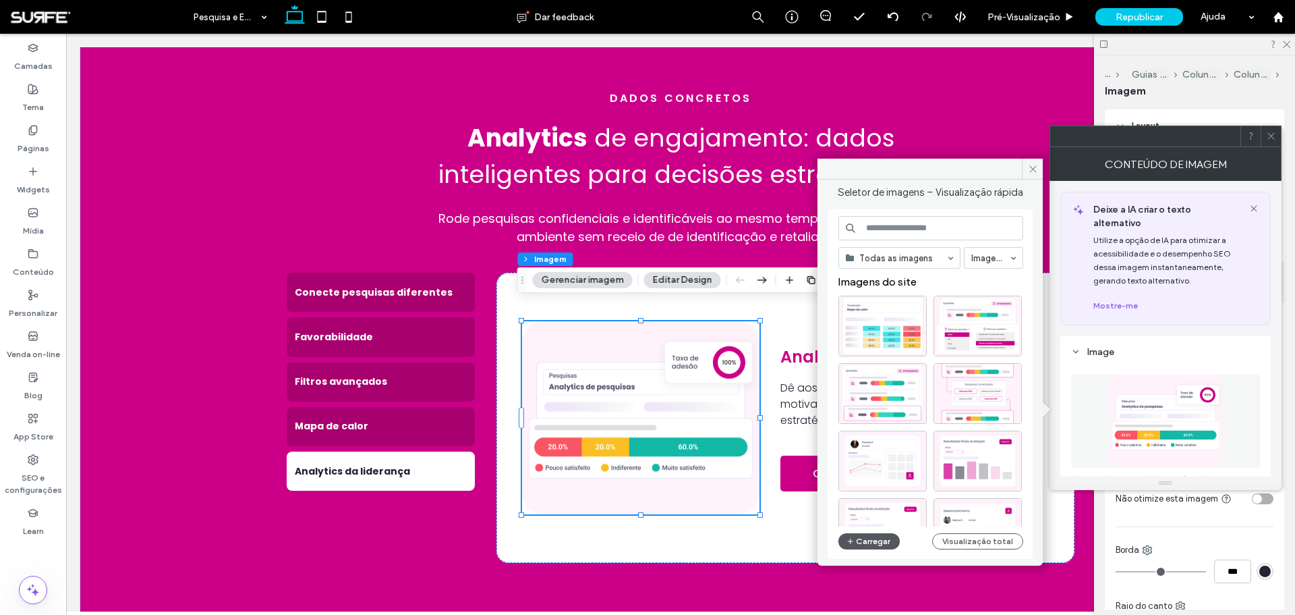
click at [882, 535] on button "Carregar" at bounding box center [869, 541] width 61 height 16
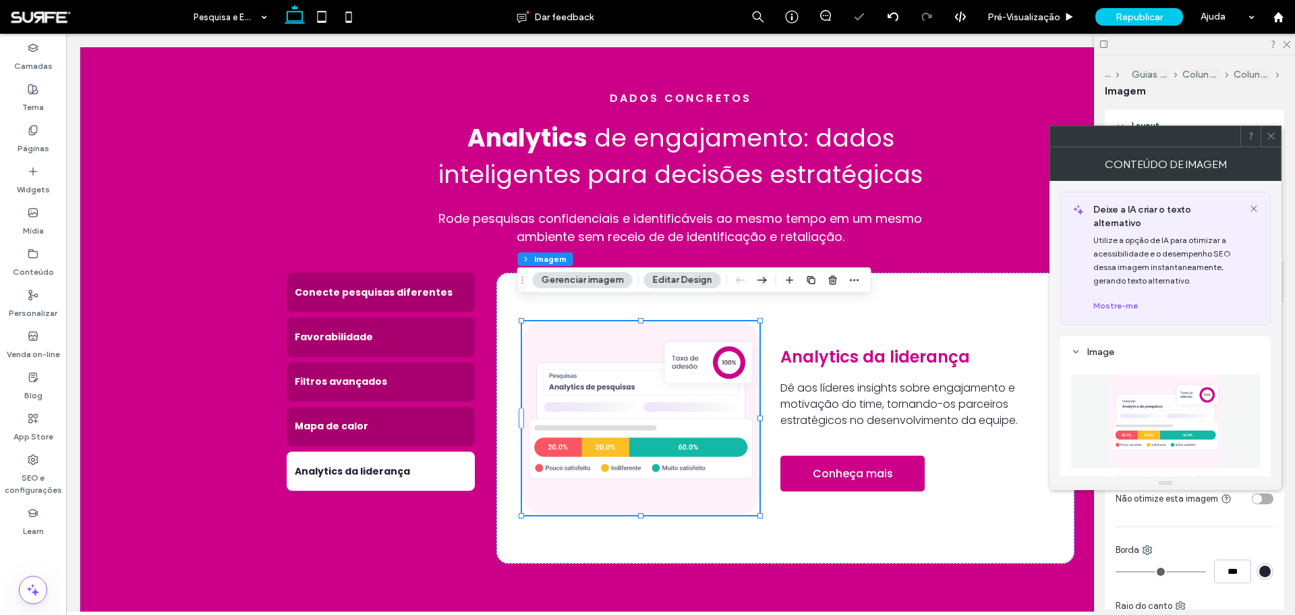
click at [1267, 134] on icon at bounding box center [1271, 136] width 10 height 10
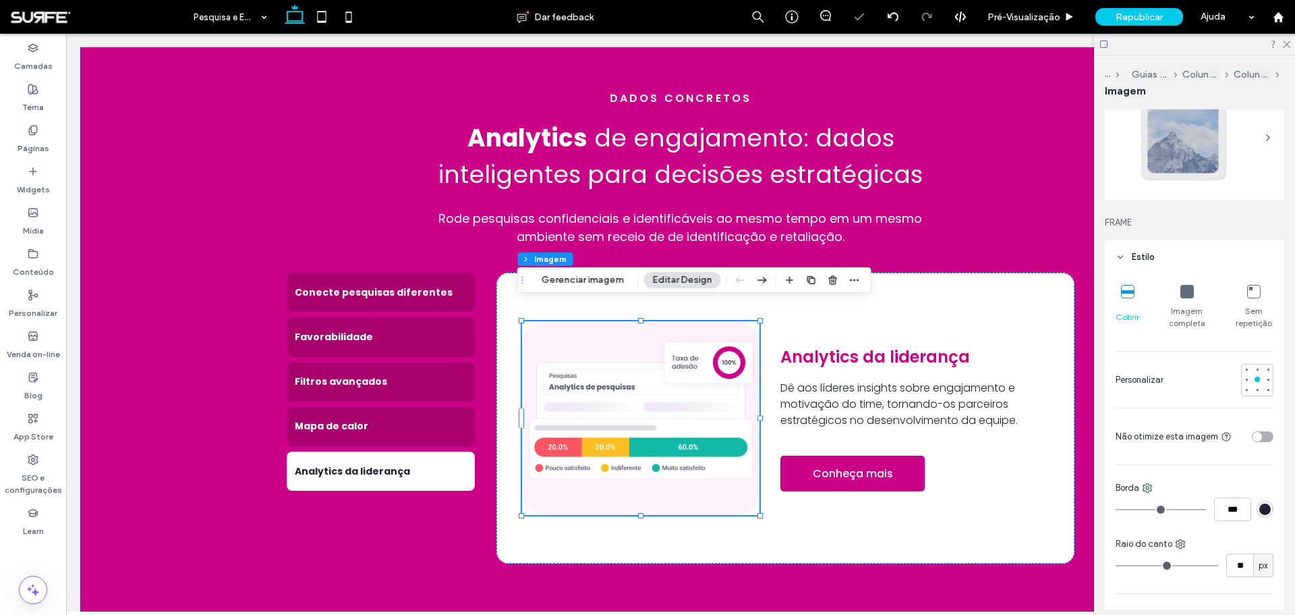
scroll to position [135, 0]
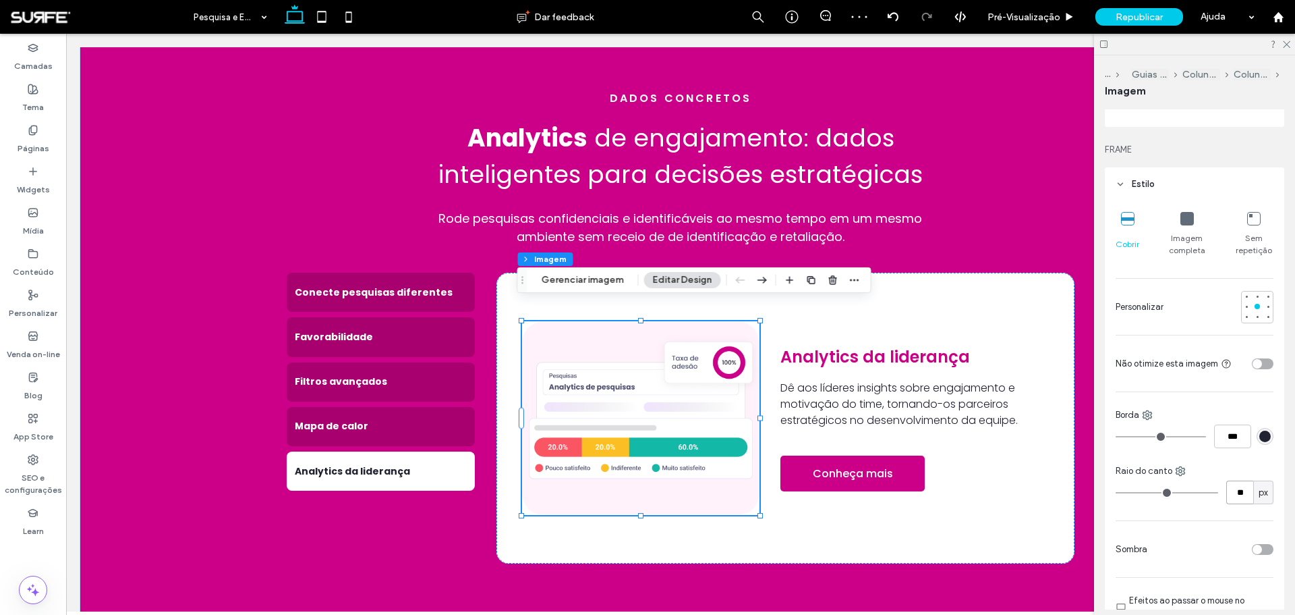
click at [1234, 493] on input "**" at bounding box center [1240, 492] width 27 height 24
type input "**"
click at [1233, 472] on div "Raio do canto" at bounding box center [1195, 470] width 158 height 13
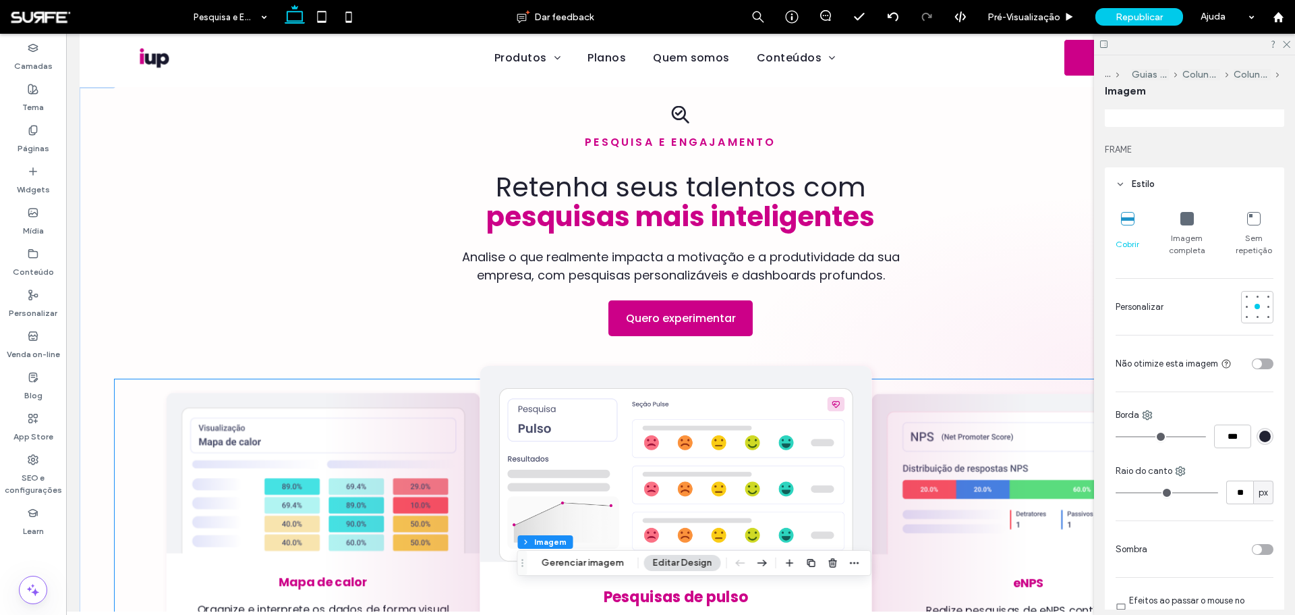
scroll to position [0, 0]
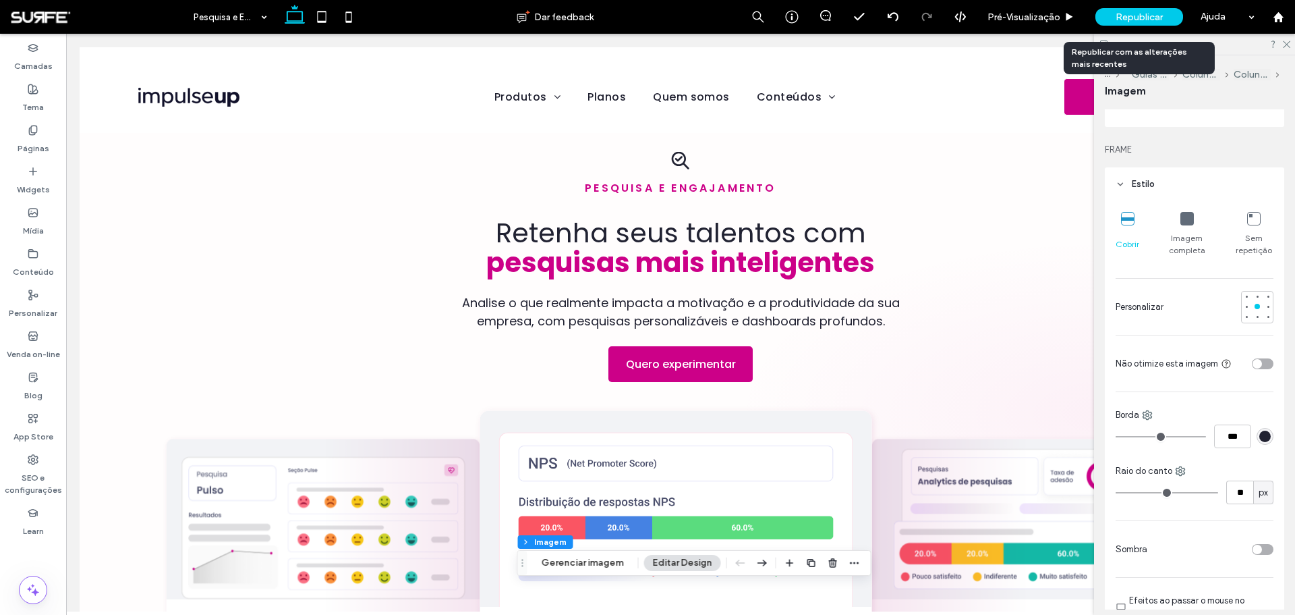
click at [1148, 18] on span "Republicar" at bounding box center [1139, 16] width 47 height 11
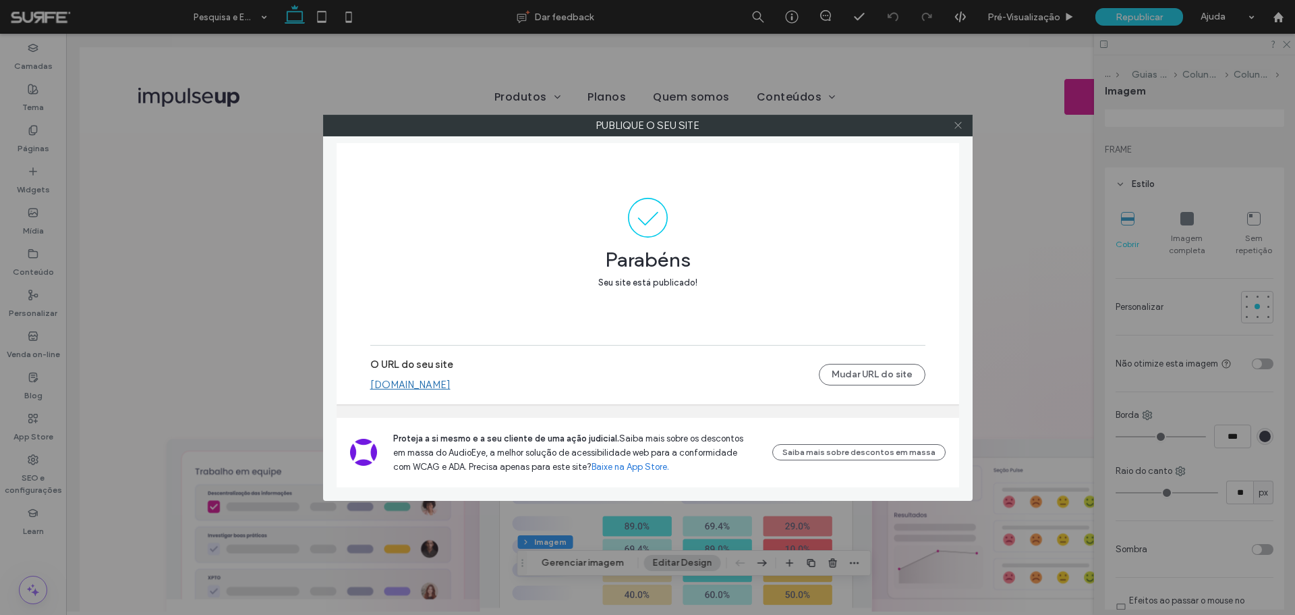
click at [957, 123] on icon at bounding box center [958, 125] width 10 height 10
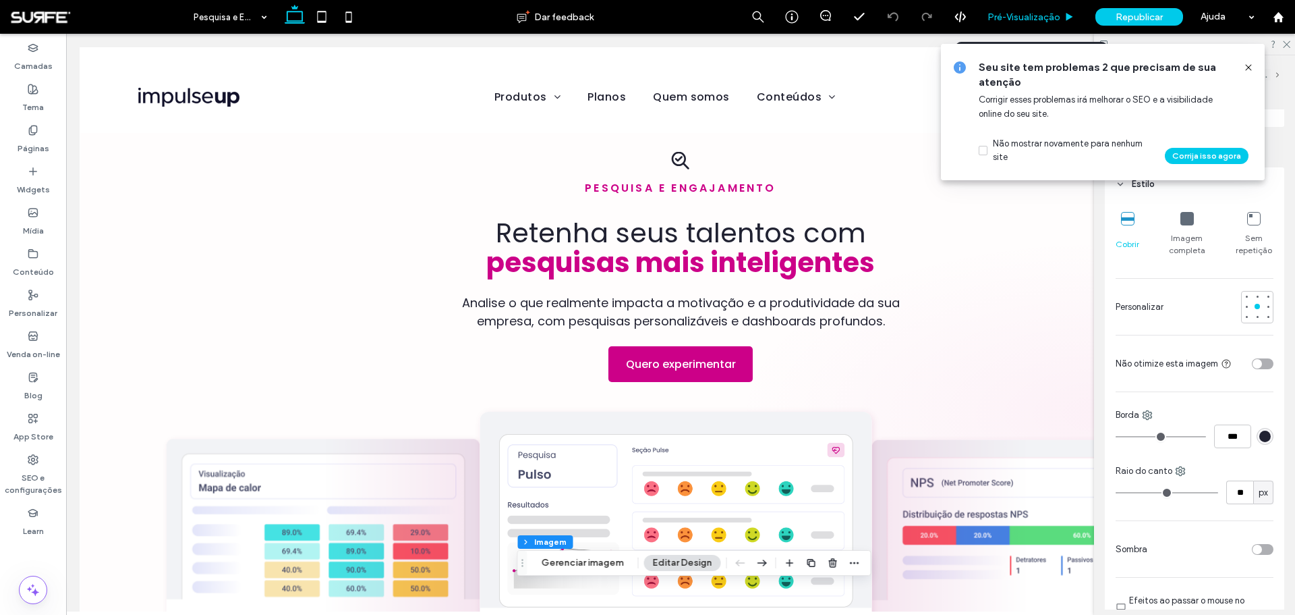
click at [1001, 10] on div "Pré-Visualizaçāo" at bounding box center [1032, 17] width 108 height 34
click at [1041, 12] on span "Pré-Visualizaçāo" at bounding box center [1024, 16] width 73 height 11
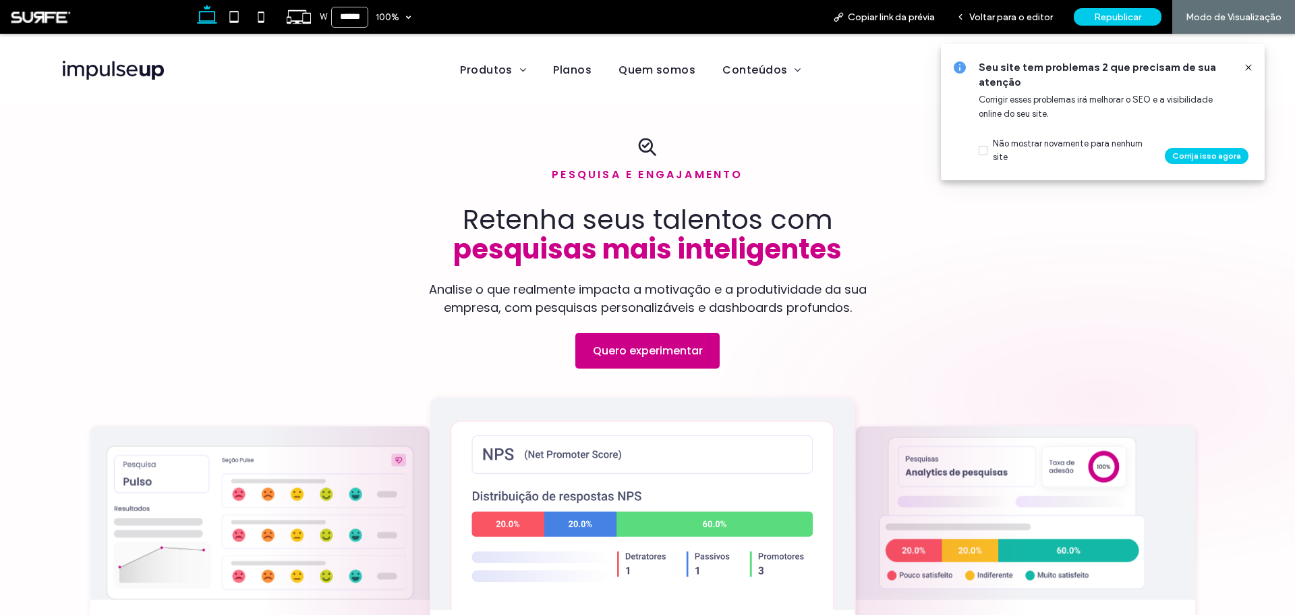
click at [1249, 66] on icon at bounding box center [1248, 67] width 11 height 11
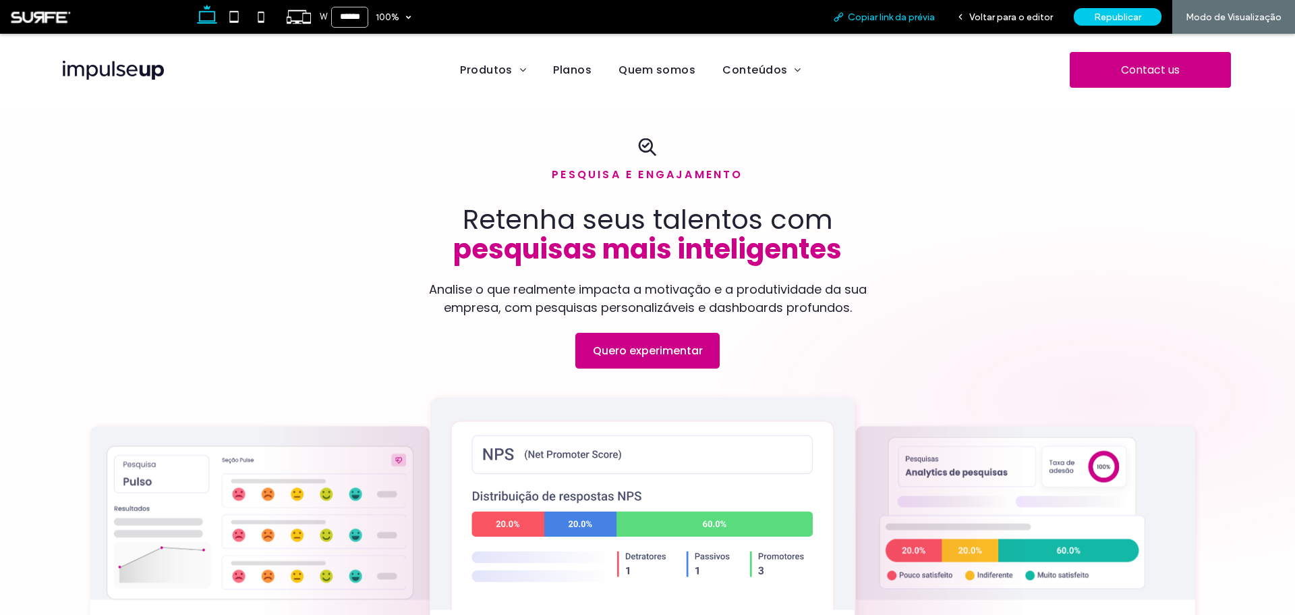
click at [914, 18] on span "Copiar link da prévia" at bounding box center [891, 16] width 87 height 11
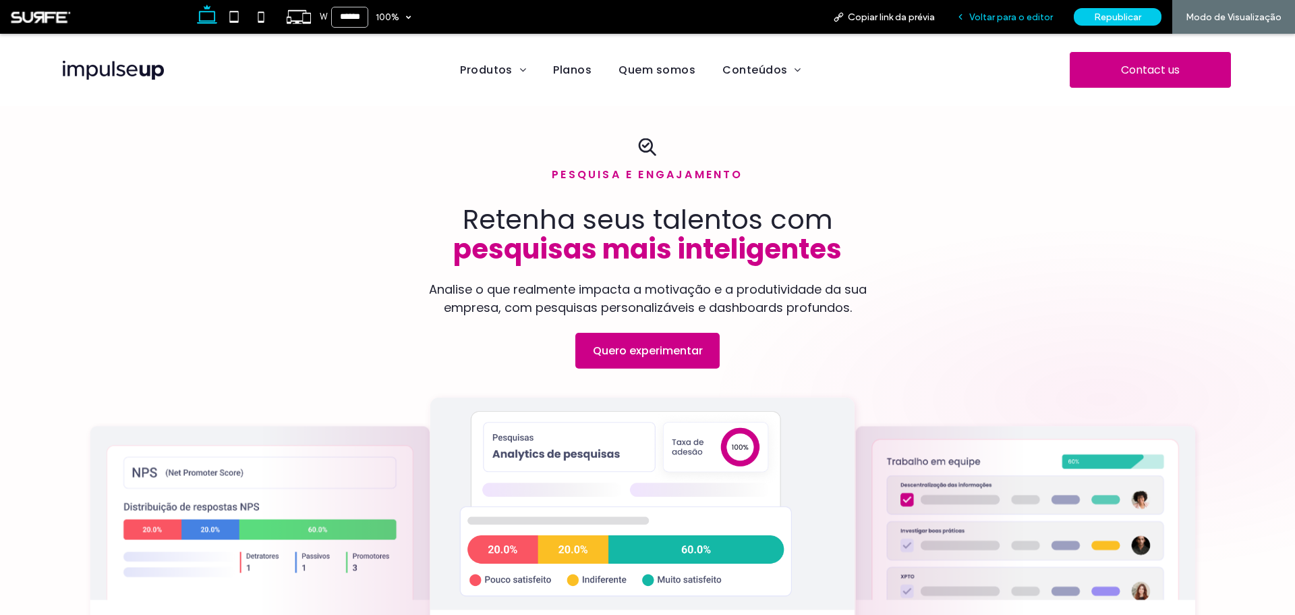
click at [1012, 22] on span "Voltar para o editor" at bounding box center [1012, 16] width 84 height 11
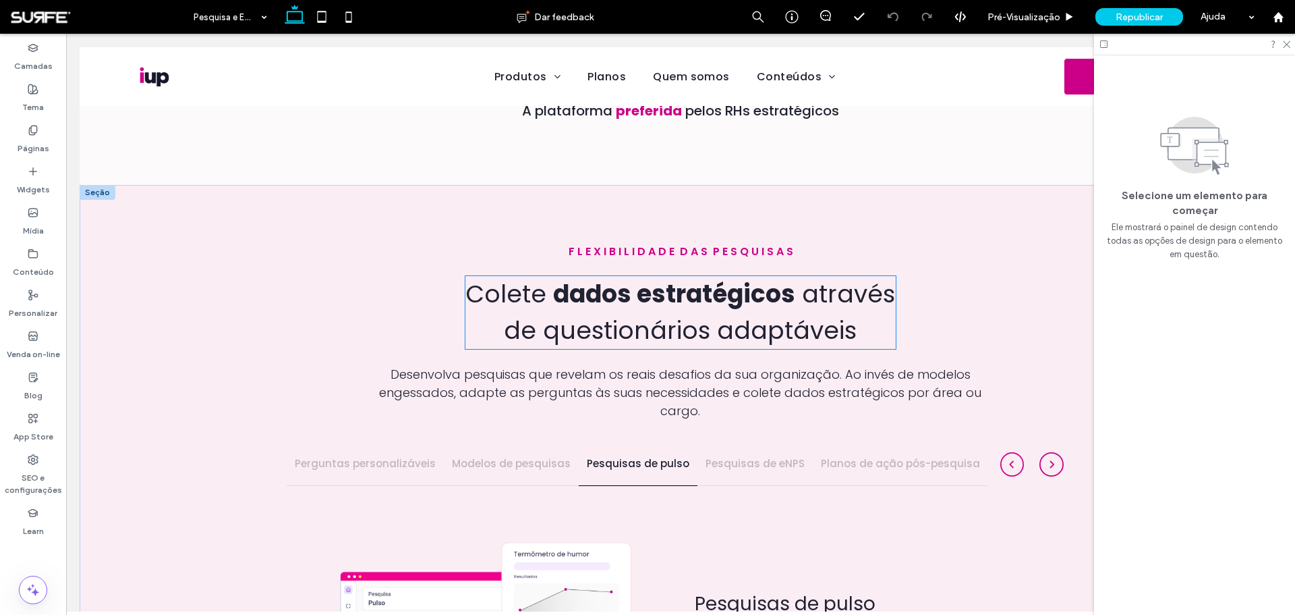
scroll to position [742, 0]
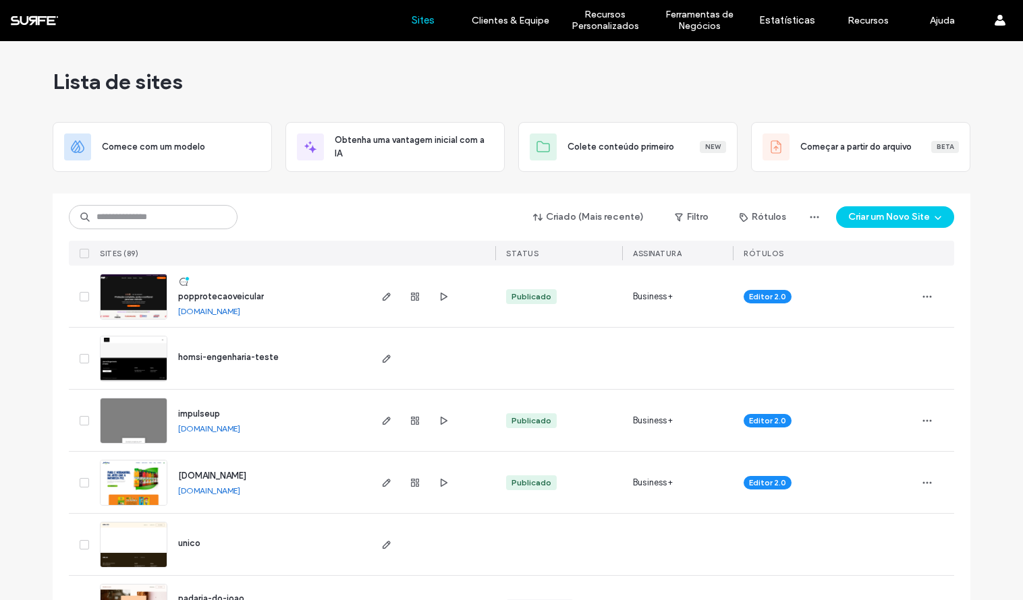
click at [472, 192] on div at bounding box center [512, 188] width 918 height 11
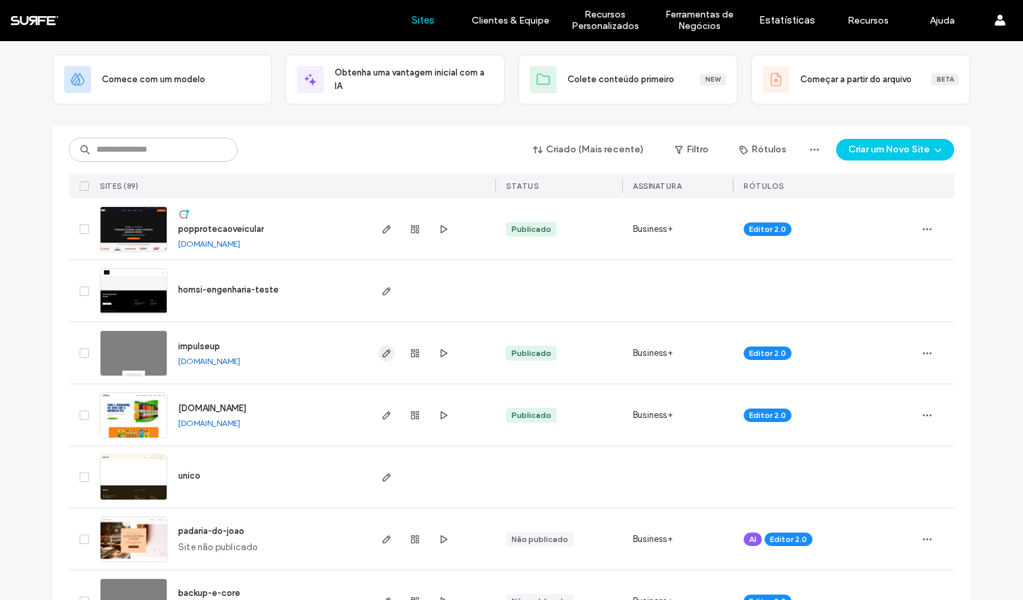
click at [381, 352] on icon "button" at bounding box center [386, 353] width 11 height 11
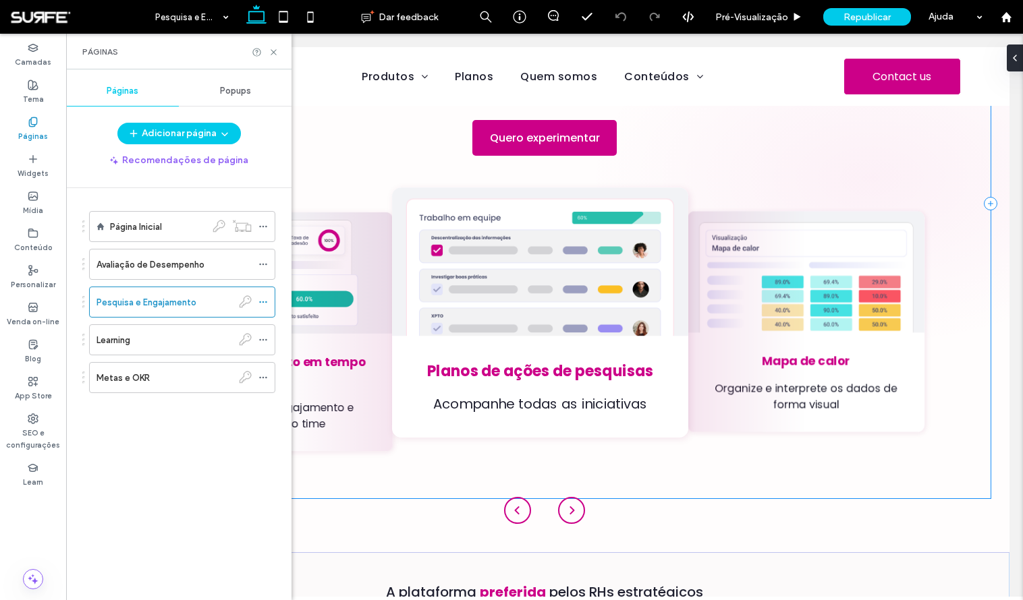
scroll to position [135, 0]
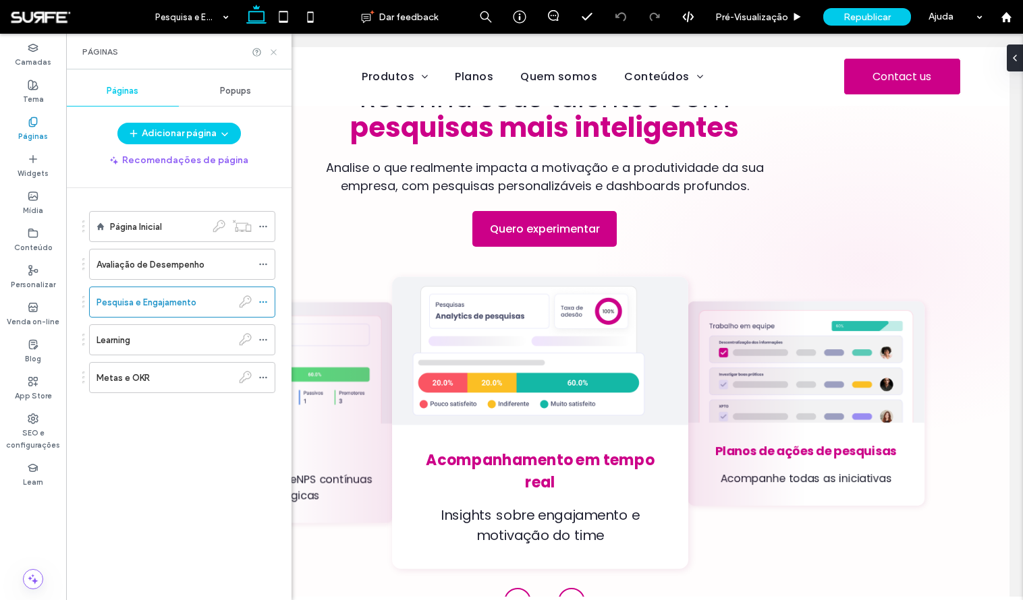
click at [275, 51] on use at bounding box center [273, 51] width 5 height 5
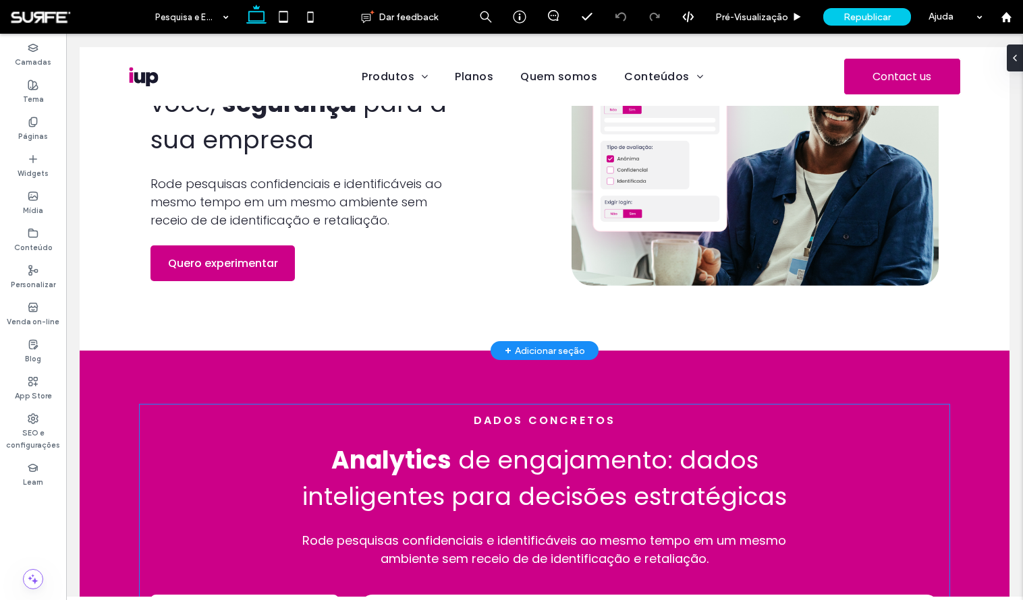
scroll to position [1351, 0]
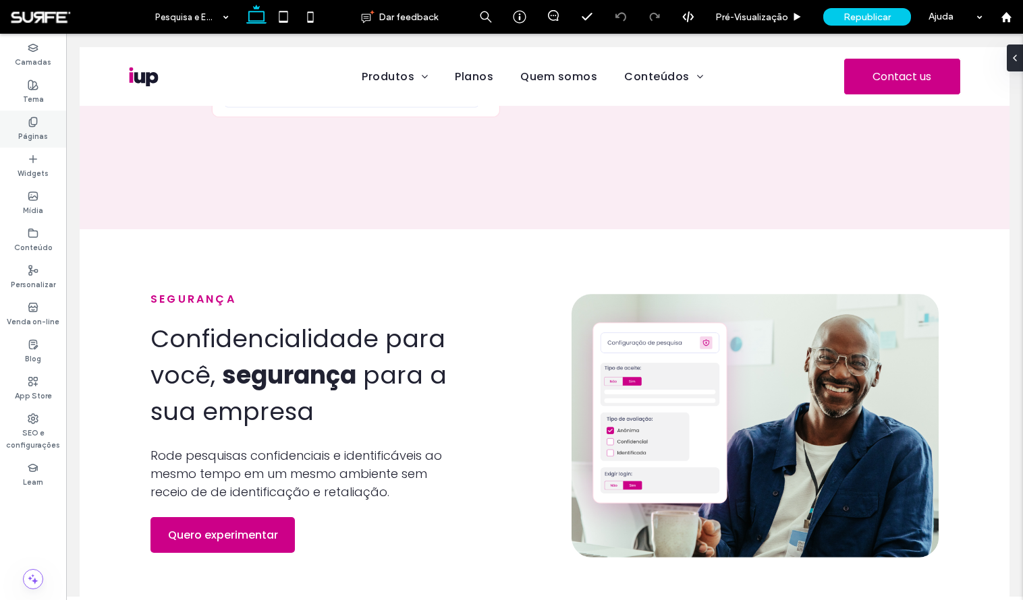
click at [37, 130] on label "Páginas" at bounding box center [33, 135] width 30 height 15
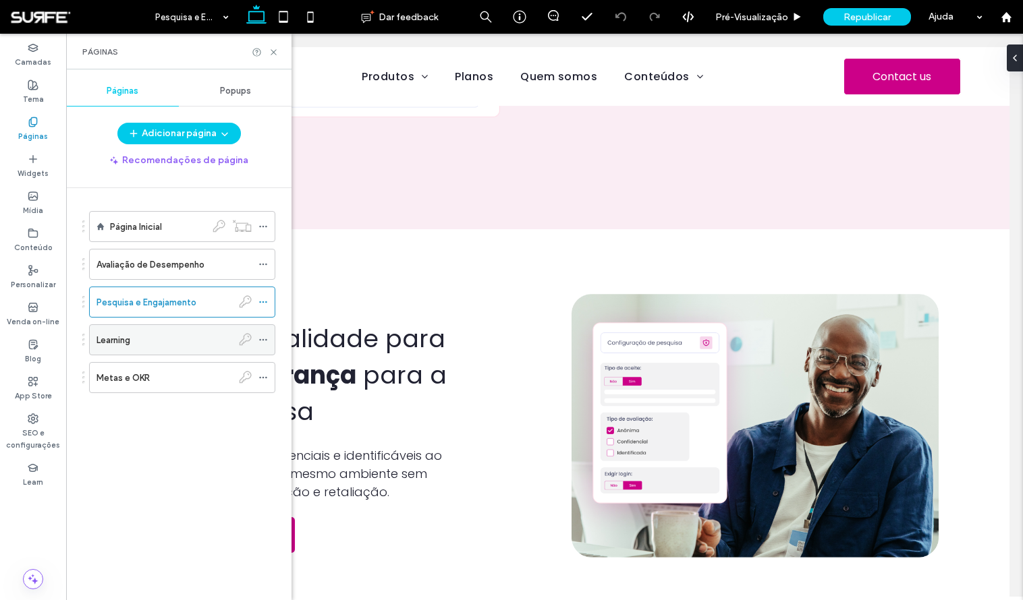
click at [139, 339] on div "Learning" at bounding box center [164, 340] width 136 height 14
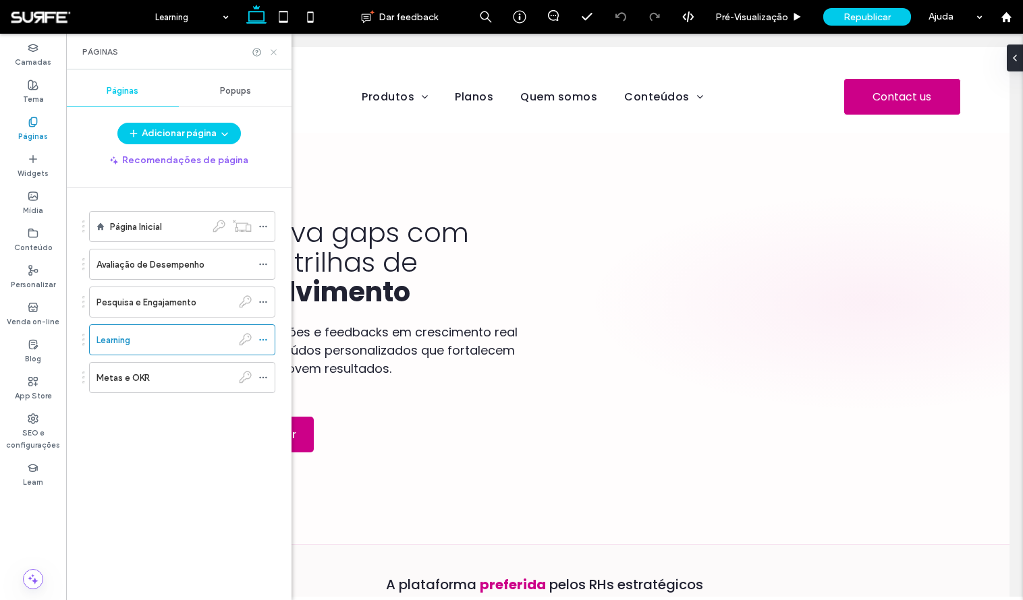
click at [271, 49] on icon at bounding box center [274, 52] width 10 height 10
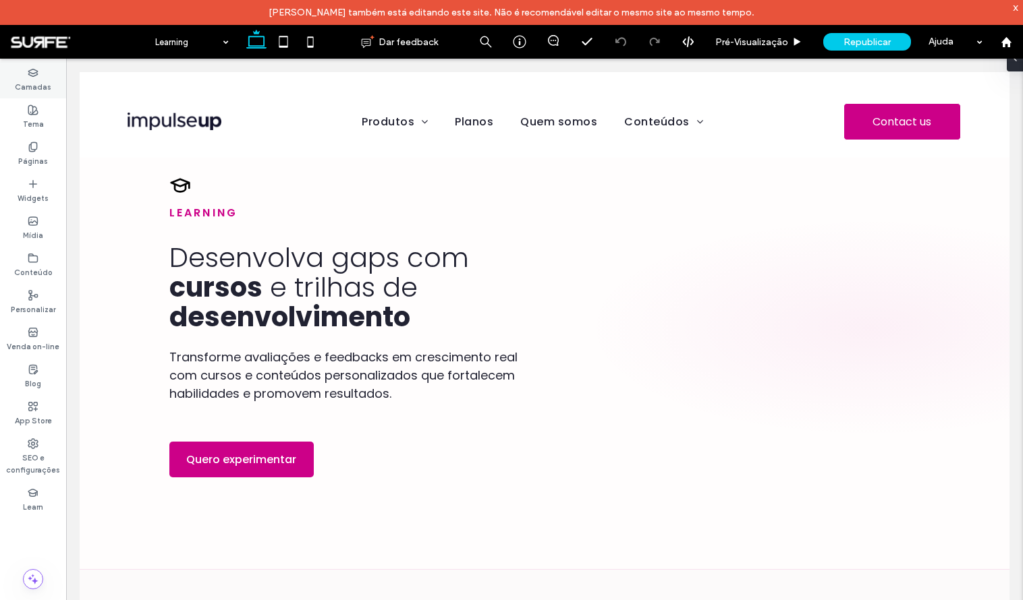
click at [36, 78] on icon at bounding box center [33, 72] width 11 height 11
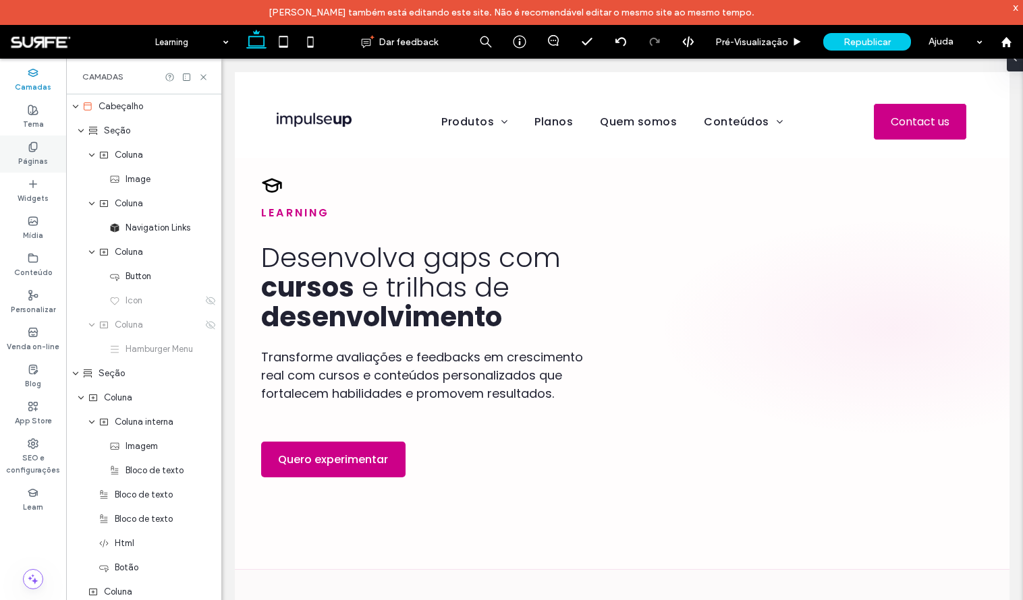
click at [37, 154] on label "Páginas" at bounding box center [33, 159] width 30 height 15
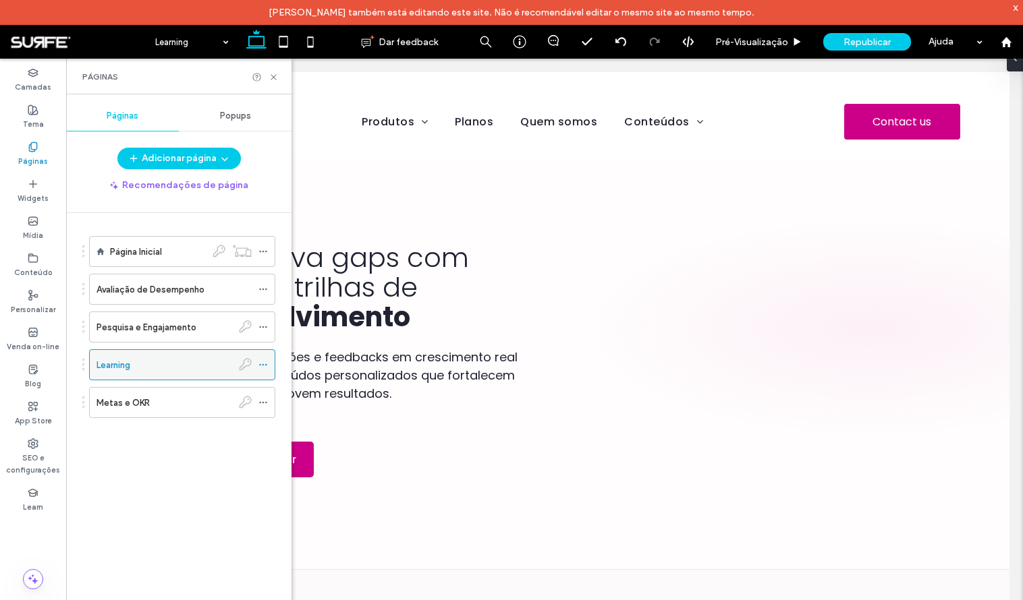
click at [171, 368] on div "Learning" at bounding box center [164, 365] width 136 height 14
click at [274, 78] on use at bounding box center [273, 76] width 5 height 5
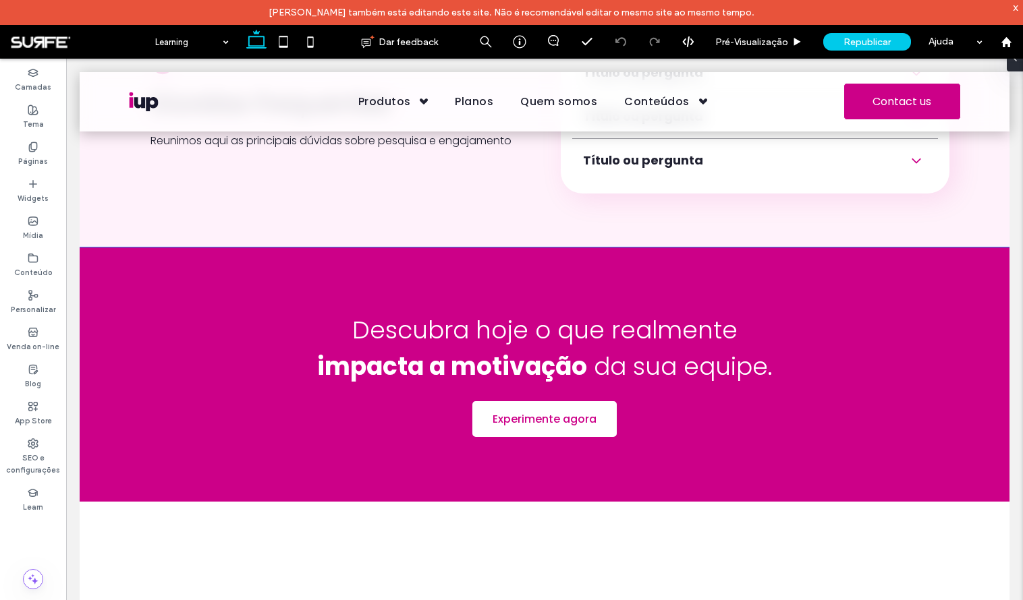
scroll to position [4886, 0]
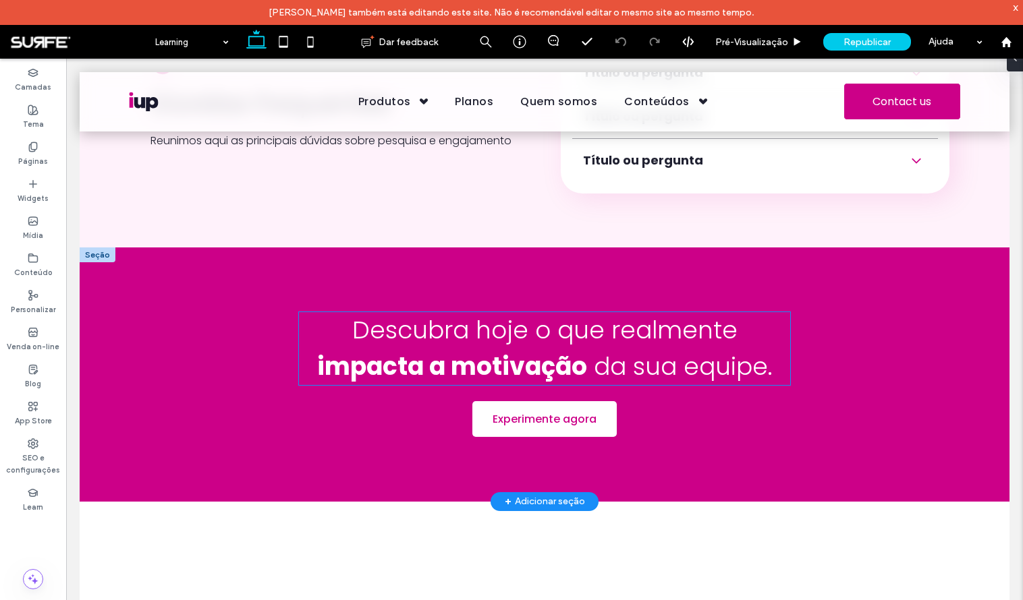
click at [540, 333] on span "Descubra hoje o que realmente" at bounding box center [544, 330] width 385 height 34
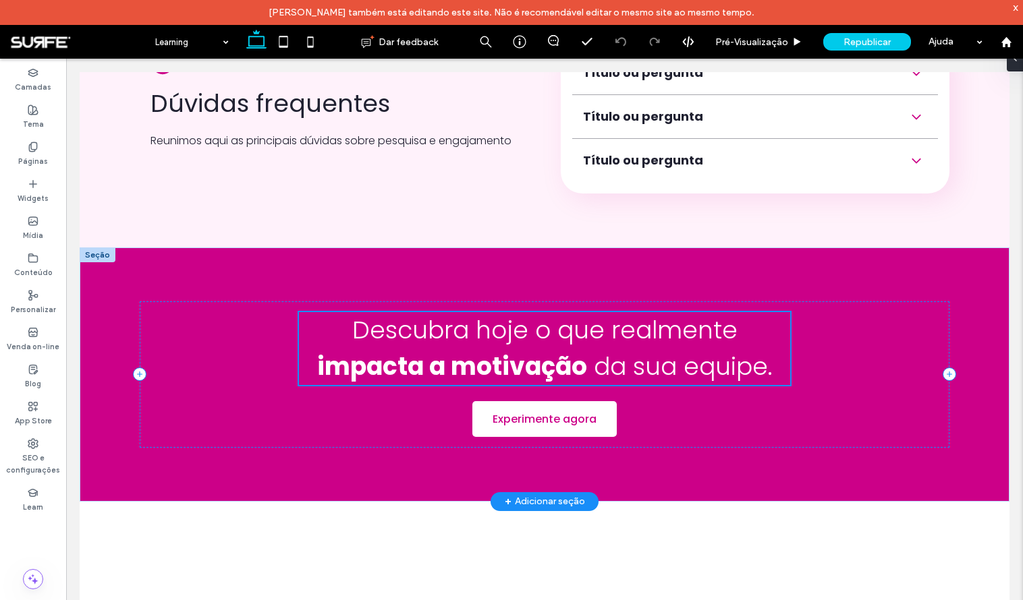
scroll to position [4873, 0]
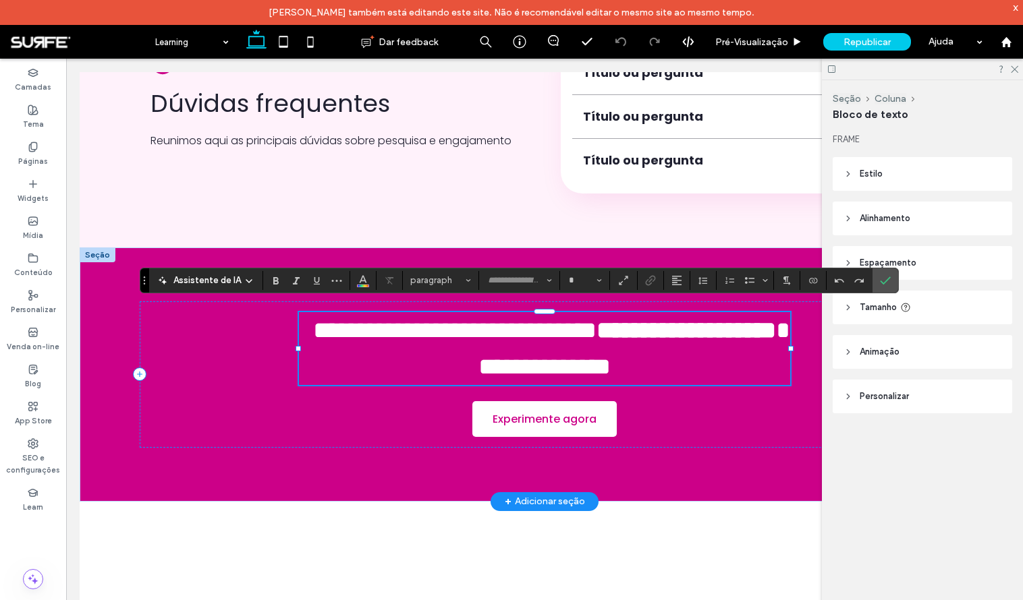
click at [466, 320] on span "**********" at bounding box center [454, 330] width 283 height 24
type input "*******"
type input "**"
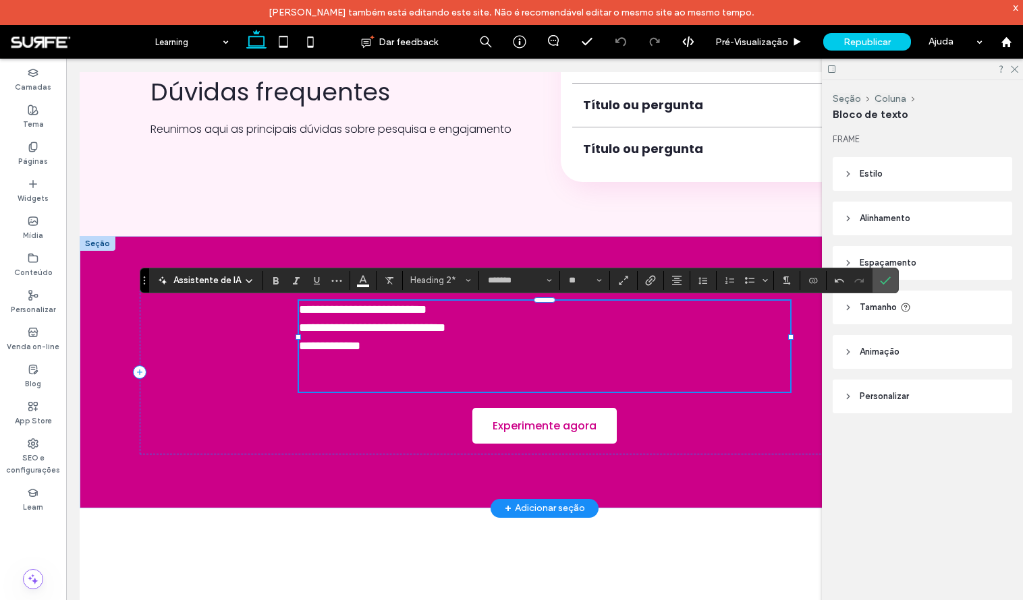
scroll to position [0, 0]
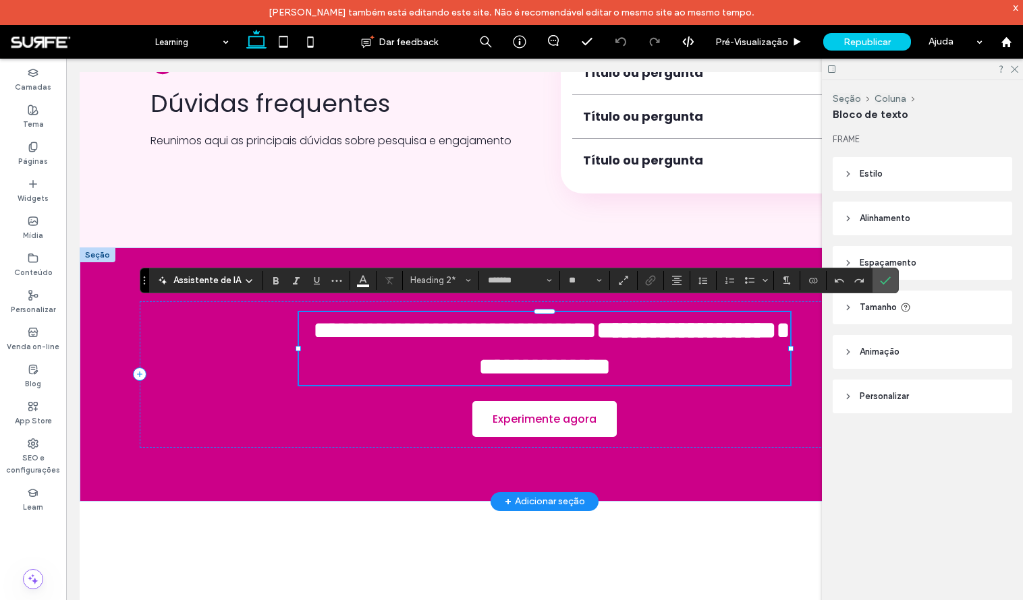
click at [575, 318] on span "**********" at bounding box center [454, 330] width 283 height 24
click at [571, 320] on span "**********" at bounding box center [454, 330] width 283 height 24
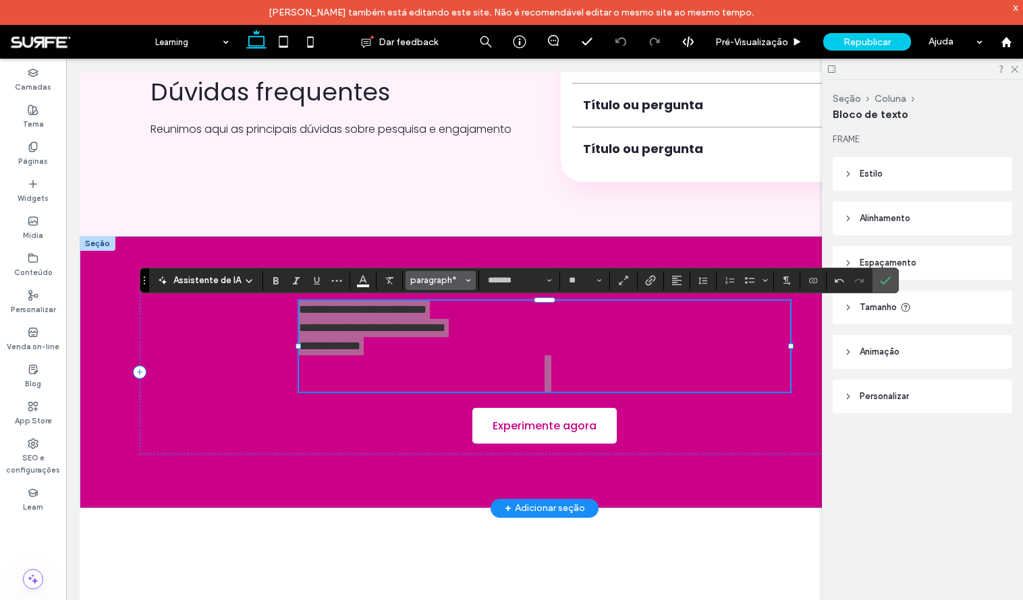
click at [426, 282] on span "paragraph*" at bounding box center [436, 280] width 53 height 10
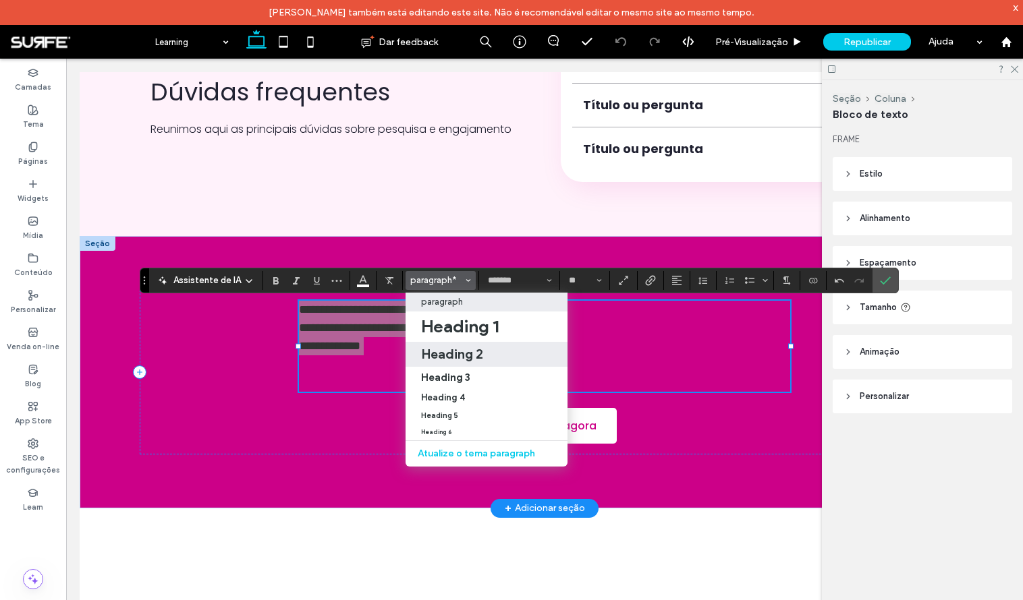
click at [464, 356] on h2 "Heading 2" at bounding box center [452, 354] width 62 height 16
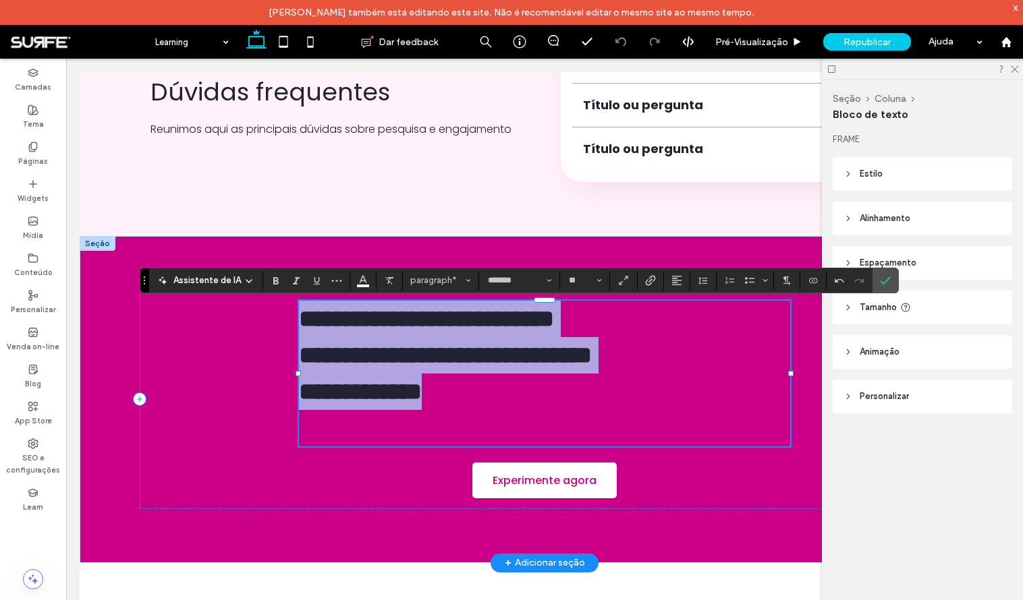
type input "**"
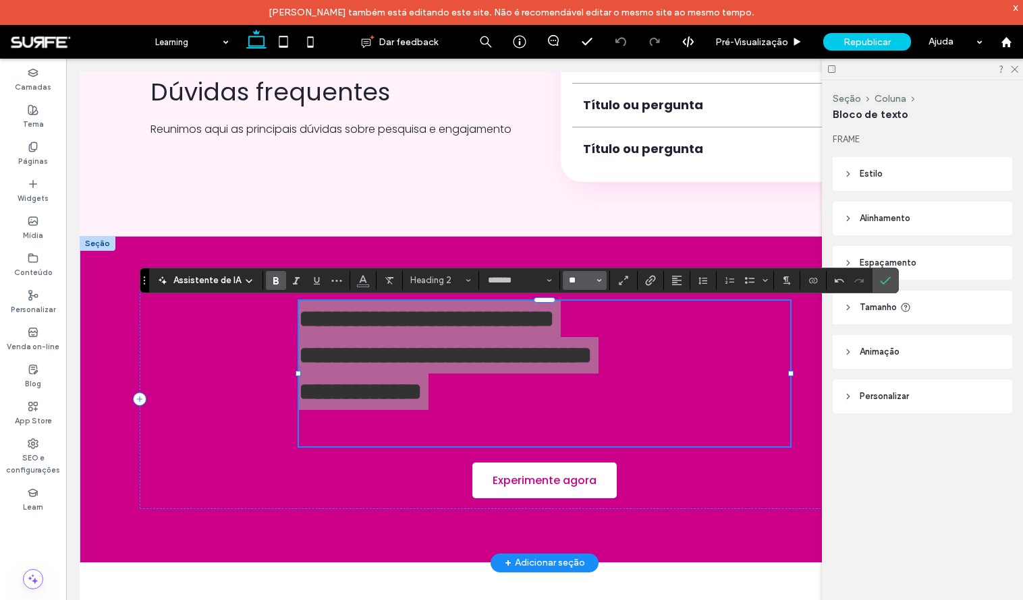
click at [577, 283] on input "**" at bounding box center [580, 280] width 26 height 11
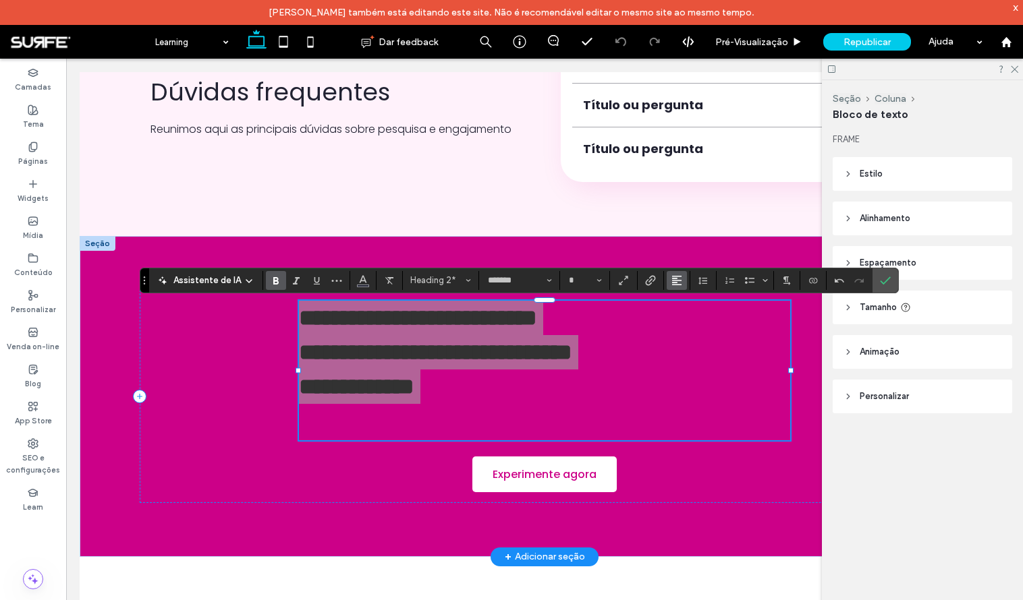
click at [677, 277] on icon "Alinhamento" at bounding box center [676, 280] width 11 height 11
click at [685, 324] on use "ui.textEditor.alignment.center" at bounding box center [686, 321] width 9 height 9
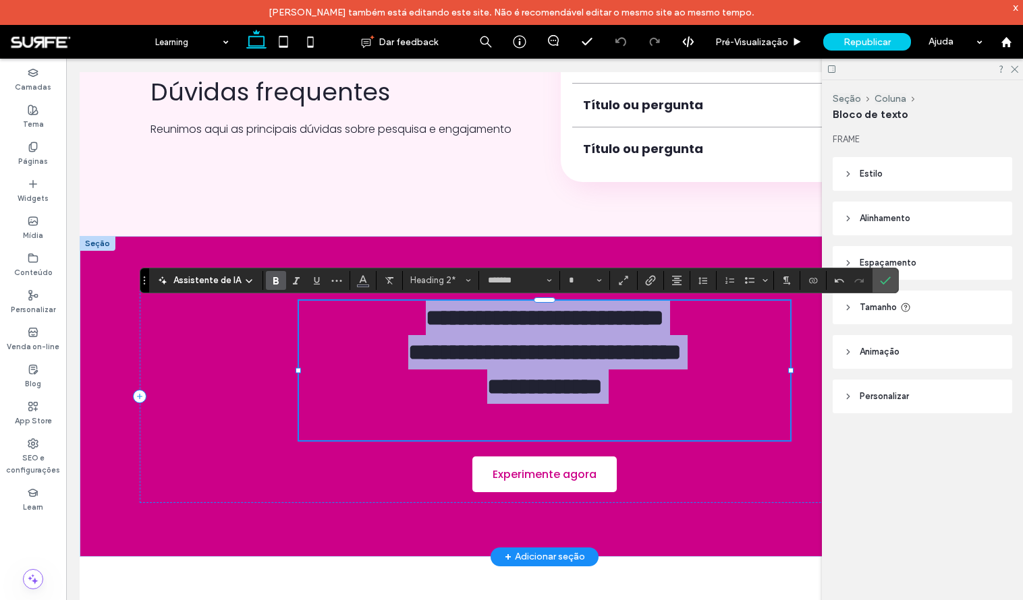
click at [602, 394] on span "**********" at bounding box center [544, 386] width 115 height 23
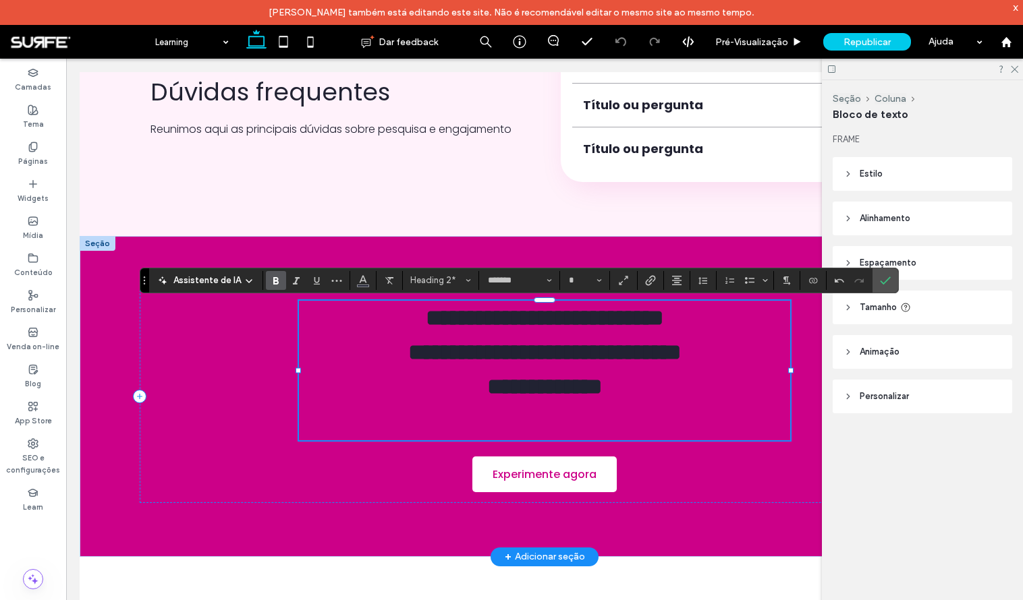
type input "**"
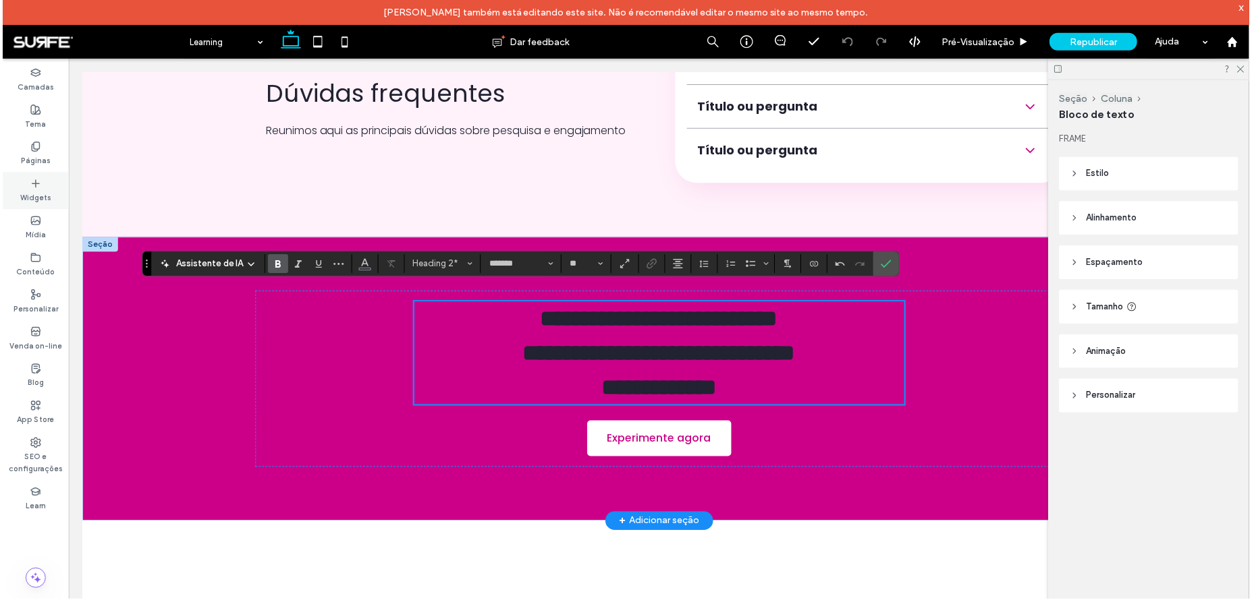
scroll to position [4891, 0]
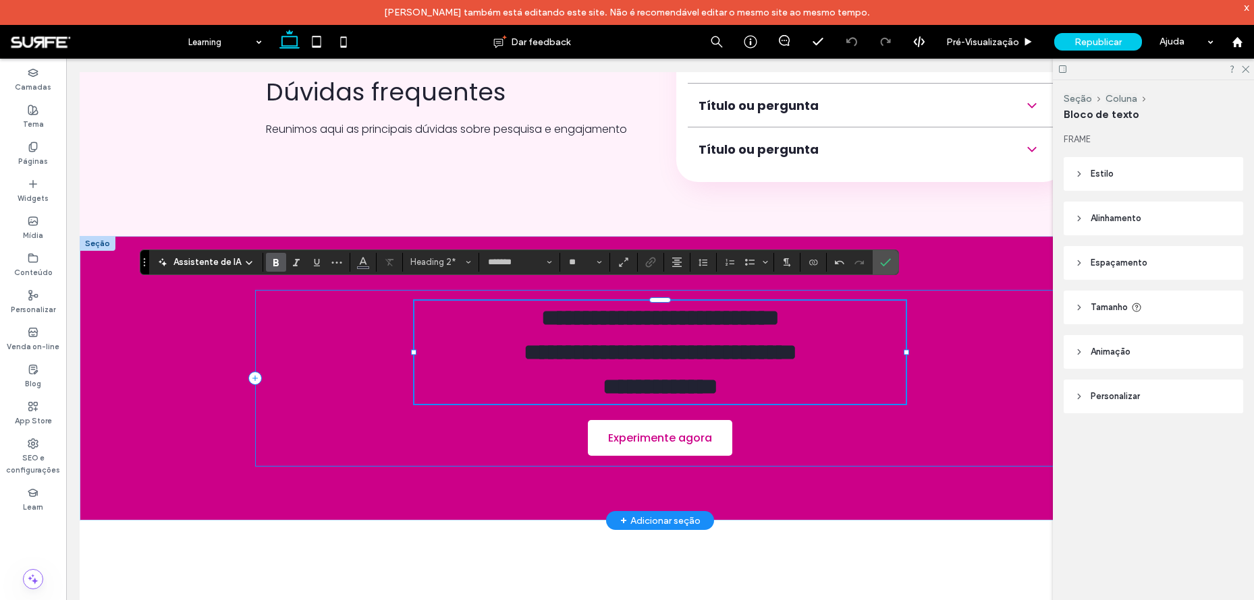
click at [965, 351] on div "**********" at bounding box center [660, 378] width 810 height 177
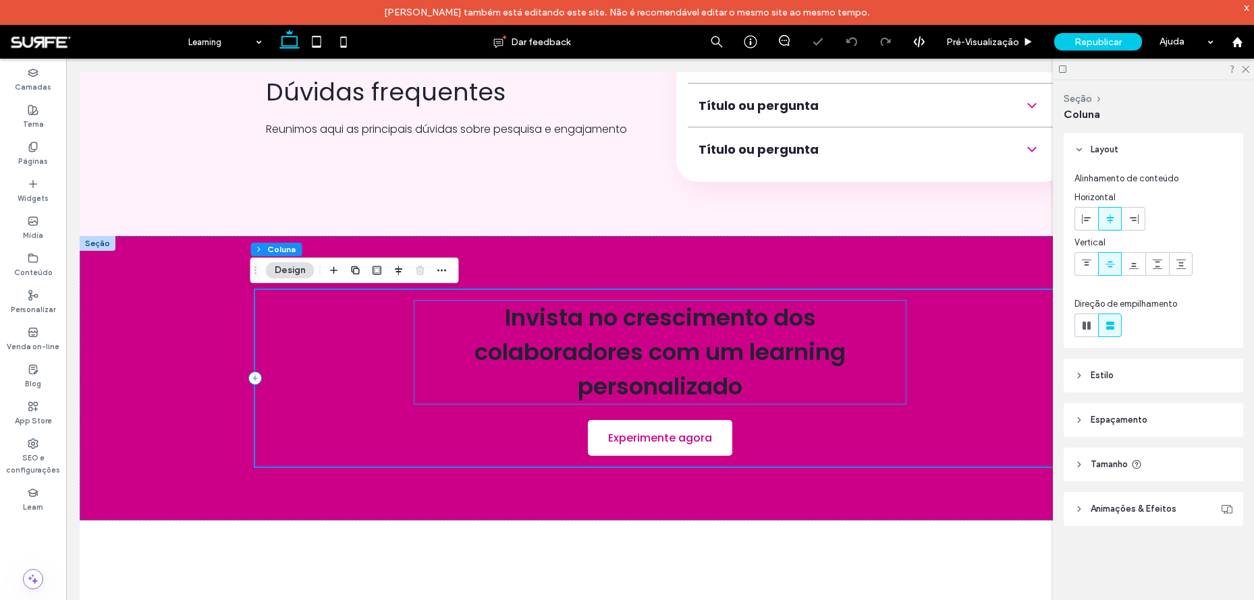
click at [789, 354] on span "colaboradores com um learning" at bounding box center [659, 352] width 371 height 32
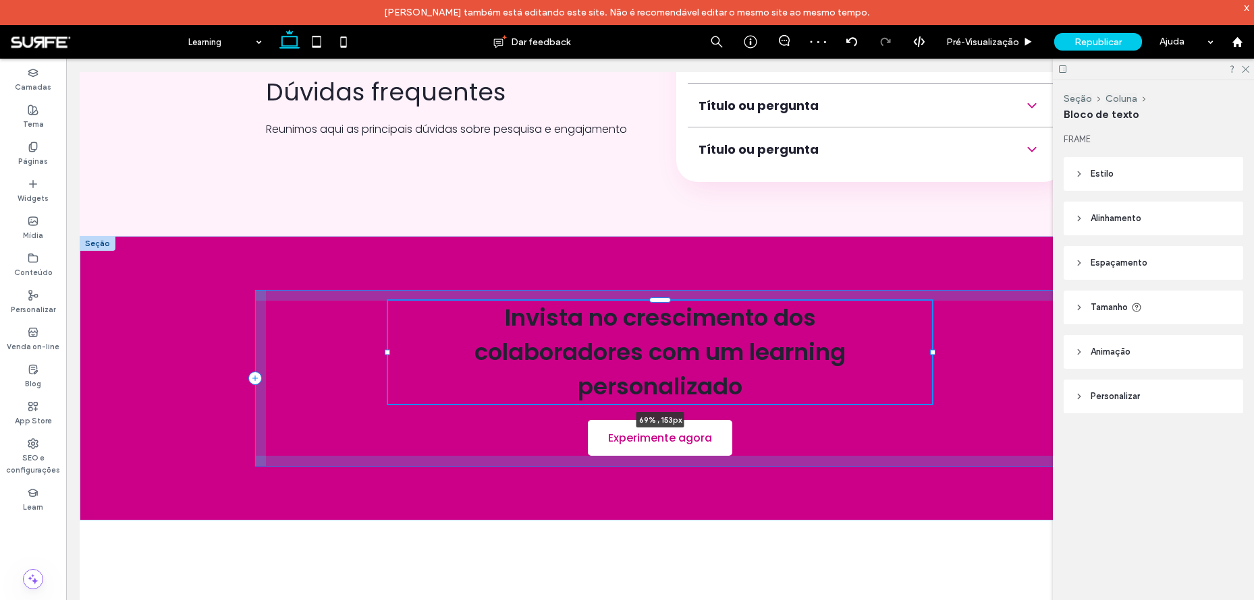
drag, startPoint x: 901, startPoint y: 355, endPoint x: 928, endPoint y: 349, distance: 27.0
click at [928, 349] on div "Invista no crescimento dos colaboradores com um learning personalizado 69% , 15…" at bounding box center [660, 378] width 810 height 285
type input "**"
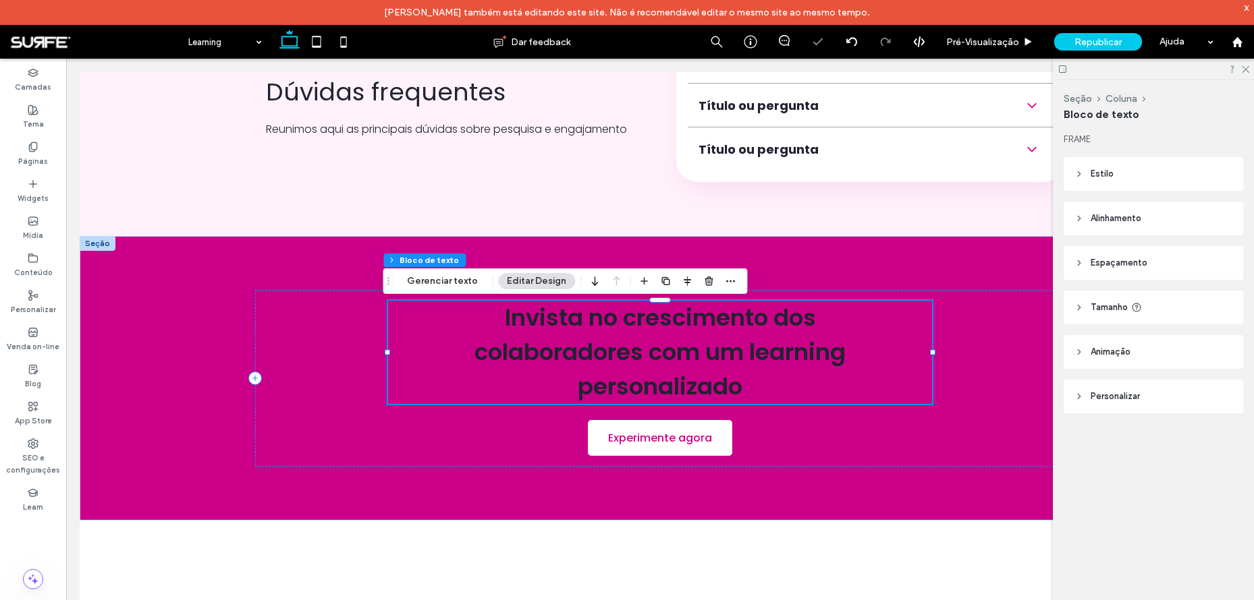
click at [757, 365] on span "colaboradores com um learning" at bounding box center [659, 352] width 371 height 32
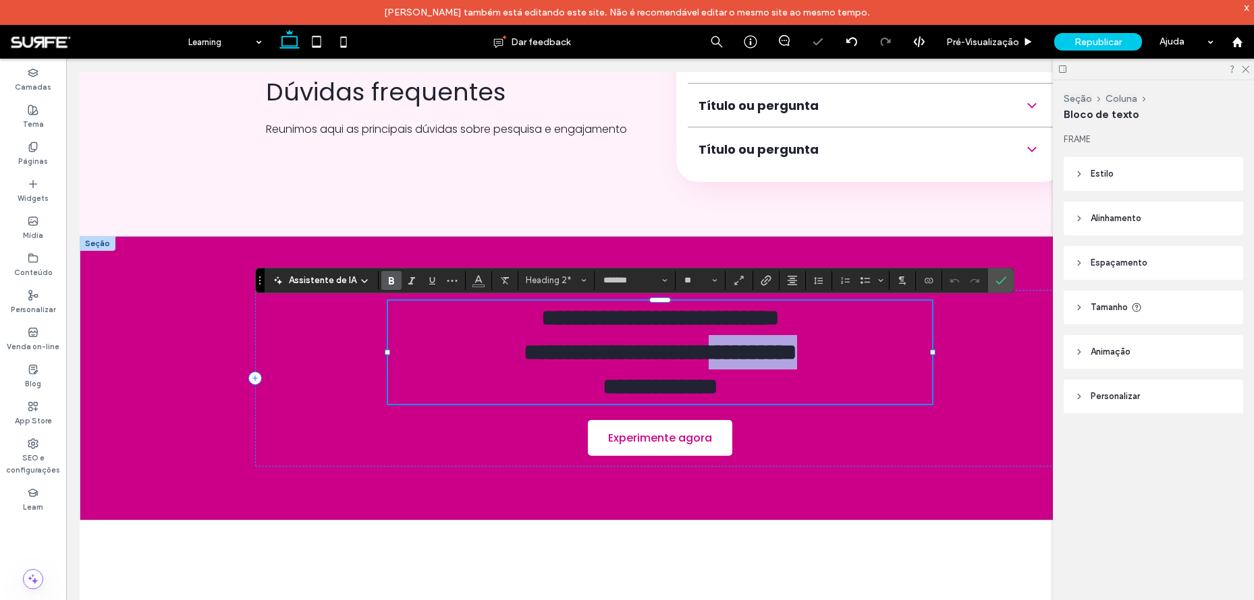
click at [797, 352] on span "**********" at bounding box center [660, 352] width 273 height 23
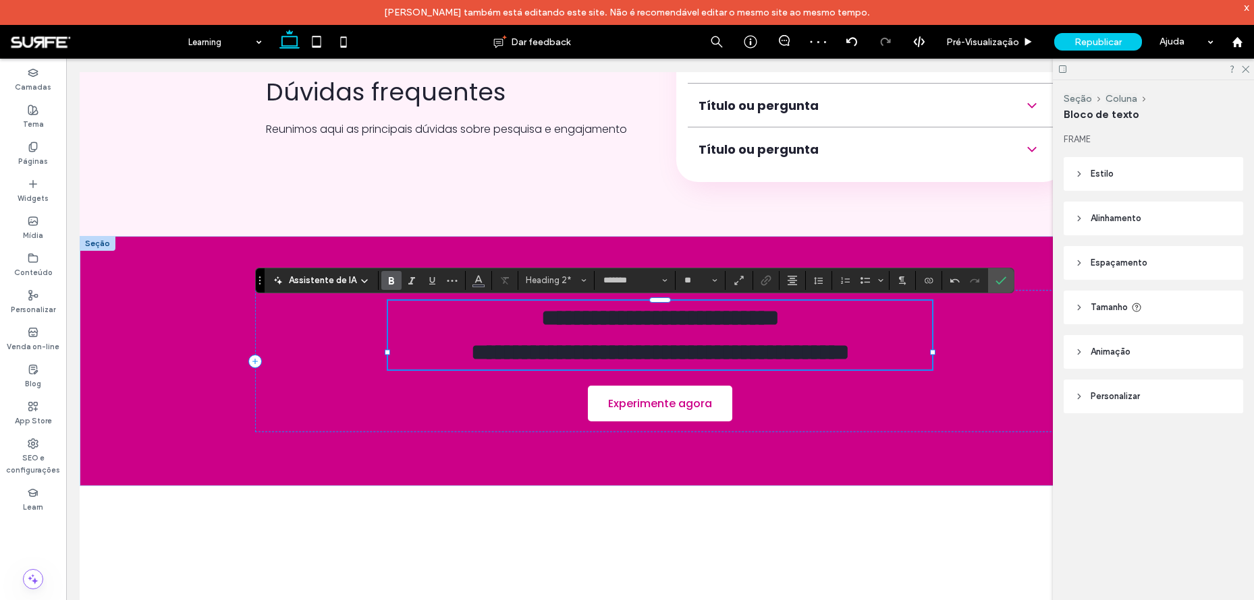
click at [779, 327] on span "**********" at bounding box center [660, 317] width 238 height 23
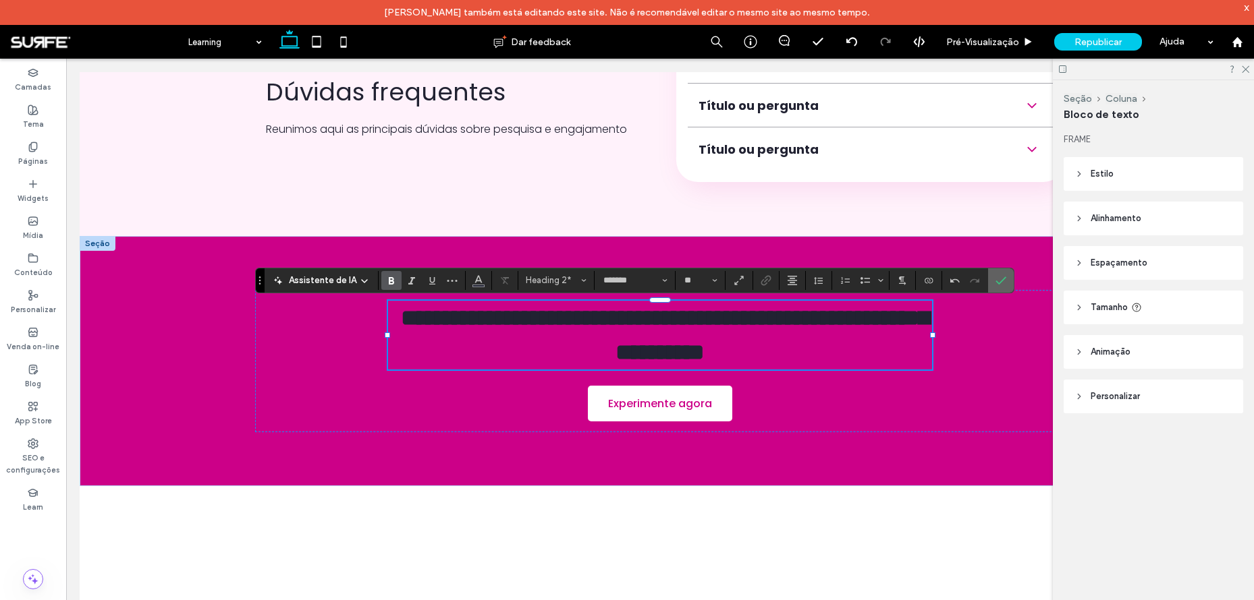
click at [999, 277] on icon "Confirmar" at bounding box center [1000, 280] width 11 height 11
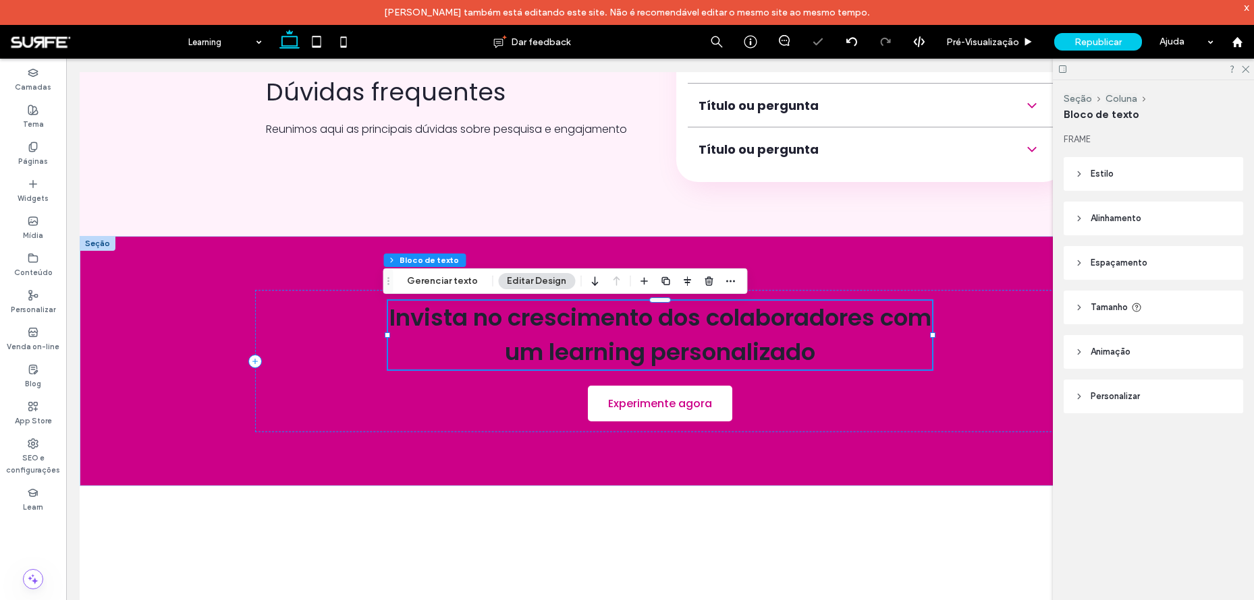
click at [632, 326] on span "Invista no crescimento dos colaboradores com um learning personalizado" at bounding box center [660, 335] width 542 height 67
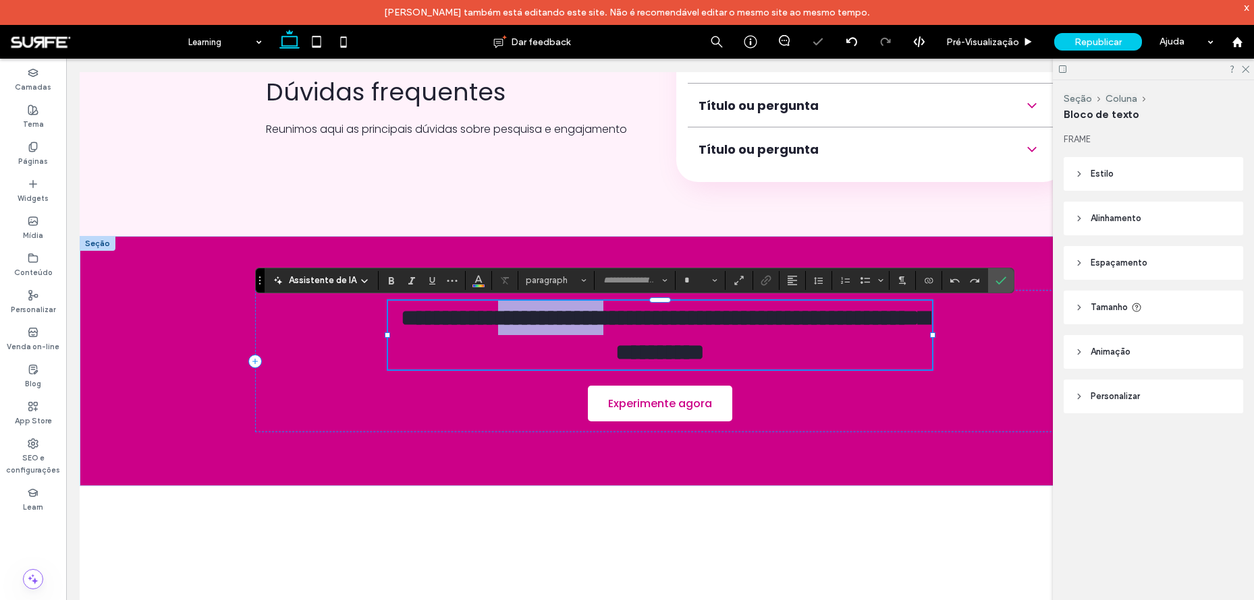
type input "*******"
type input "**"
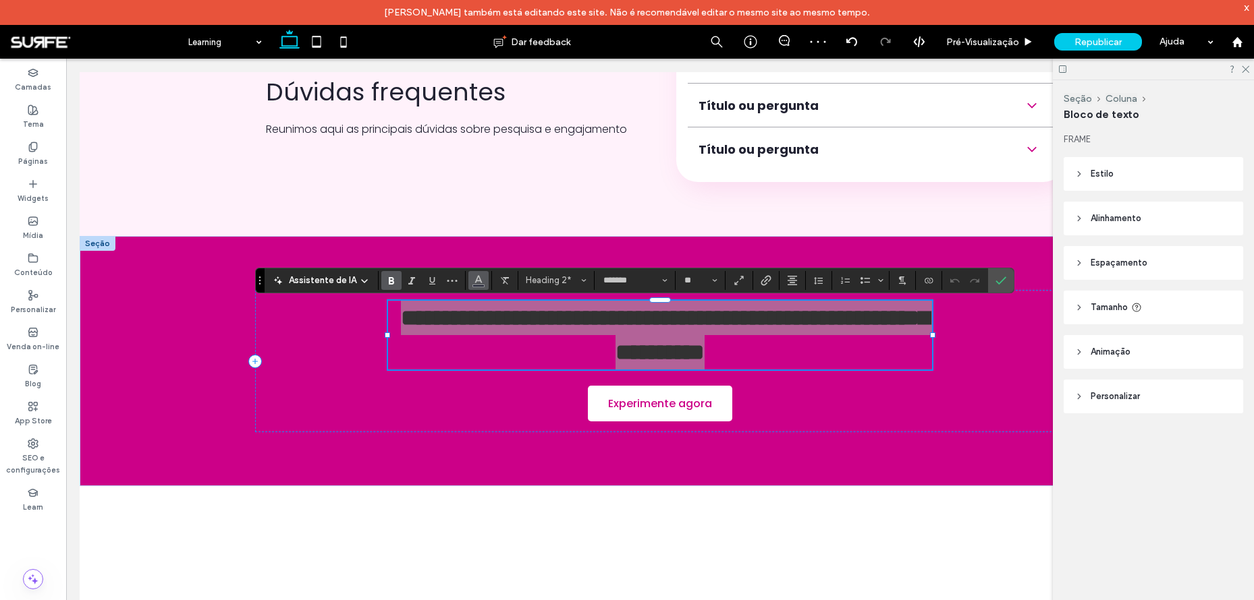
click at [473, 280] on icon "Cor" at bounding box center [478, 279] width 11 height 11
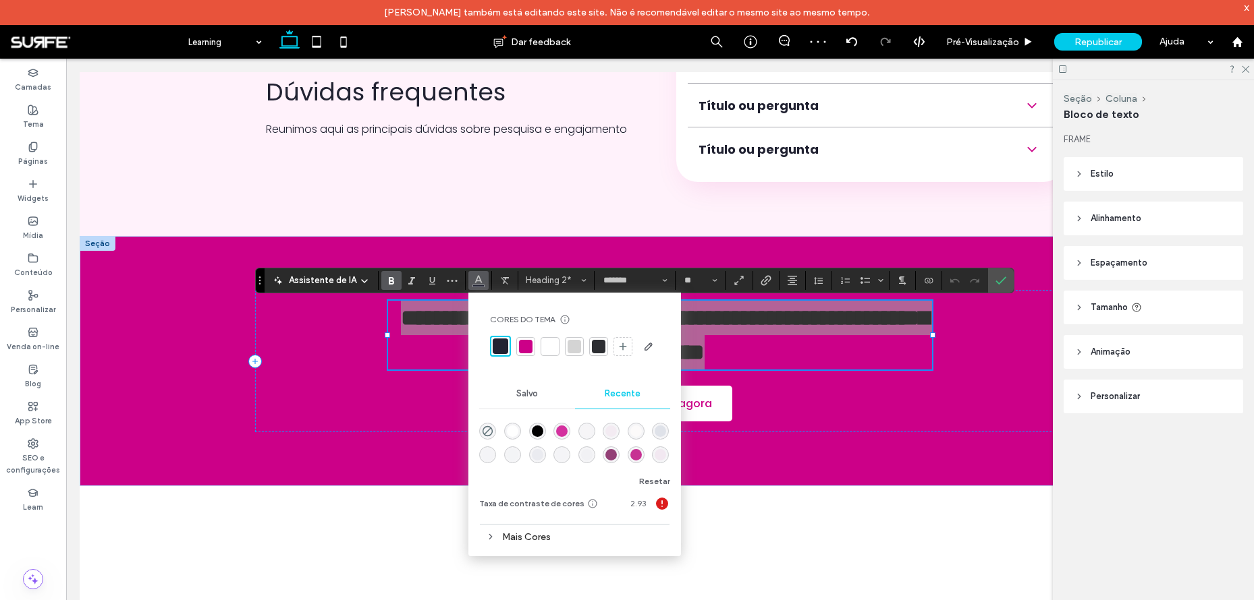
click at [549, 343] on div at bounding box center [549, 346] width 13 height 13
click at [386, 282] on icon "Negrito" at bounding box center [391, 280] width 11 height 11
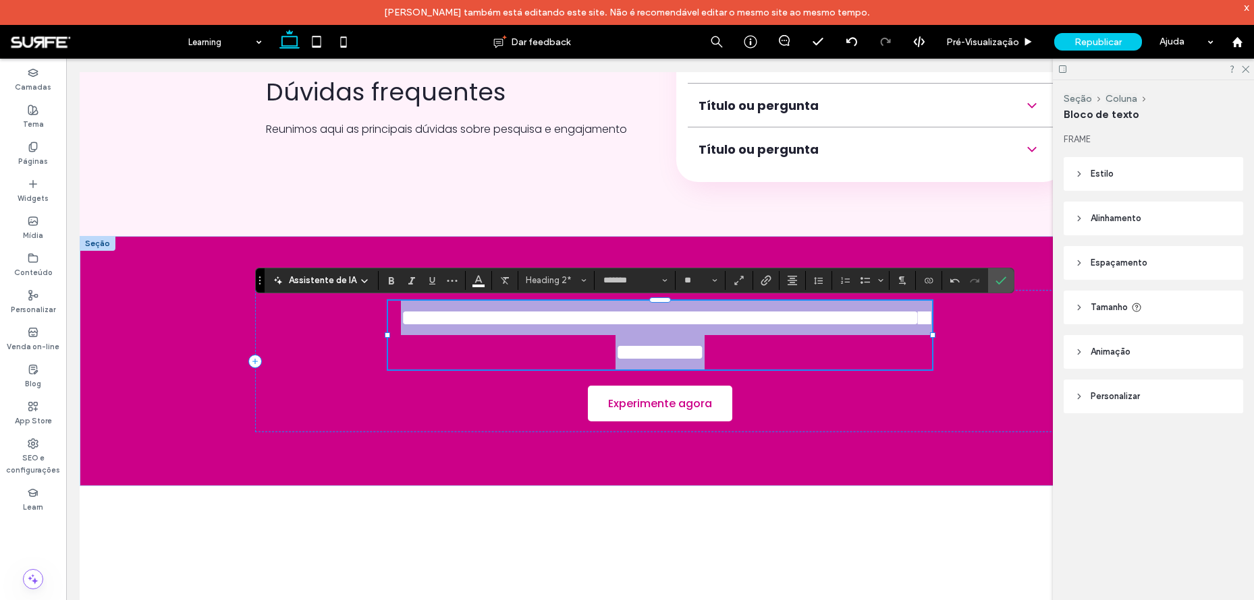
click at [497, 327] on span "**********" at bounding box center [665, 334] width 528 height 57
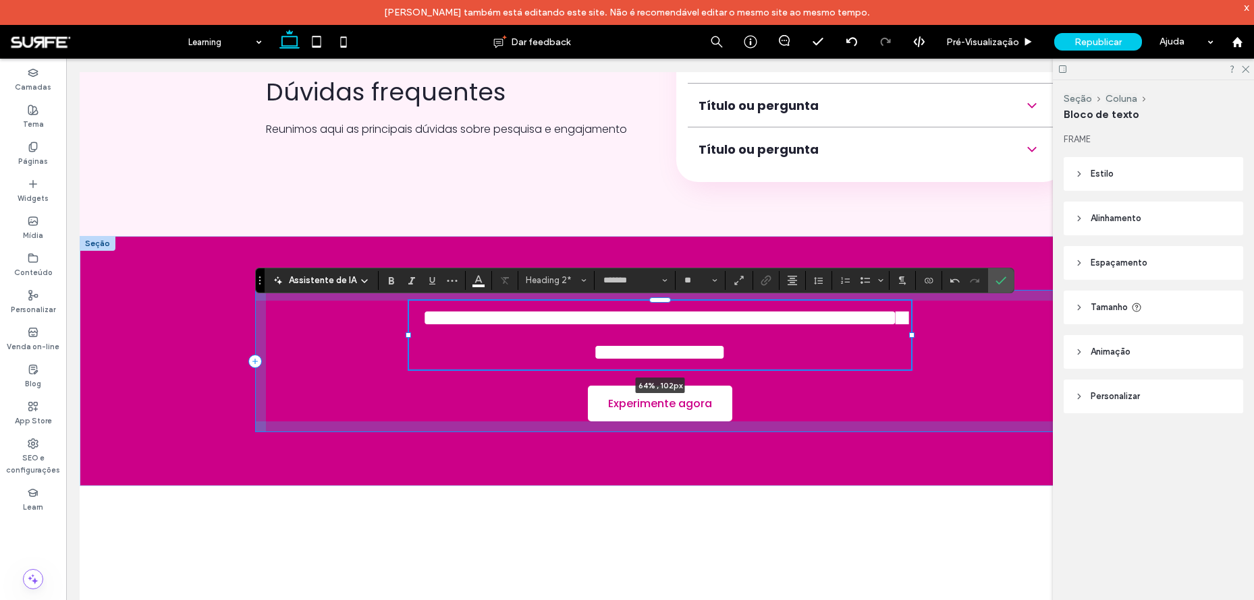
drag, startPoint x: 928, startPoint y: 339, endPoint x: 907, endPoint y: 339, distance: 20.9
click at [909, 338] on div at bounding box center [911, 335] width 5 height 5
type input "**"
type input "****"
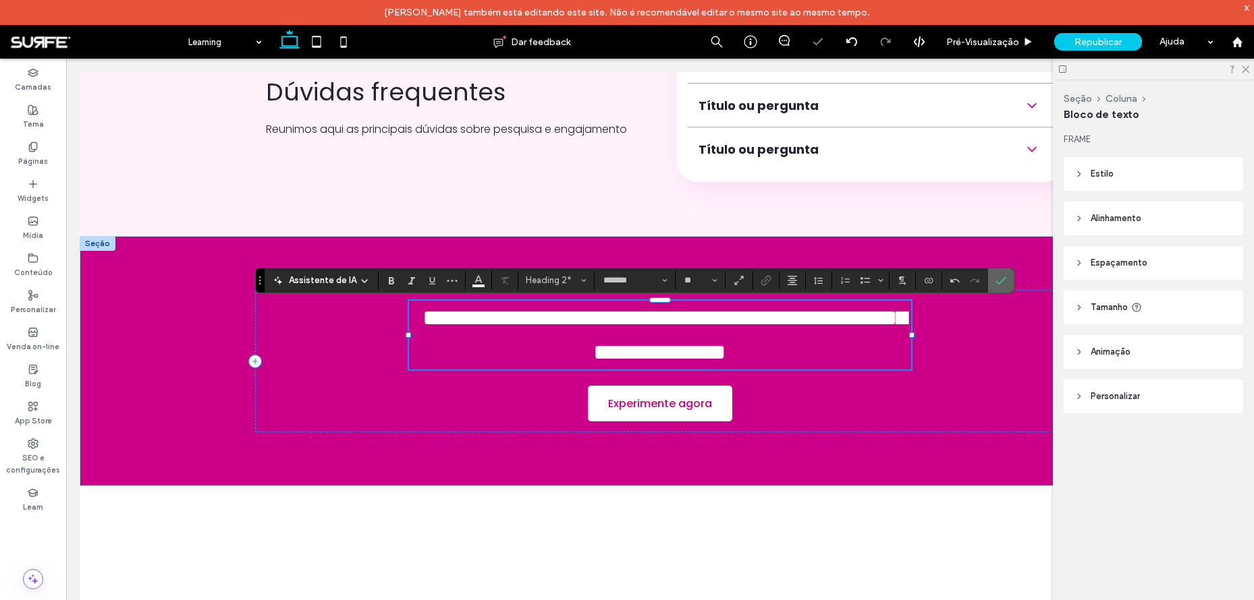
click at [996, 281] on icon "Confirmar" at bounding box center [1000, 280] width 11 height 11
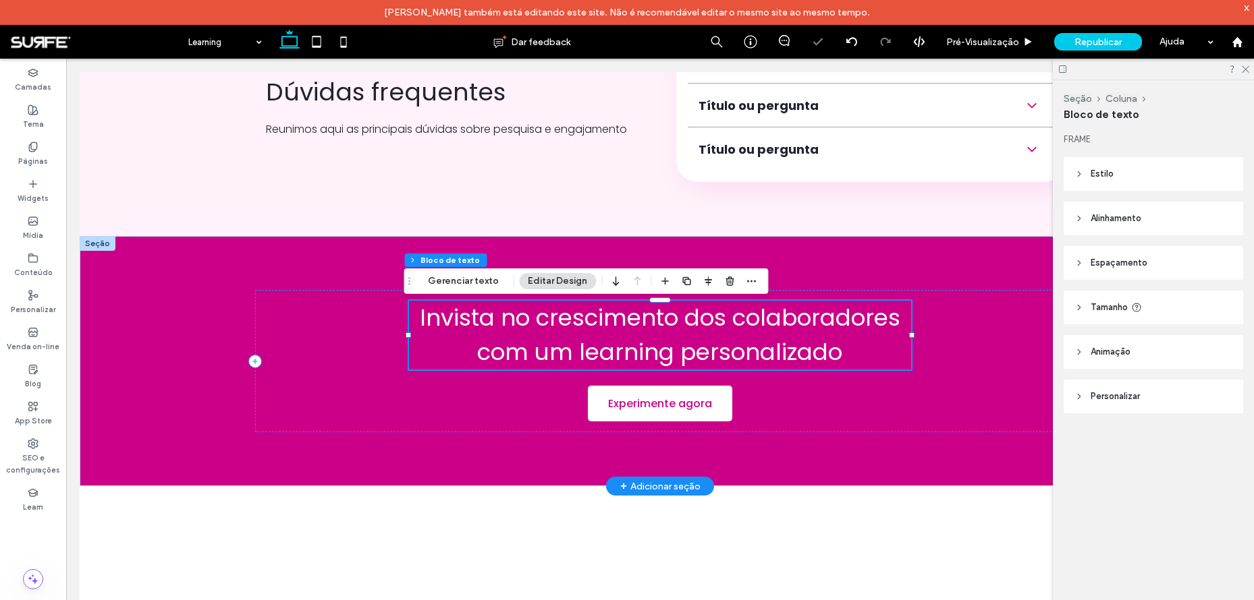
click at [733, 339] on span "Invista no crescimento dos colaboradores com um learning personalizado" at bounding box center [660, 335] width 480 height 67
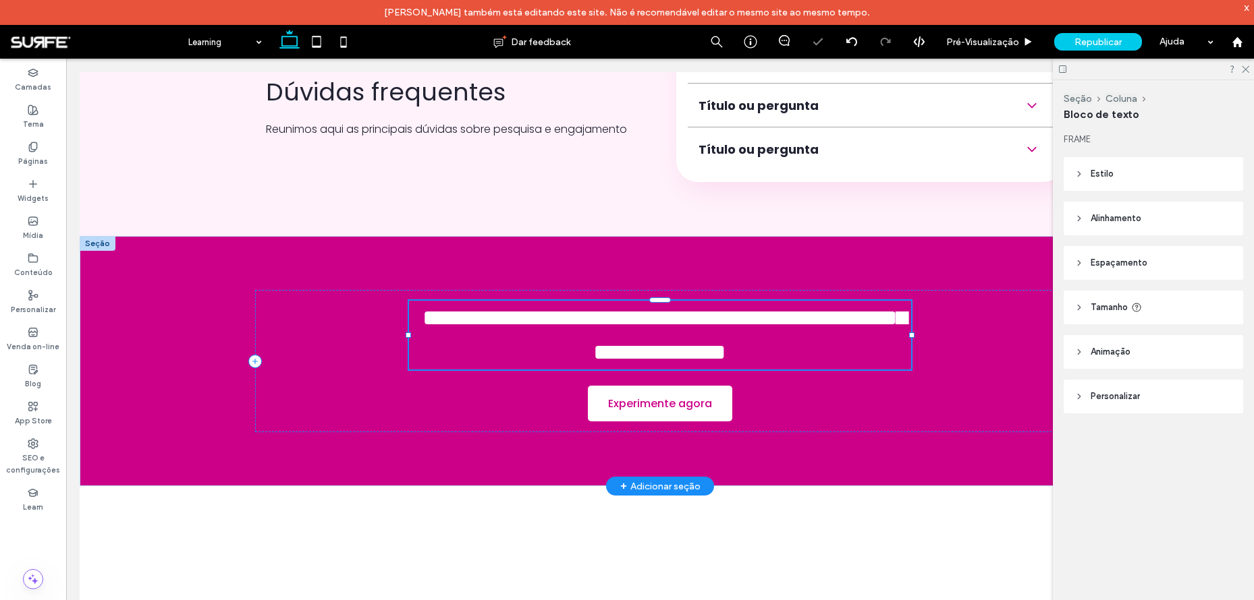
click at [733, 339] on span "**********" at bounding box center [664, 334] width 484 height 57
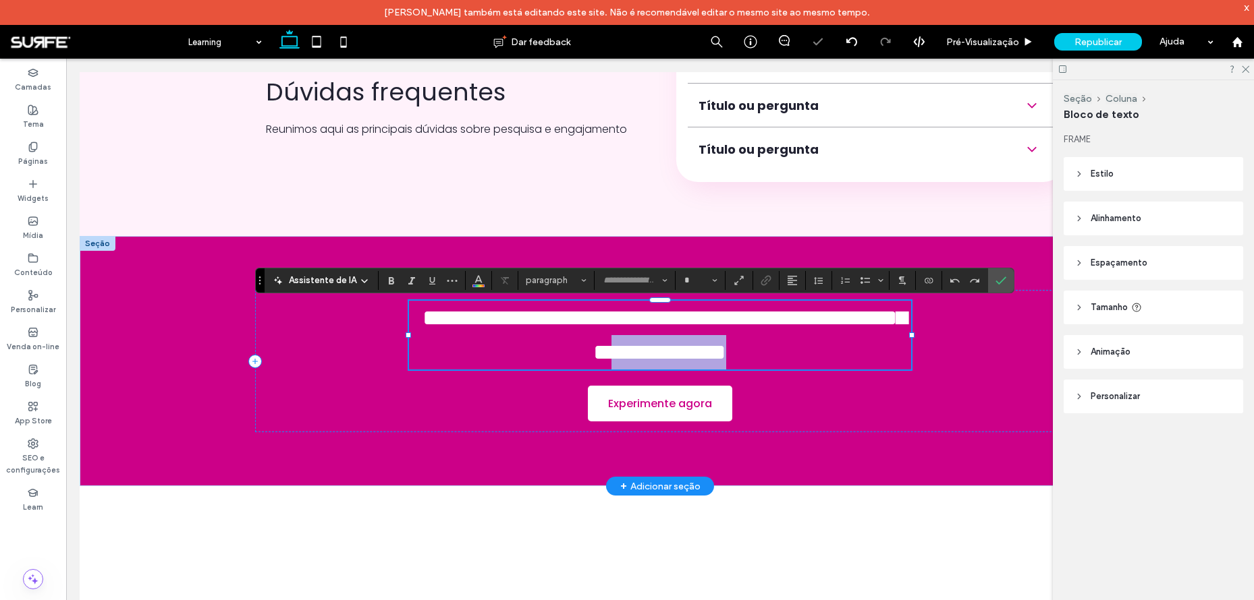
type input "*******"
type input "**"
click at [649, 345] on span "**********" at bounding box center [664, 334] width 484 height 57
drag, startPoint x: 576, startPoint y: 347, endPoint x: 840, endPoint y: 347, distance: 264.5
click at [840, 347] on h2 "**********" at bounding box center [660, 335] width 502 height 69
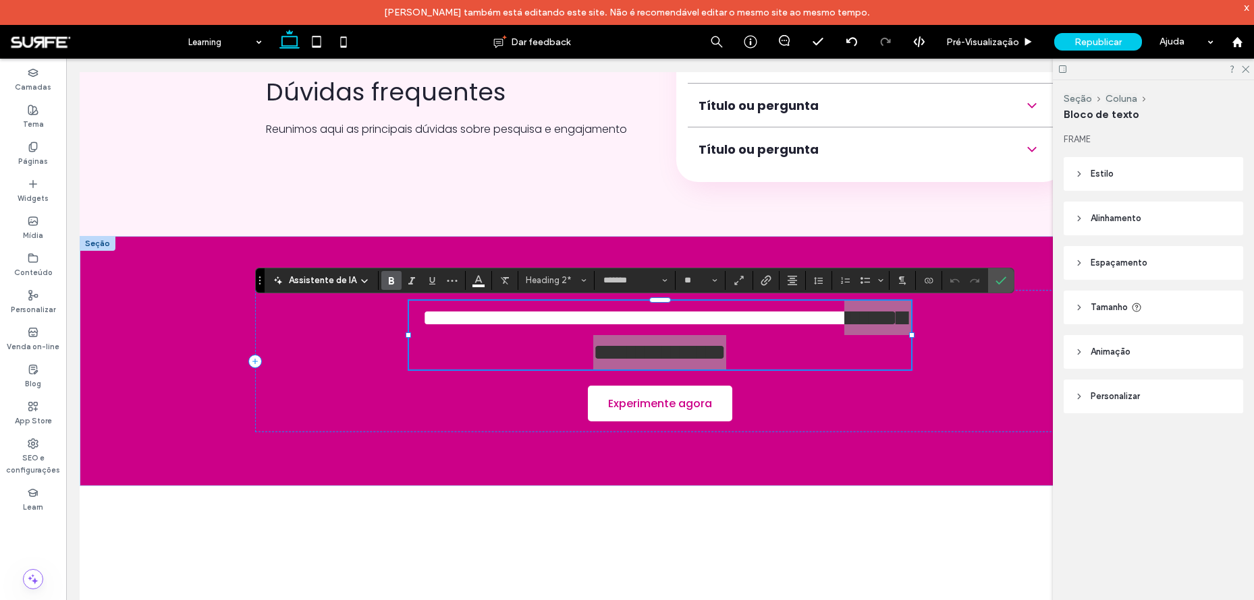
click at [389, 278] on use "Negrito" at bounding box center [391, 280] width 5 height 7
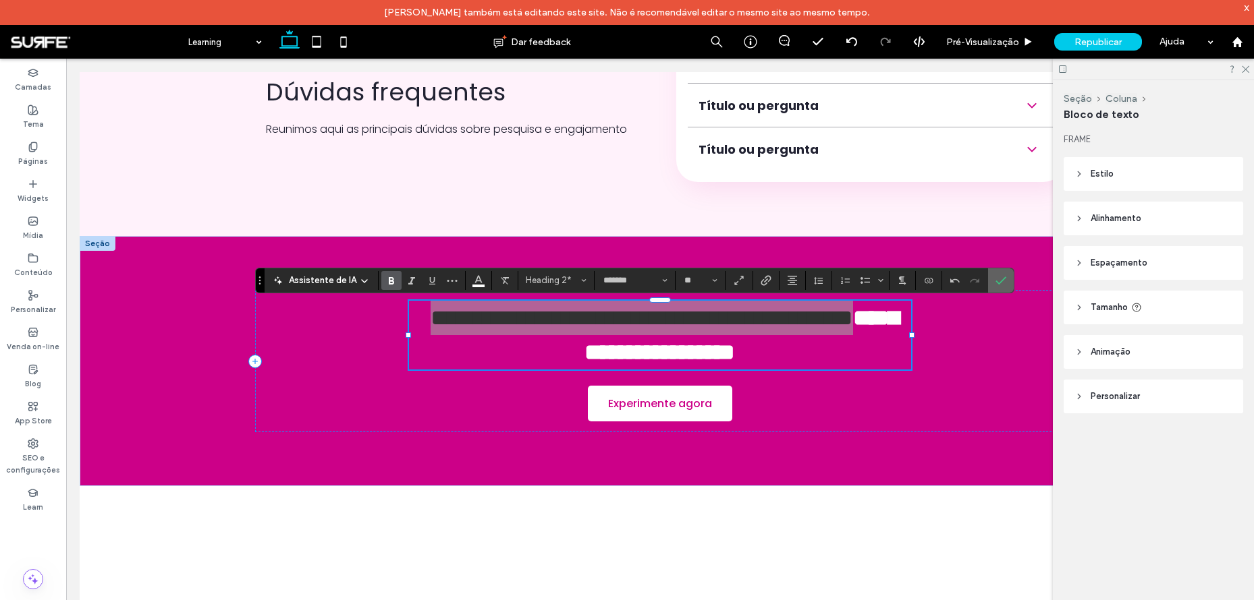
click at [997, 277] on icon "Confirmar" at bounding box center [1000, 280] width 11 height 11
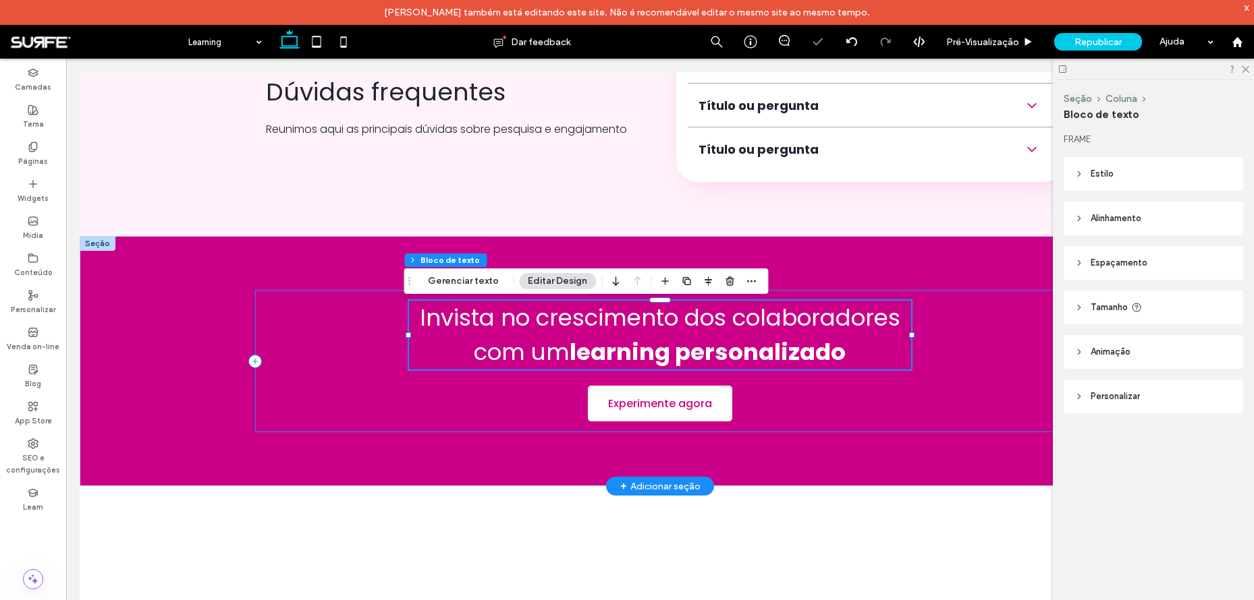
click at [943, 374] on div "Invista no crescimento dos colaboradores com um learning personalizado Experime…" at bounding box center [660, 361] width 810 height 142
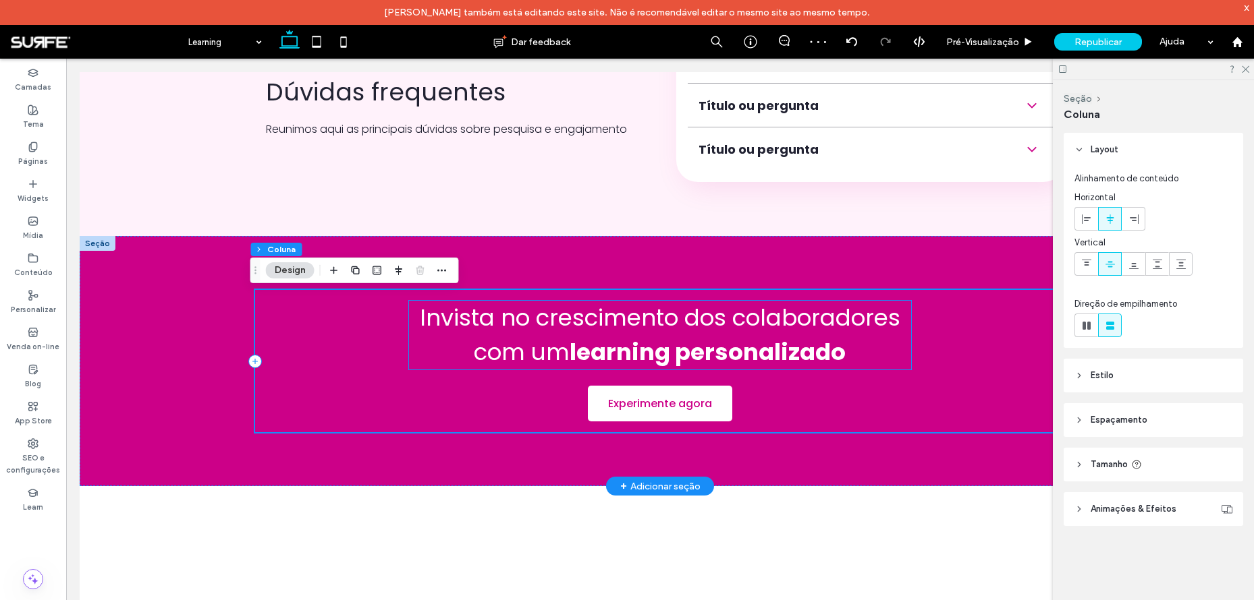
click at [630, 337] on h2 "Invista no crescimento dos colaboradores com um learning personalizado" at bounding box center [660, 335] width 502 height 69
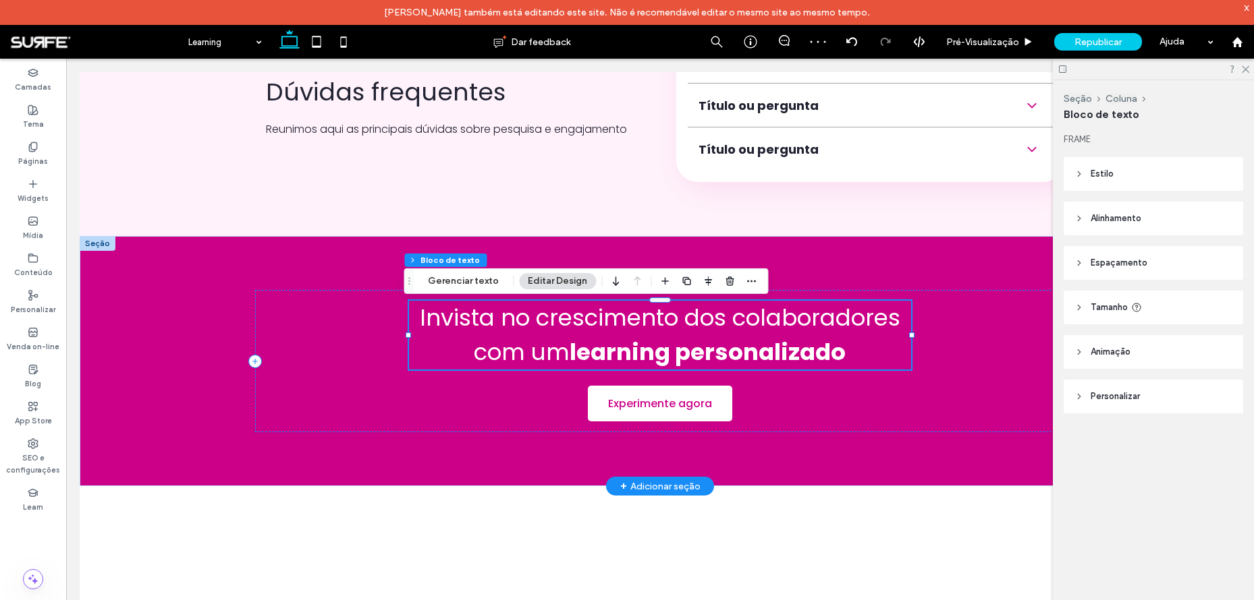
click at [630, 337] on div "Invista no crescimento dos colaboradores com um learning personalizado" at bounding box center [660, 335] width 502 height 69
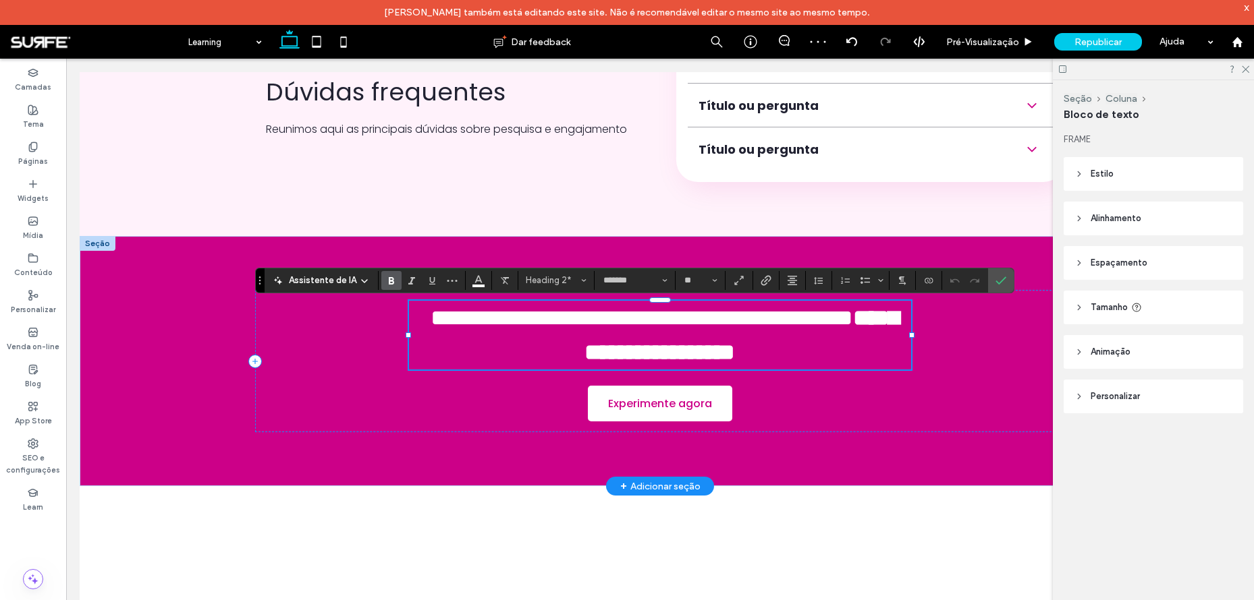
click at [626, 321] on span "**********" at bounding box center [641, 317] width 422 height 23
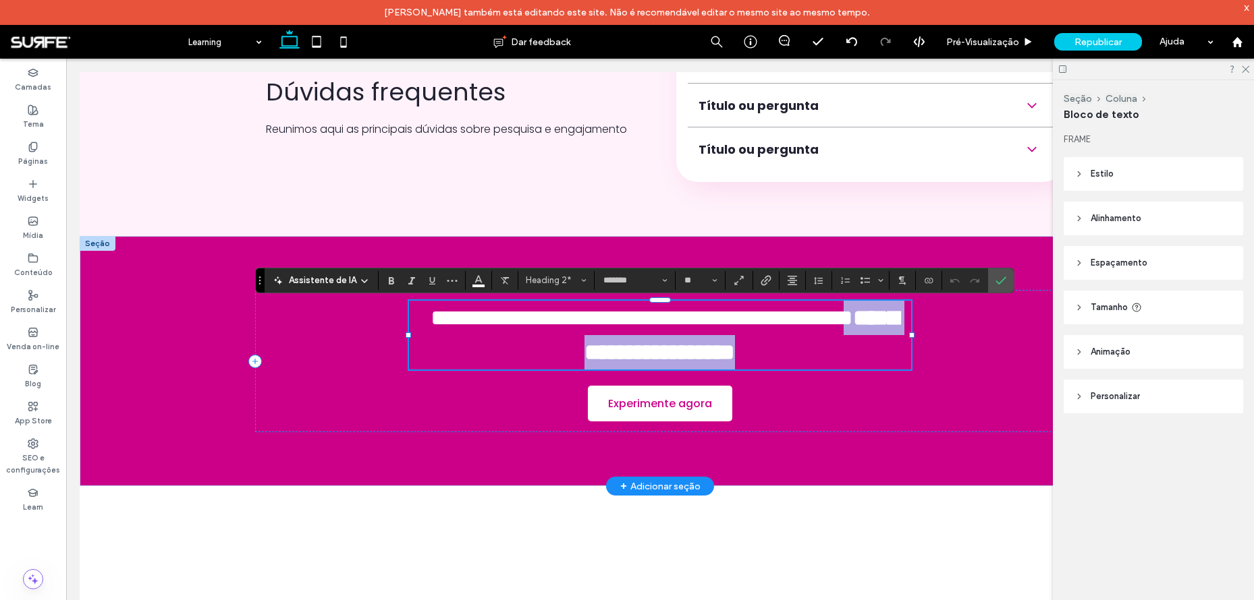
drag, startPoint x: 853, startPoint y: 349, endPoint x: 565, endPoint y: 352, distance: 287.4
click at [565, 352] on h2 "**********" at bounding box center [660, 335] width 502 height 69
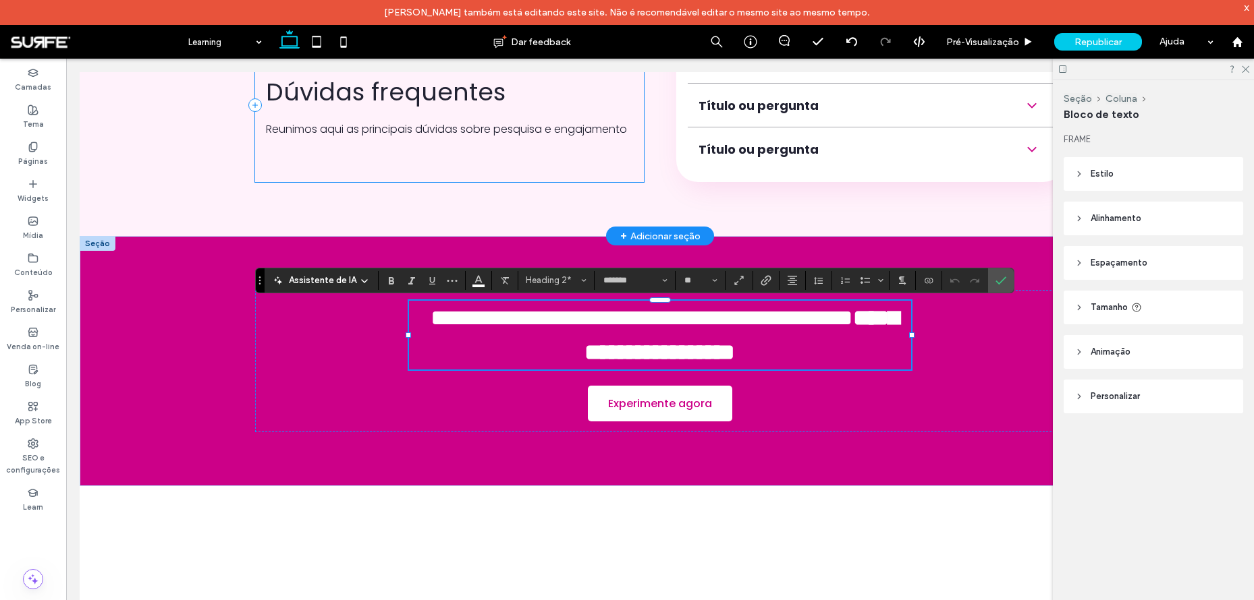
click at [464, 169] on div "Dúvidas frequentes Reunimos aqui as principais dúvidas sobre pesquisa e engajam…" at bounding box center [449, 105] width 389 height 154
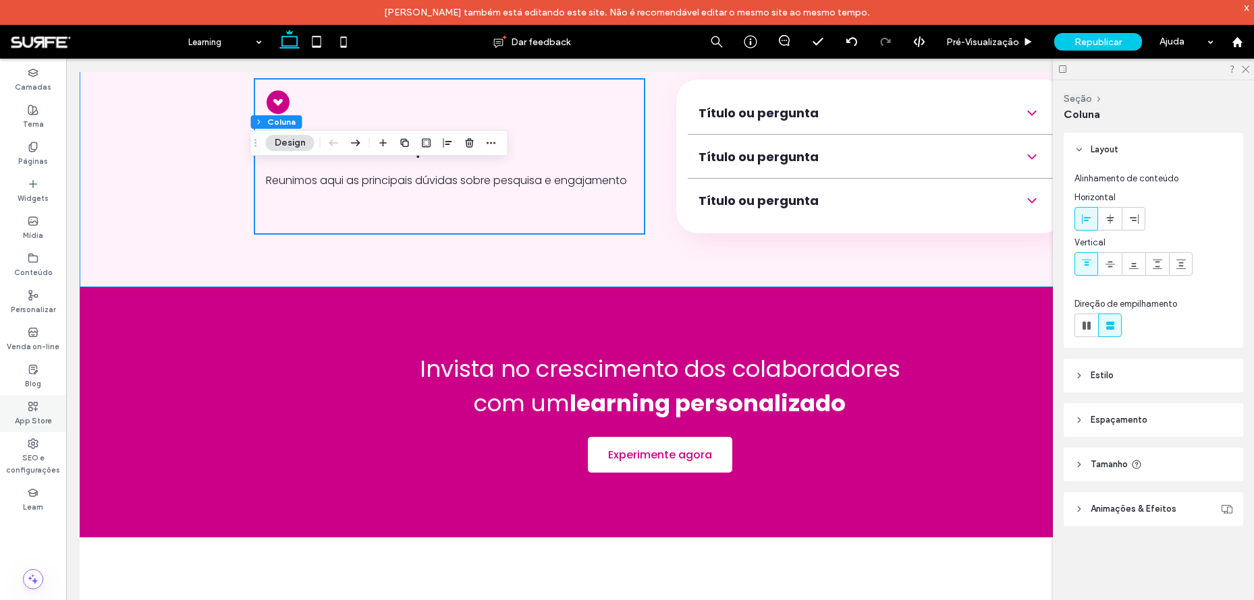
scroll to position [4757, 0]
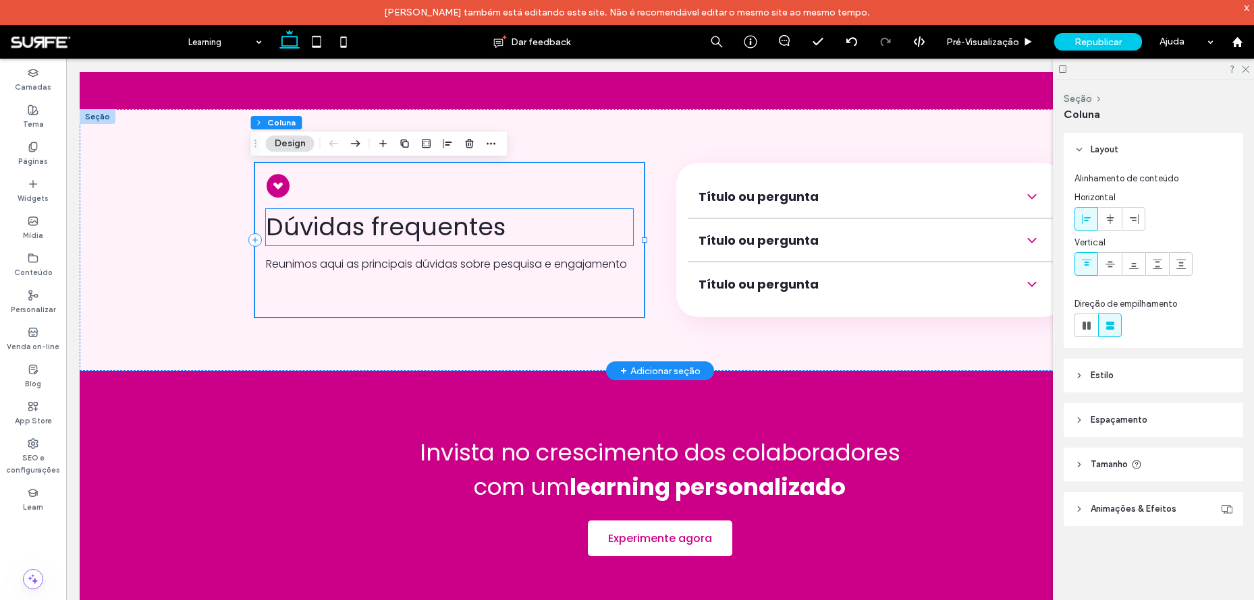
click at [446, 235] on span "Dúvidas frequentes" at bounding box center [386, 227] width 240 height 34
click at [446, 235] on div "Dúvidas frequentes" at bounding box center [449, 227] width 367 height 36
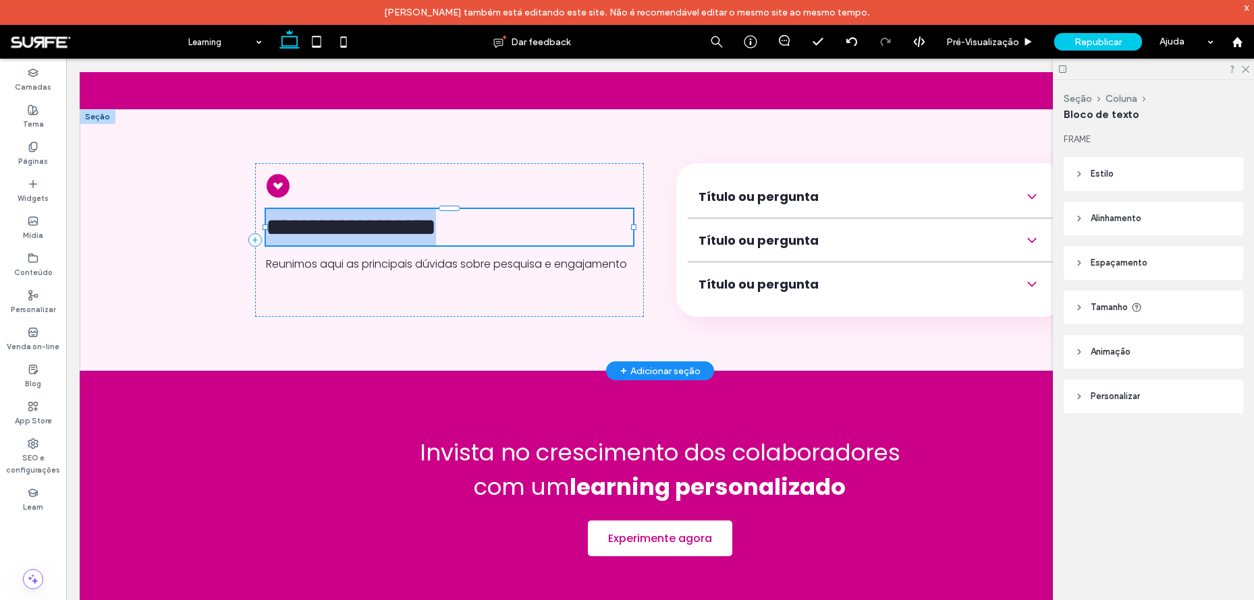
type input "*******"
type input "**"
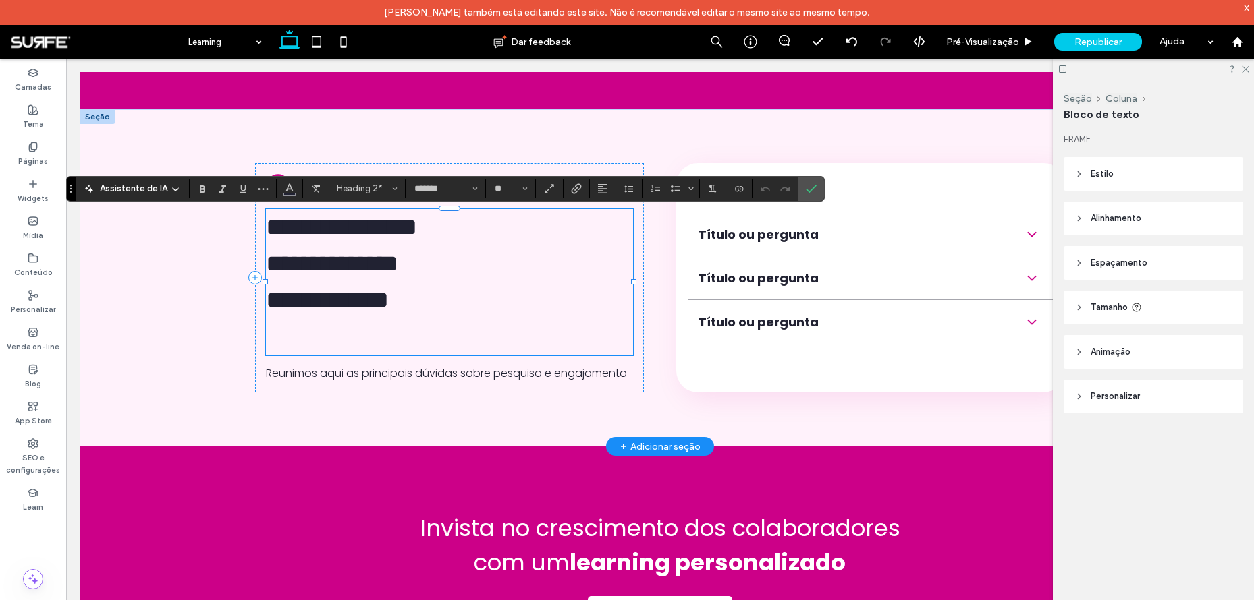
scroll to position [0, 0]
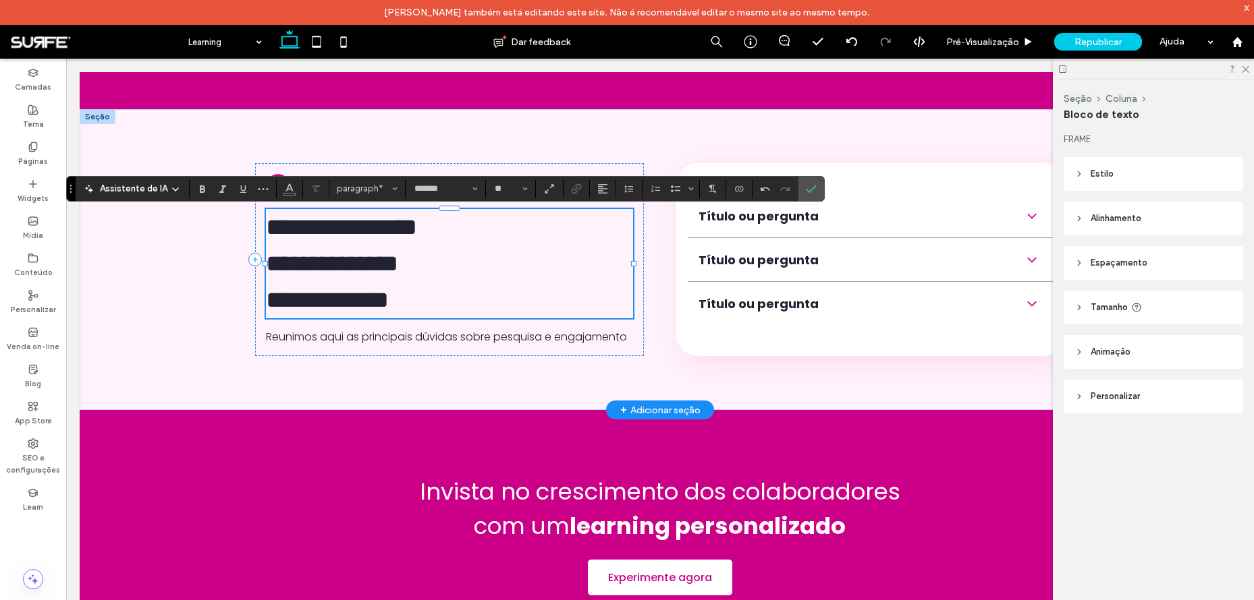
click at [417, 231] on span "**********" at bounding box center [341, 227] width 151 height 24
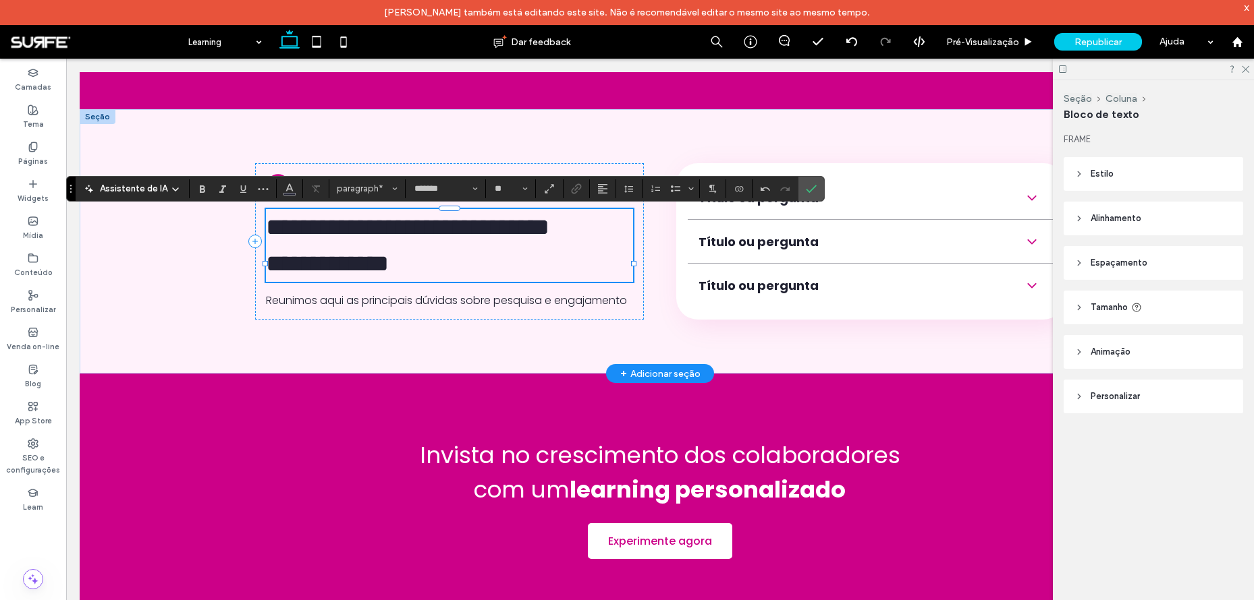
click at [418, 246] on p "**********" at bounding box center [449, 227] width 367 height 36
click at [809, 181] on span "Confirmar" at bounding box center [809, 189] width 6 height 24
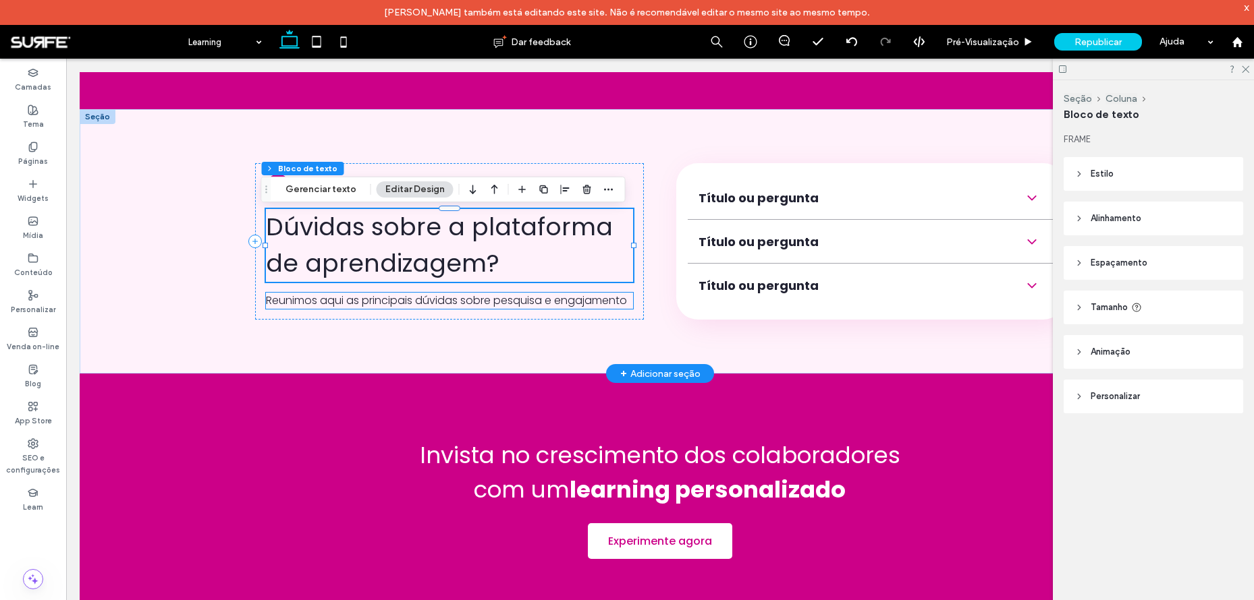
click at [334, 305] on span "Reunimos aqui as principais dúvidas sobre pesquisa e engajamento" at bounding box center [446, 301] width 361 height 16
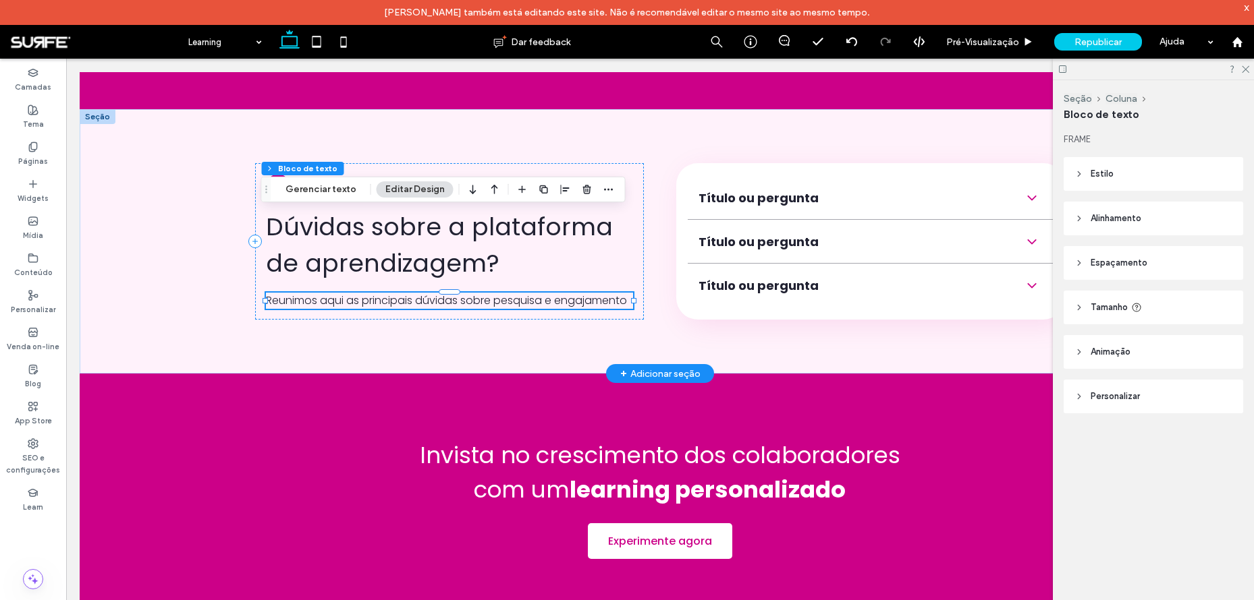
click at [334, 305] on div "Reunimos aqui as principais dúvidas sobre pesquisa e engajamento" at bounding box center [449, 301] width 367 height 16
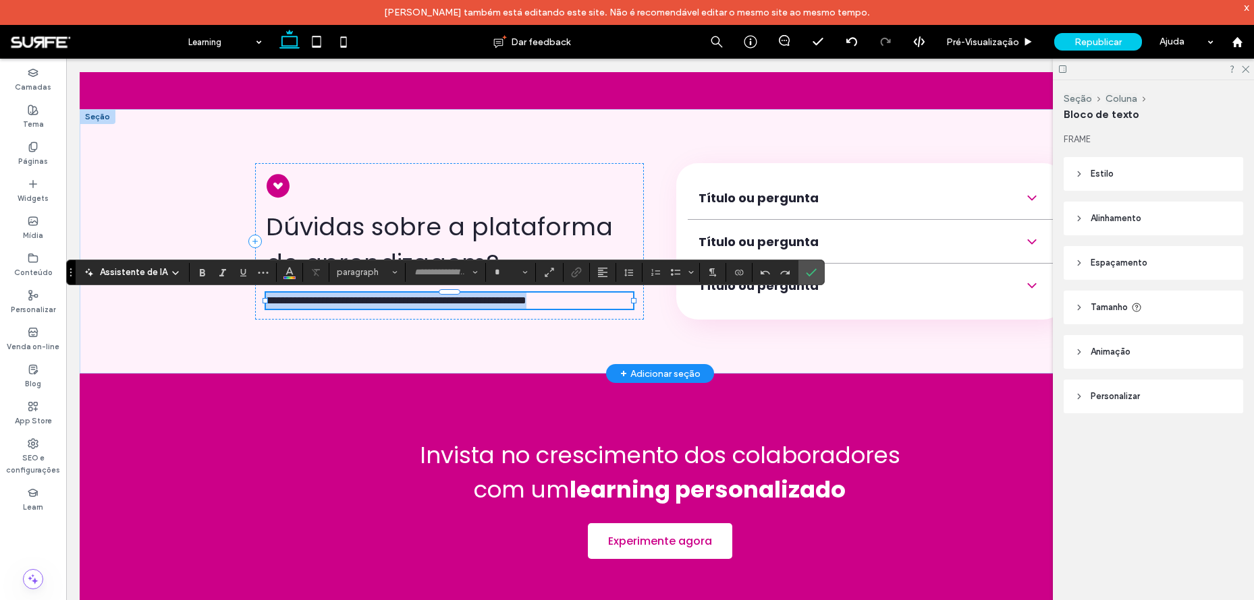
type input "*******"
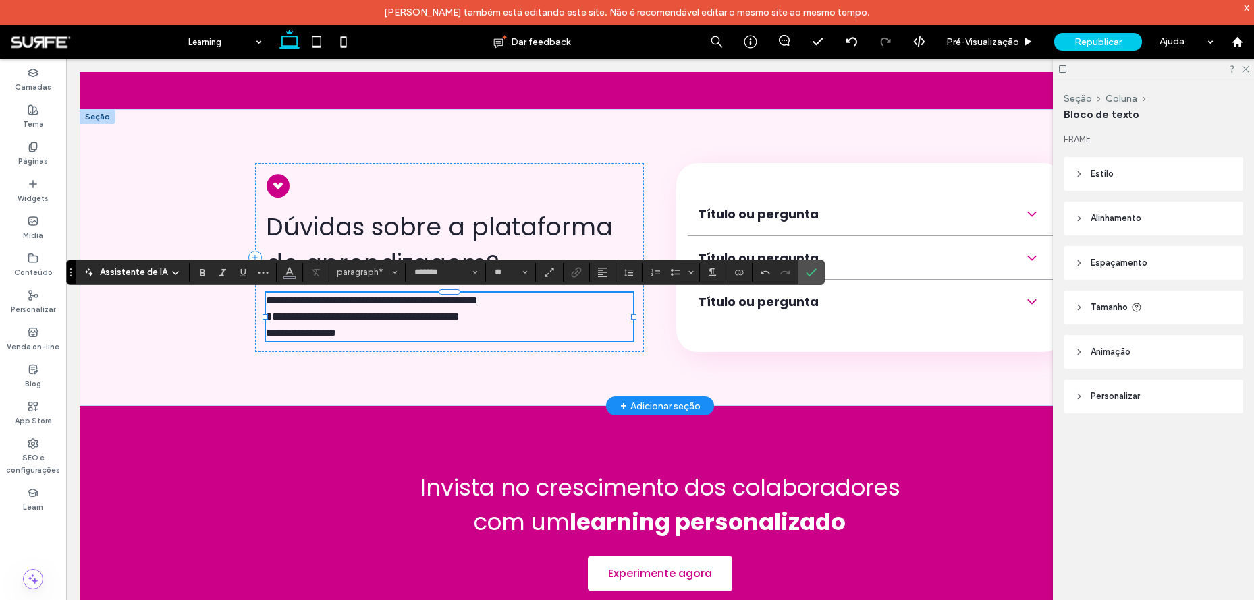
type input "**"
click at [459, 317] on span "**********" at bounding box center [363, 317] width 194 height 10
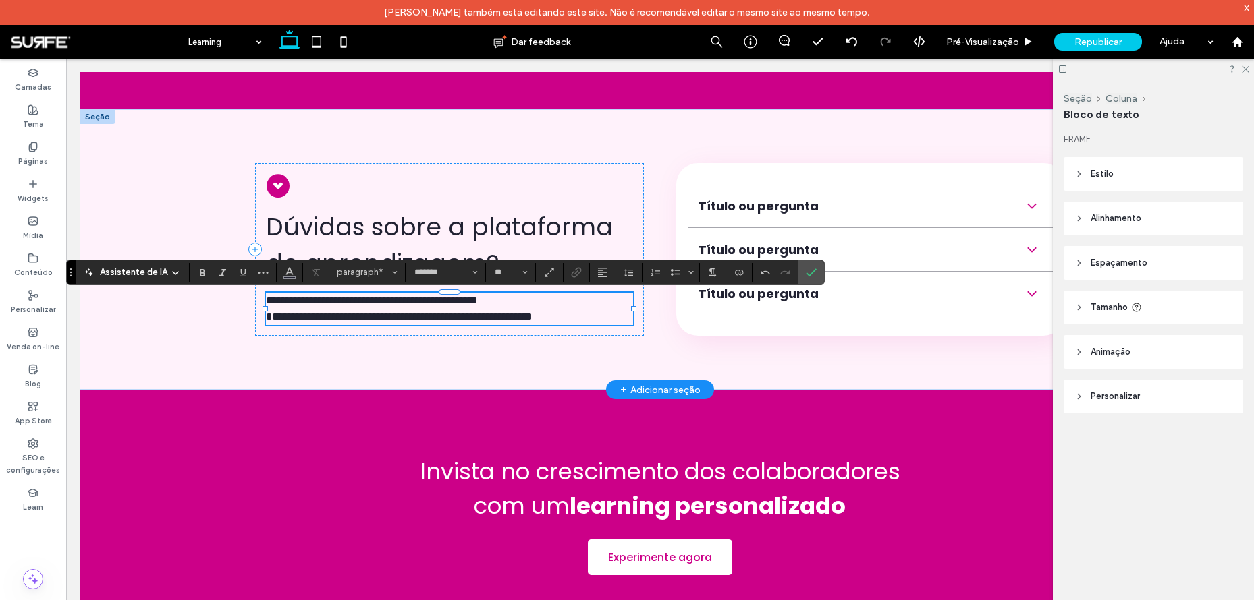
click at [478, 304] on span "**********" at bounding box center [372, 301] width 212 height 10
click at [802, 271] on label "Confirmar" at bounding box center [811, 272] width 20 height 24
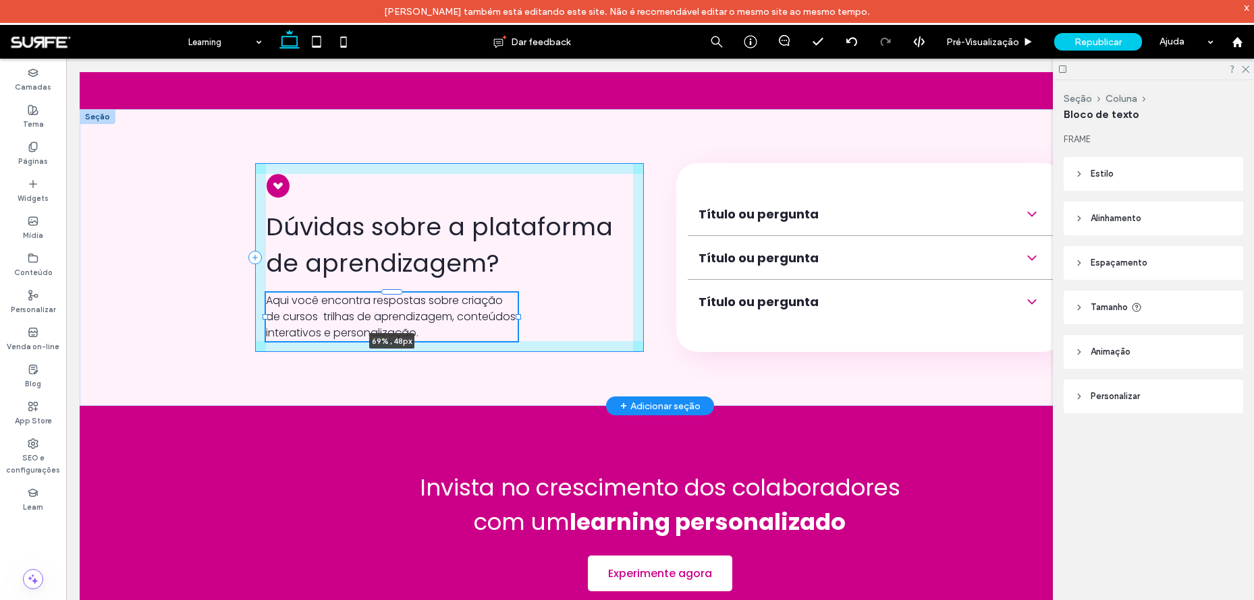
drag, startPoint x: 629, startPoint y: 309, endPoint x: 513, endPoint y: 313, distance: 115.4
click at [513, 313] on div "Dúvidas sobre a plataforma de aprendizagem? Aqui você encontra respostas sobre …" at bounding box center [660, 257] width 810 height 297
type input "**"
type input "****"
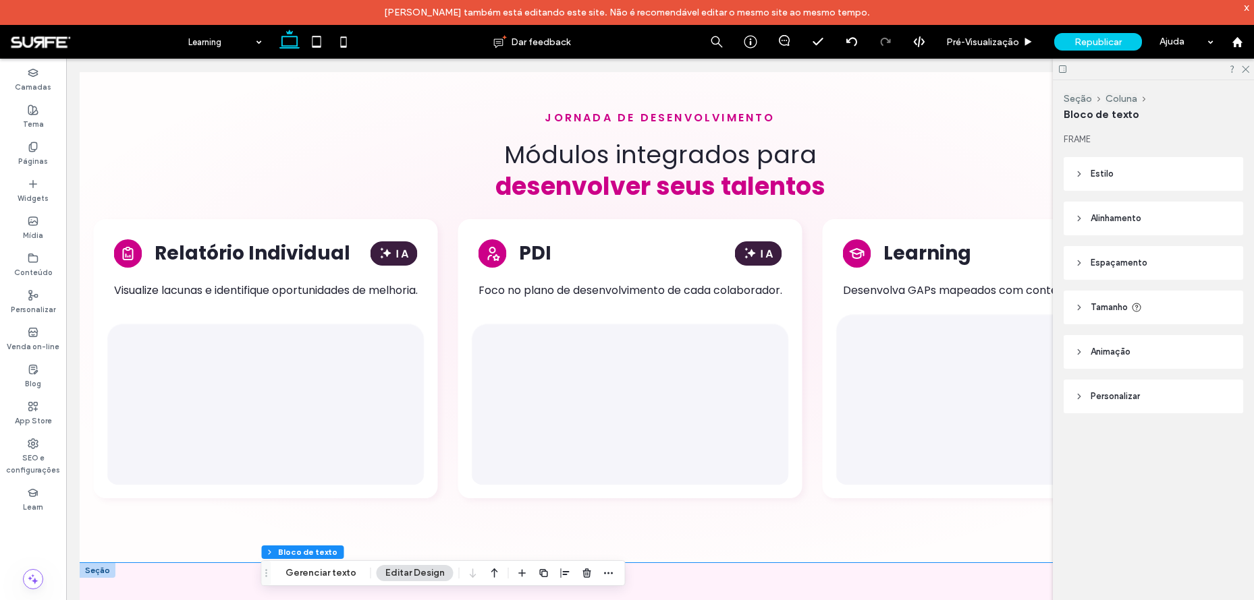
scroll to position [3002, 0]
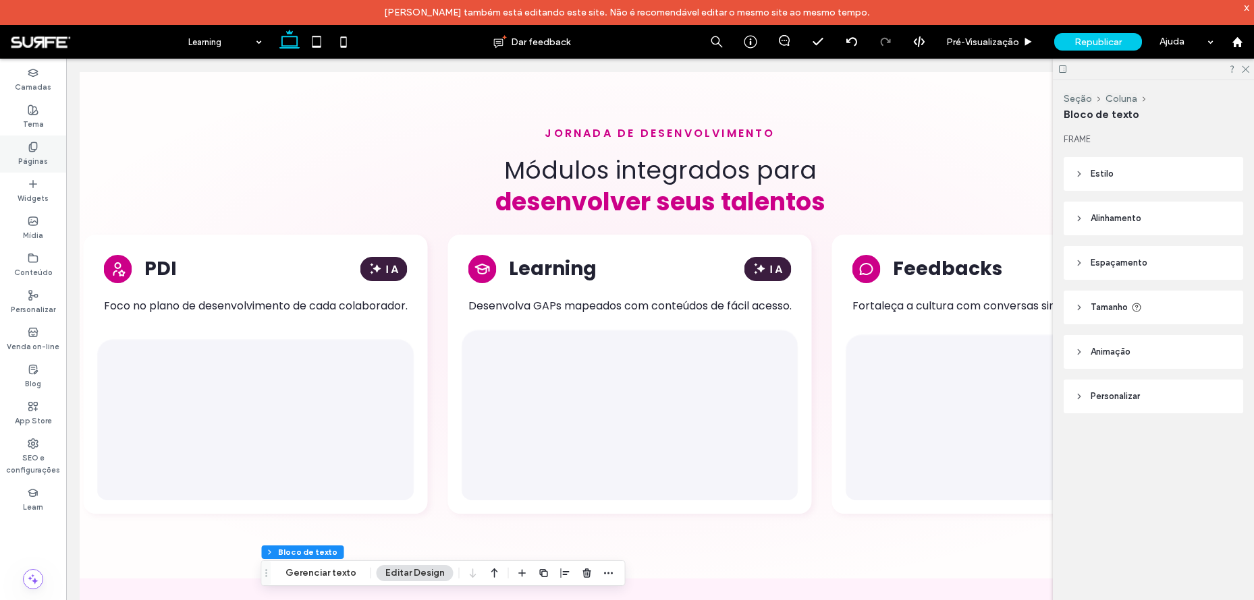
click at [36, 151] on icon at bounding box center [33, 147] width 11 height 11
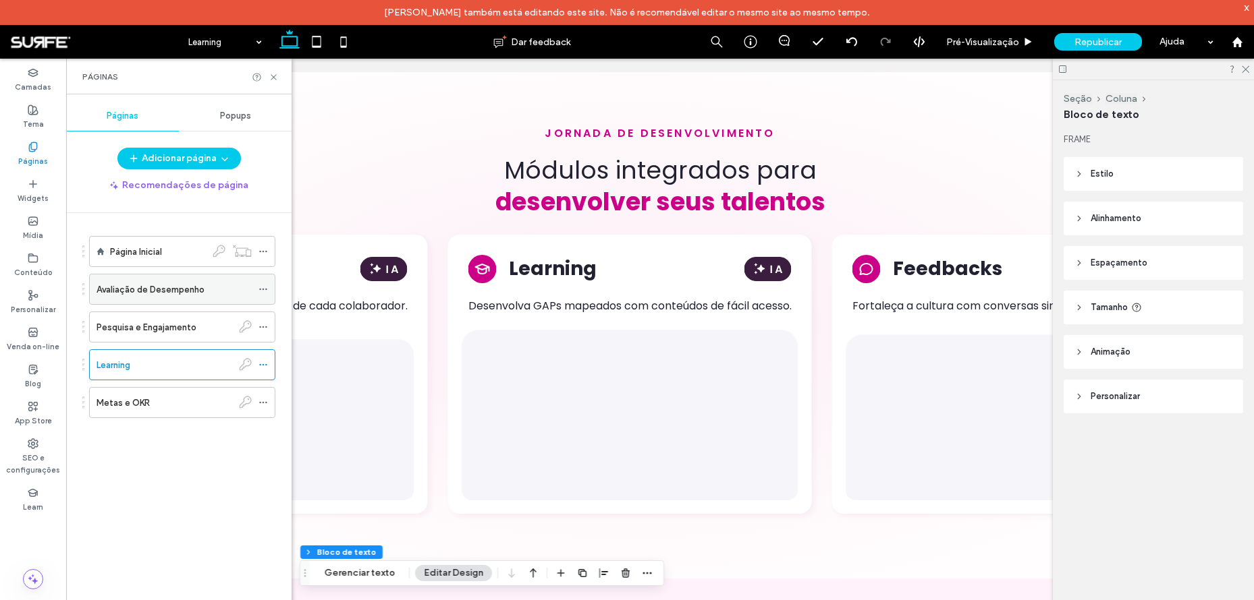
click at [165, 289] on label "Avaliação de Desempenho" at bounding box center [150, 290] width 108 height 24
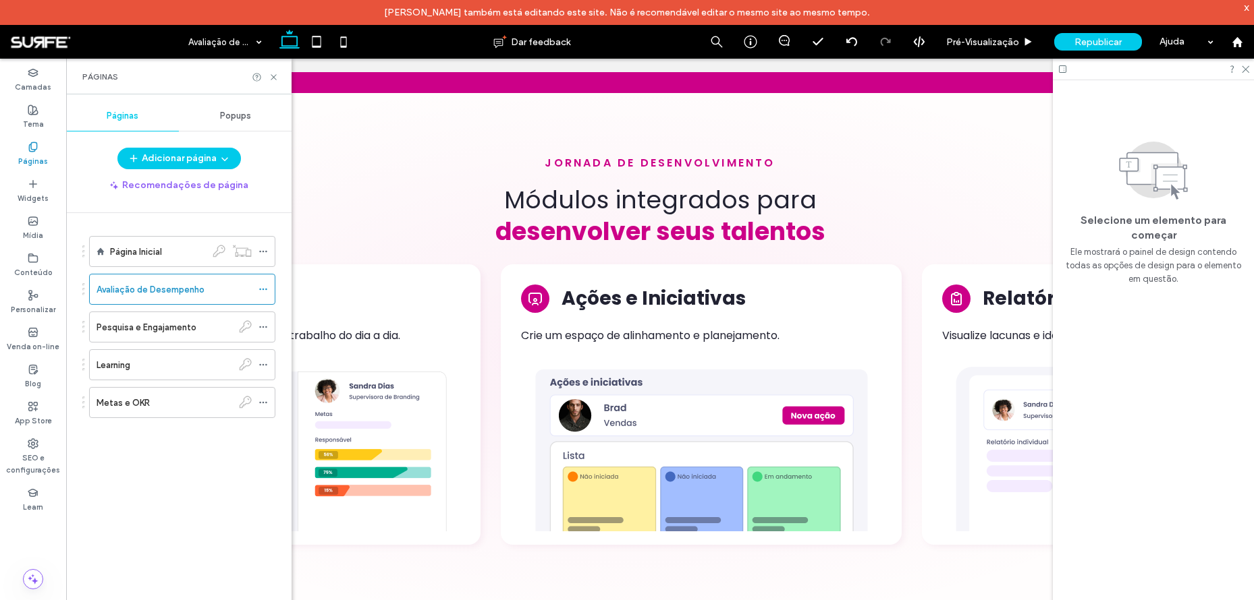
scroll to position [2079, 0]
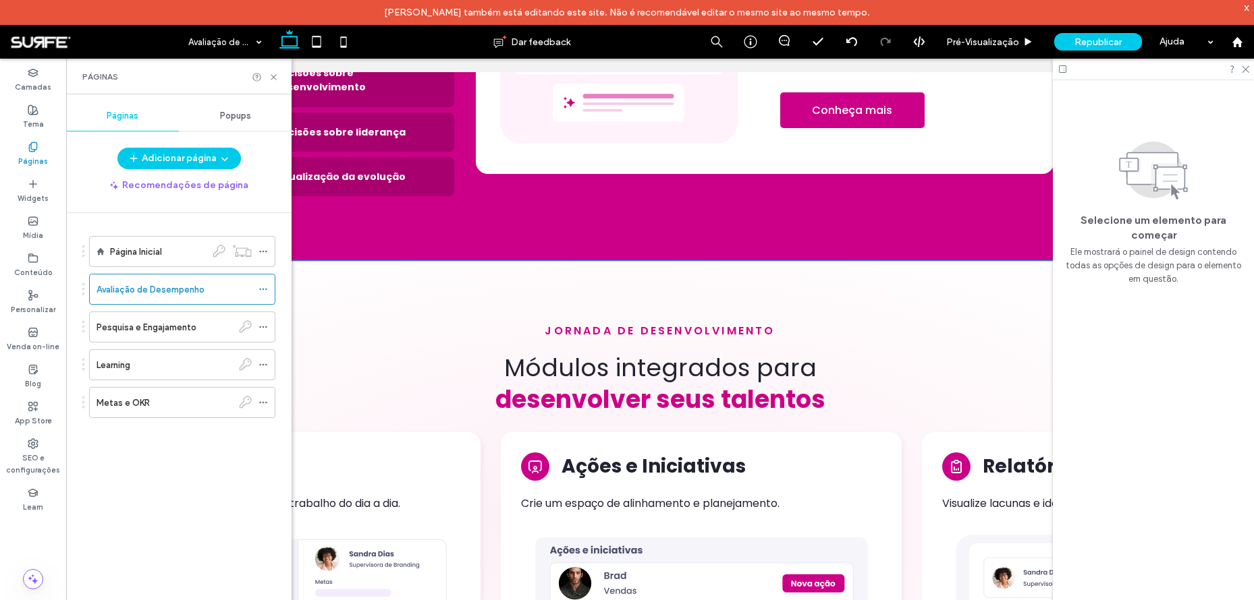
click at [824, 261] on div "jornada de desenvolvimento Módulos integrados par ﻿ a desenvolver seus talentos…" at bounding box center [660, 519] width 1160 height 516
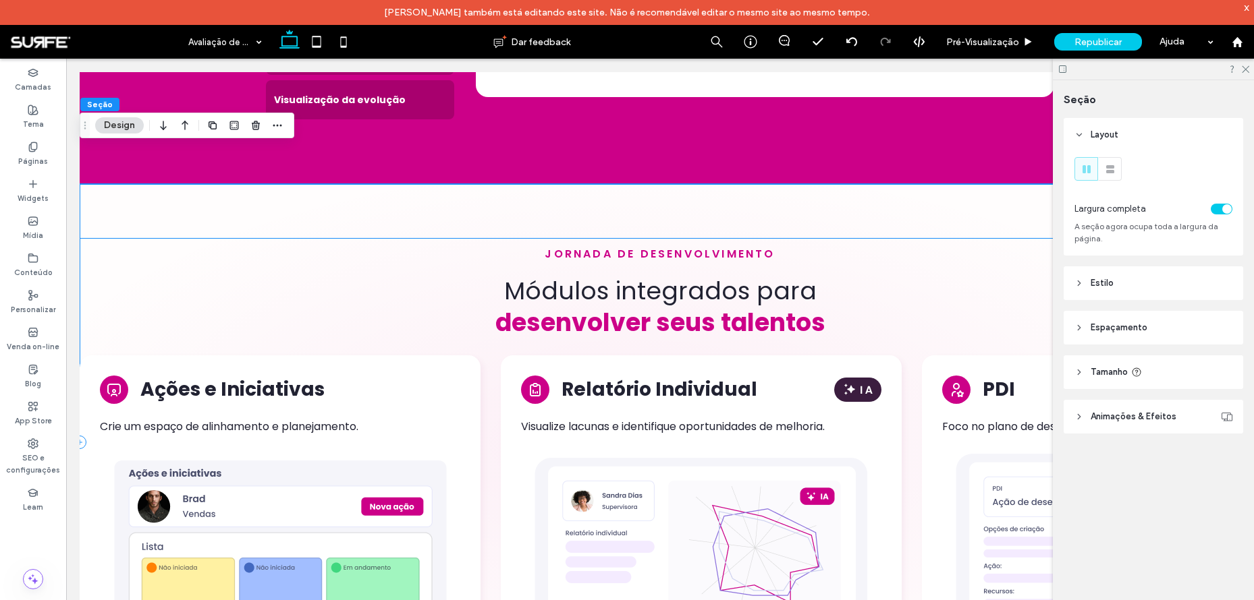
scroll to position [2146, 0]
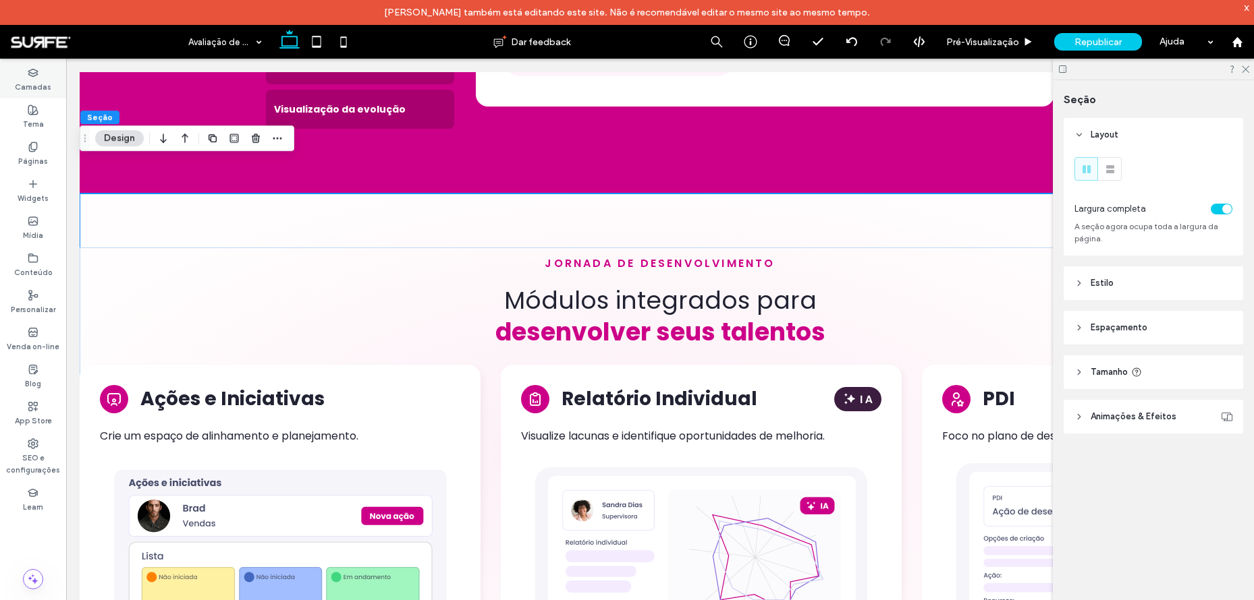
click at [32, 82] on label "Camadas" at bounding box center [33, 85] width 36 height 15
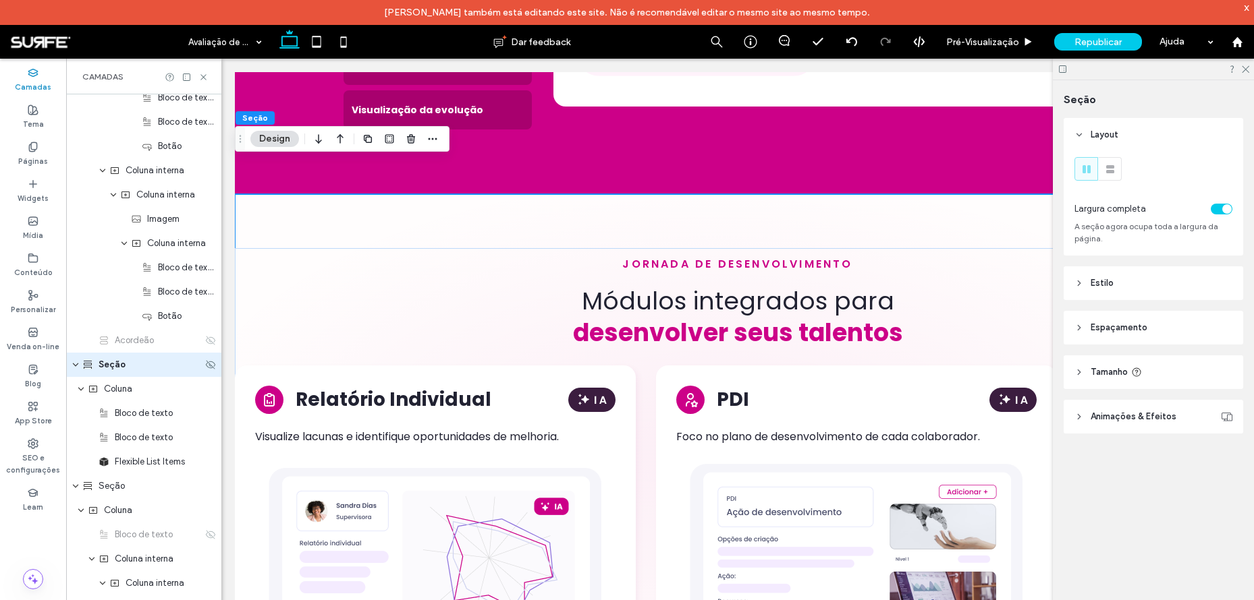
scroll to position [2662, 0]
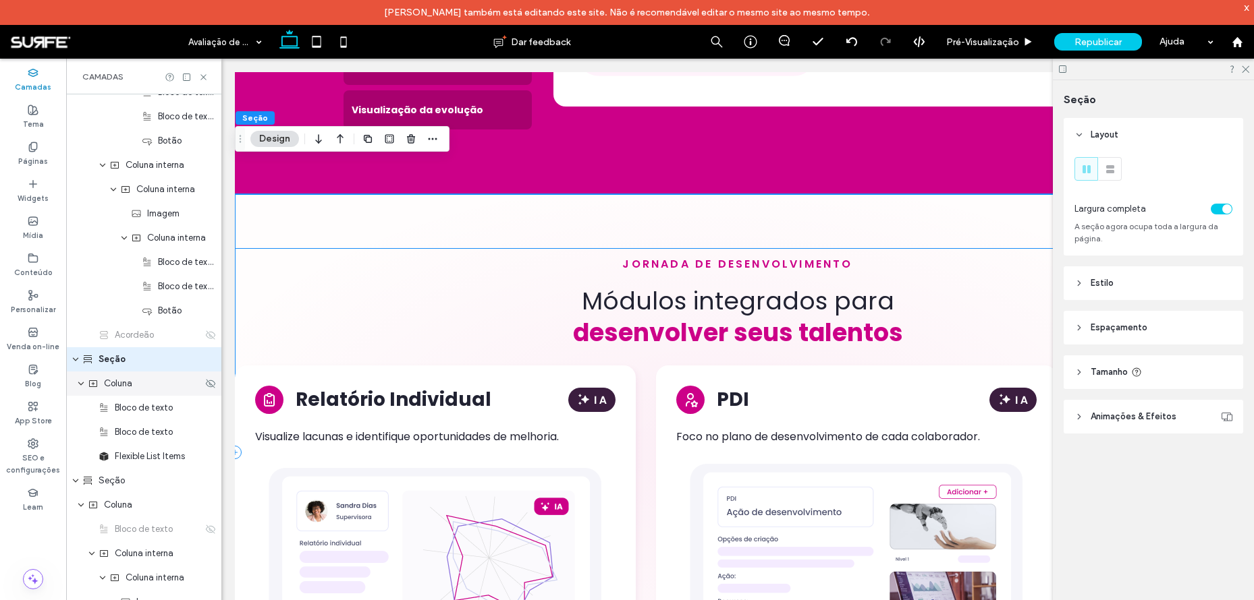
click at [76, 384] on div "Coluna" at bounding box center [143, 384] width 155 height 24
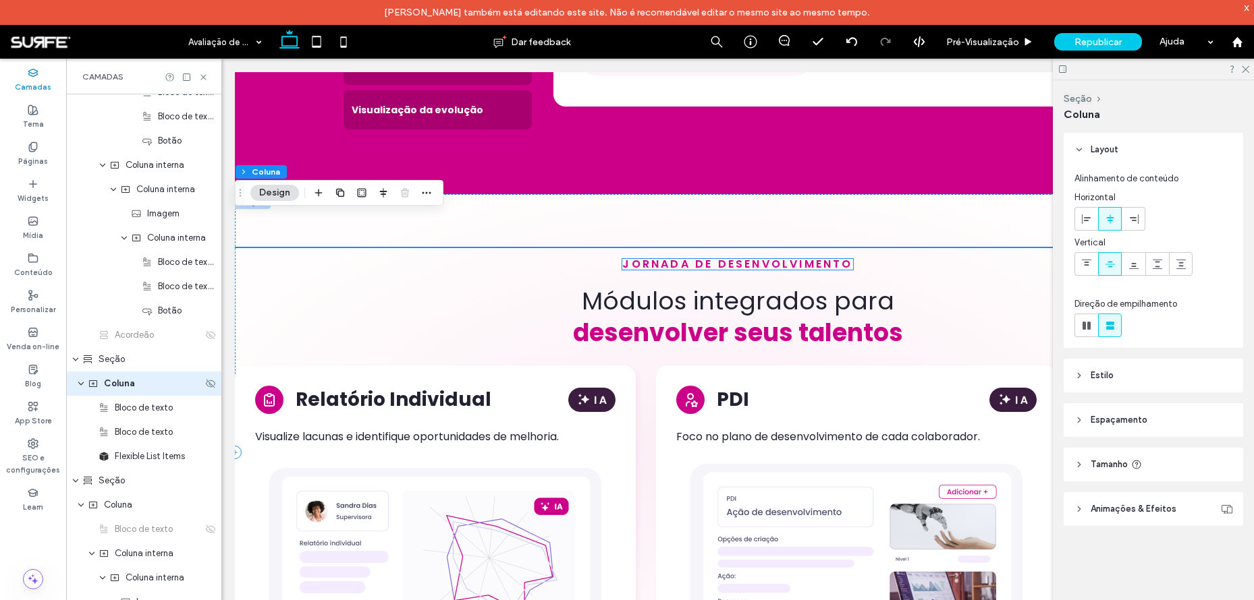
scroll to position [2686, 0]
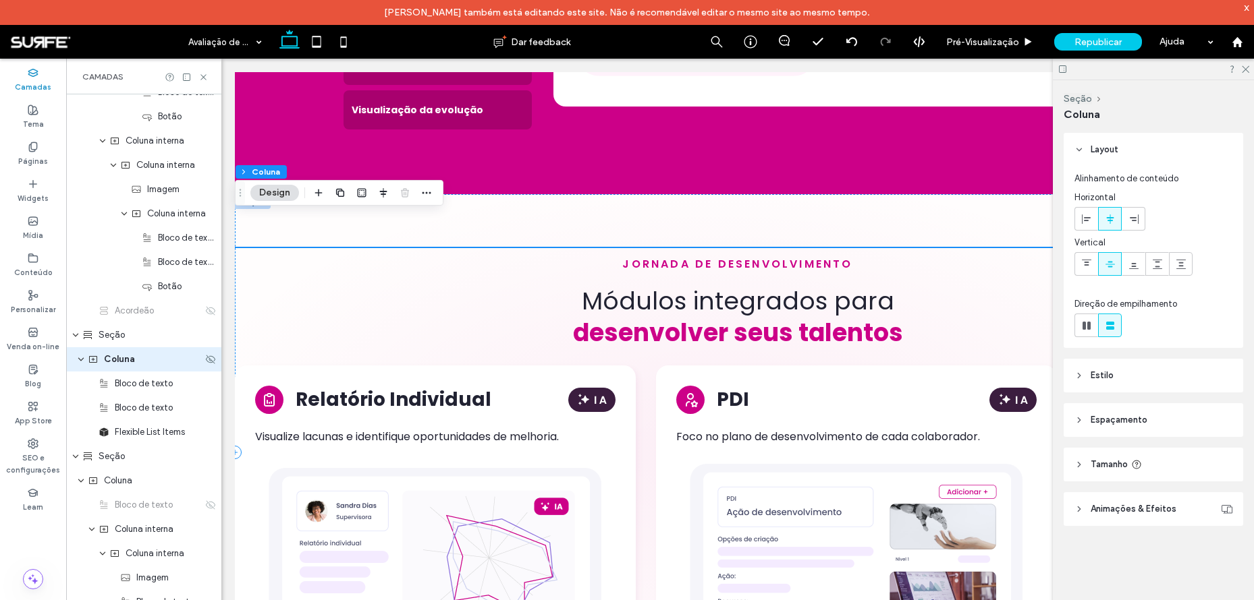
click at [82, 359] on icon "expand Coluna" at bounding box center [81, 359] width 8 height 11
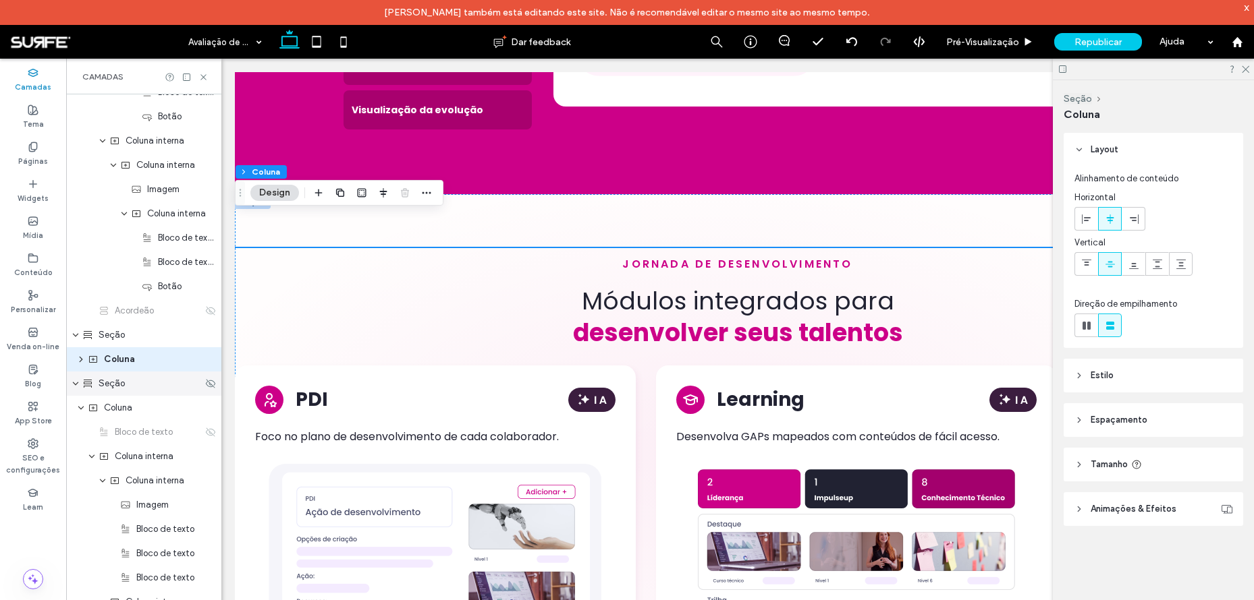
click at [105, 384] on span "Seção" at bounding box center [112, 383] width 26 height 13
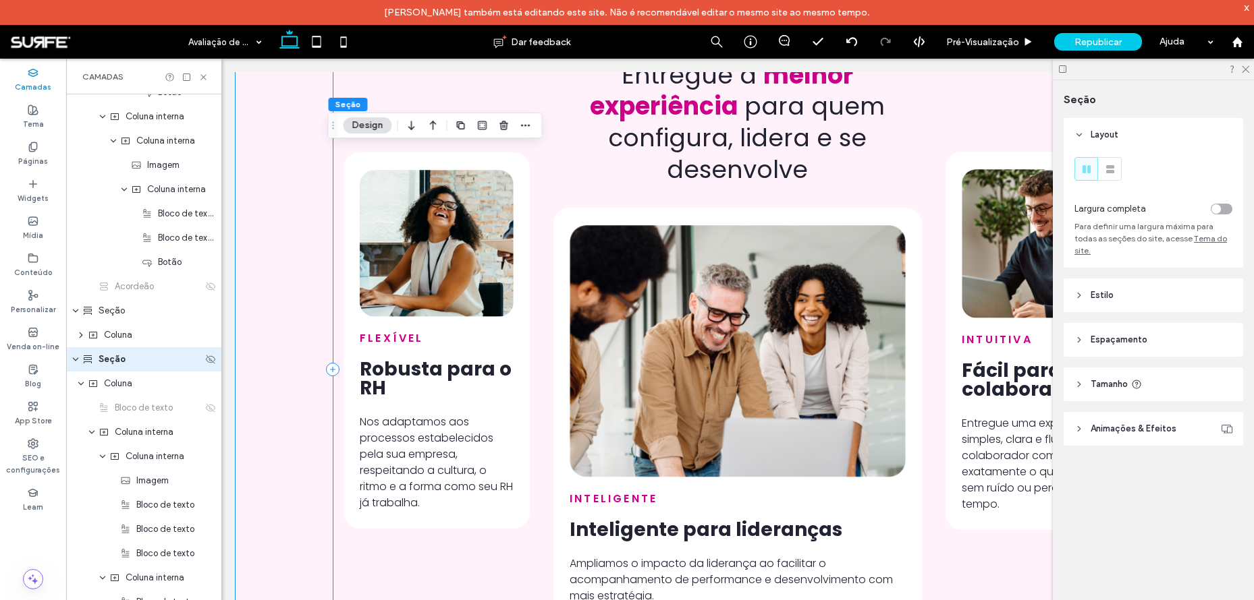
scroll to position [2828, 0]
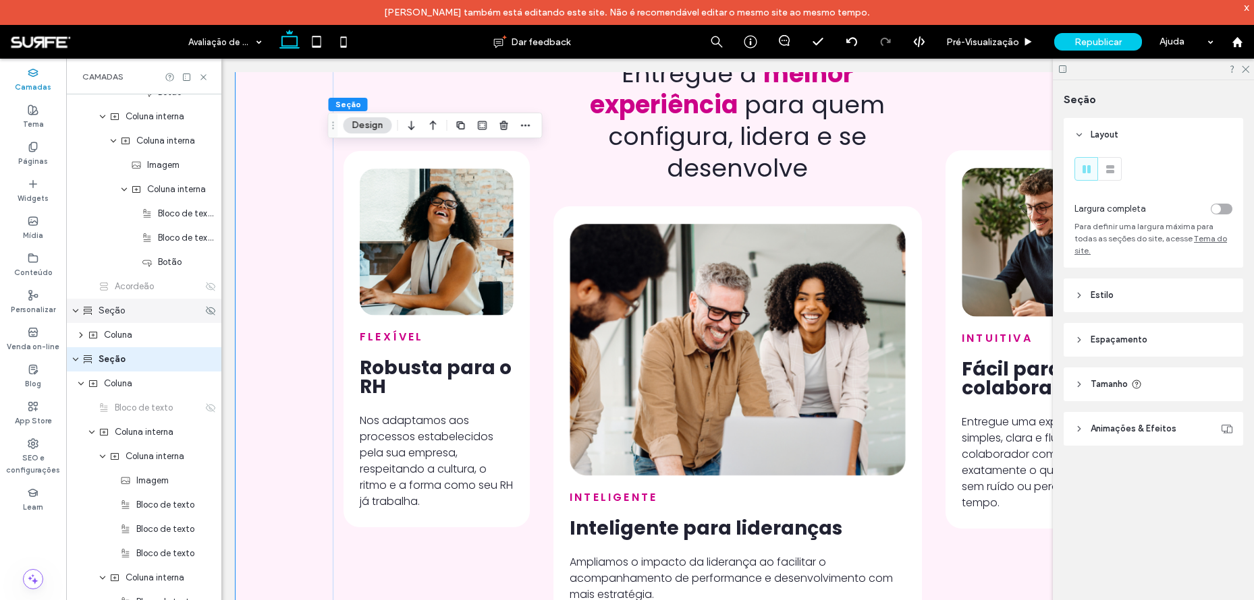
click at [139, 310] on div "Seção" at bounding box center [142, 310] width 120 height 13
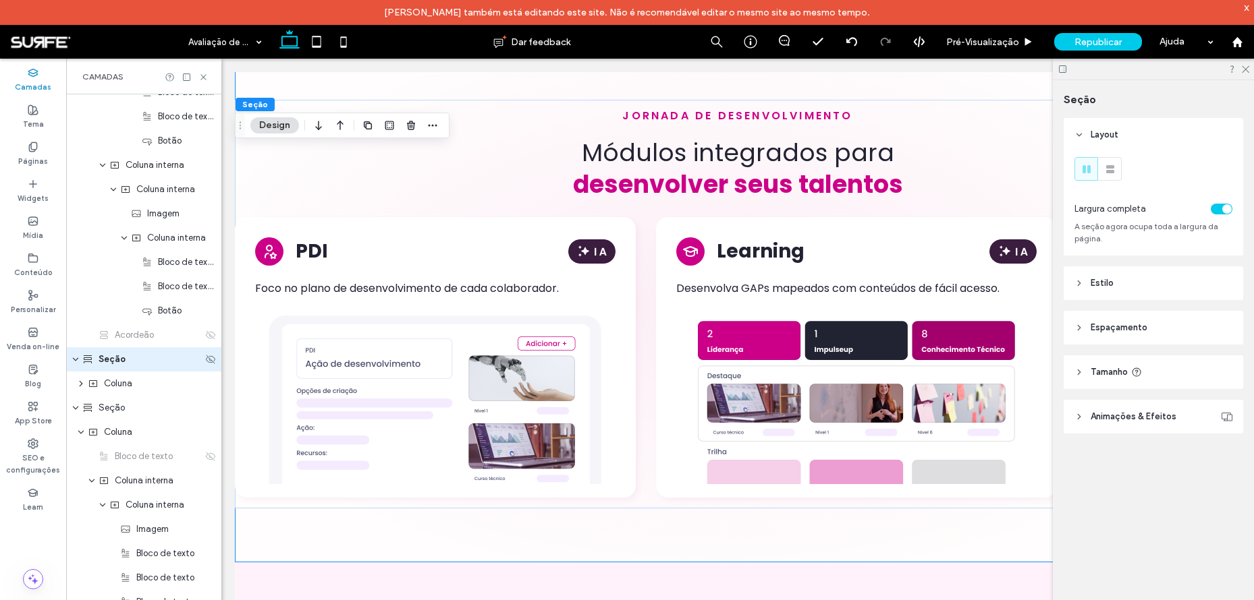
scroll to position [2195, 0]
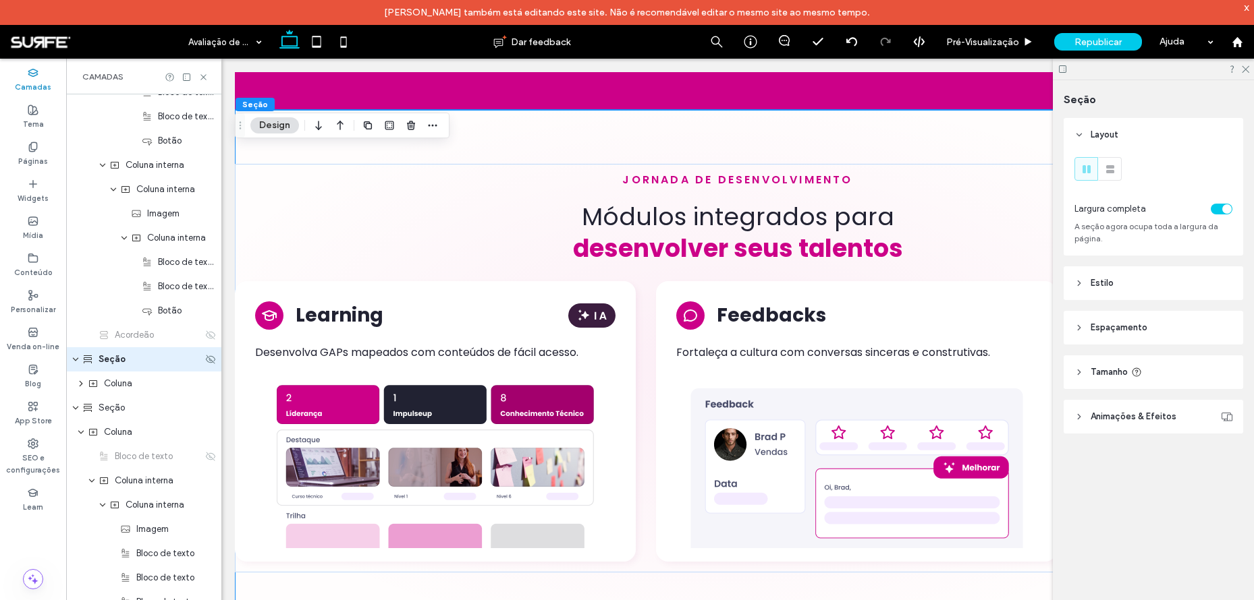
click at [116, 360] on span "Seção" at bounding box center [112, 359] width 27 height 13
click at [157, 359] on input "*****" at bounding box center [151, 360] width 104 height 16
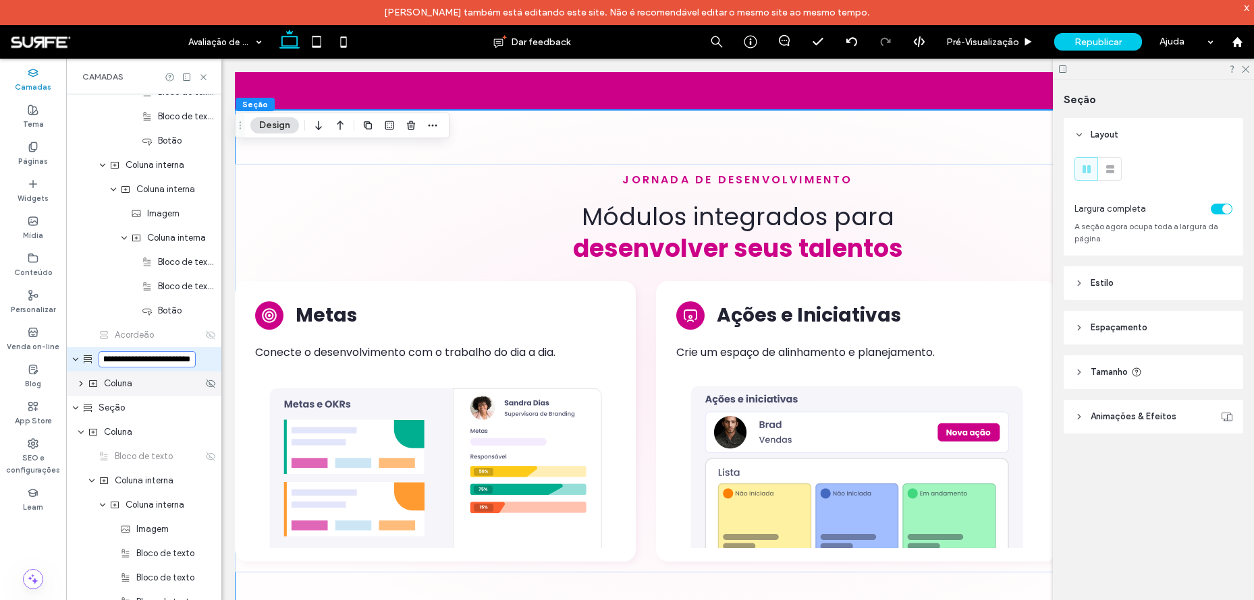
scroll to position [0, 48]
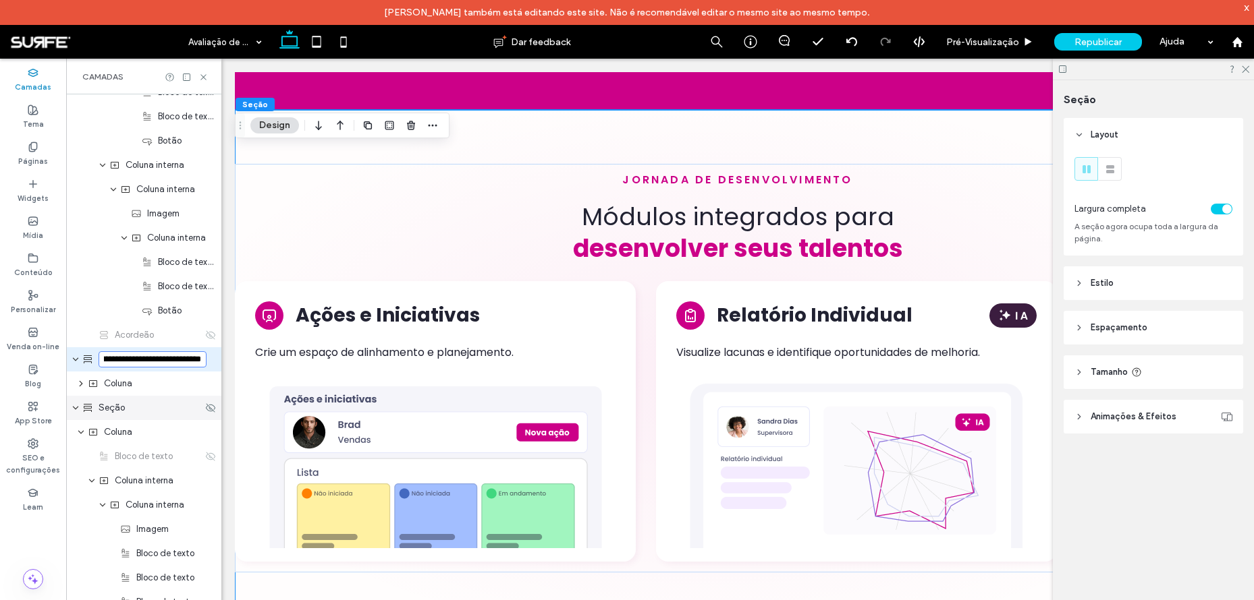
type input "**********"
click at [134, 406] on div "Seção" at bounding box center [142, 407] width 120 height 13
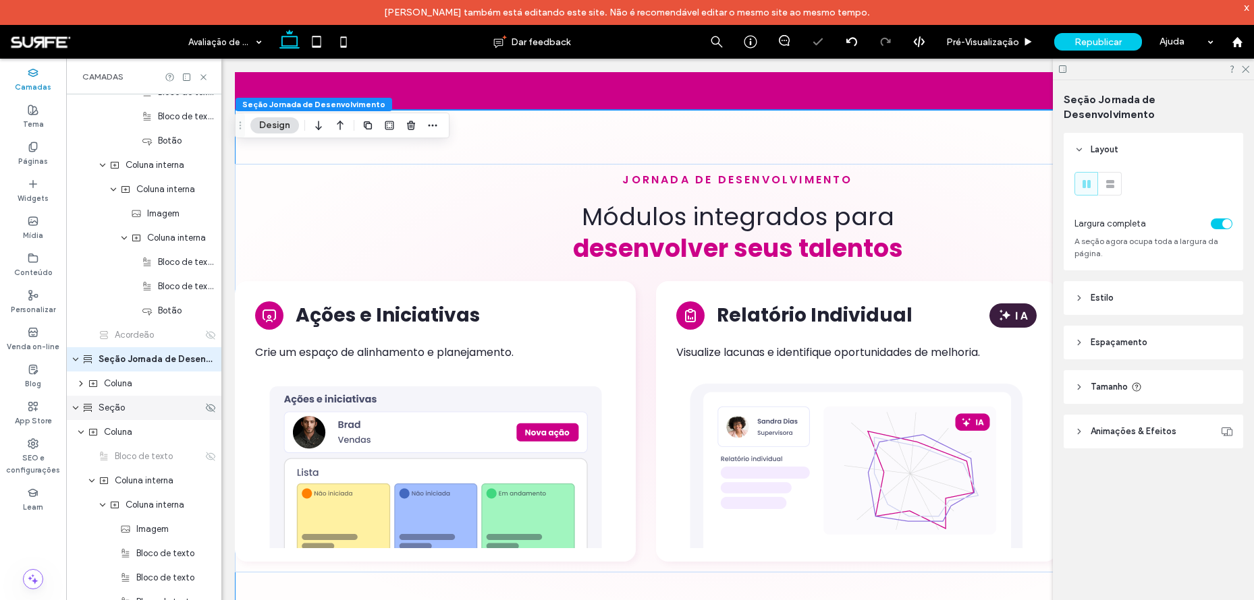
scroll to position [2662, 0]
click at [141, 353] on span "Seção Jornada de Desenvolvimento" at bounding box center [151, 359] width 104 height 13
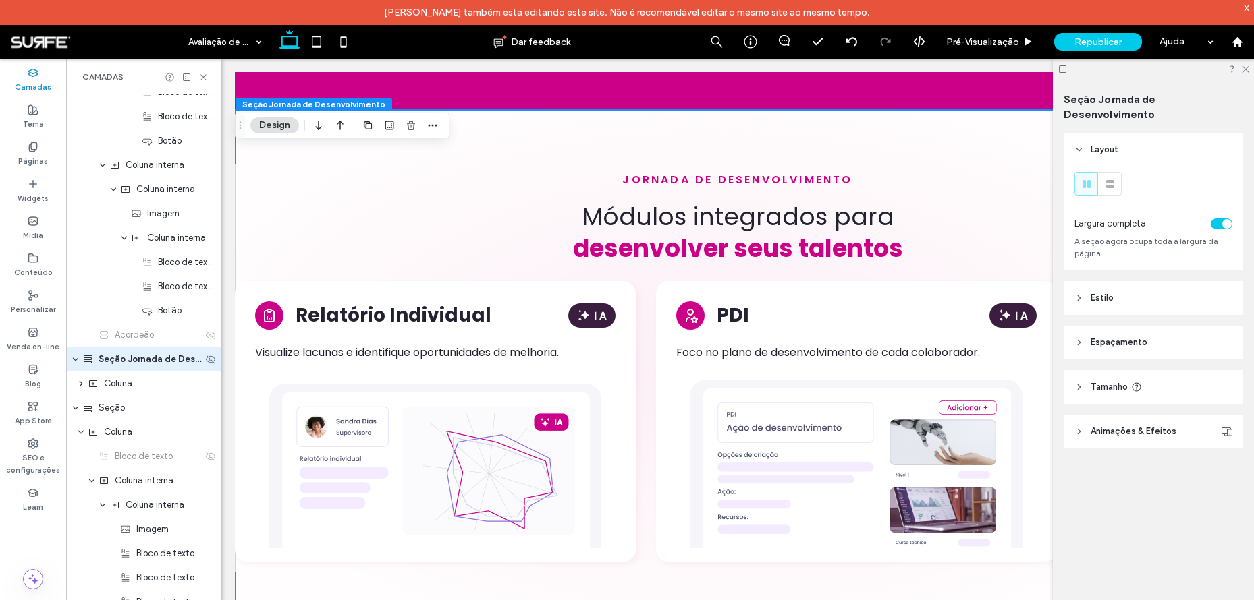
drag, startPoint x: 139, startPoint y: 356, endPoint x: 129, endPoint y: 362, distance: 11.8
click at [129, 362] on span "Seção Jornada de Desenvolvimento" at bounding box center [151, 359] width 104 height 13
click at [437, 126] on use "button" at bounding box center [432, 126] width 9 height 2
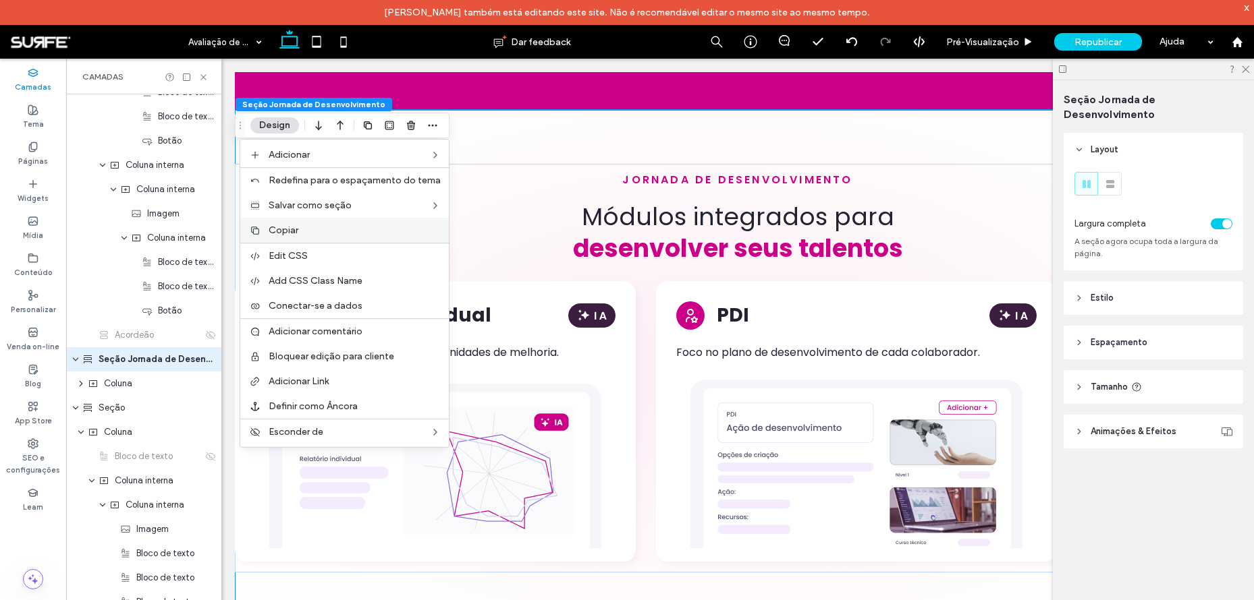
click at [283, 232] on span "Copiar" at bounding box center [284, 230] width 30 height 11
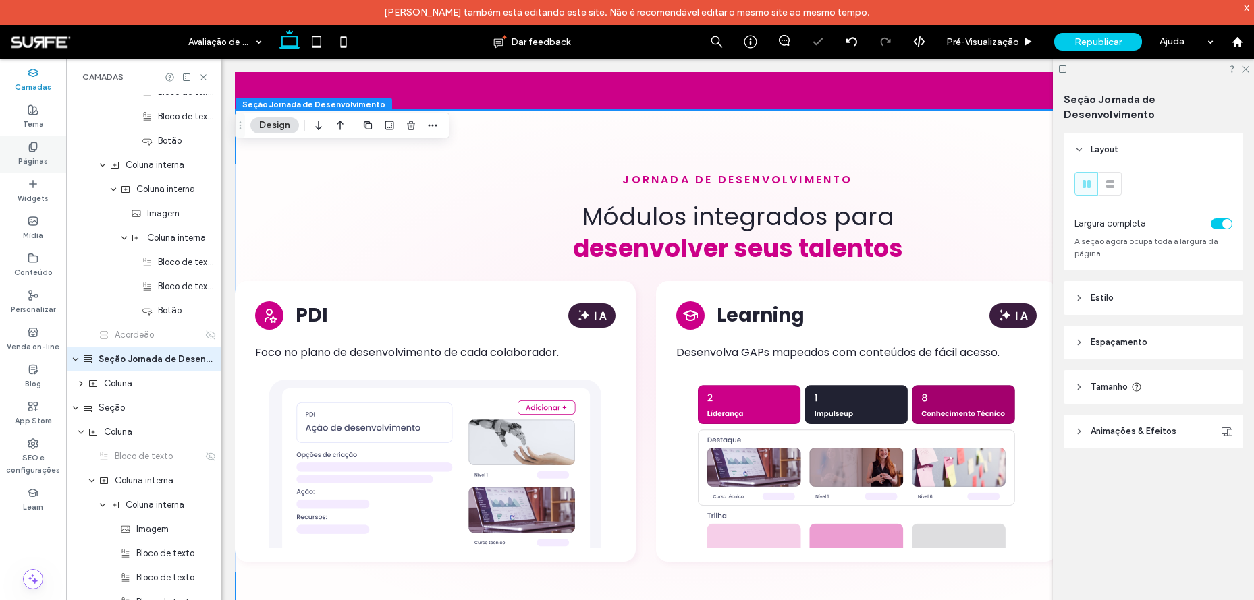
click at [30, 145] on icon at bounding box center [33, 147] width 11 height 11
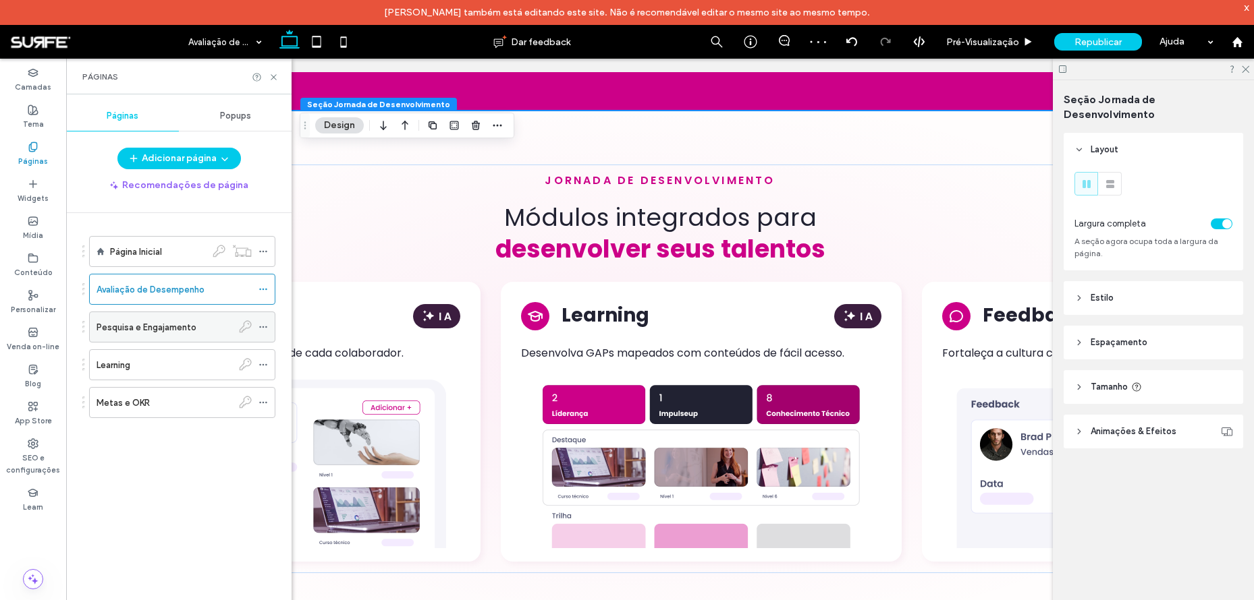
scroll to position [2230, 0]
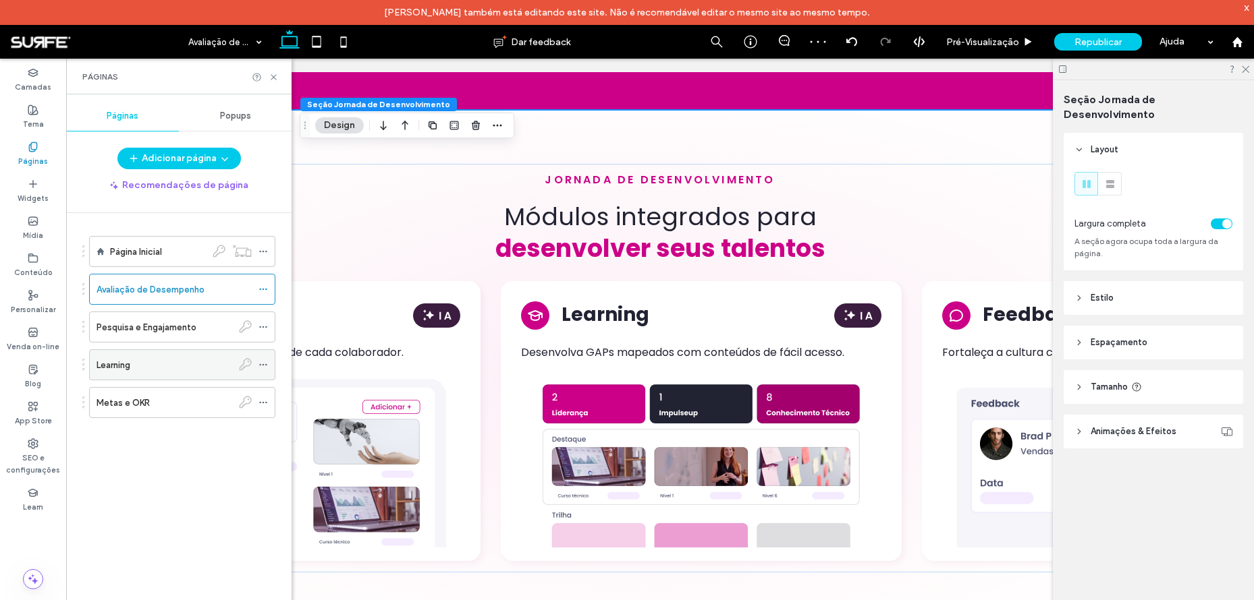
click at [171, 362] on div "Learning" at bounding box center [164, 365] width 136 height 14
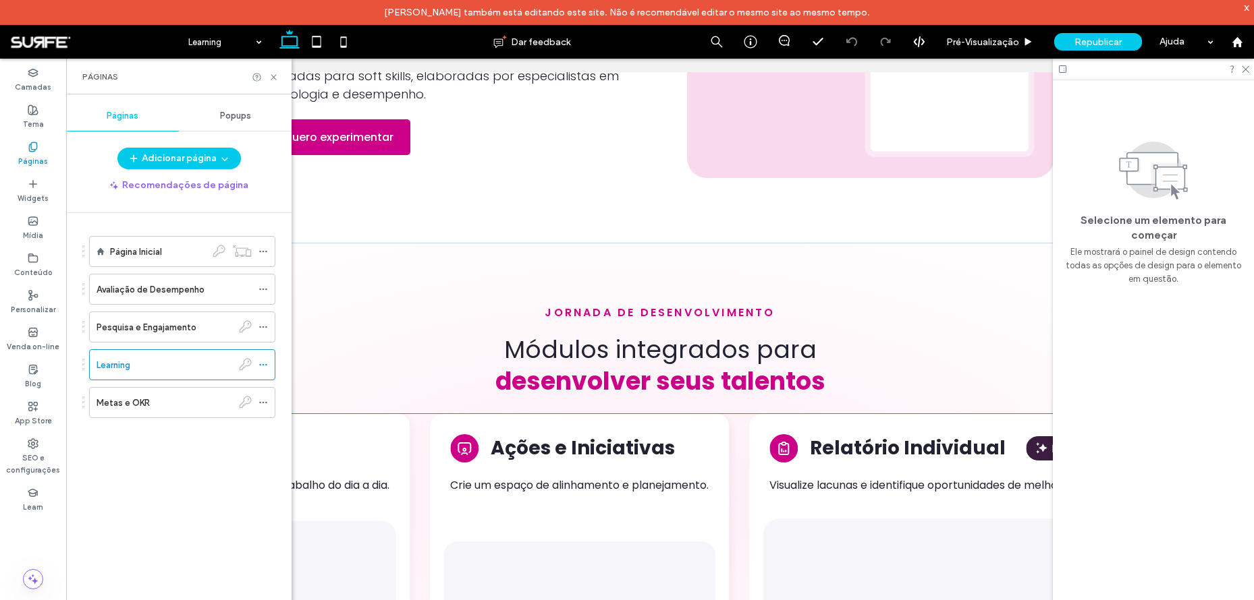
scroll to position [2821, 0]
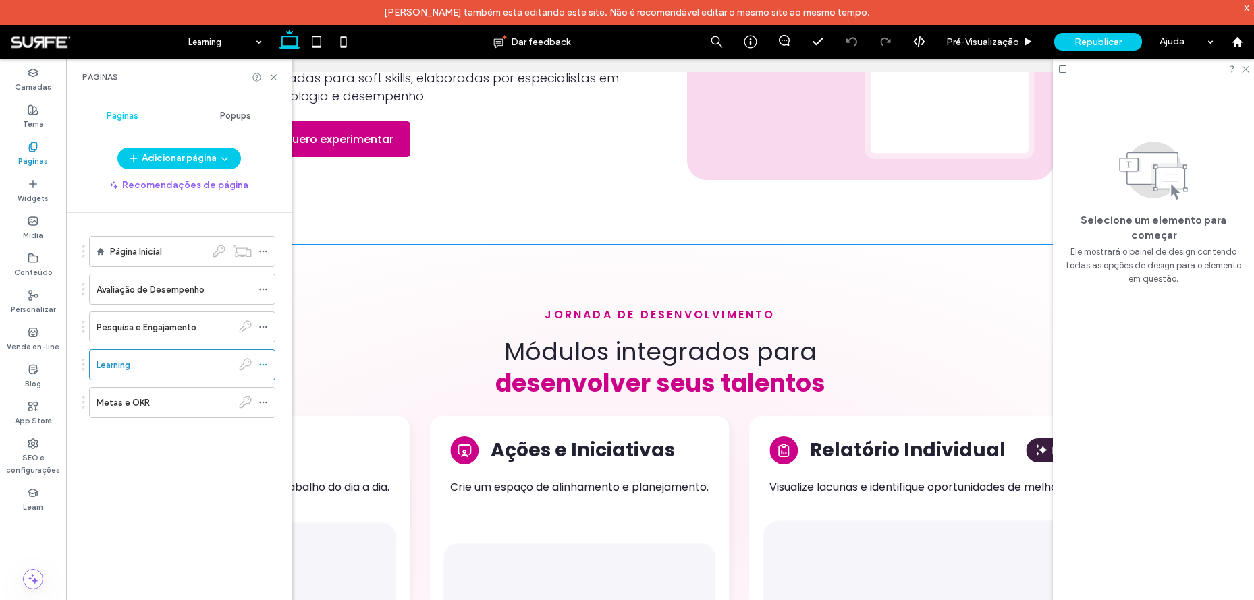
click at [515, 250] on div "jornada de desenvolvimento Módulos integrados para desenvolver seus talentos Le…" at bounding box center [660, 502] width 1160 height 515
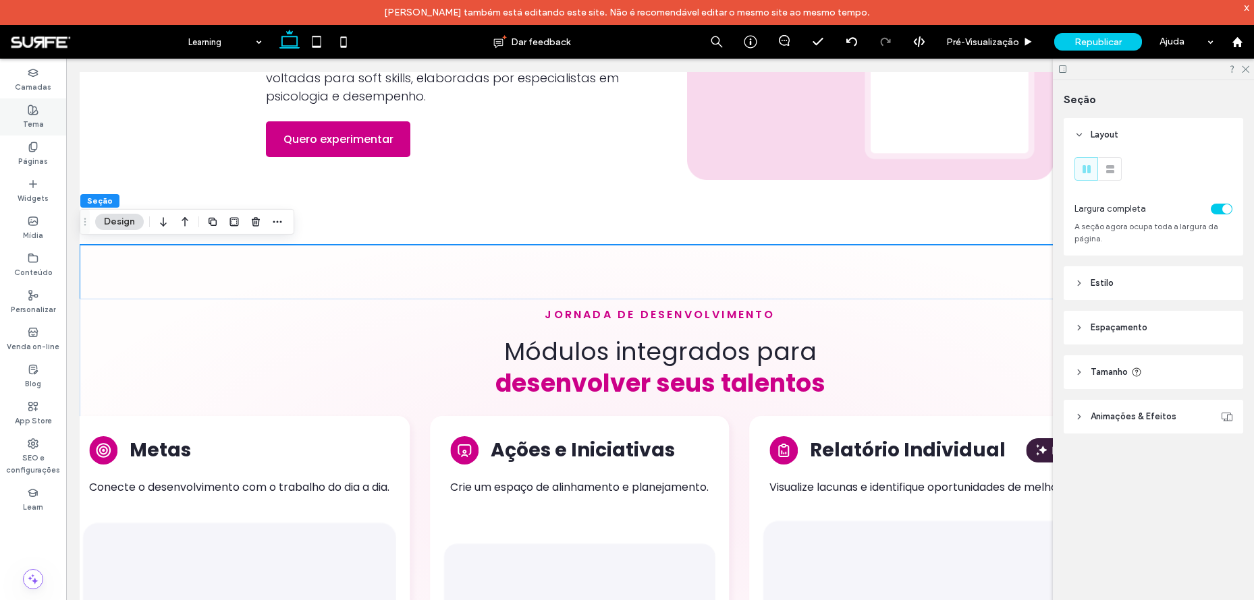
click at [40, 120] on label "Tema" at bounding box center [33, 122] width 21 height 15
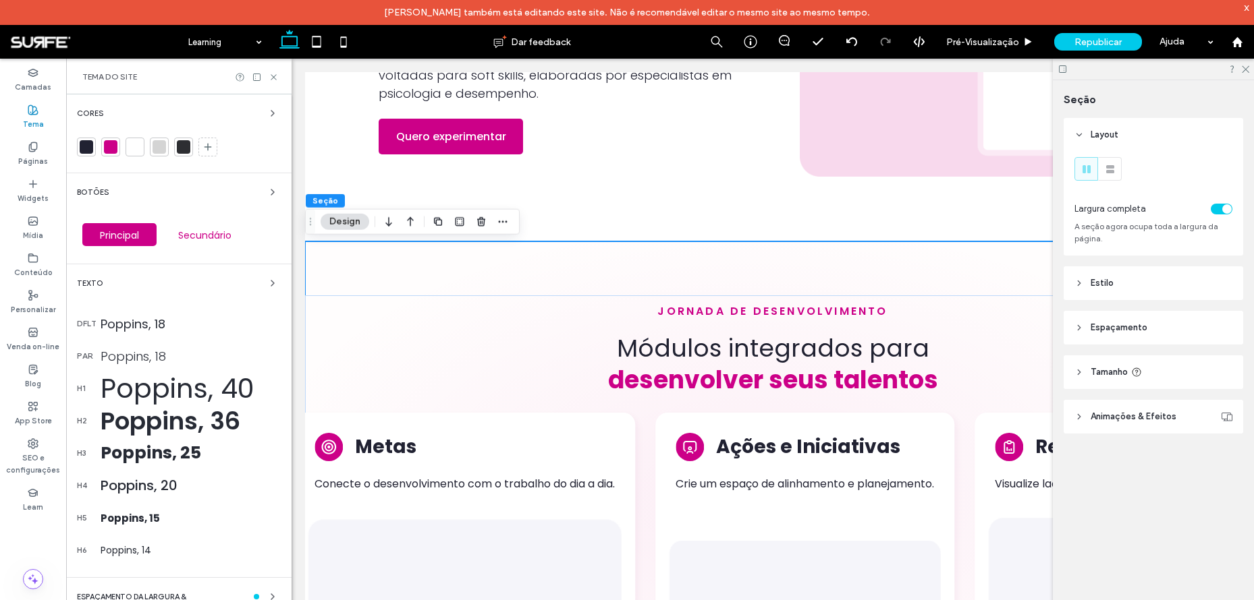
scroll to position [2803, 0]
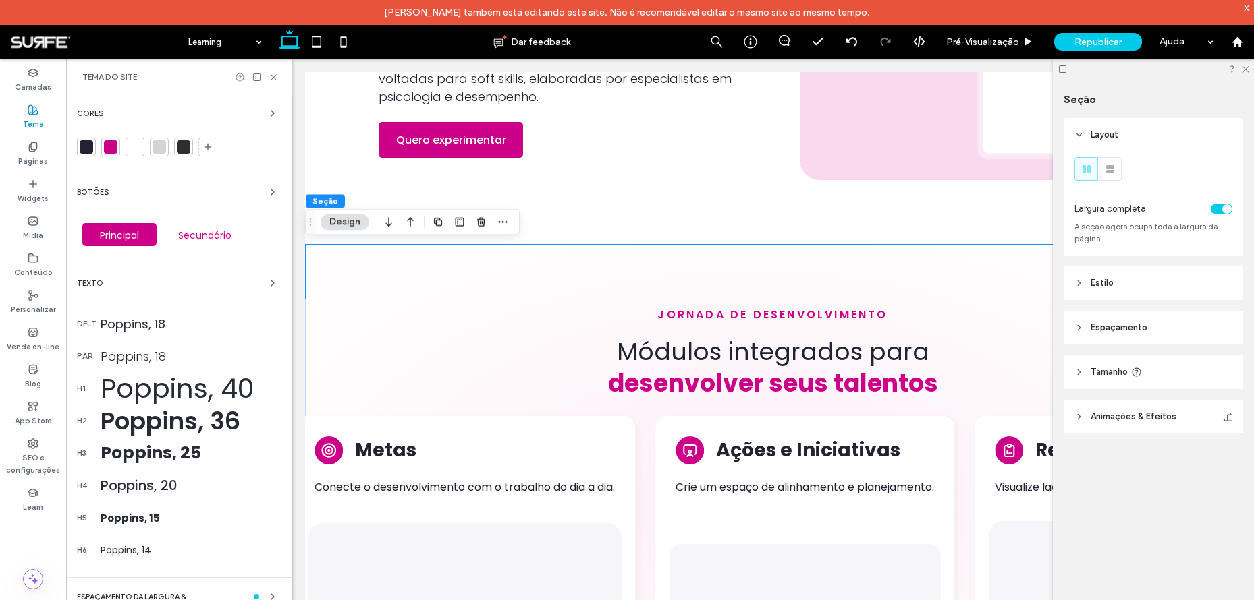
click at [35, 119] on label "Tema" at bounding box center [33, 122] width 21 height 15
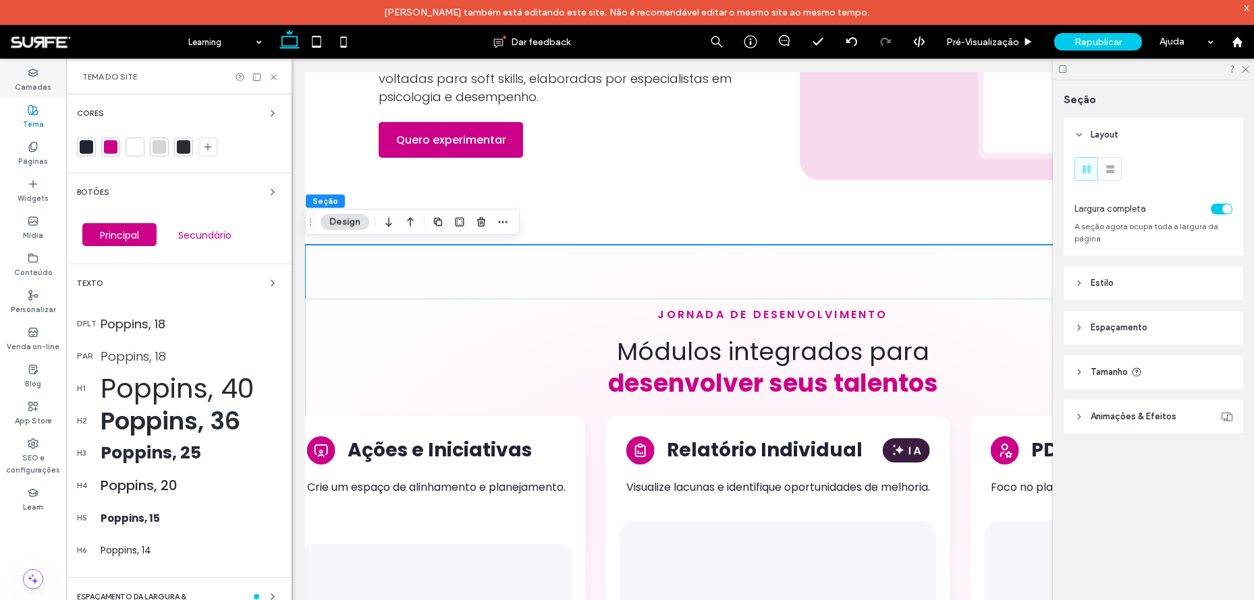
click at [32, 72] on icon at bounding box center [33, 72] width 11 height 11
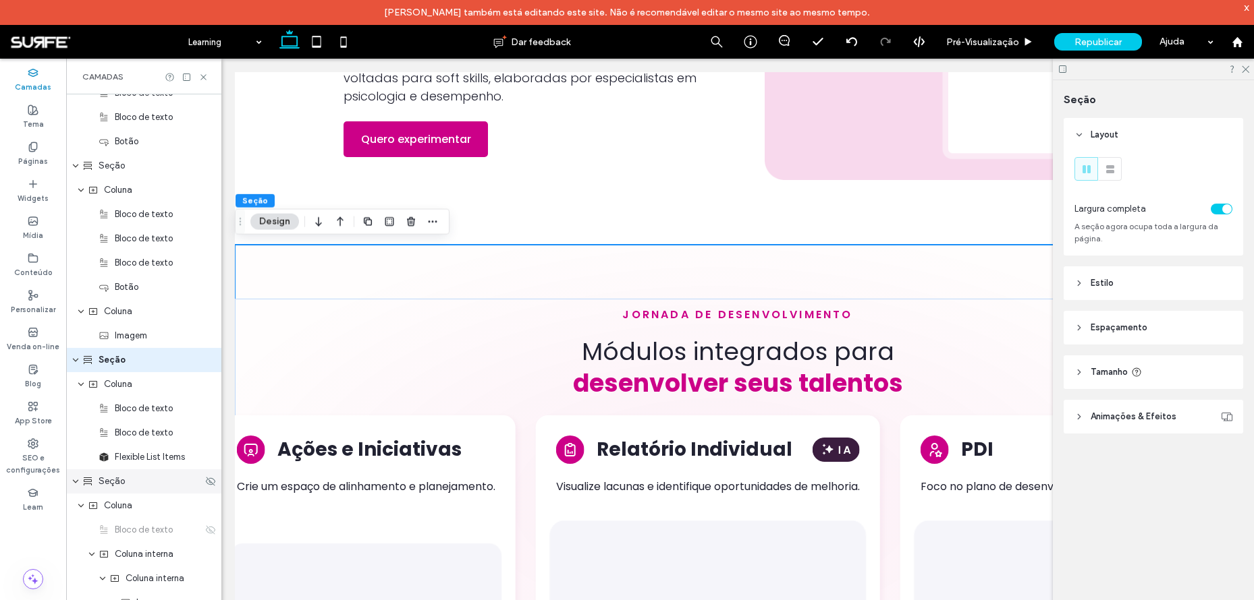
scroll to position [2637, 0]
click at [72, 164] on icon "expand Seção" at bounding box center [76, 165] width 8 height 11
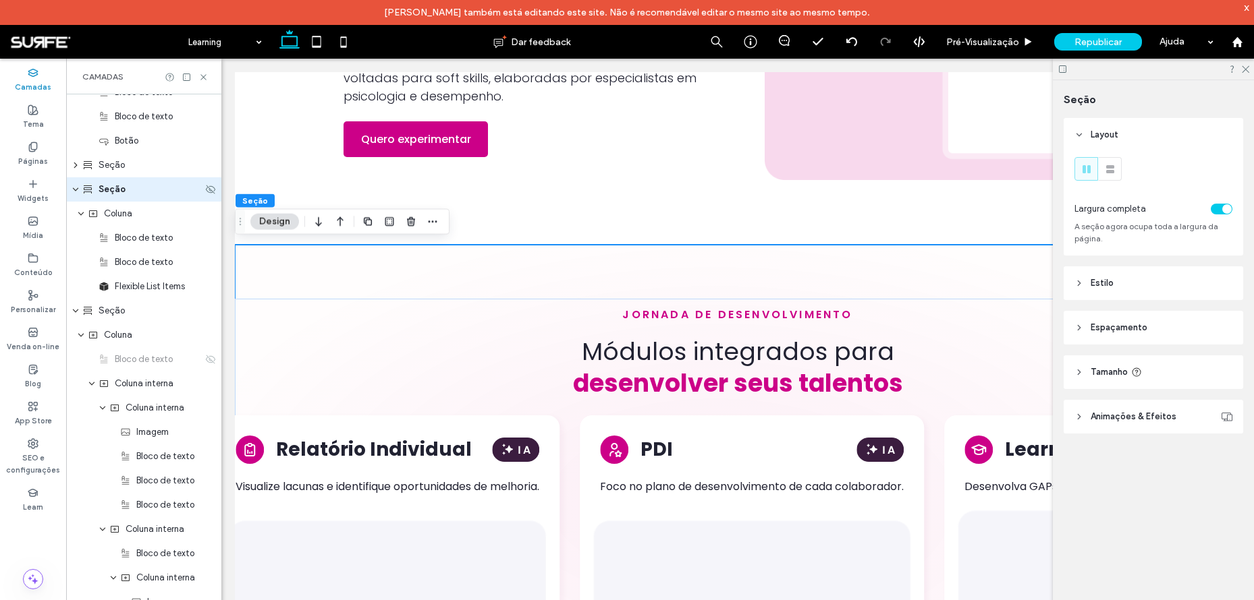
click at [78, 188] on use "expand Seção" at bounding box center [75, 189] width 5 height 3
click at [71, 211] on div "Seção" at bounding box center [143, 214] width 155 height 24
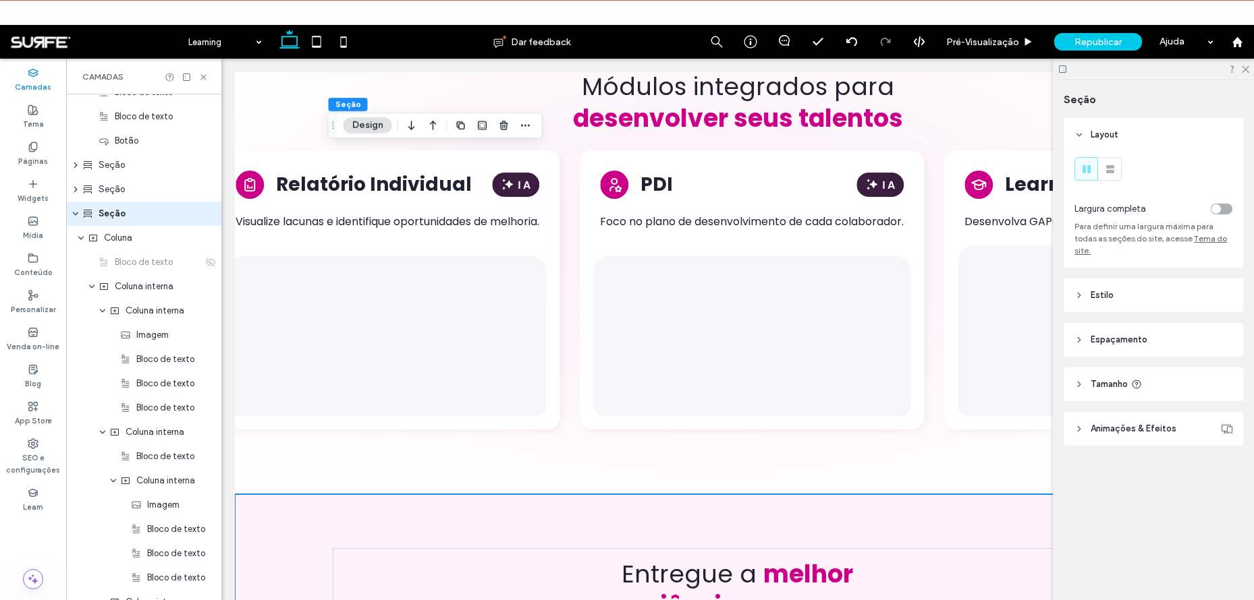
scroll to position [2492, 0]
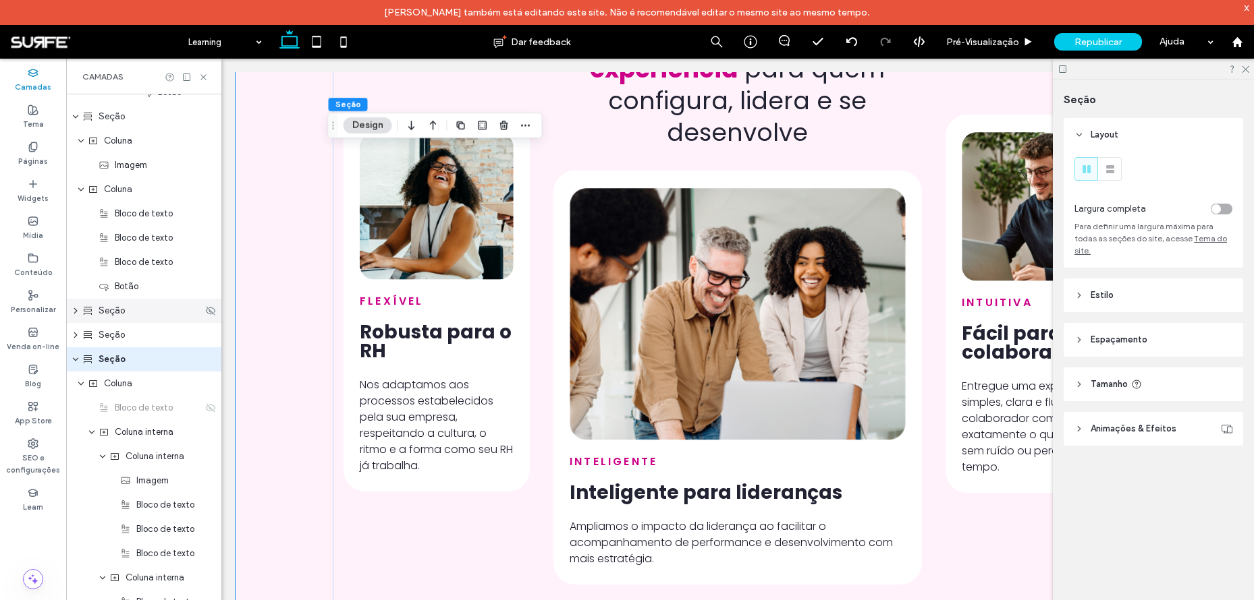
click at [152, 304] on div "Seção" at bounding box center [142, 310] width 120 height 13
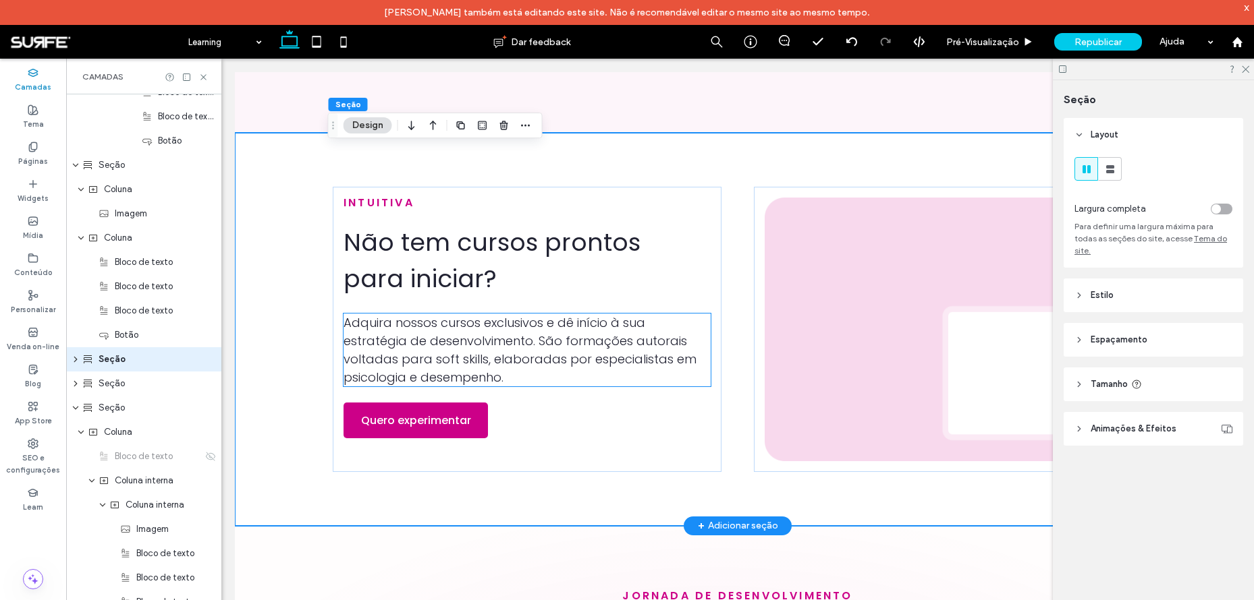
scroll to position [2521, 0]
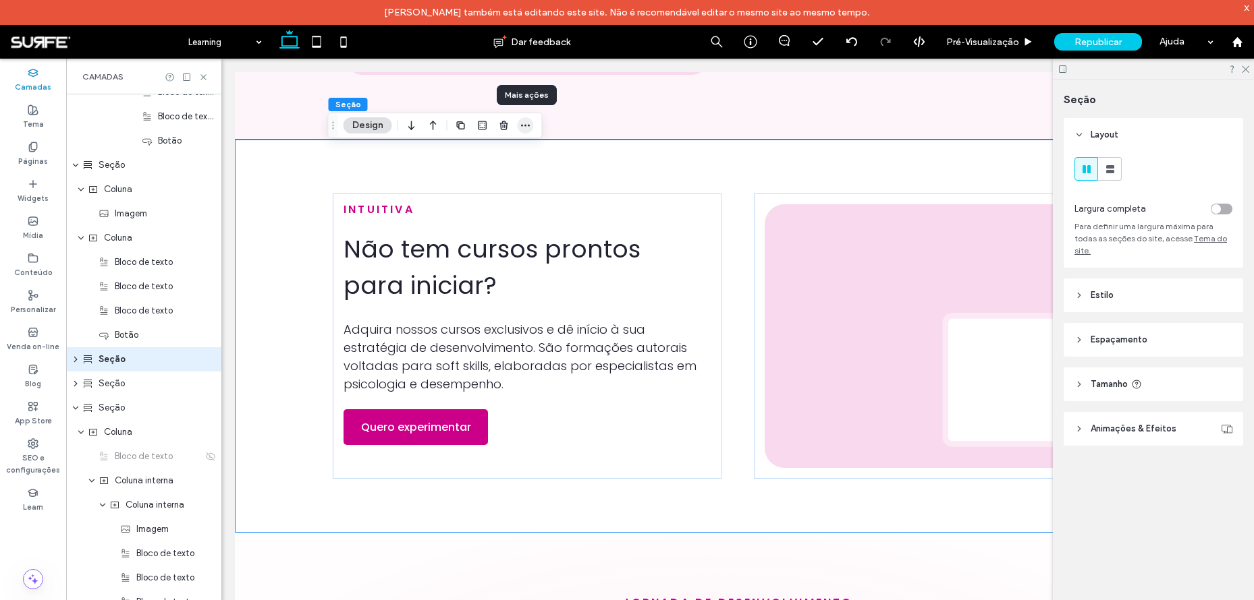
click at [522, 125] on use "button" at bounding box center [525, 126] width 9 height 2
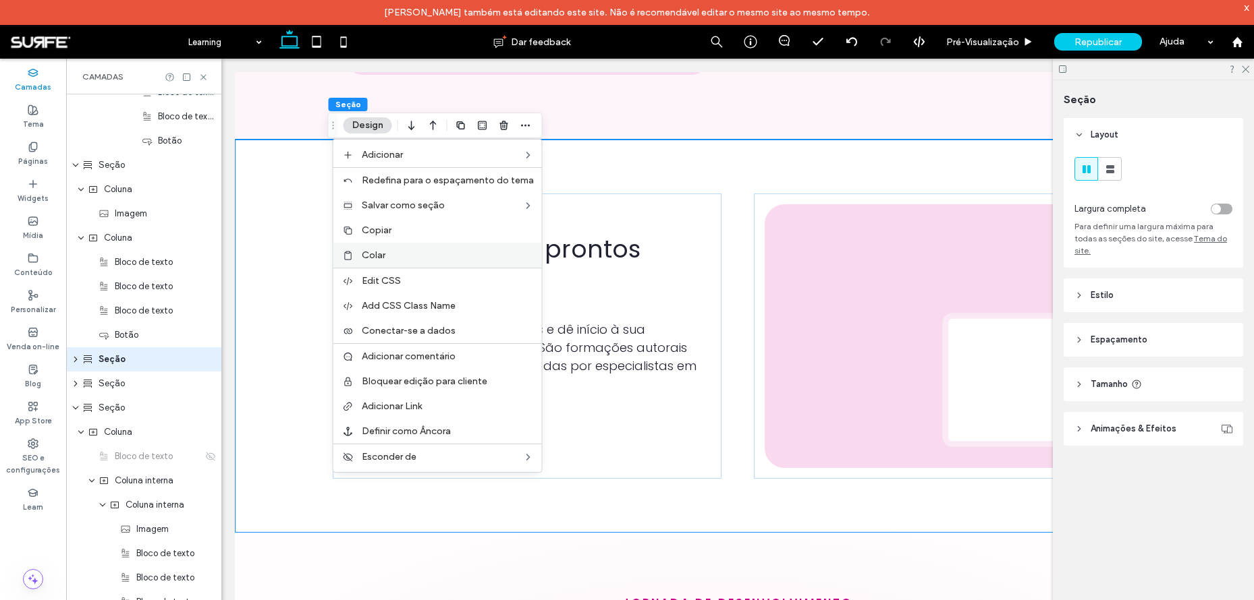
click at [374, 262] on div "Colar" at bounding box center [437, 255] width 208 height 25
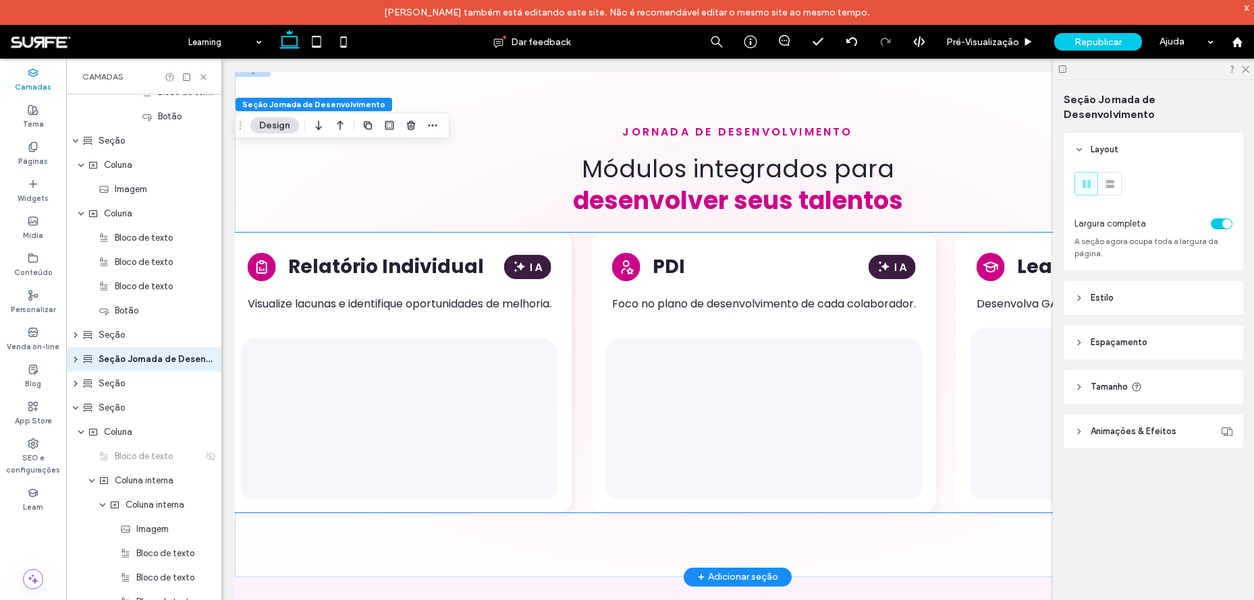
scroll to position [3263, 0]
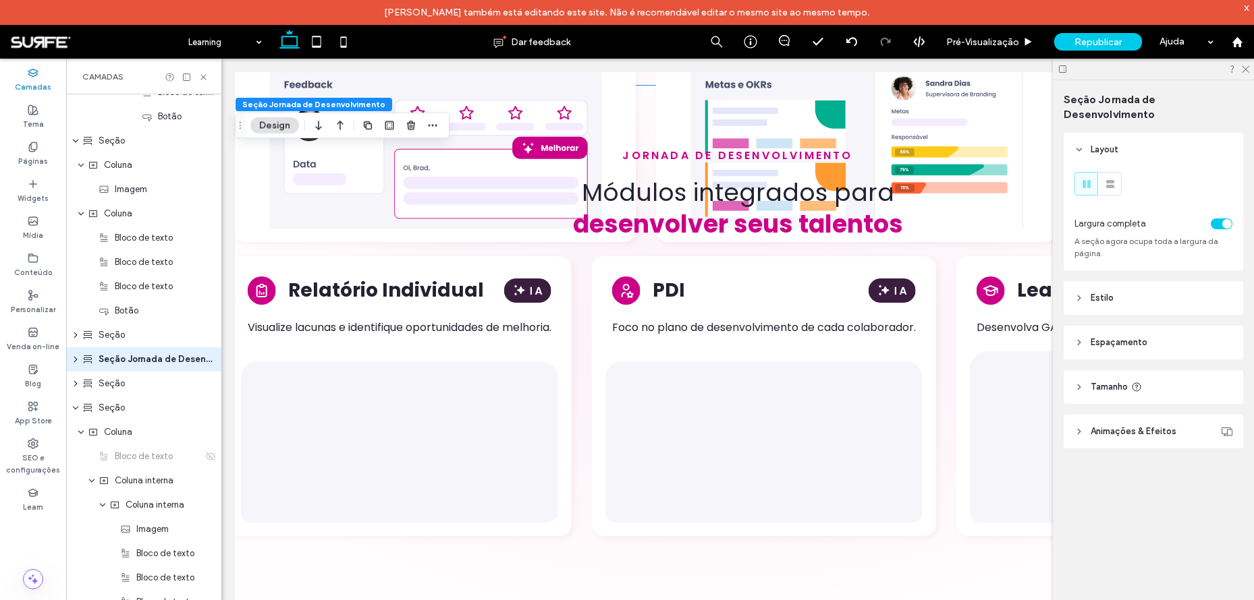
click at [1022, 341] on span "Espaçamento" at bounding box center [1118, 342] width 57 height 13
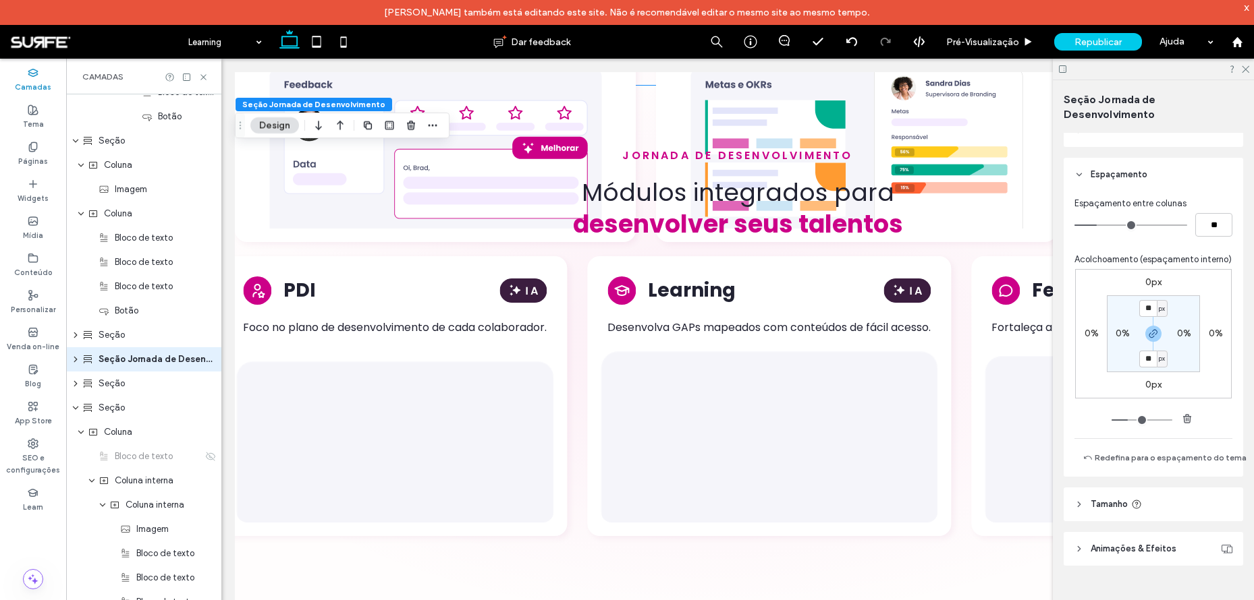
scroll to position [188, 0]
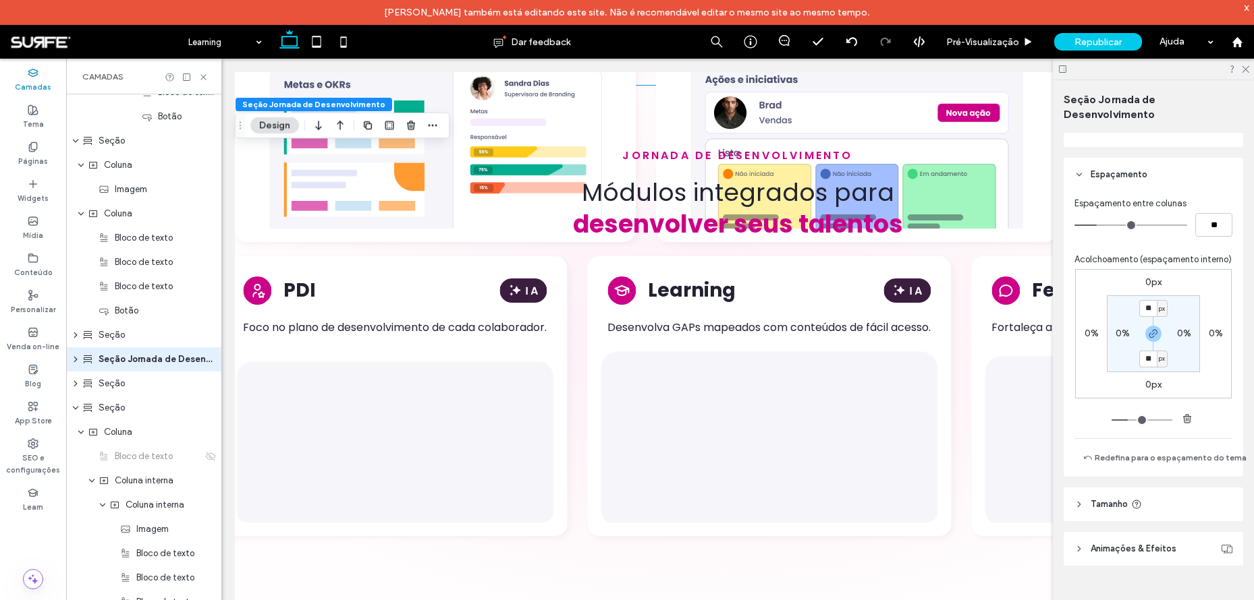
click at [1022, 498] on span "Tamanho" at bounding box center [1108, 504] width 37 height 13
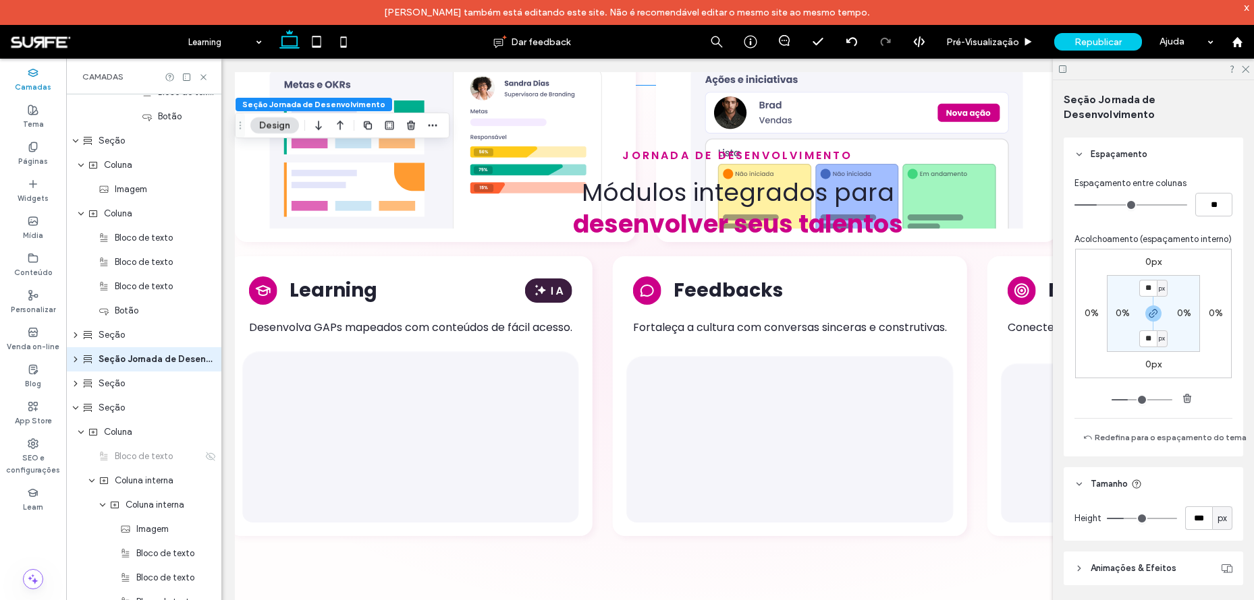
click at [1022, 497] on header "Tamanho" at bounding box center [1152, 485] width 179 height 34
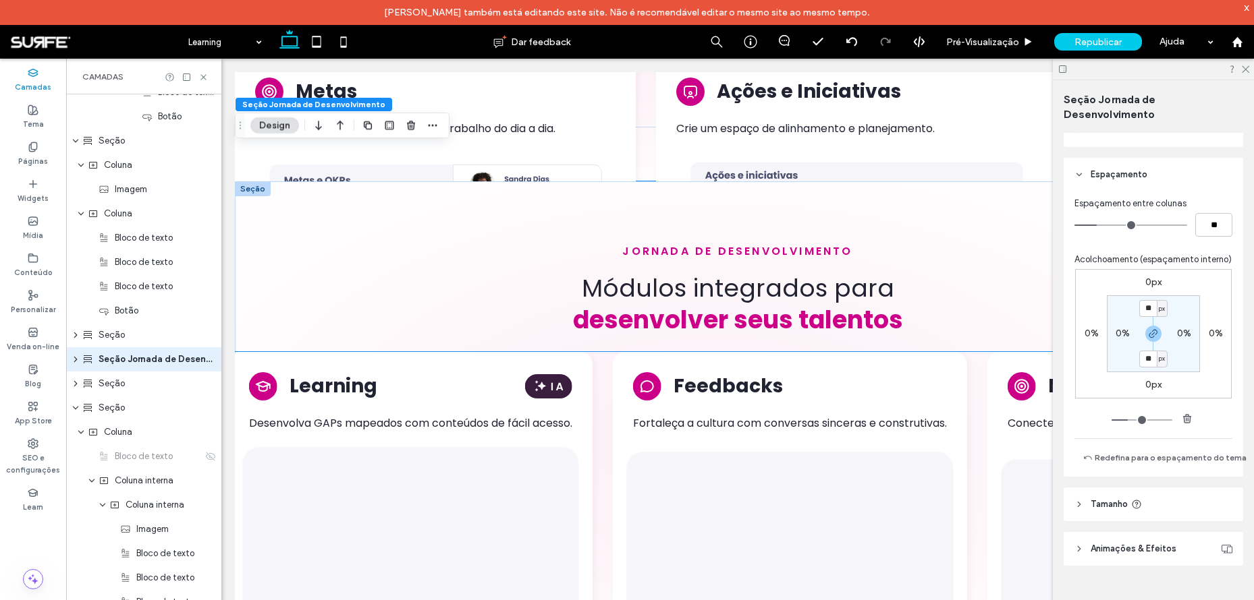
scroll to position [3128, 0]
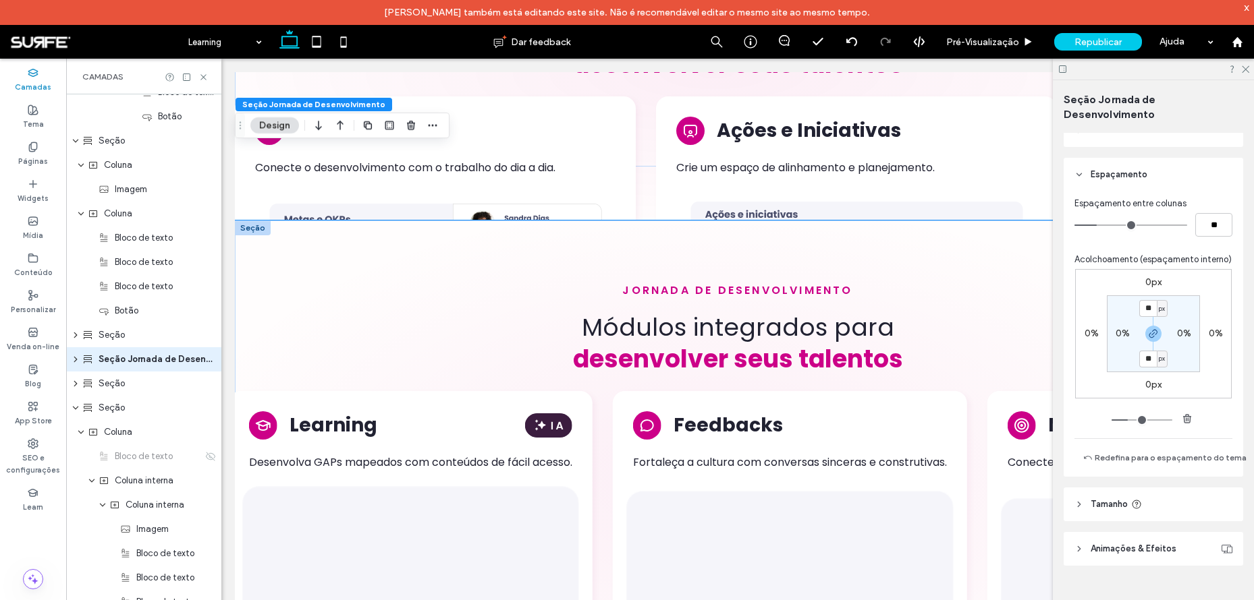
click at [572, 244] on div "jornada de desenvolvimento Módulos integrados para desenvolver seus talentos PD…" at bounding box center [737, 478] width 1005 height 515
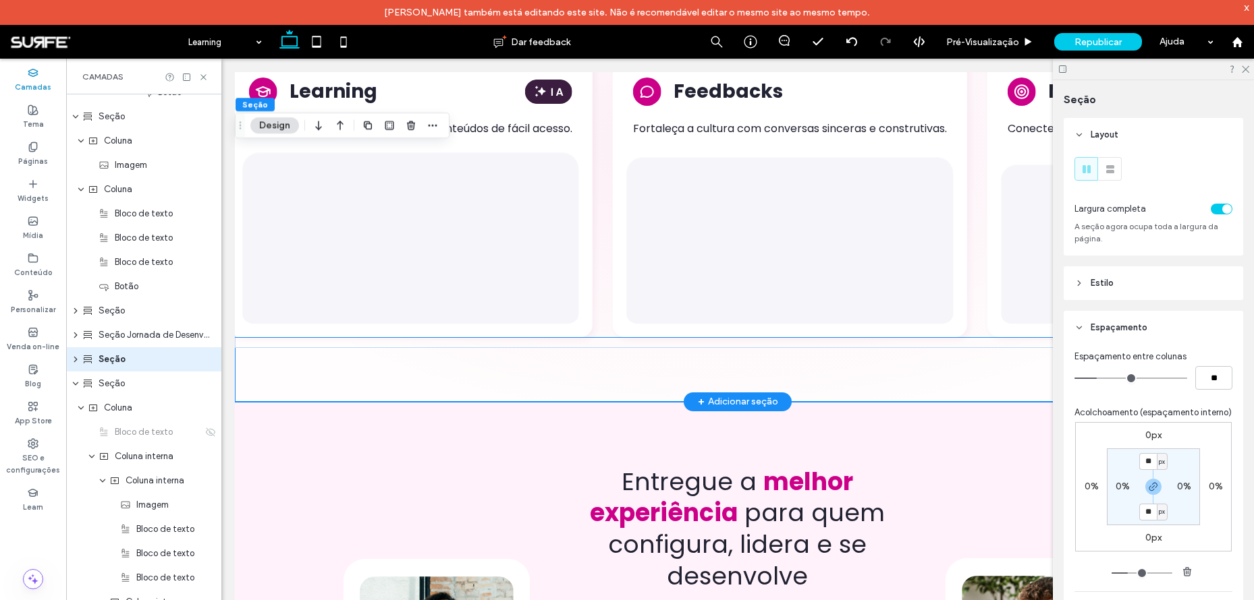
scroll to position [3465, 0]
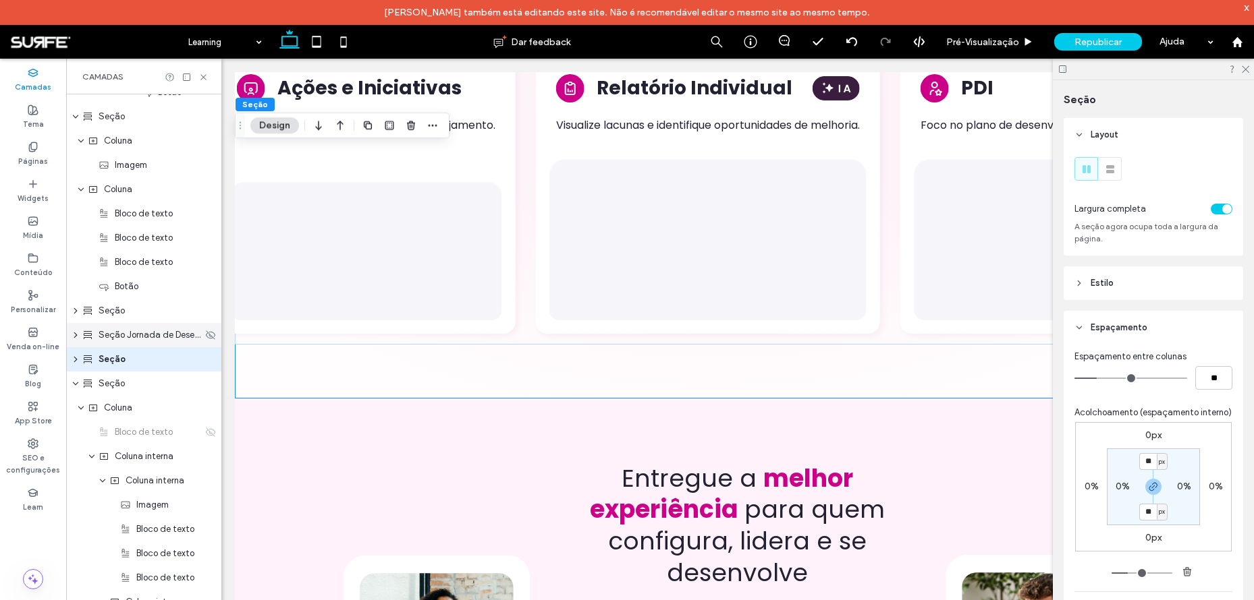
click at [80, 335] on icon "expand Seção Jornada de Desenvolvimento" at bounding box center [75, 335] width 11 height 8
click at [76, 380] on icon "expand Seção" at bounding box center [75, 384] width 11 height 8
